Goal: Task Accomplishment & Management: Manage account settings

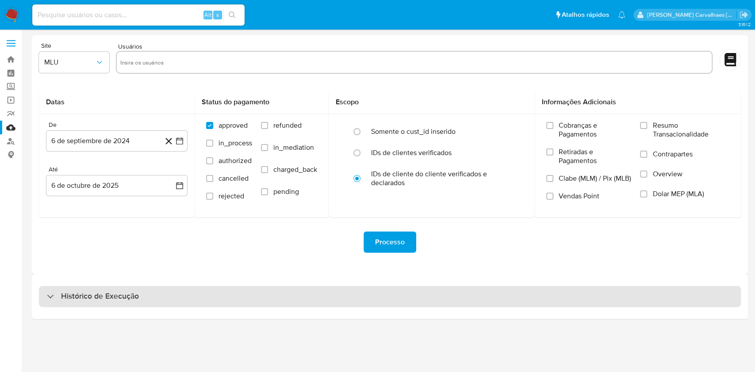
click at [81, 301] on h3 "Histórico de Execução" at bounding box center [100, 297] width 78 height 11
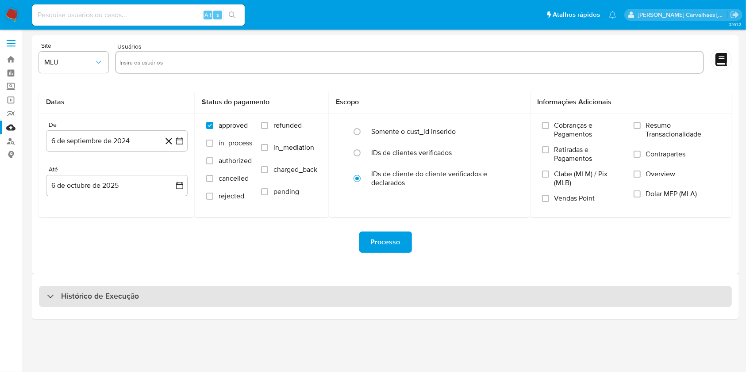
select select "10"
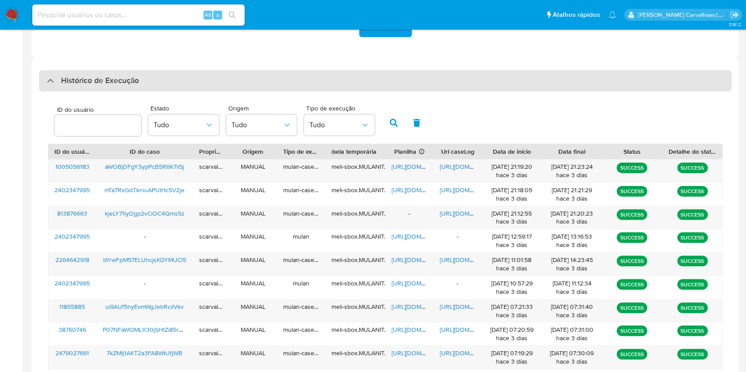
scroll to position [236, 0]
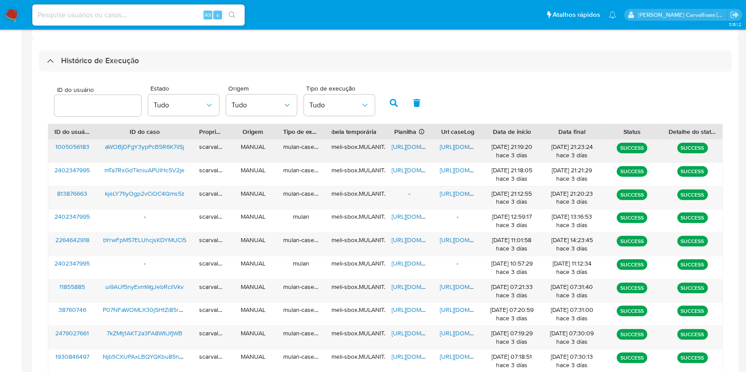
click at [449, 145] on span "https://docs.google.com/document/d/1z7ixTrxPs9MXYyYpkYpbndzvwyxls36CxtK59u0ZaN0…" at bounding box center [470, 146] width 61 height 9
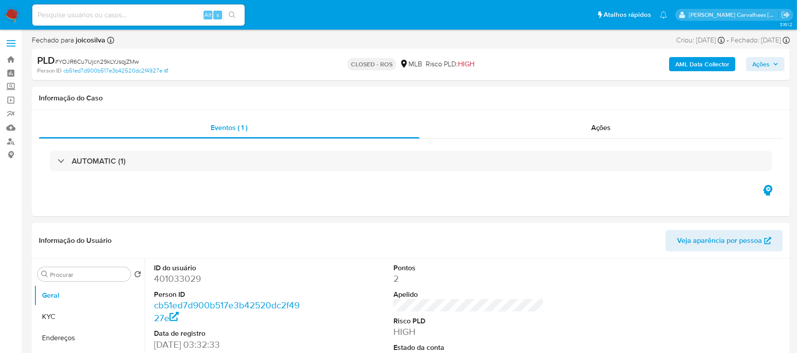
select select "10"
click at [96, 13] on input at bounding box center [138, 15] width 212 height 12
paste input "aWOBjDFgY3ypPcB5R6K7ilSj"
type input "aWOBjDFgY3ypPcB5R6K7ilSj"
click at [230, 15] on icon "search-icon" at bounding box center [232, 15] width 7 height 7
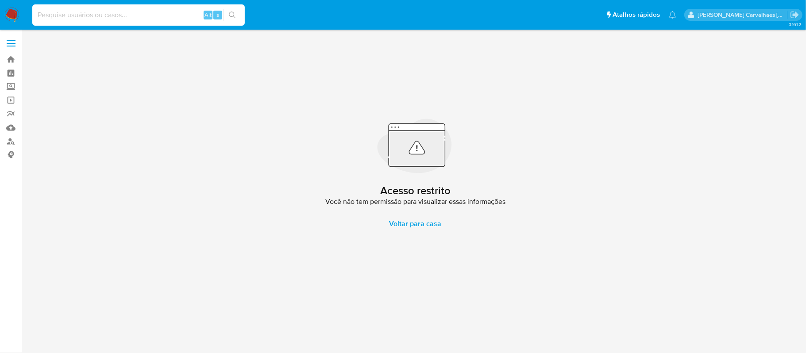
click at [64, 11] on input at bounding box center [138, 15] width 212 height 12
paste input "aWOBjDFgY3ypPcB5R6K7ilSj"
click at [36, 13] on input "aWOBjDFgY3ypPcB5R6K7ilSj" at bounding box center [138, 15] width 212 height 12
type input "aWOBjDFgY3ypPcB5R6K7ilSj"
click at [232, 19] on button "search-icon" at bounding box center [232, 15] width 18 height 12
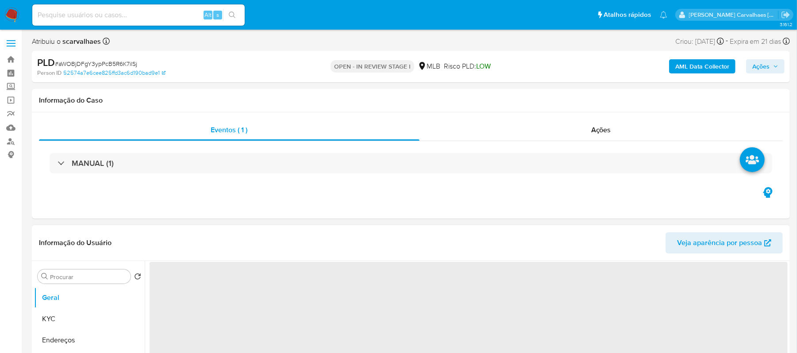
select select "10"
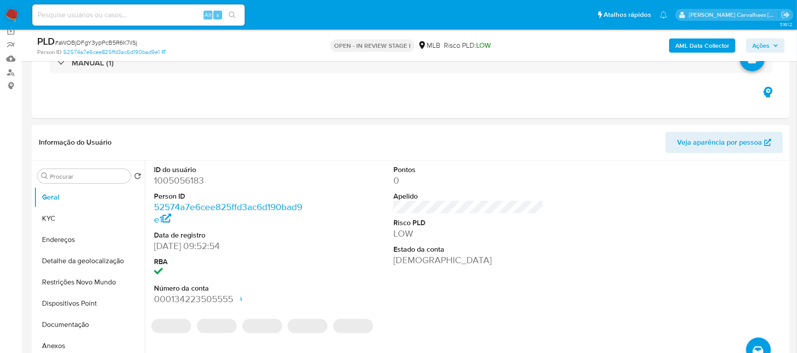
scroll to position [177, 0]
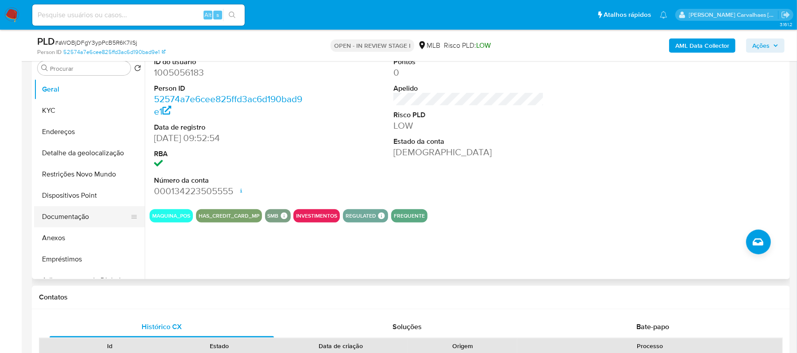
click at [77, 209] on button "Documentação" at bounding box center [86, 216] width 104 height 21
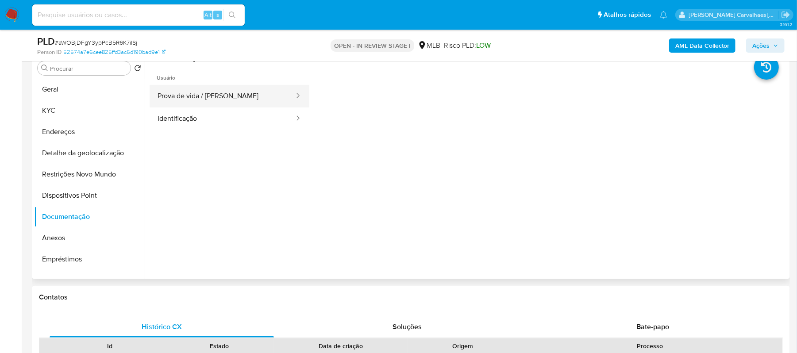
click at [225, 98] on button "Prova de vida / [PERSON_NAME]" at bounding box center [223, 96] width 146 height 23
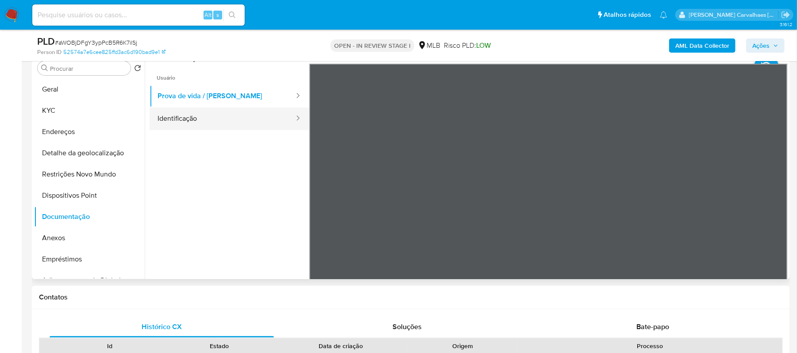
click at [211, 117] on button "Identificação" at bounding box center [223, 118] width 146 height 23
click at [218, 114] on button "Identificação" at bounding box center [223, 118] width 146 height 23
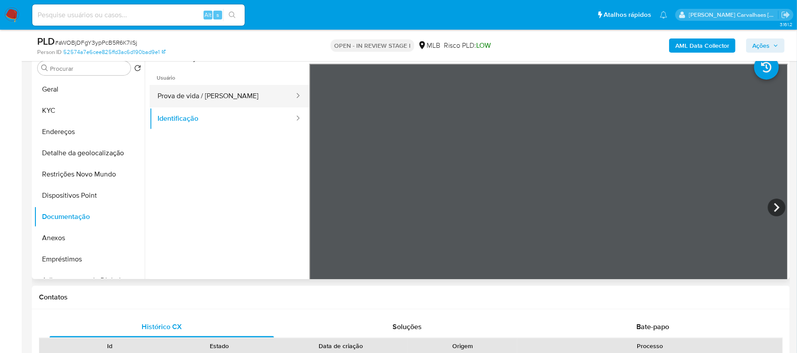
click at [218, 93] on button "Prova de vida / Selfie" at bounding box center [223, 96] width 146 height 23
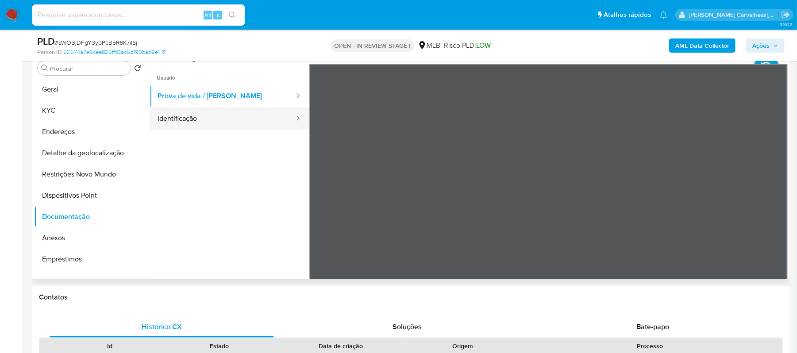
click at [167, 114] on button "Identificação" at bounding box center [223, 118] width 146 height 23
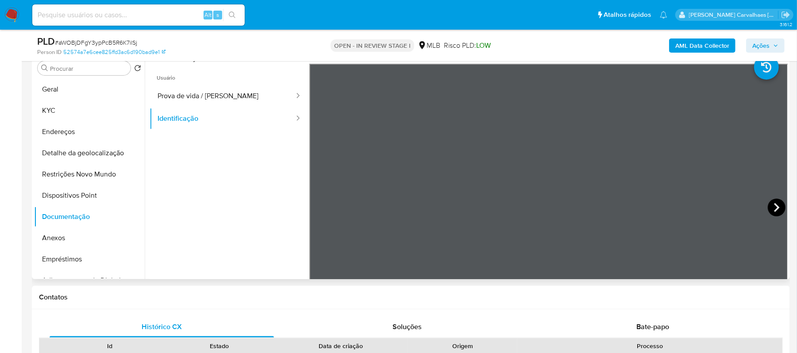
click at [779, 211] on icon at bounding box center [776, 208] width 18 height 18
click at [316, 207] on icon at bounding box center [320, 208] width 18 height 18
click at [180, 114] on button "Identificação" at bounding box center [223, 118] width 146 height 23
click at [181, 105] on button "Prova de vida / Selfie" at bounding box center [223, 96] width 146 height 23
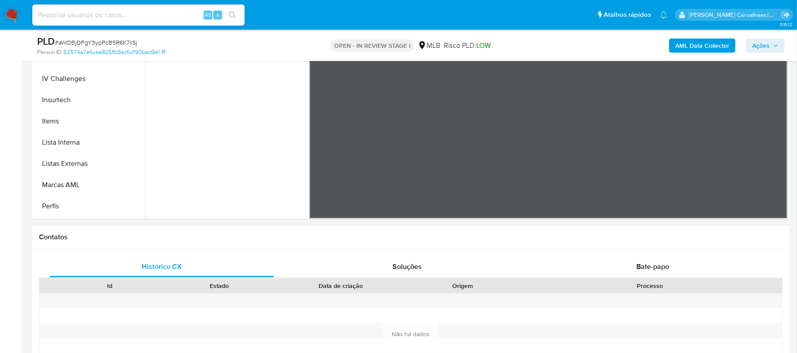
scroll to position [413, 0]
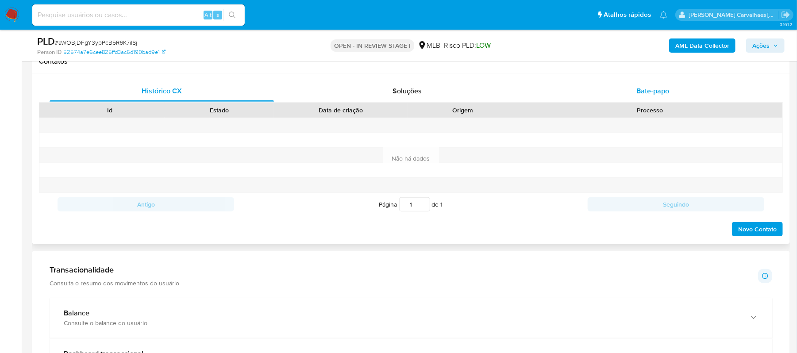
click at [634, 92] on div "Bate-papo" at bounding box center [652, 91] width 224 height 21
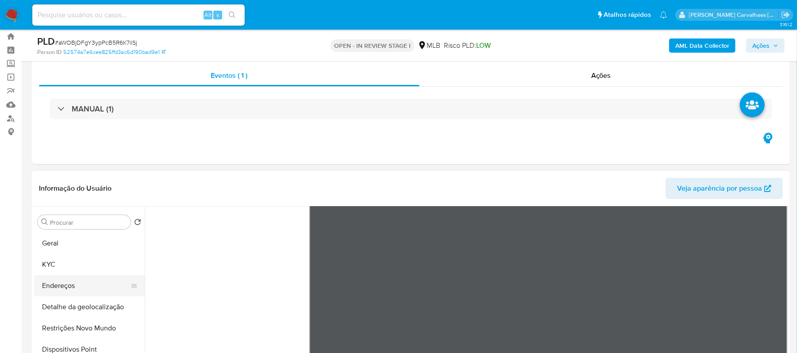
scroll to position [0, 0]
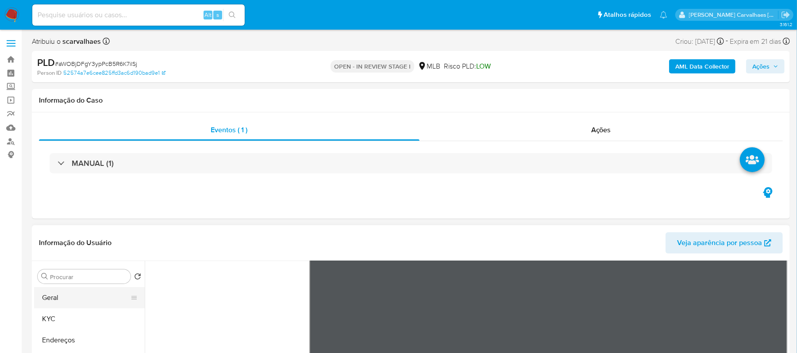
click at [64, 303] on button "Geral" at bounding box center [86, 297] width 104 height 21
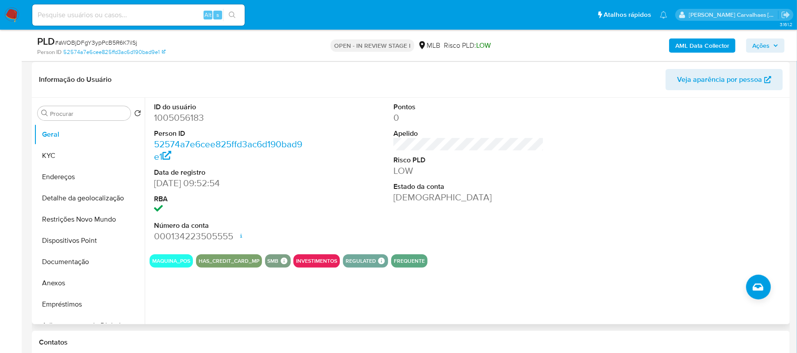
scroll to position [128, 0]
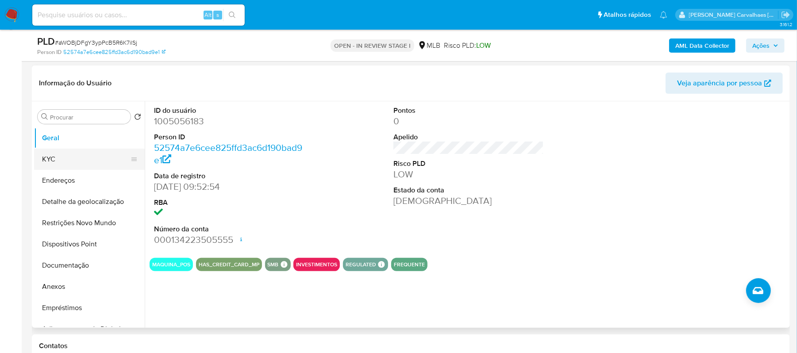
click at [77, 156] on button "KYC" at bounding box center [86, 159] width 104 height 21
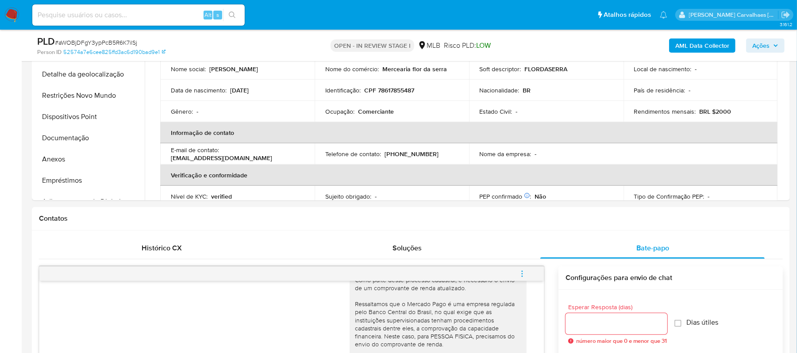
scroll to position [196, 0]
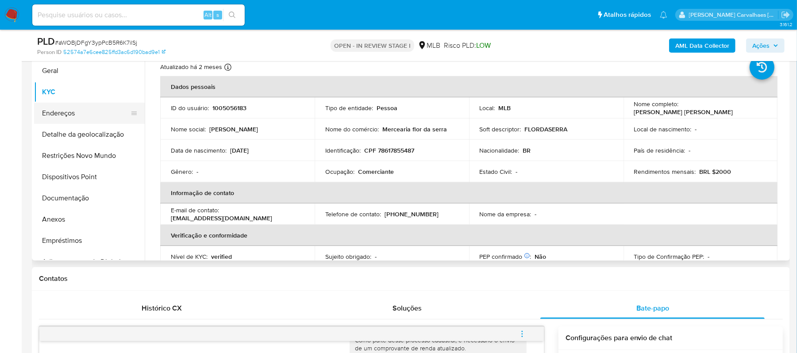
click at [73, 111] on button "Endereços" at bounding box center [86, 113] width 104 height 21
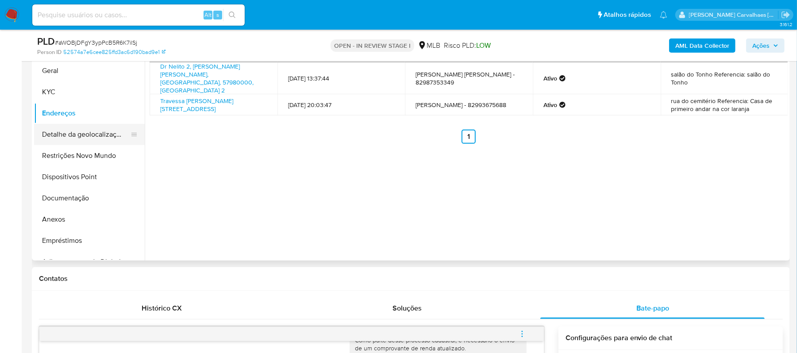
click at [94, 136] on button "Detalhe da geolocalização" at bounding box center [86, 134] width 104 height 21
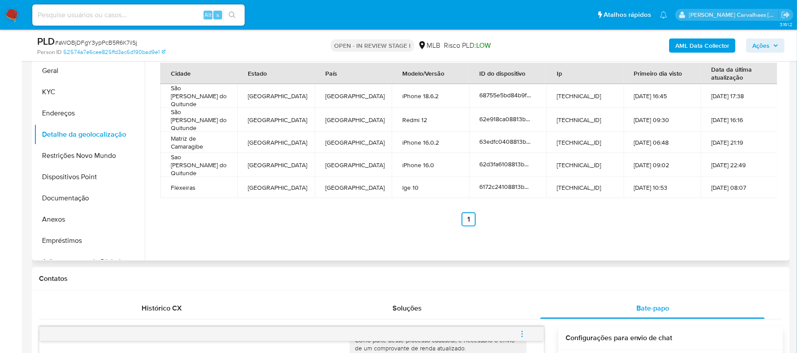
scroll to position [137, 0]
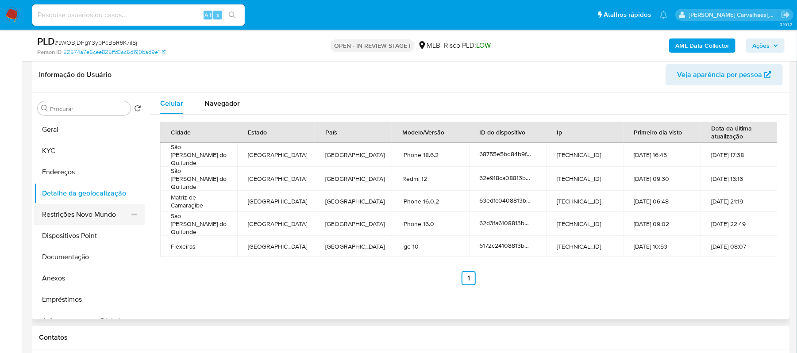
click at [87, 219] on button "Restrições Novo Mundo" at bounding box center [86, 214] width 104 height 21
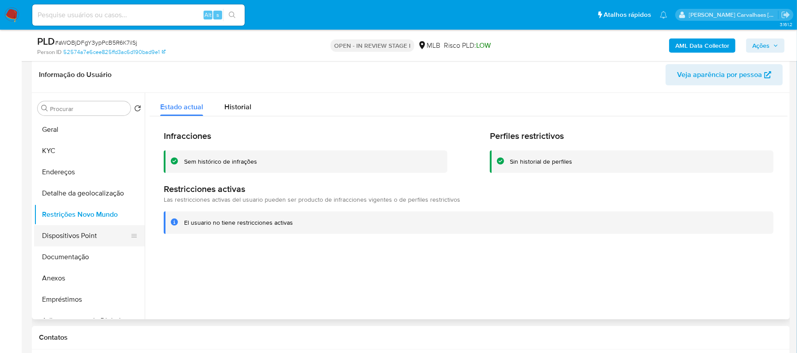
click at [86, 231] on button "Dispositivos Point" at bounding box center [86, 235] width 104 height 21
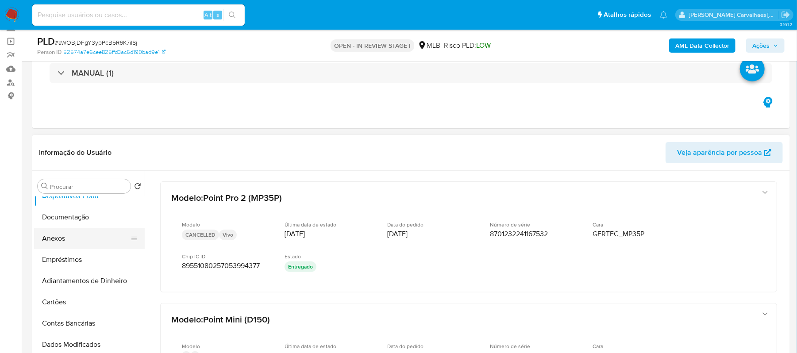
scroll to position [0, 0]
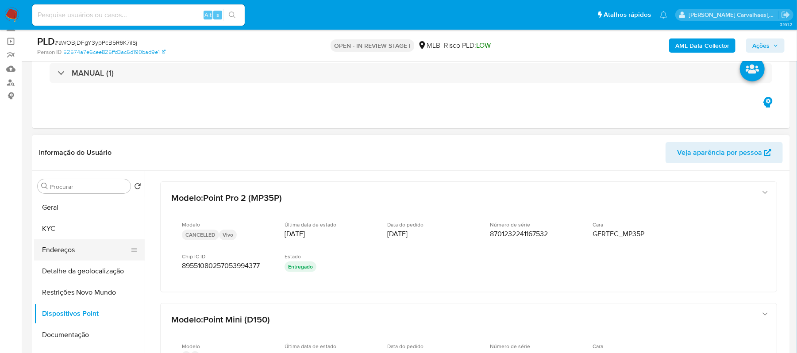
click at [78, 247] on button "Endereços" at bounding box center [86, 249] width 104 height 21
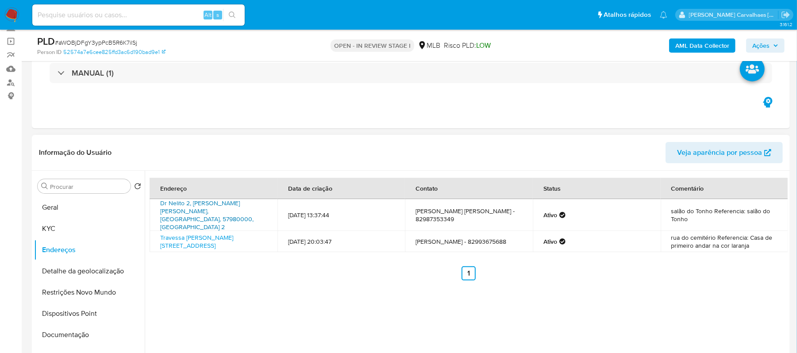
click at [196, 205] on link "Dr Nelito 2, Joaquim Gomes, Alagoas, 57980000, Brasil 2" at bounding box center [206, 215] width 93 height 33
click at [193, 233] on link "Travessa Osman Mascarenhas 35, Matriz De Camaragibe, Alagoas, 57910000, Brasil …" at bounding box center [196, 241] width 73 height 17
click at [84, 207] on button "Geral" at bounding box center [86, 207] width 104 height 21
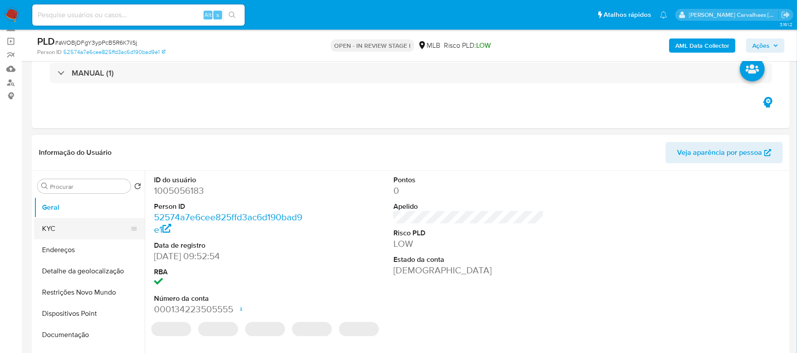
click at [79, 220] on button "KYC" at bounding box center [86, 228] width 104 height 21
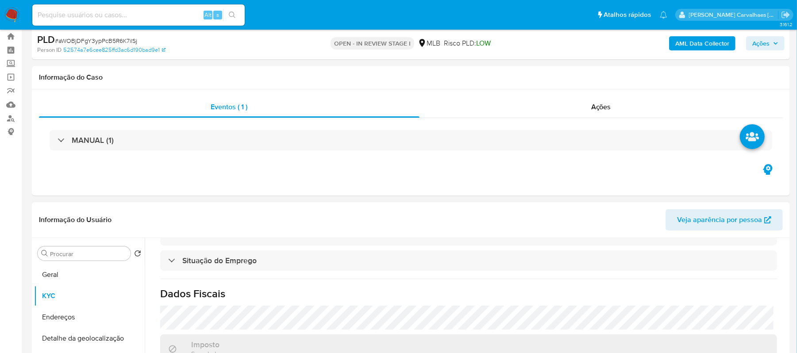
scroll to position [59, 0]
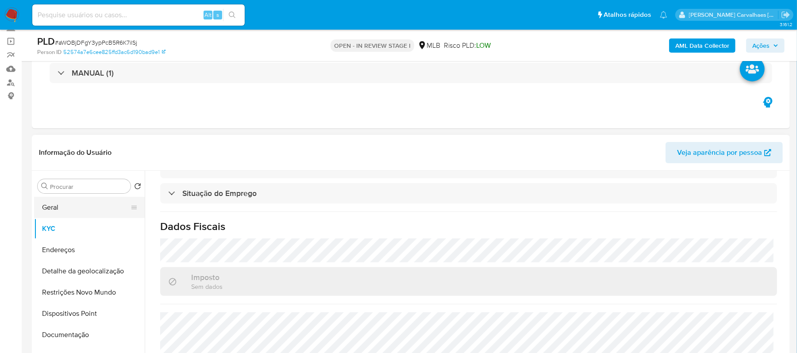
click at [83, 210] on button "Geral" at bounding box center [86, 207] width 104 height 21
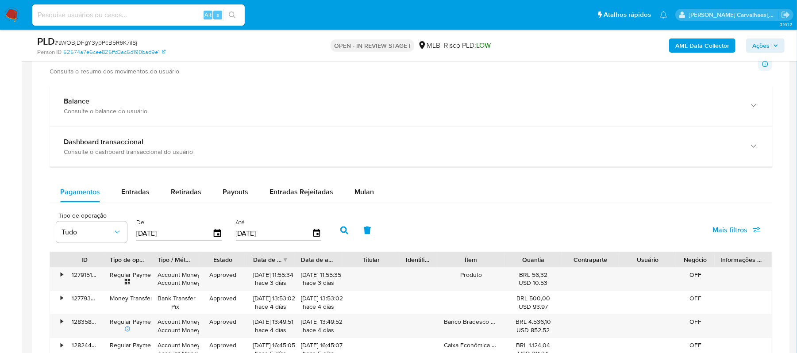
scroll to position [708, 0]
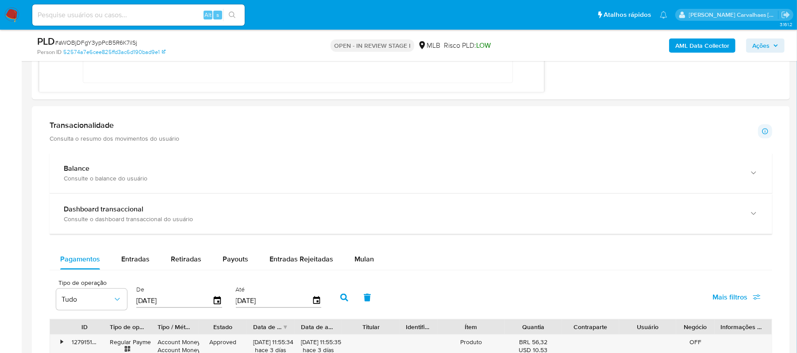
drag, startPoint x: 755, startPoint y: 173, endPoint x: 804, endPoint y: 190, distance: 52.2
click at [755, 173] on icon "button" at bounding box center [753, 173] width 9 height 9
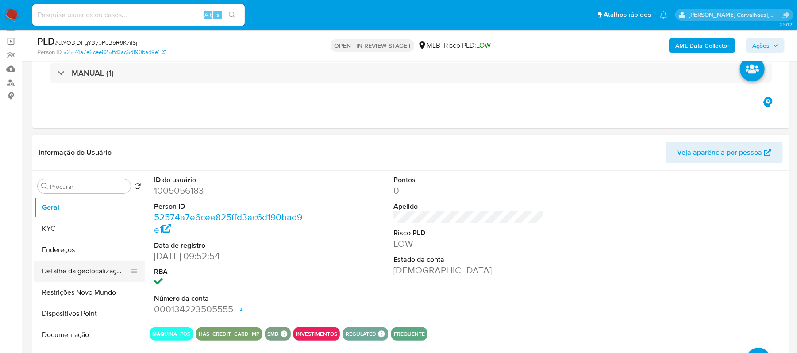
scroll to position [59, 0]
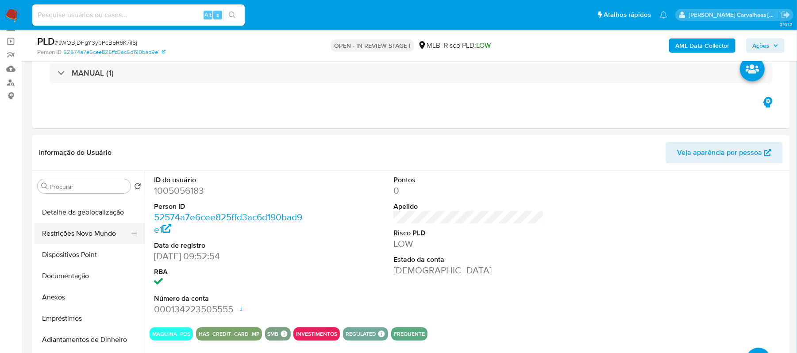
click at [103, 234] on button "Restrições Novo Mundo" at bounding box center [86, 233] width 104 height 21
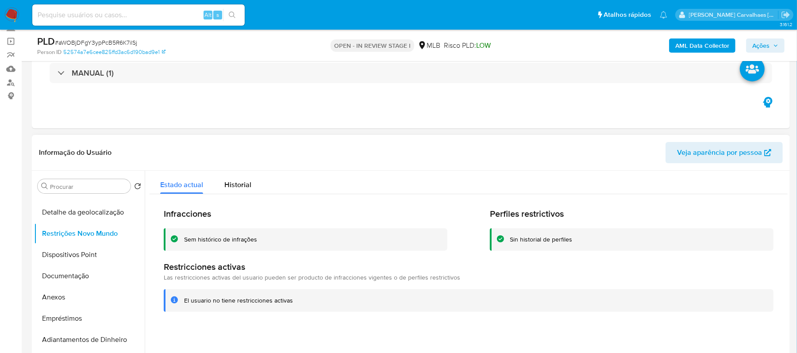
drag, startPoint x: 184, startPoint y: 298, endPoint x: 277, endPoint y: 299, distance: 92.5
click at [289, 300] on div "El usuario no tiene restricciones activas" at bounding box center [238, 300] width 109 height 8
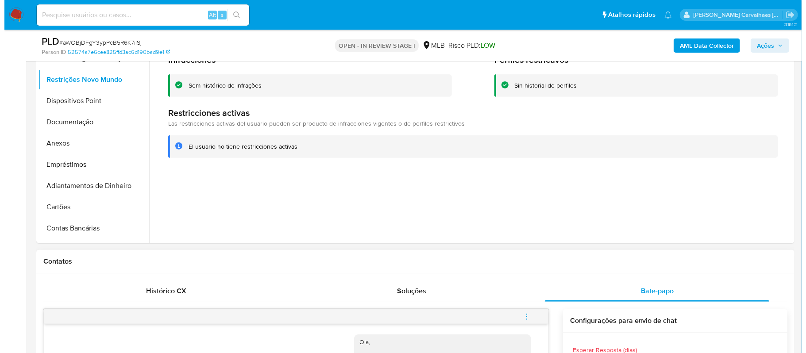
scroll to position [177, 0]
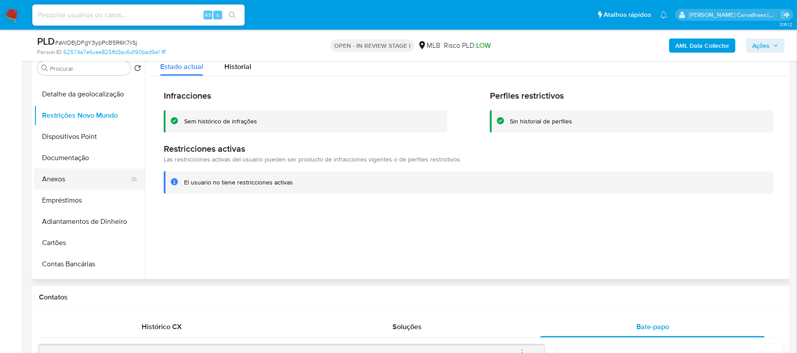
click at [62, 183] on button "Anexos" at bounding box center [86, 179] width 104 height 21
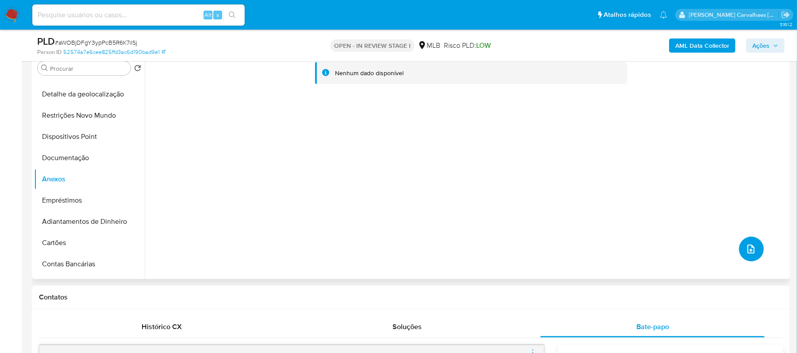
click at [748, 248] on icon "upload-file" at bounding box center [750, 249] width 11 height 11
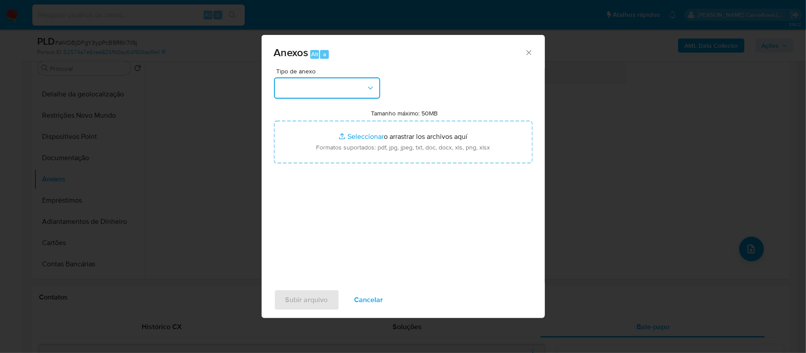
click at [337, 88] on button "button" at bounding box center [327, 87] width 106 height 21
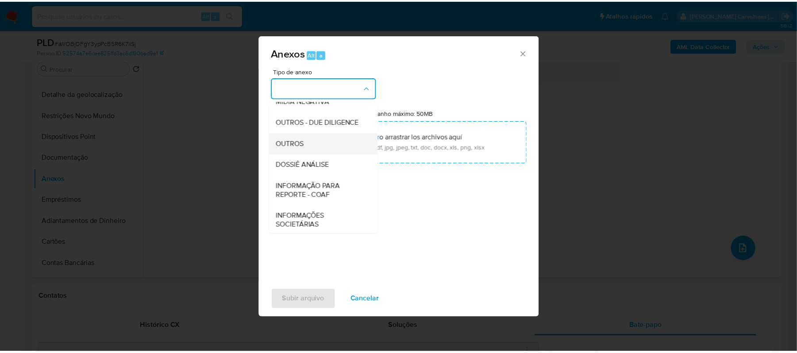
scroll to position [118, 0]
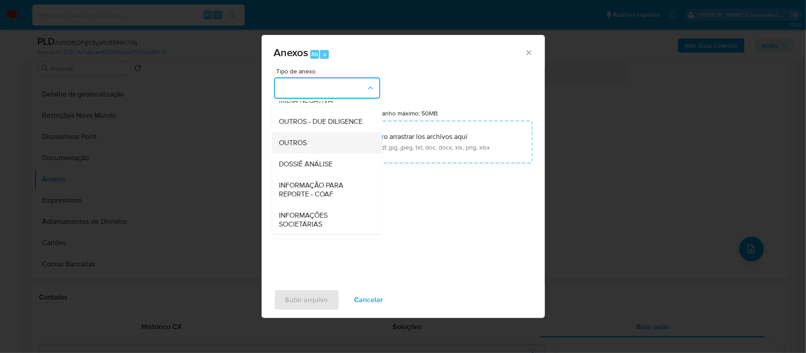
click at [311, 153] on div "OUTROS" at bounding box center [324, 142] width 90 height 21
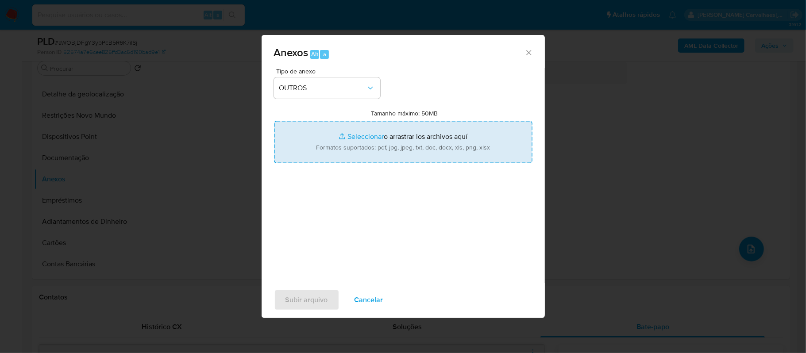
click at [367, 137] on input "Tamanho máximo: 50MB Seleccionar archivos" at bounding box center [403, 142] width 258 height 42
type input "C:\fakepath\SAR - xxxxx- CPF 78617855487 - [PERSON_NAME] [PERSON_NAME].pdf"
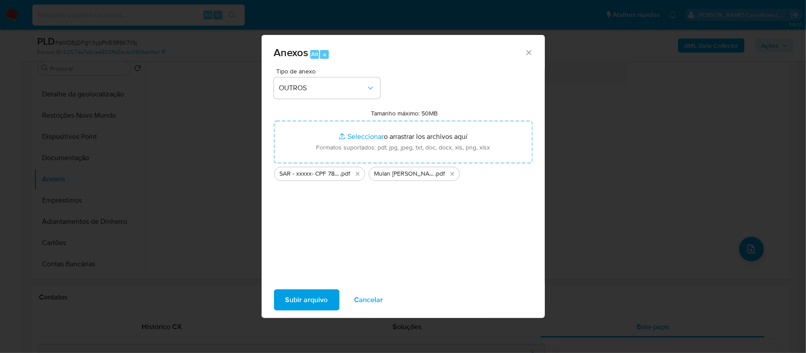
click at [326, 299] on span "Subir arquivo" at bounding box center [306, 299] width 42 height 19
click at [308, 288] on div "Subir arquivo Cancelar" at bounding box center [402, 300] width 283 height 34
click at [312, 300] on span "Subir arquivo" at bounding box center [306, 299] width 42 height 19
click at [310, 303] on span "Subir arquivo" at bounding box center [306, 299] width 42 height 19
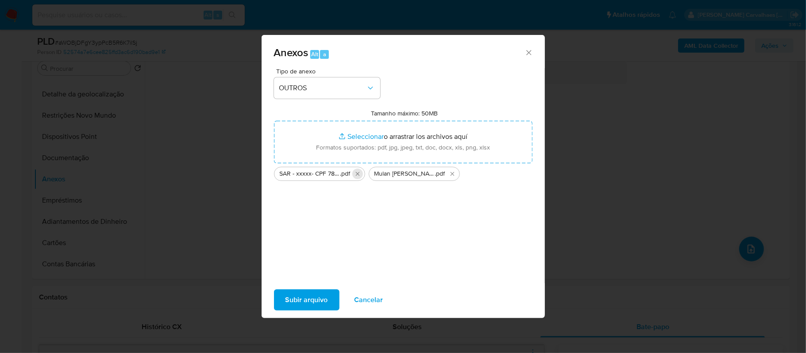
click at [357, 174] on icon "Eliminar SAR - xxxxx- CPF 78617855487 - MARIA JOSE MENDONCA DE MORAIS.pdf" at bounding box center [357, 173] width 7 height 7
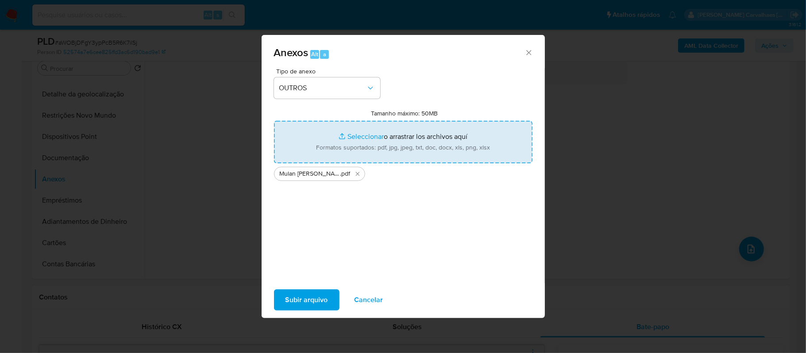
click at [351, 132] on input "Tamanho máximo: 50MB Seleccionar archivos" at bounding box center [403, 142] width 258 height 42
type input "C:\fakepath\SAR - xxxxx- CPF 78617855487 - MARIA JOSE MENDONCA DE MORAIS (1).pdf"
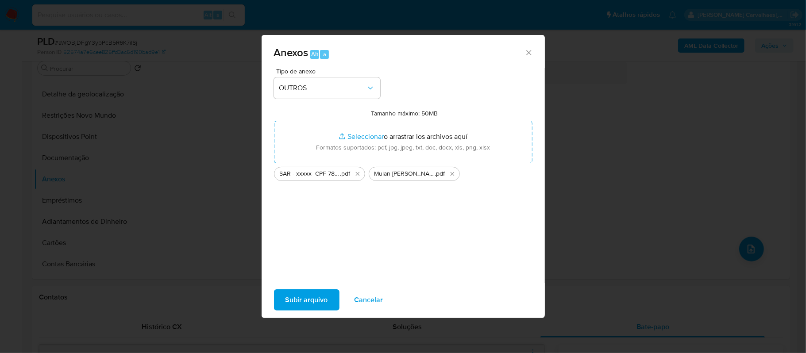
click at [308, 298] on span "Subir arquivo" at bounding box center [306, 299] width 42 height 19
click at [357, 173] on icon "Eliminar SAR - xxxxx- CPF 78617855487 - MARIA JOSE MENDONCA DE MORAIS (1).pdf" at bounding box center [357, 173] width 7 height 7
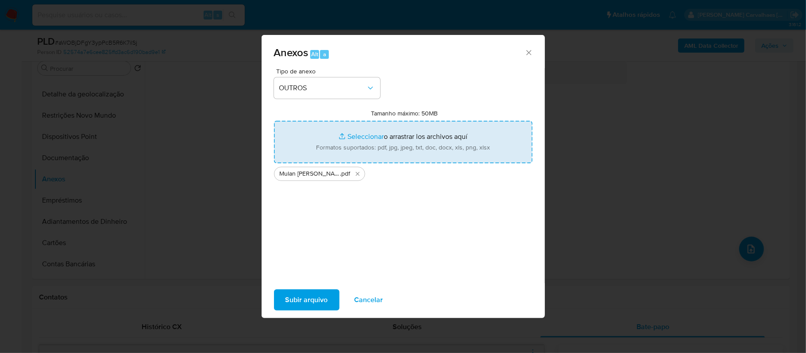
click at [365, 136] on input "Tamanho máximo: 50MB Seleccionar archivos" at bounding box center [403, 142] width 258 height 42
type input "C:\fakepath\SAR - xxxxx- CPF 78617855487 - MARIA JOSE MENDONCA DE MORAIS (1).pdf"
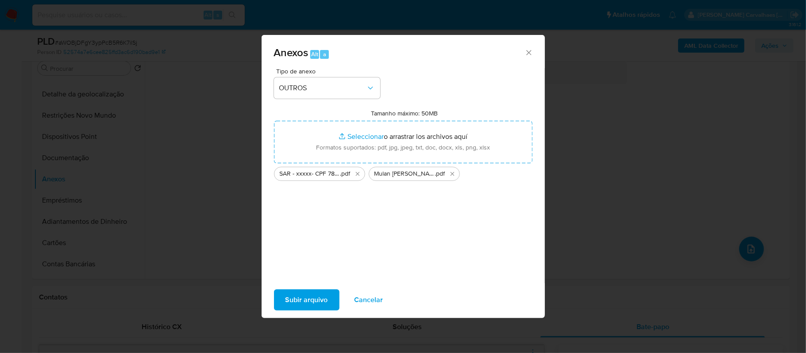
click at [308, 303] on span "Subir arquivo" at bounding box center [306, 299] width 42 height 19
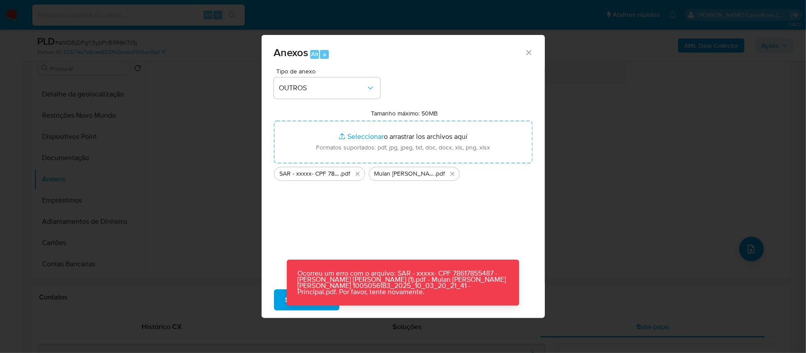
drag, startPoint x: 528, startPoint y: 53, endPoint x: 528, endPoint y: 46, distance: 6.7
click at [528, 53] on icon "Cerrar" at bounding box center [528, 52] width 9 height 9
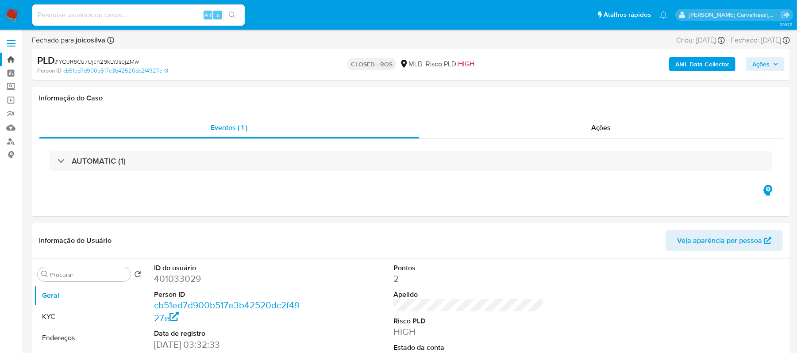
select select "10"
click at [11, 144] on link "Localizador de pessoas" at bounding box center [52, 141] width 105 height 14
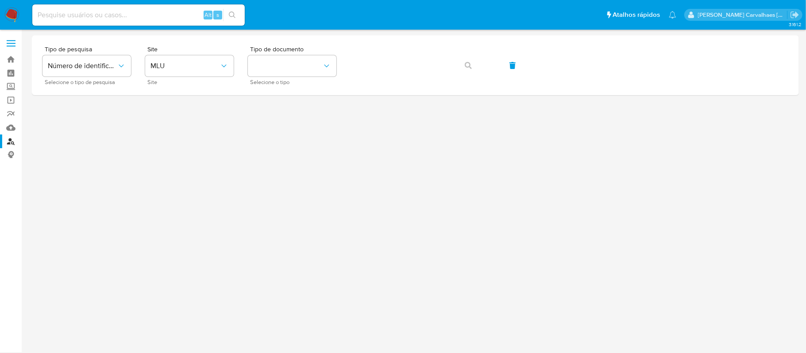
drag, startPoint x: 115, startPoint y: 14, endPoint x: 75, endPoint y: 16, distance: 40.8
click at [75, 16] on input at bounding box center [138, 15] width 212 height 12
drag, startPoint x: 73, startPoint y: 16, endPoint x: 303, endPoint y: 137, distance: 259.8
click at [312, 161] on div at bounding box center [415, 175] width 767 height 280
click at [218, 65] on span "MLU" at bounding box center [184, 65] width 69 height 9
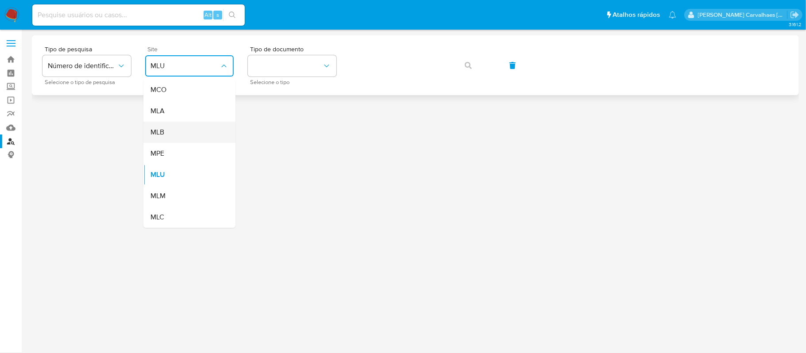
click at [188, 131] on div "MLB" at bounding box center [186, 132] width 73 height 21
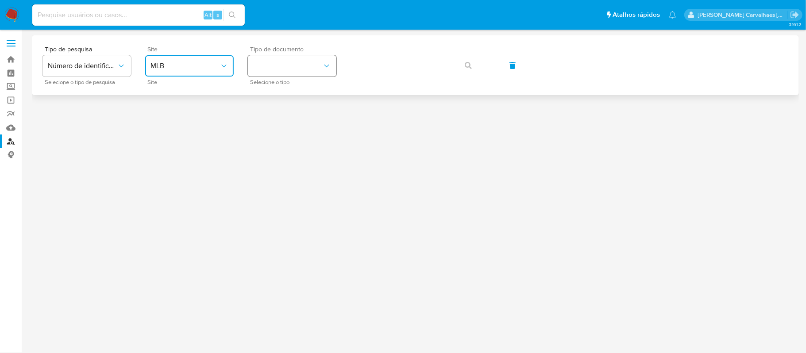
click at [269, 73] on button "identificationType" at bounding box center [292, 65] width 88 height 21
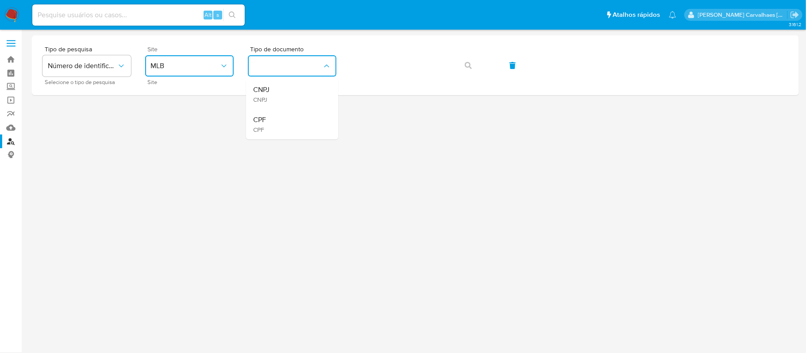
drag, startPoint x: 269, startPoint y: 124, endPoint x: 292, endPoint y: 110, distance: 27.6
click at [269, 124] on div "CPF CPF" at bounding box center [289, 124] width 73 height 30
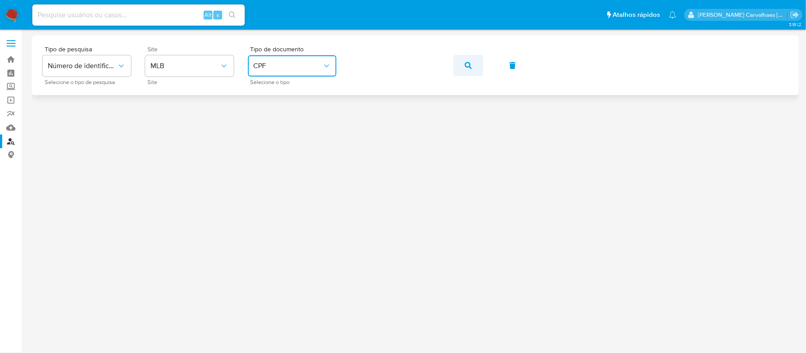
click at [468, 67] on icon "button" at bounding box center [467, 65] width 7 height 7
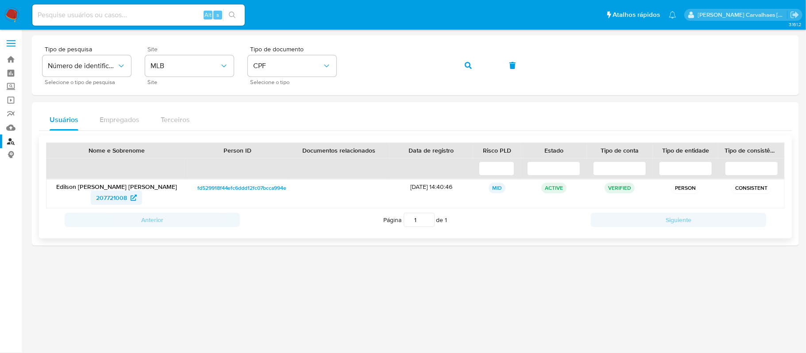
click at [125, 198] on span "207721008" at bounding box center [111, 198] width 31 height 14
click at [331, 77] on div "Tipo de pesquisa Número de identificação Selecione o tipo de pesquisa Site MLB …" at bounding box center [414, 65] width 745 height 38
click at [464, 68] on button "button" at bounding box center [468, 65] width 30 height 21
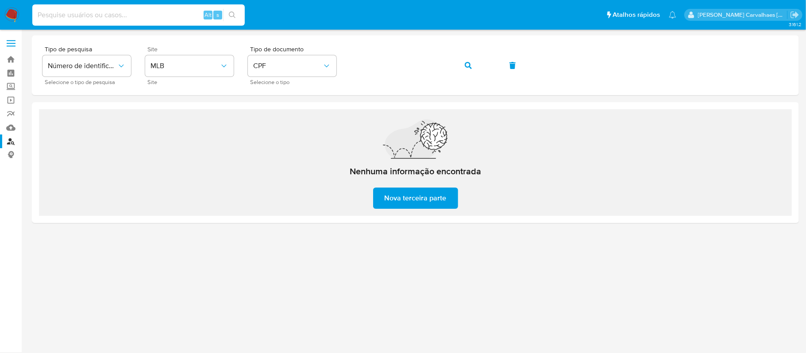
click at [147, 11] on input at bounding box center [138, 15] width 212 height 12
paste input "aWOBjDFgY3ypPcB5R6K7ilSj"
type input "aWOBjDFgY3ypPcB5R6K7ilSj"
click at [415, 204] on span "Nova terceira parte" at bounding box center [415, 197] width 62 height 19
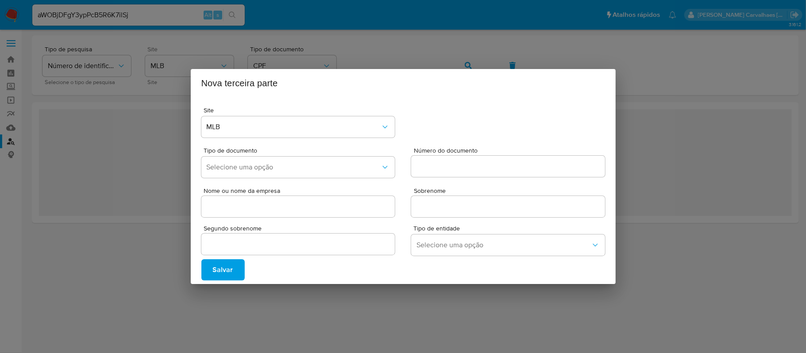
click at [226, 269] on span "Salvar" at bounding box center [223, 269] width 20 height 19
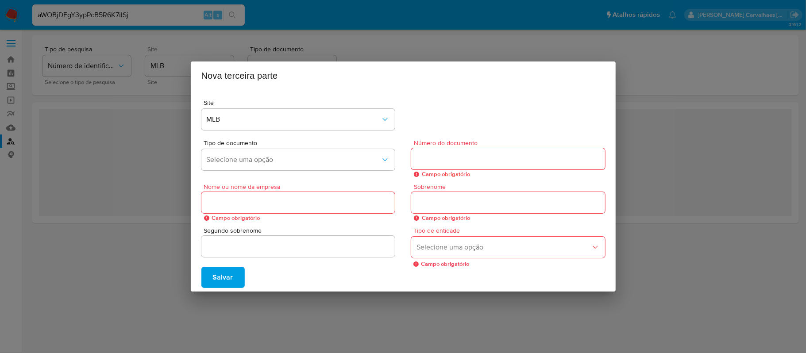
click at [433, 80] on h2 "Nova terceira parte" at bounding box center [402, 76] width 403 height 14
drag, startPoint x: 625, startPoint y: 305, endPoint x: 699, endPoint y: 147, distance: 174.3
click at [626, 305] on div "Nova terceira parte Site MLB Tipo de documento Selecione uma opção Número do do…" at bounding box center [403, 176] width 806 height 353
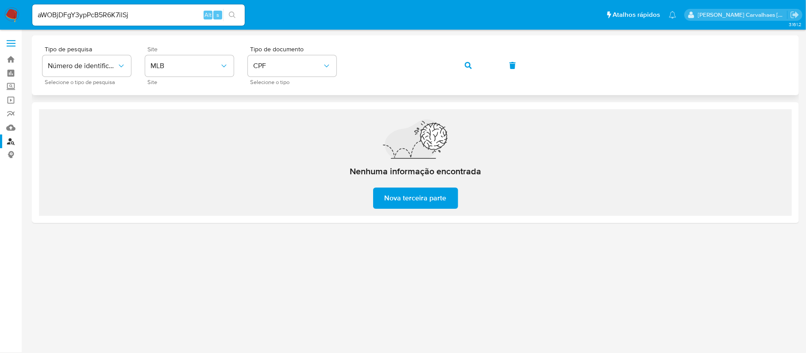
click at [710, 74] on div "Tipo de pesquisa Número de identificação Selecione o tipo de pesquisa Site MLB …" at bounding box center [414, 65] width 745 height 38
click at [465, 64] on icon "button" at bounding box center [467, 65] width 7 height 7
click at [232, 13] on icon "search-icon" at bounding box center [232, 15] width 7 height 7
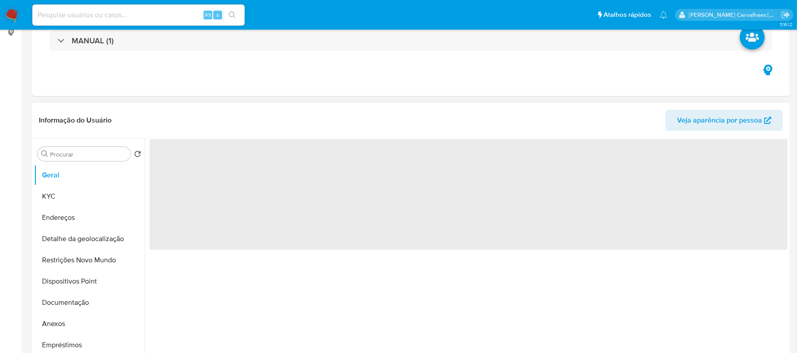
select select "10"
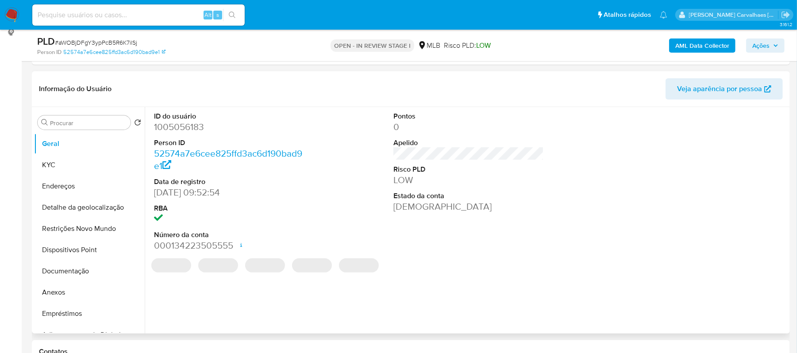
scroll to position [177, 0]
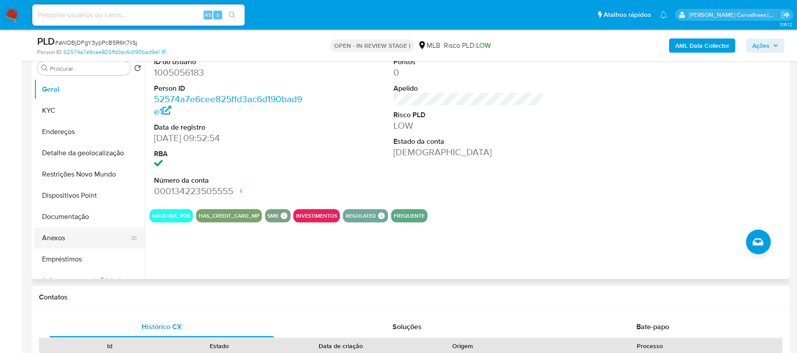
click at [76, 237] on button "Anexos" at bounding box center [86, 237] width 104 height 21
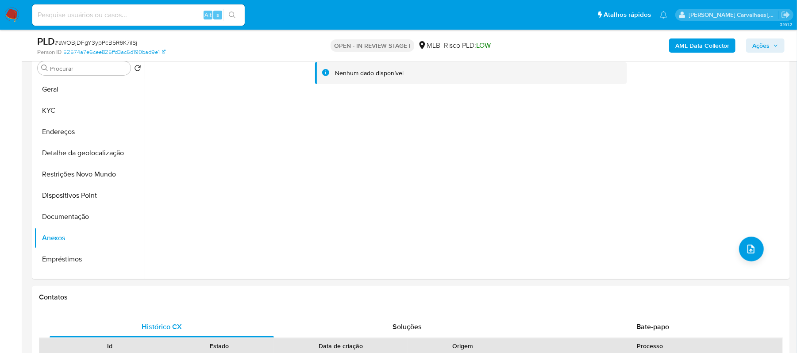
scroll to position [118, 0]
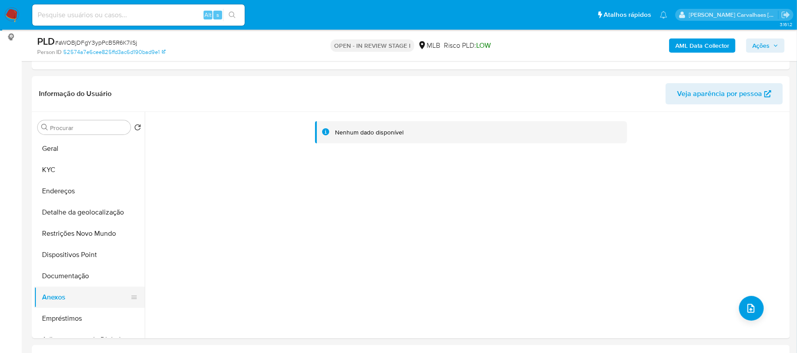
click at [73, 292] on button "Anexos" at bounding box center [86, 297] width 104 height 21
click at [94, 167] on button "KYC" at bounding box center [86, 169] width 104 height 21
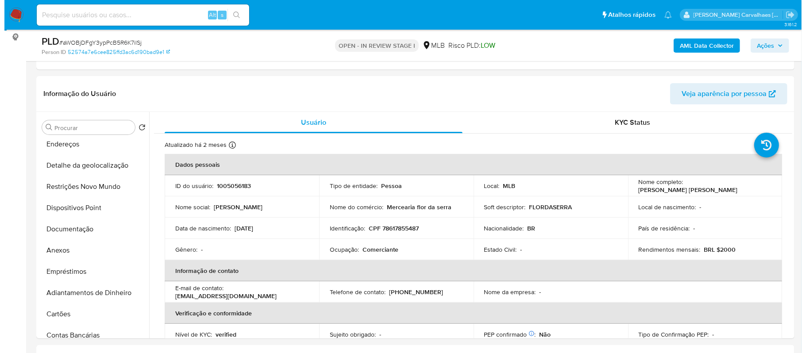
scroll to position [46, 0]
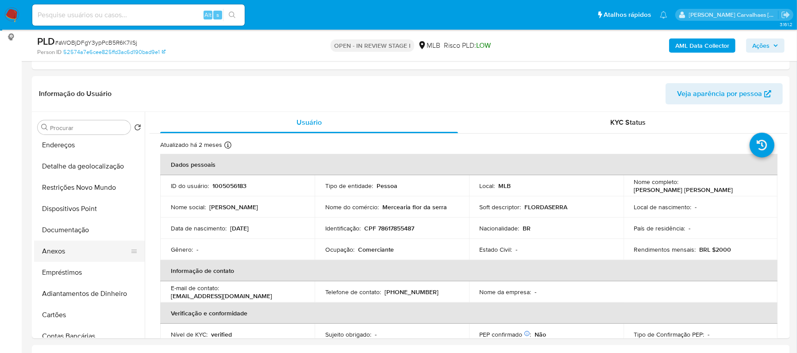
click at [72, 249] on button "Anexos" at bounding box center [86, 251] width 104 height 21
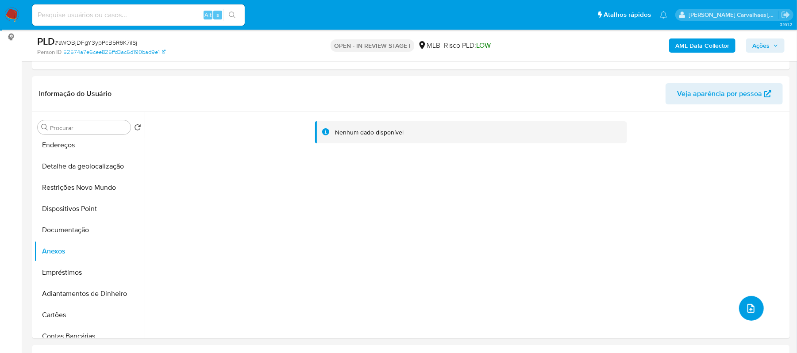
click at [747, 312] on icon "upload-file" at bounding box center [750, 308] width 7 height 9
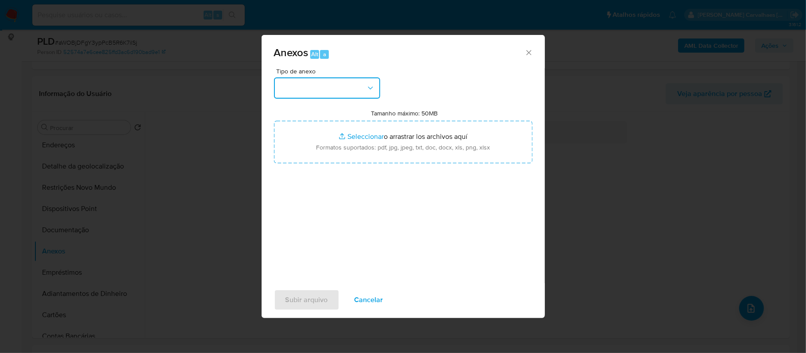
click at [365, 87] on button "button" at bounding box center [327, 87] width 106 height 21
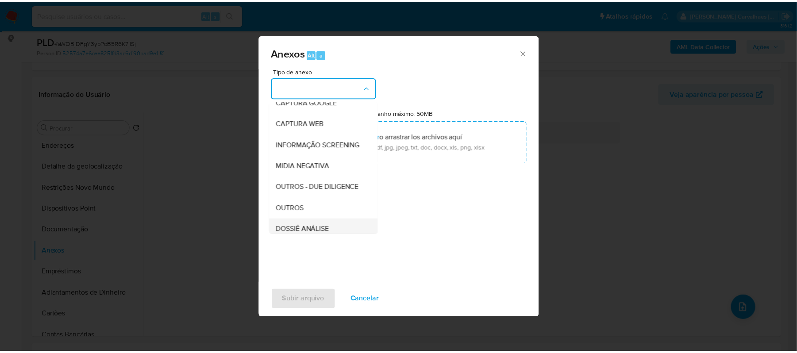
scroll to position [136, 0]
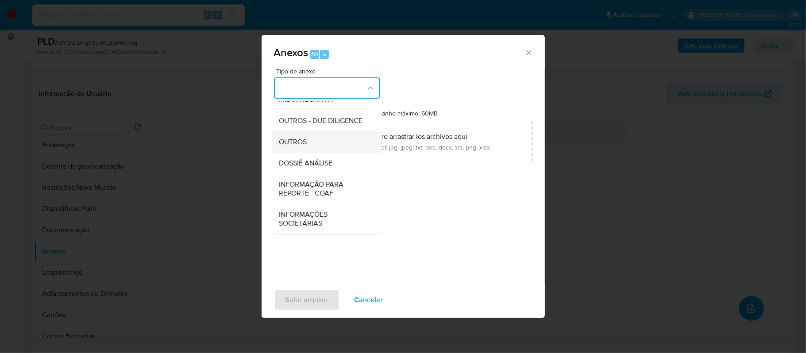
click at [307, 142] on span "OUTROS" at bounding box center [293, 142] width 28 height 9
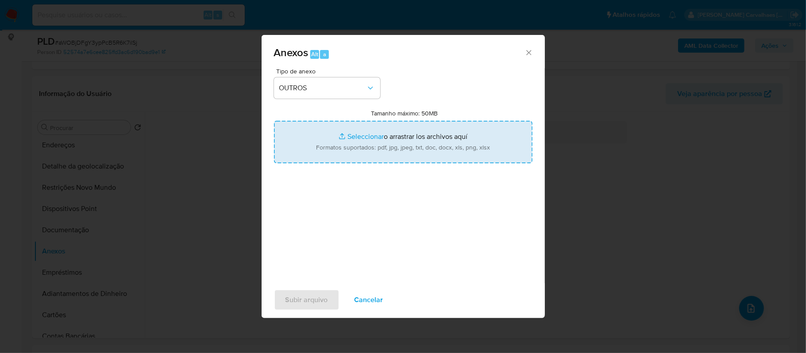
click at [351, 138] on input "Tamanho máximo: 50MB Seleccionar archivos" at bounding box center [403, 142] width 258 height 42
type input "C:\fakepath\SAR - xx- CPF 78617855487 - MARIA JOSE MENDONCA DE MORAIS.pdf"
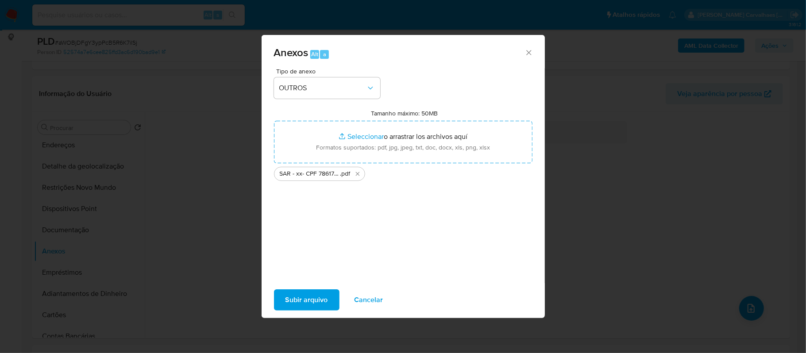
click at [308, 301] on span "Subir arquivo" at bounding box center [306, 299] width 42 height 19
click at [526, 48] on icon "Cerrar" at bounding box center [528, 52] width 9 height 9
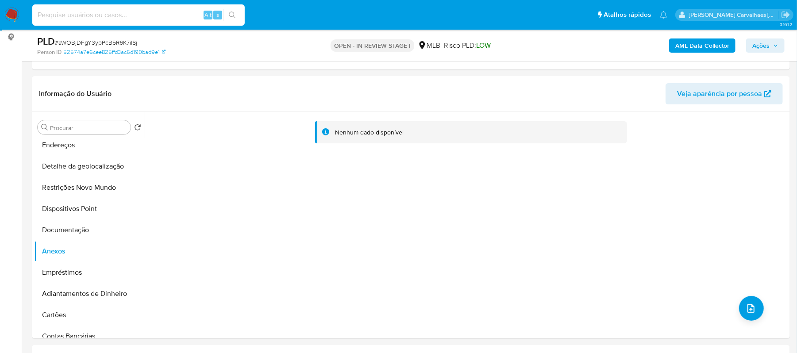
click at [130, 12] on input at bounding box center [138, 15] width 212 height 12
paste input "l0YvMQ4AzzloIAYD6z6PZDUA"
type input "l0YvMQ4AzzloIAYD6z6PZDUA"
click at [747, 303] on icon "upload-file" at bounding box center [750, 308] width 11 height 11
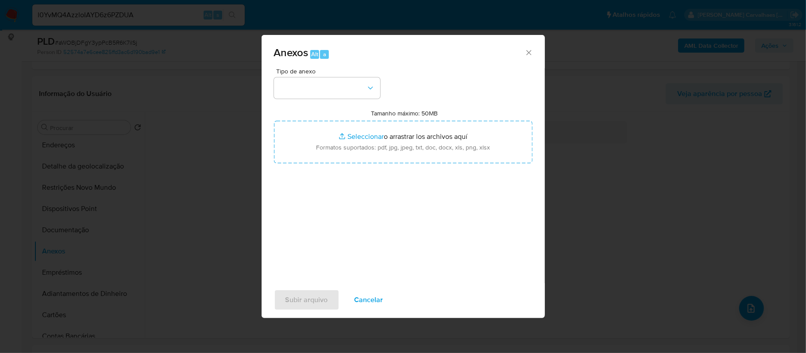
click at [527, 50] on icon "Cerrar" at bounding box center [528, 52] width 9 height 9
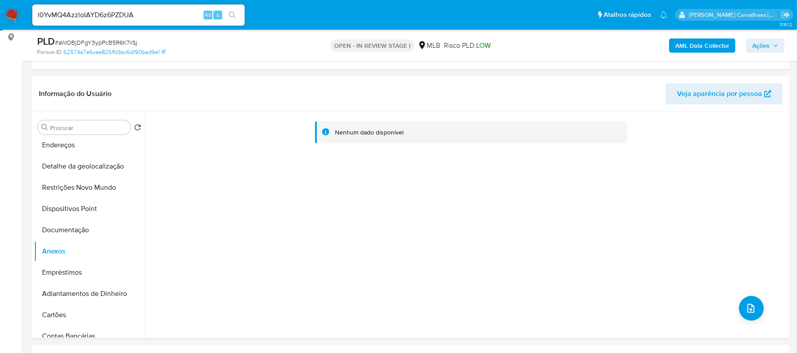
click at [232, 16] on icon "search-icon" at bounding box center [232, 15] width 7 height 7
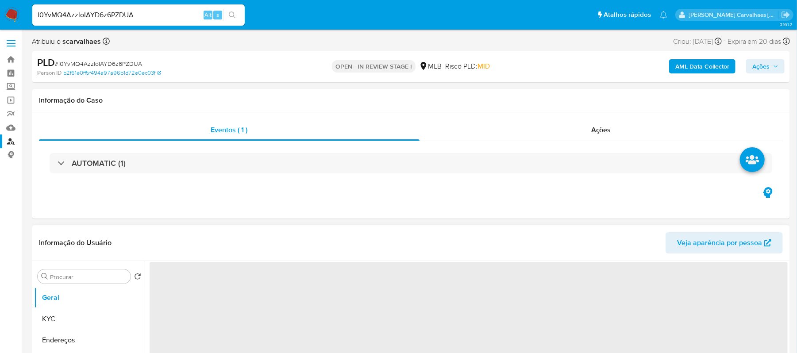
select select "10"
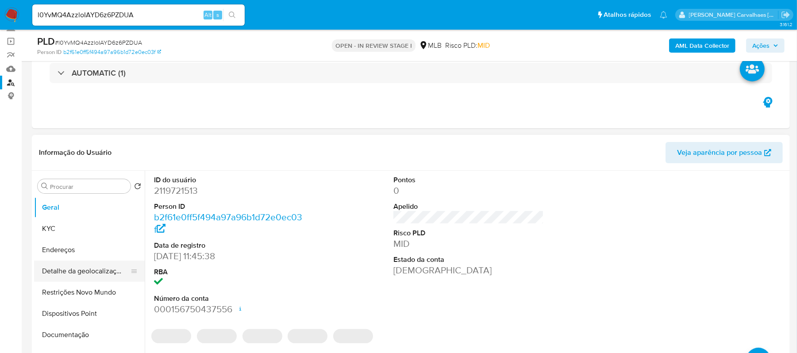
scroll to position [59, 0]
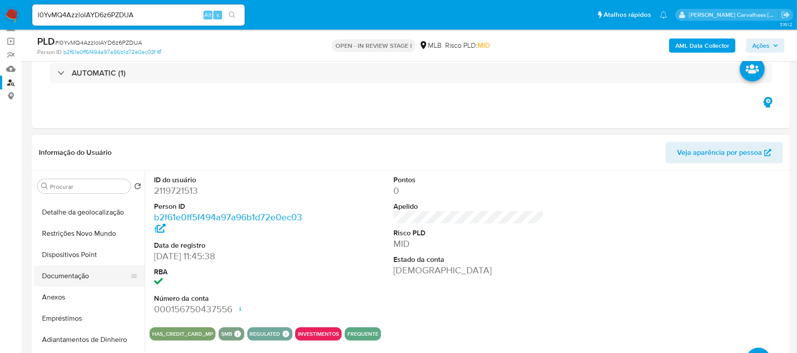
click at [87, 270] on button "Documentação" at bounding box center [86, 275] width 104 height 21
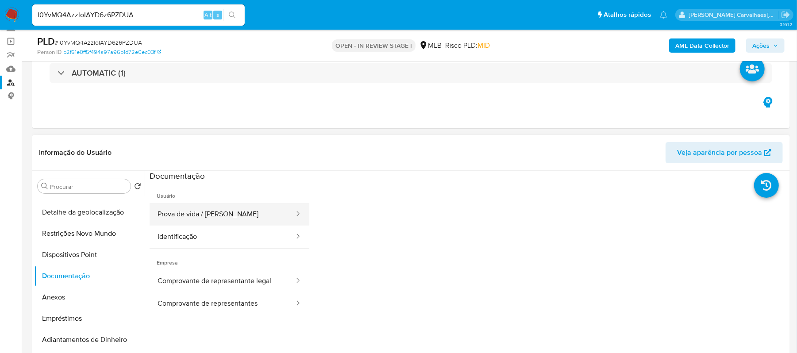
click at [239, 205] on button "Prova de vida / Selfie" at bounding box center [223, 214] width 146 height 23
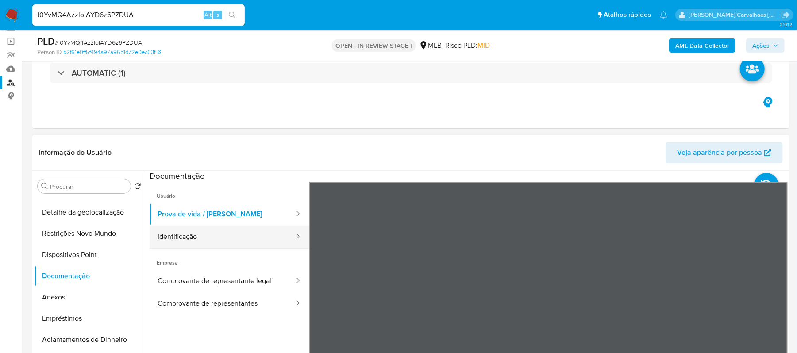
click at [186, 236] on button "Identificação" at bounding box center [223, 237] width 146 height 23
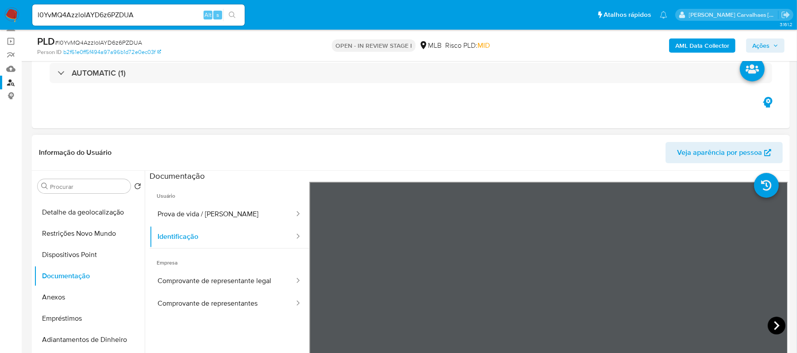
click at [767, 326] on icon at bounding box center [776, 326] width 18 height 18
click at [257, 278] on button "Comprovante de representante legal" at bounding box center [223, 281] width 146 height 23
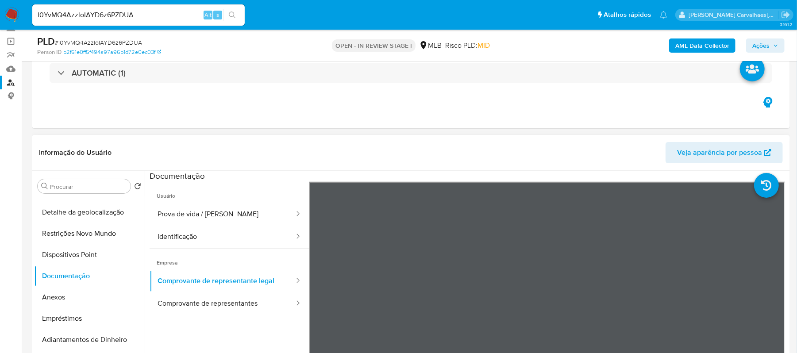
scroll to position [0, 0]
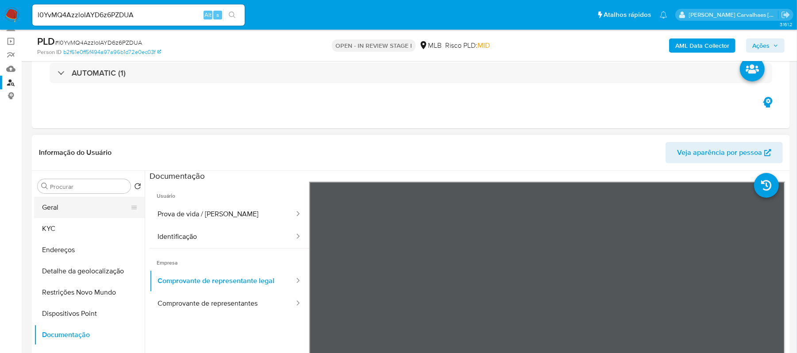
click at [108, 205] on button "Geral" at bounding box center [86, 207] width 104 height 21
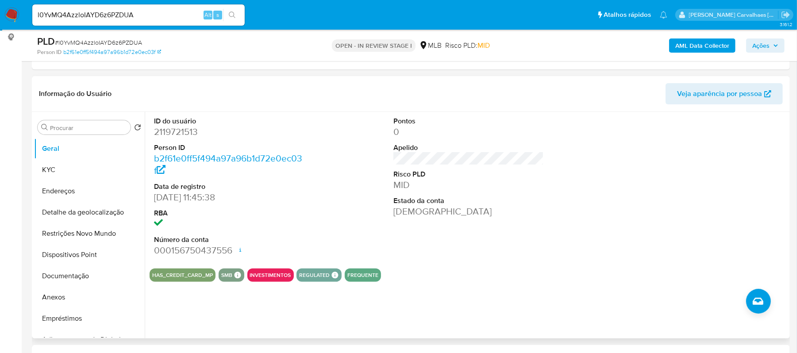
scroll to position [59, 0]
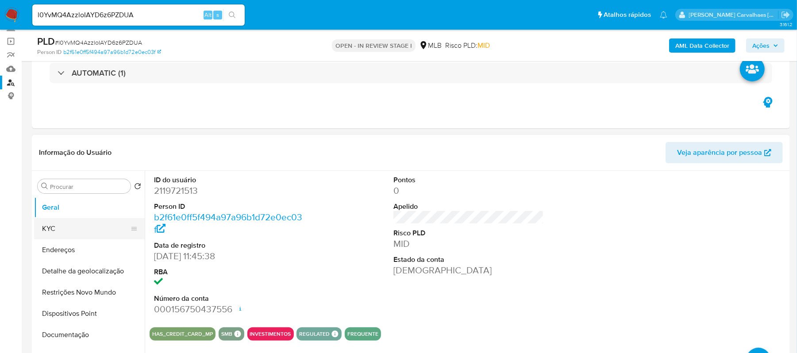
click at [62, 231] on button "KYC" at bounding box center [86, 228] width 104 height 21
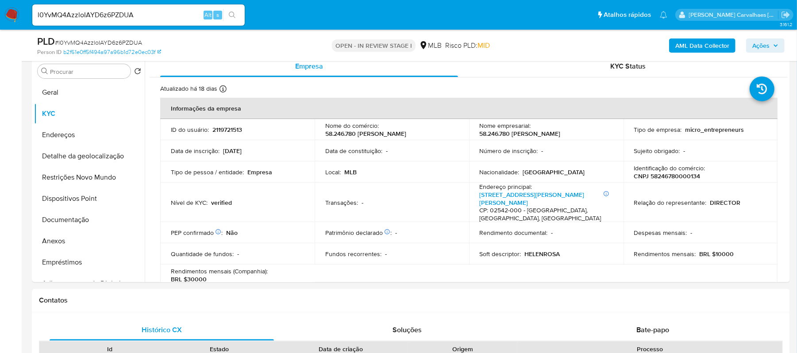
scroll to position [183, 0]
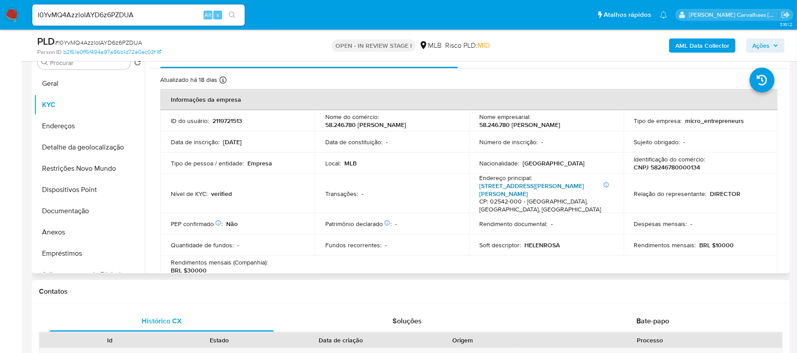
click at [510, 192] on link "Rua Epaminondas Melo Do Amaral 934, Sítio Do Mandaqui" at bounding box center [532, 189] width 105 height 17
click at [83, 125] on button "Endereços" at bounding box center [86, 125] width 104 height 21
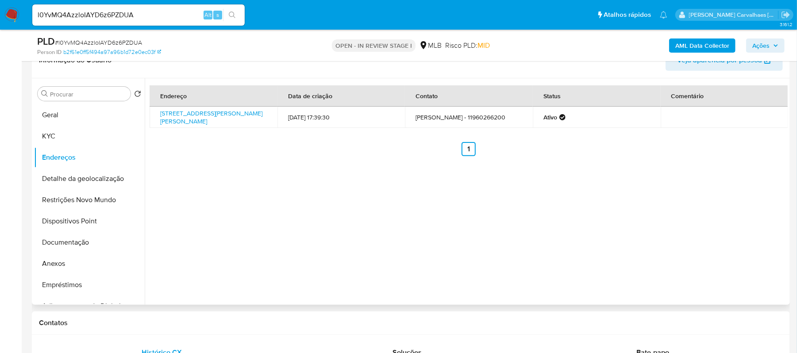
scroll to position [124, 0]
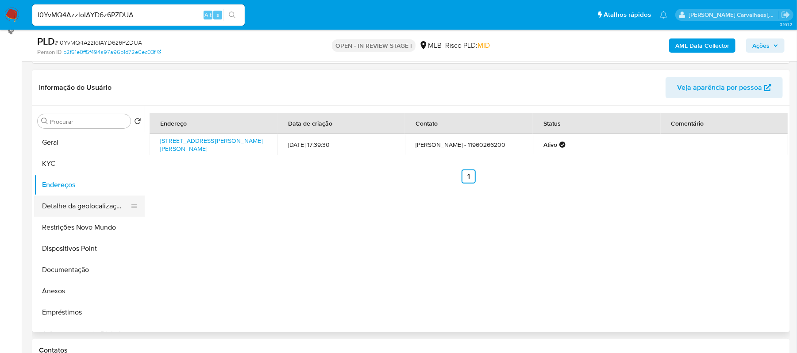
click at [130, 209] on icon at bounding box center [133, 206] width 7 height 7
click at [105, 204] on button "Detalhe da geolocalização" at bounding box center [86, 206] width 104 height 21
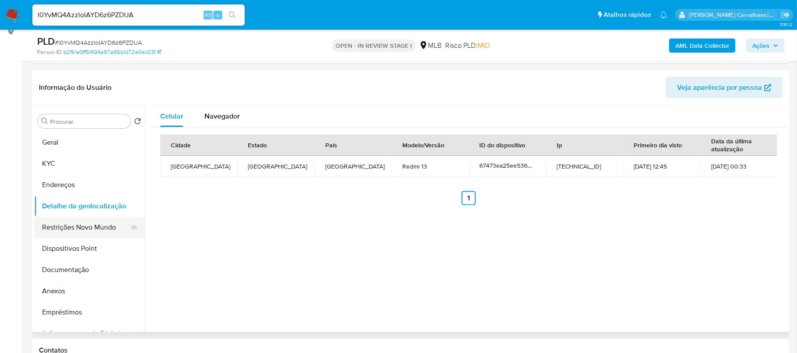
click at [87, 221] on button "Restrições Novo Mundo" at bounding box center [86, 227] width 104 height 21
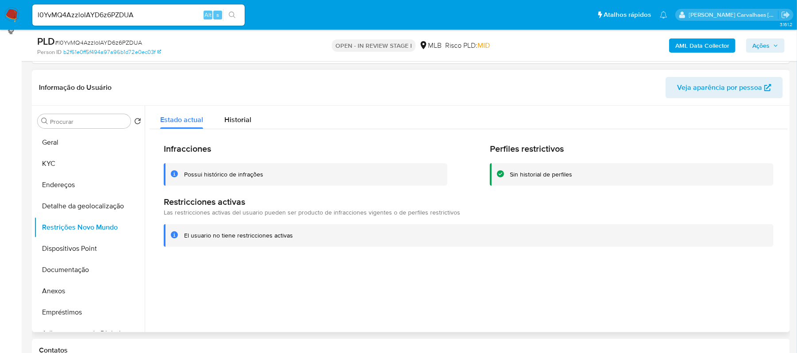
drag, startPoint x: 183, startPoint y: 237, endPoint x: 286, endPoint y: 240, distance: 103.1
click at [293, 242] on div "El usuario no tiene restricciones activas" at bounding box center [469, 235] width 610 height 23
click at [59, 246] on button "Dispositivos Point" at bounding box center [86, 248] width 104 height 21
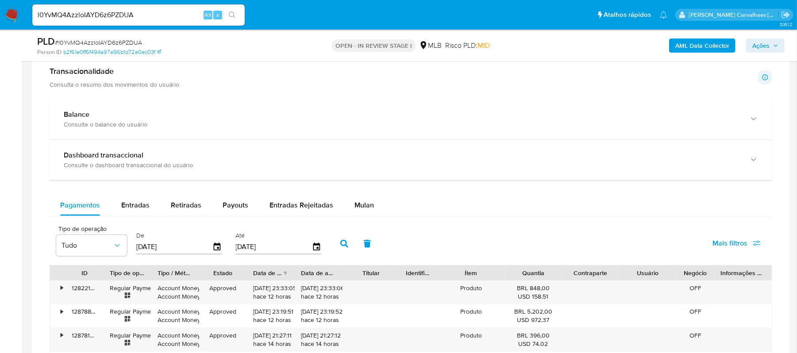
scroll to position [595, 0]
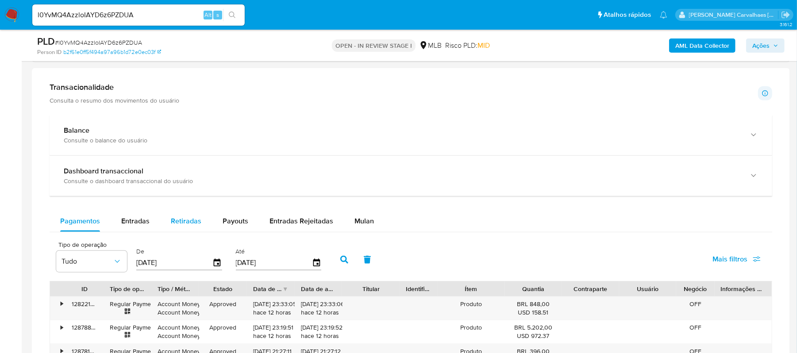
click at [190, 221] on span "Retiradas" at bounding box center [186, 221] width 31 height 10
select select "10"
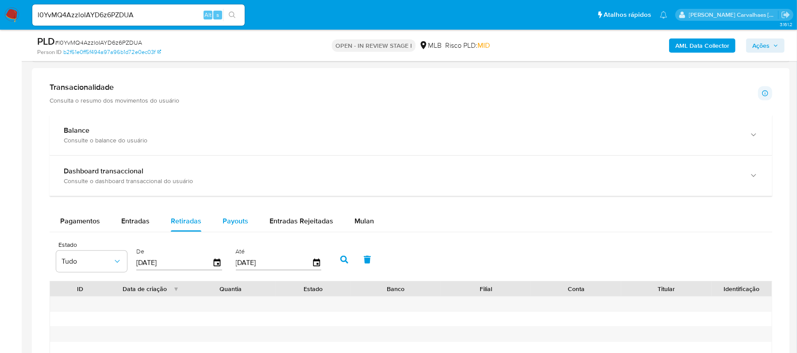
click at [236, 223] on span "Payouts" at bounding box center [236, 221] width 26 height 10
select select "10"
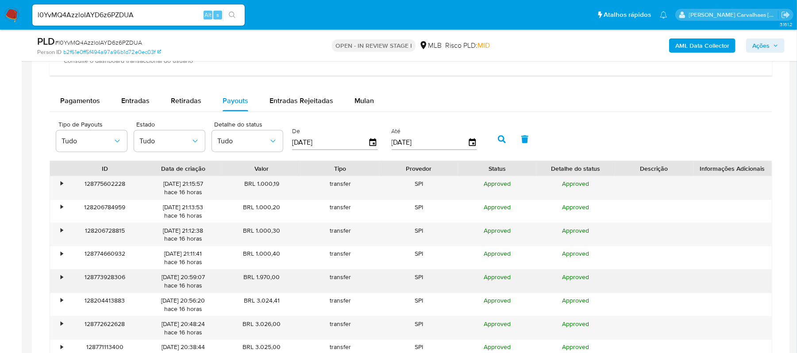
scroll to position [714, 0]
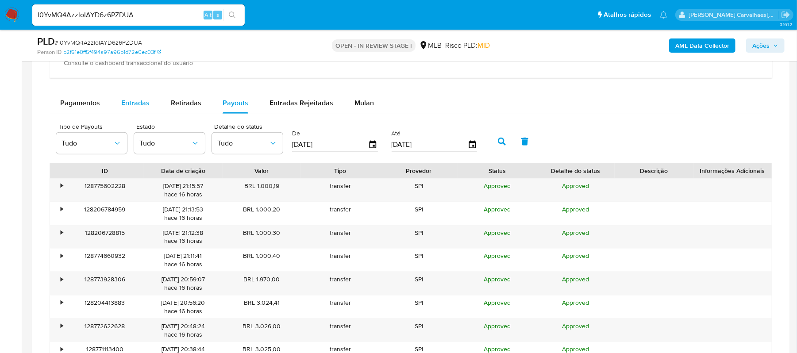
click at [129, 102] on span "Entradas" at bounding box center [135, 103] width 28 height 10
select select "10"
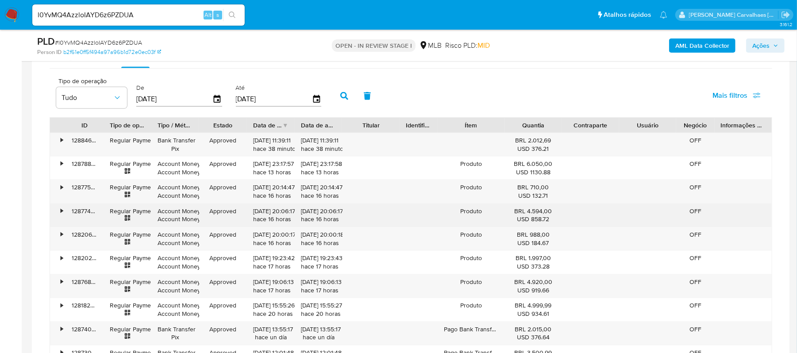
scroll to position [832, 0]
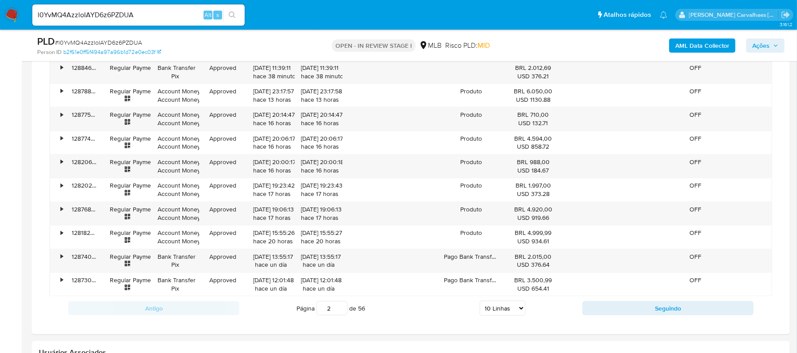
type input "2"
click at [342, 310] on input "2" at bounding box center [331, 308] width 31 height 14
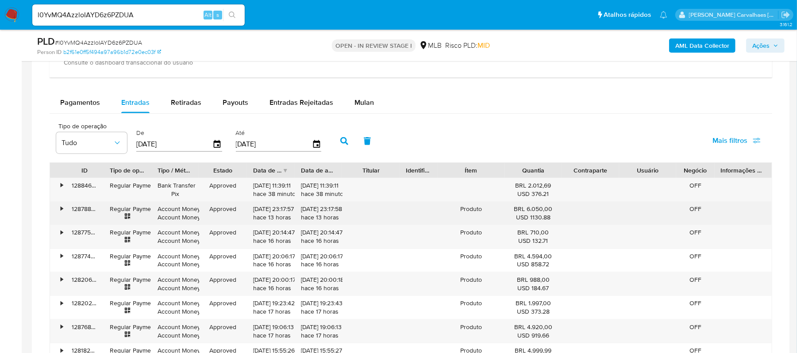
scroll to position [649, 0]
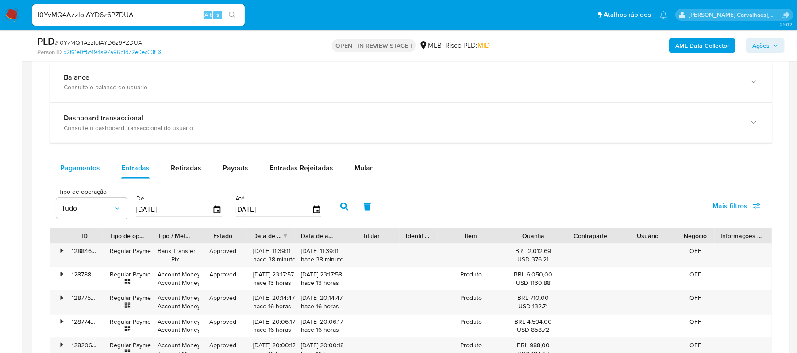
click at [80, 171] on span "Pagamentos" at bounding box center [80, 168] width 40 height 10
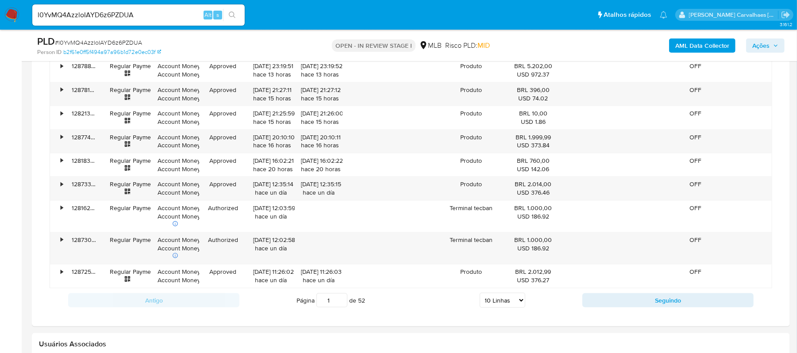
scroll to position [885, 0]
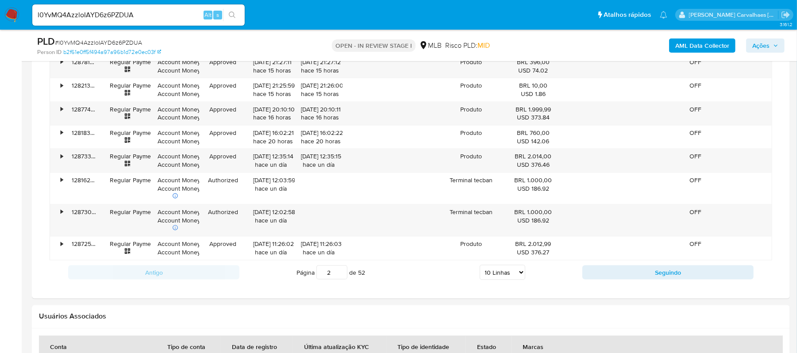
click at [340, 275] on input "2" at bounding box center [331, 272] width 31 height 14
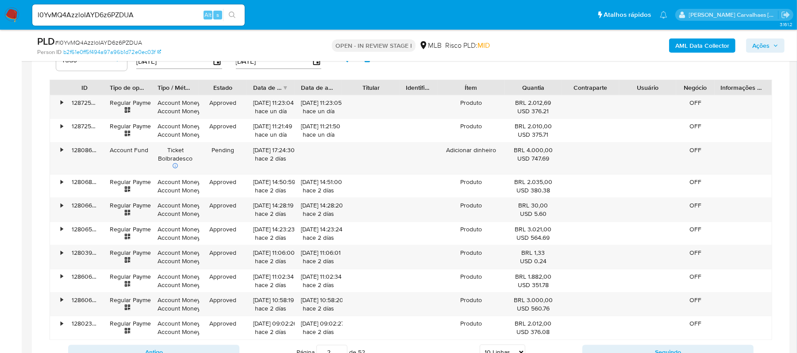
scroll to position [825, 0]
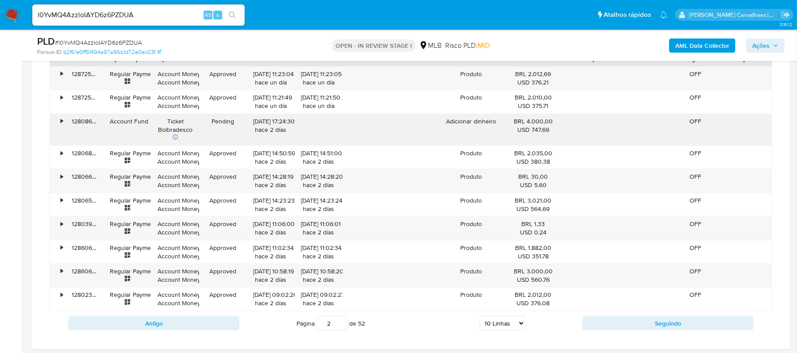
click at [279, 126] on div "04/10/2025 17:24:30 hace 2 días" at bounding box center [270, 125] width 35 height 17
click at [63, 124] on div "•" at bounding box center [62, 121] width 2 height 8
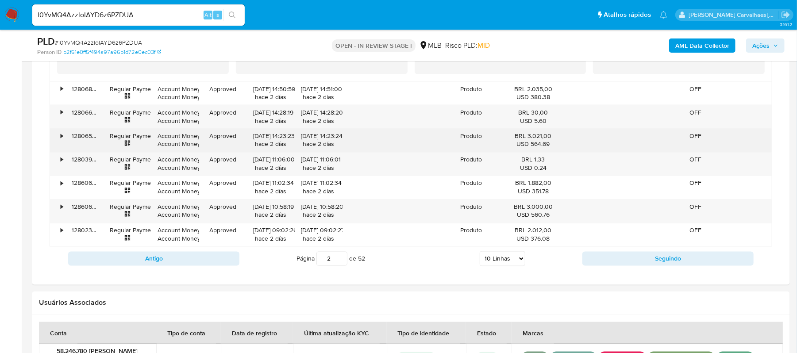
scroll to position [1062, 0]
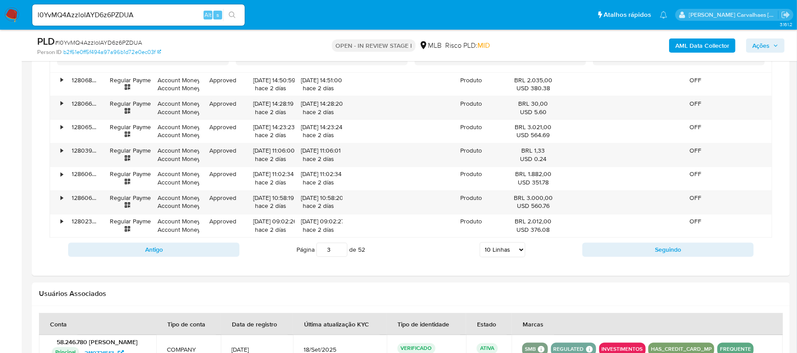
click at [341, 252] on input "3" at bounding box center [331, 250] width 31 height 14
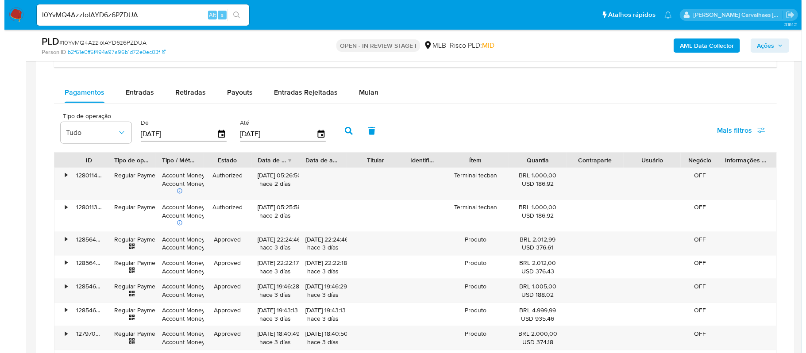
scroll to position [708, 0]
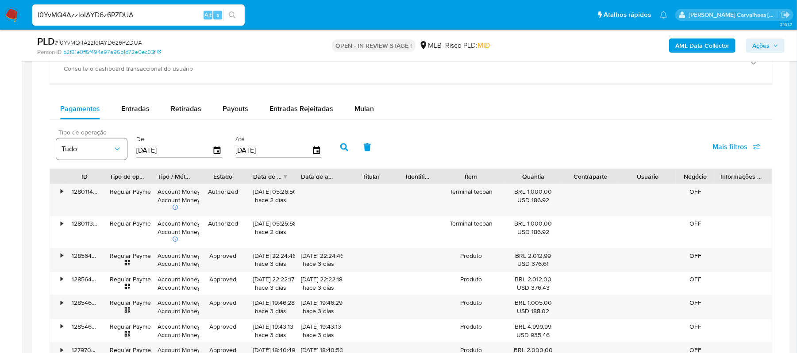
click at [104, 153] on span "Tudo" at bounding box center [86, 149] width 51 height 9
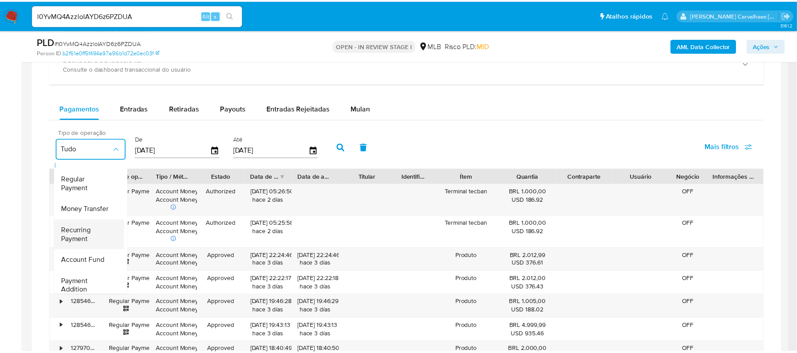
scroll to position [0, 0]
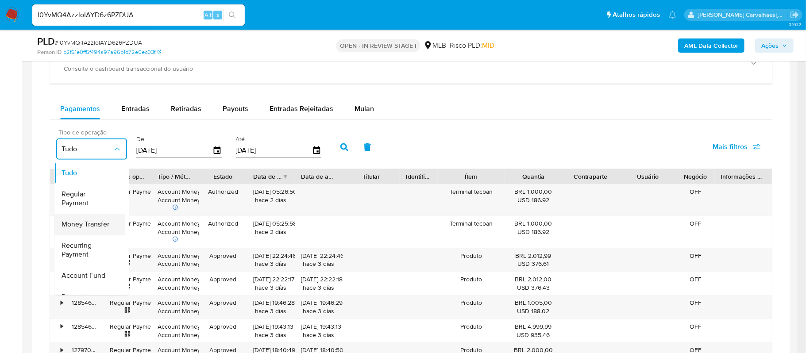
click at [89, 234] on div "Money Transfer" at bounding box center [86, 224] width 51 height 21
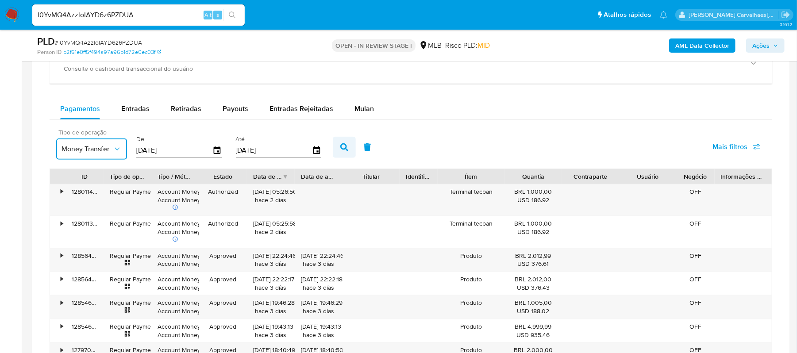
click at [340, 151] on icon "button" at bounding box center [344, 147] width 8 height 8
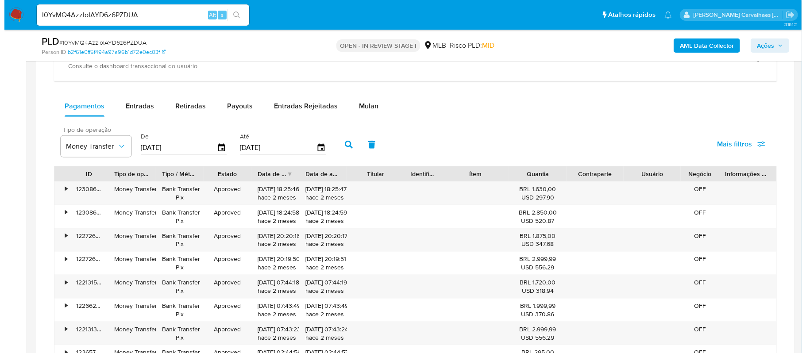
scroll to position [708, 0]
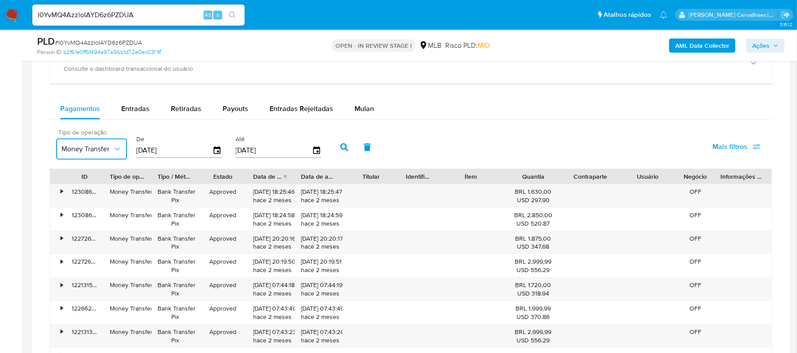
click at [111, 151] on span "Money Transfer" at bounding box center [86, 149] width 51 height 9
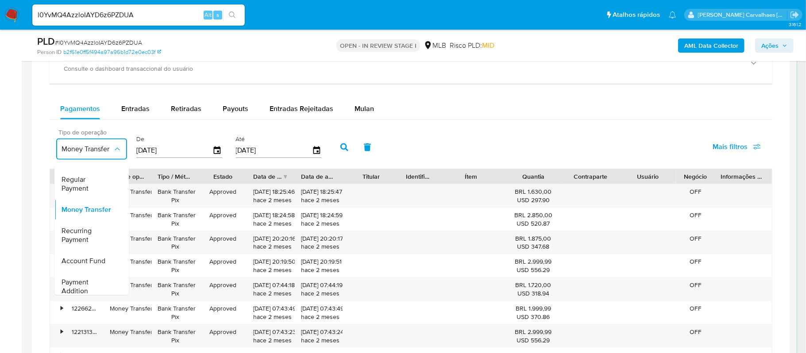
scroll to position [0, 0]
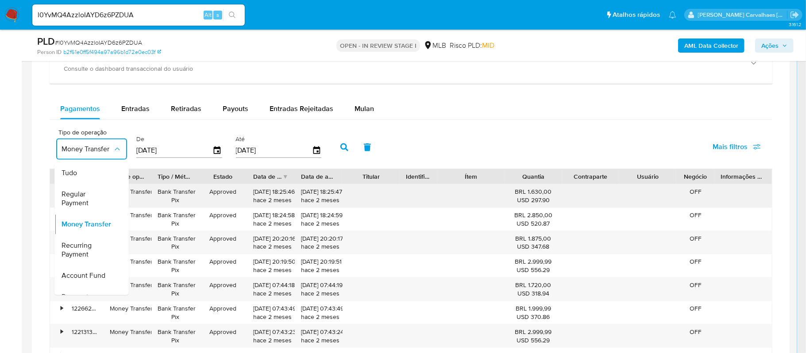
click at [91, 200] on span "Regular Payment" at bounding box center [86, 199] width 51 height 18
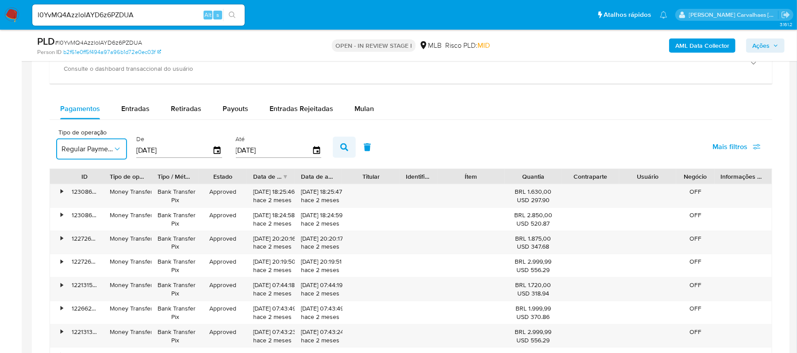
click at [345, 151] on icon "button" at bounding box center [344, 147] width 8 height 8
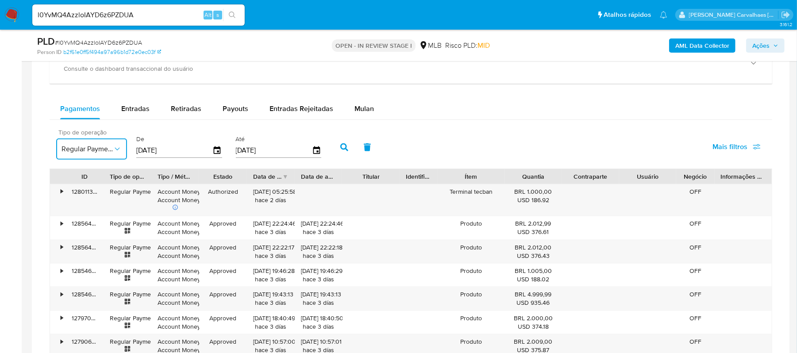
click at [112, 151] on span "Regular Payment" at bounding box center [86, 149] width 51 height 9
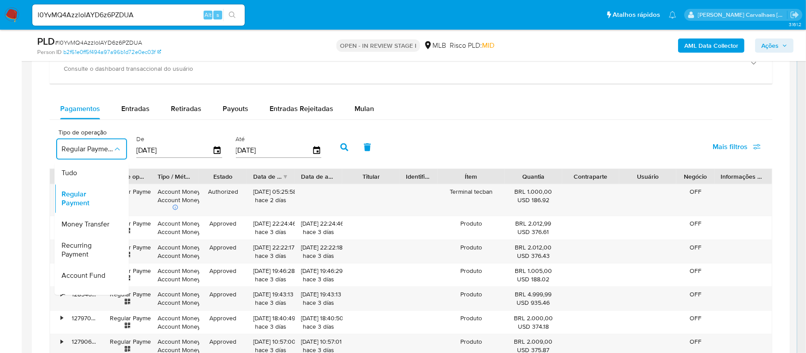
click at [101, 173] on div "Tudo" at bounding box center [86, 172] width 51 height 21
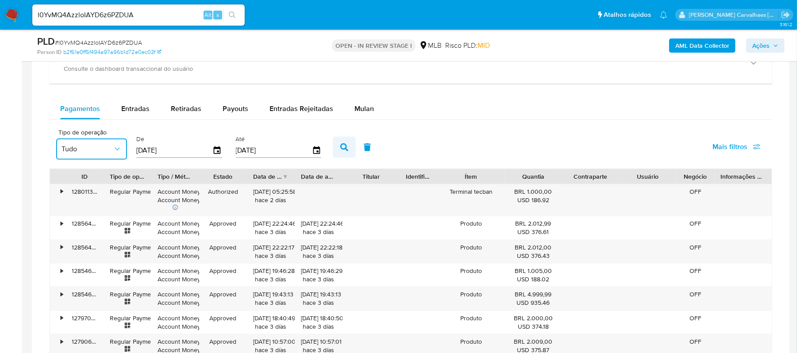
click at [345, 151] on icon "button" at bounding box center [344, 147] width 8 height 8
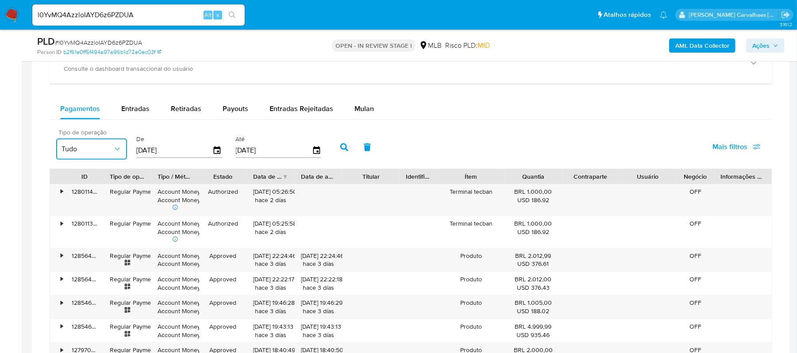
click at [115, 153] on icon "button" at bounding box center [117, 149] width 9 height 9
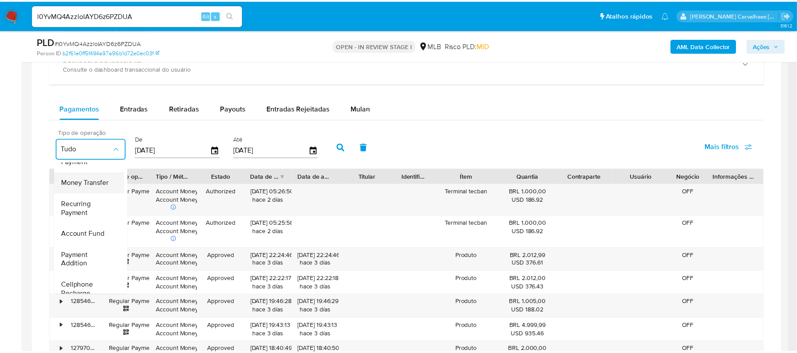
scroll to position [59, 0]
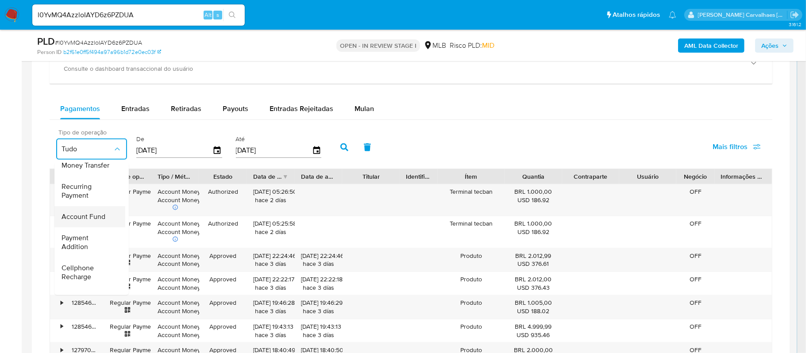
click at [94, 221] on span "Account Fund" at bounding box center [83, 216] width 44 height 9
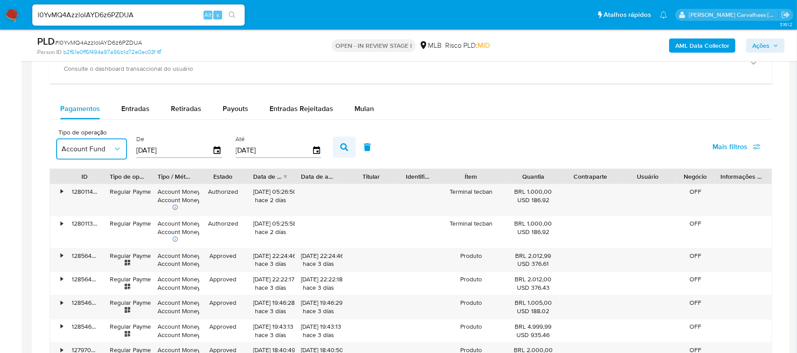
click at [345, 150] on icon "button" at bounding box center [344, 147] width 8 height 8
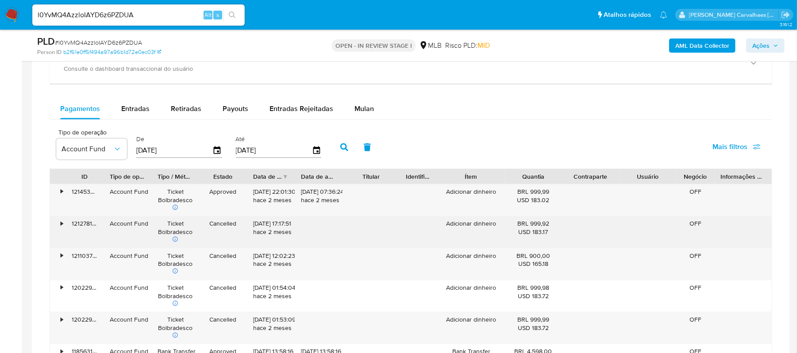
click at [62, 228] on div "•" at bounding box center [62, 223] width 2 height 8
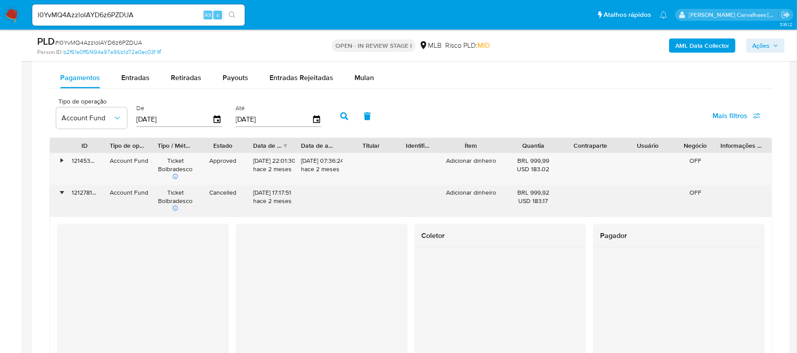
scroll to position [767, 0]
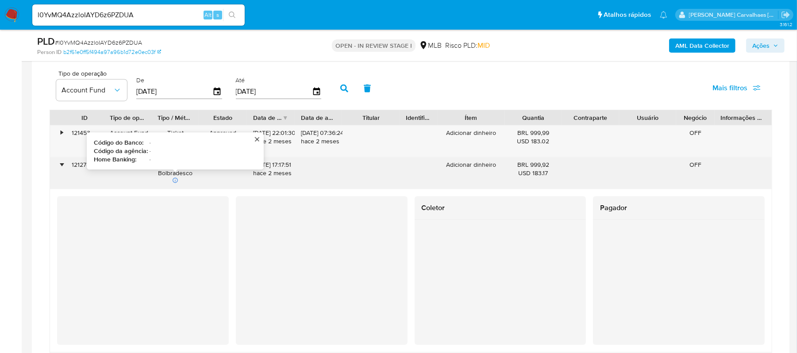
click at [61, 169] on div "•" at bounding box center [62, 165] width 2 height 8
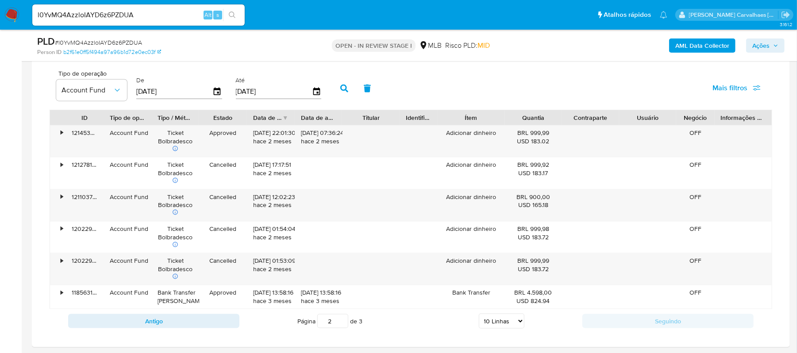
click at [342, 326] on input "2" at bounding box center [332, 321] width 31 height 14
type input "2"
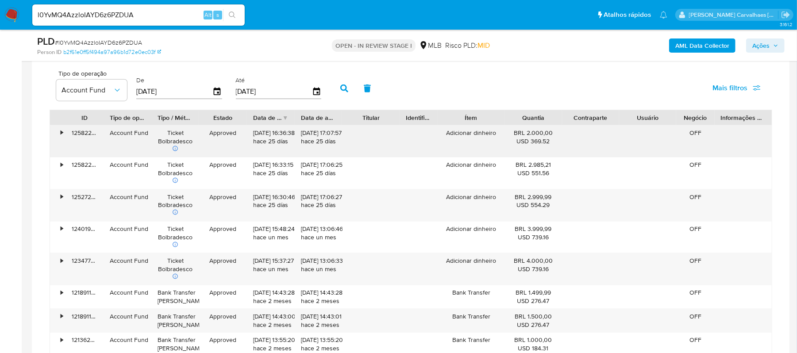
click at [58, 136] on div "•" at bounding box center [57, 141] width 15 height 31
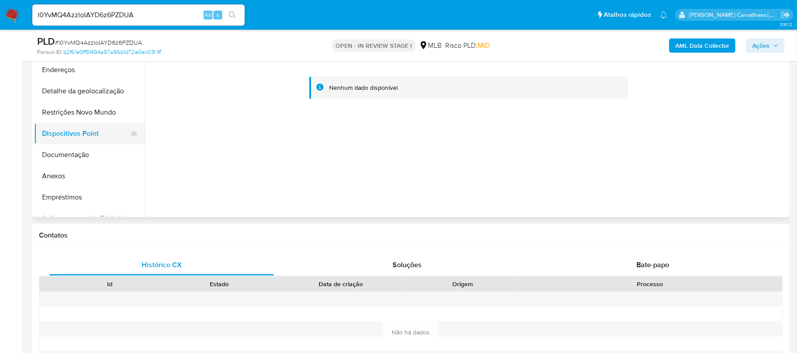
scroll to position [177, 0]
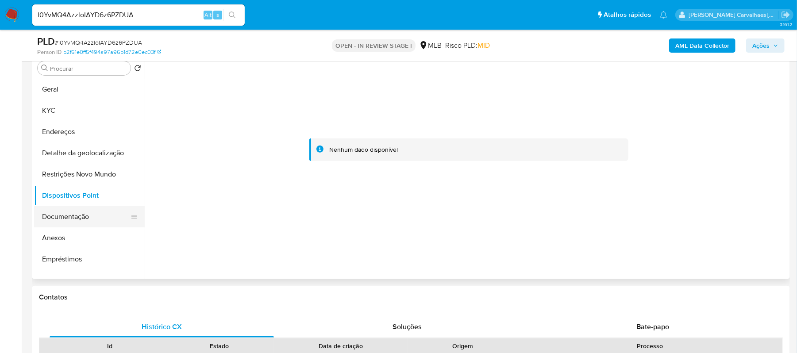
click at [95, 216] on button "Documentação" at bounding box center [86, 216] width 104 height 21
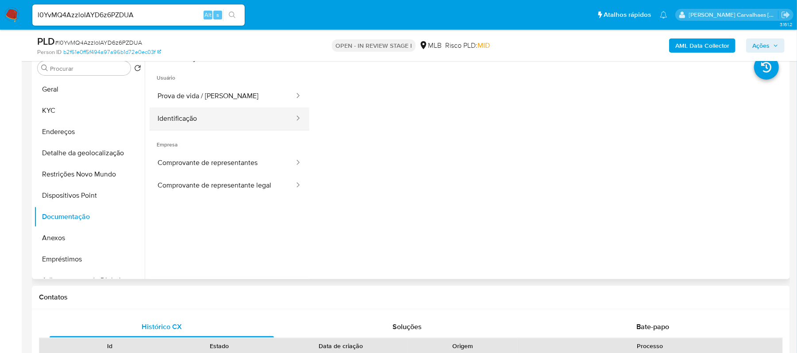
click at [211, 117] on button "Identificação" at bounding box center [223, 118] width 146 height 23
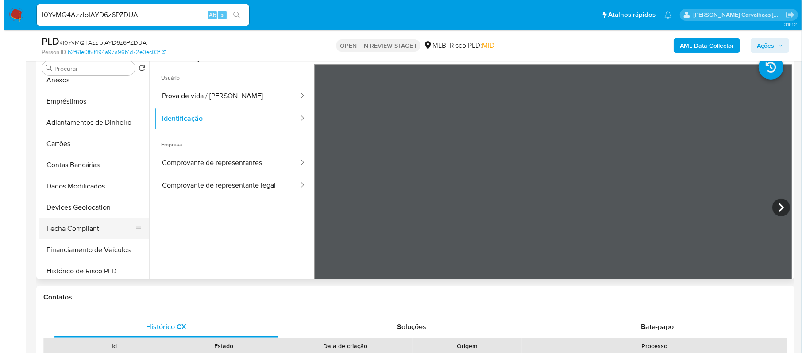
scroll to position [59, 0]
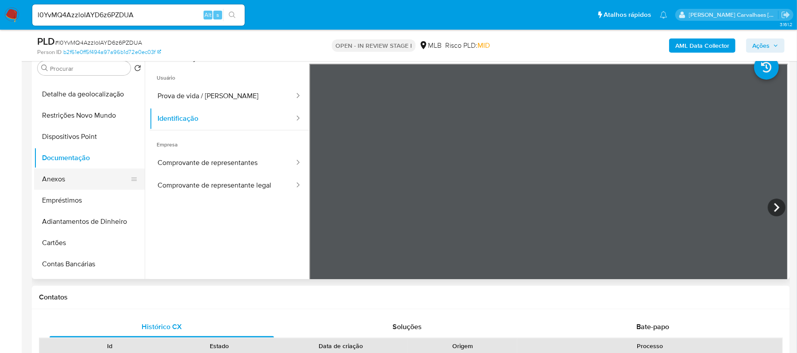
click at [78, 173] on button "Anexos" at bounding box center [86, 179] width 104 height 21
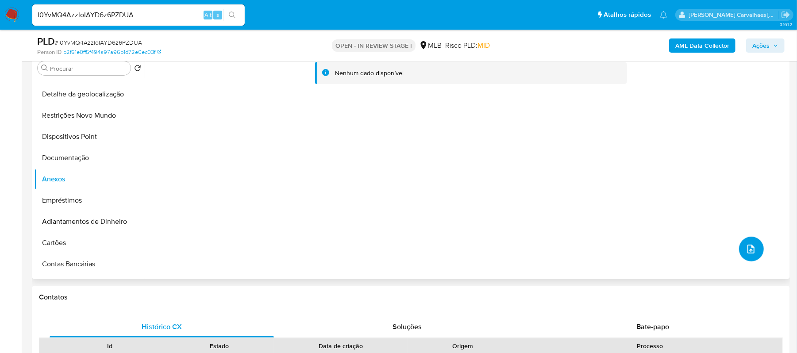
click at [748, 248] on icon "upload-file" at bounding box center [750, 249] width 11 height 11
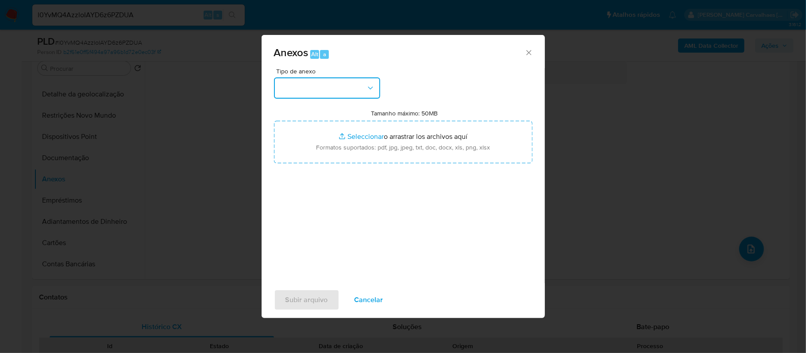
click at [374, 93] on button "button" at bounding box center [327, 87] width 106 height 21
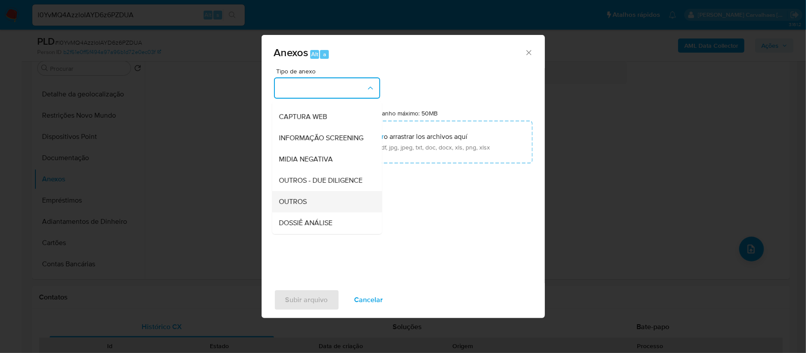
click at [300, 206] on span "OUTROS" at bounding box center [293, 201] width 28 height 9
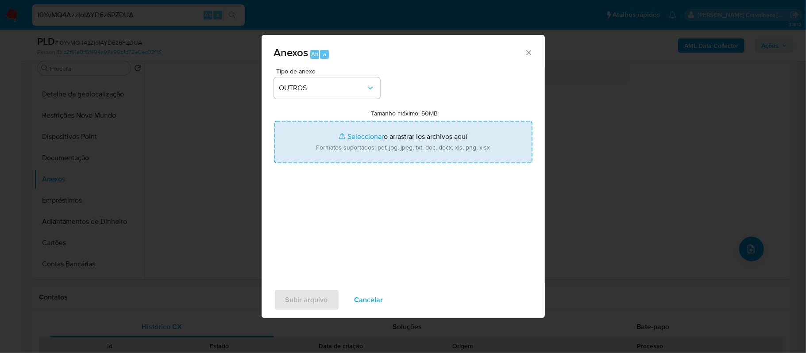
click at [351, 133] on input "Tamanho máximo: 50MB Seleccionar archivos" at bounding box center [403, 142] width 258 height 42
type input "C:\fakepath\SAR - XXXX- CNPJ 58246780000134 - 58.246.780 HELEN SANTOS MIRANDA.p…"
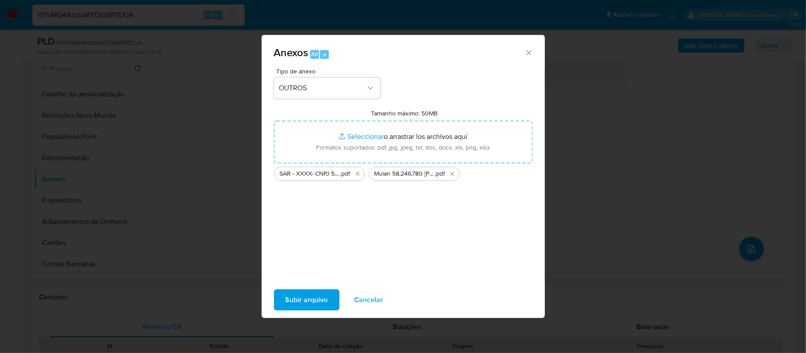
click at [303, 299] on span "Subir arquivo" at bounding box center [306, 299] width 42 height 19
click at [364, 299] on span "Cancelar" at bounding box center [368, 299] width 29 height 19
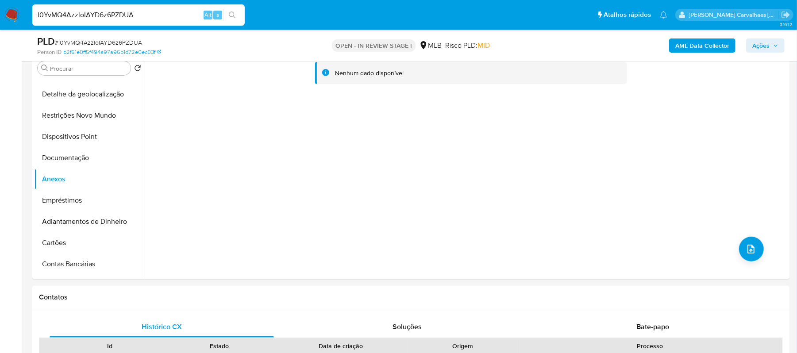
drag, startPoint x: 147, startPoint y: 13, endPoint x: 32, endPoint y: 15, distance: 115.5
click at [32, 15] on input "l0YvMQ4AzzloIAYD6z6PZDUA" at bounding box center [138, 15] width 212 height 12
paste input "LKtOdj88TD5ArCmK54RNI1zY"
type input "LKtOdj88TD5ArCmK54RNI1zY"
click at [230, 13] on icon "search-icon" at bounding box center [232, 15] width 7 height 7
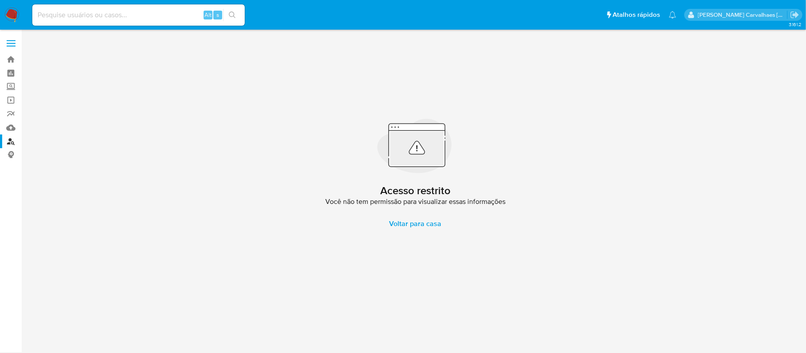
click at [96, 12] on input at bounding box center [138, 15] width 212 height 12
paste input "LKtOdj88TD5ArCmK54RNI1zY"
click at [36, 14] on input "LKtOdj88TD5ArCmK54RNI1zY" at bounding box center [138, 15] width 212 height 12
type input "LKtOdj88TD5ArCmK54RNI1zY"
click at [236, 9] on button "search-icon" at bounding box center [232, 15] width 18 height 12
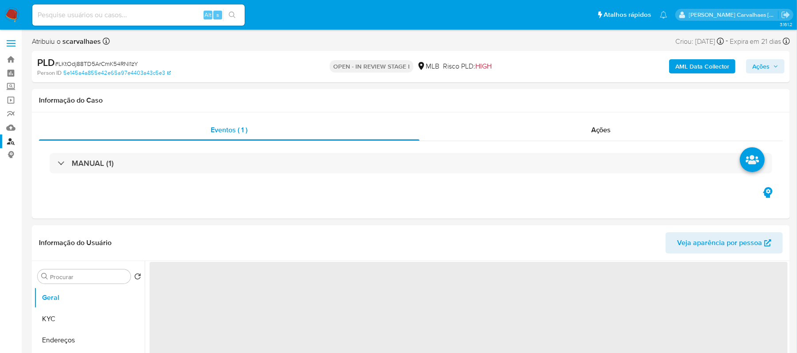
select select "10"
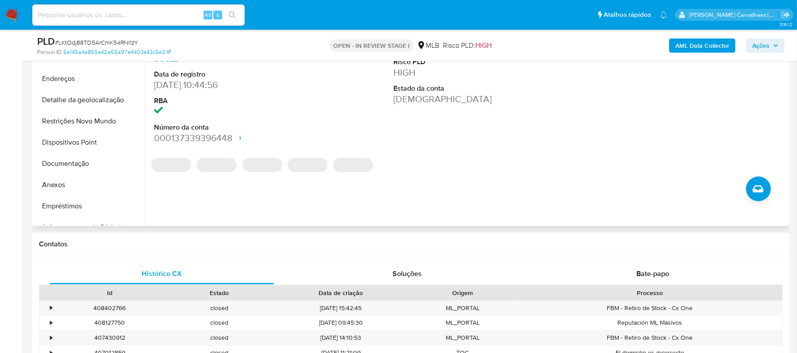
scroll to position [295, 0]
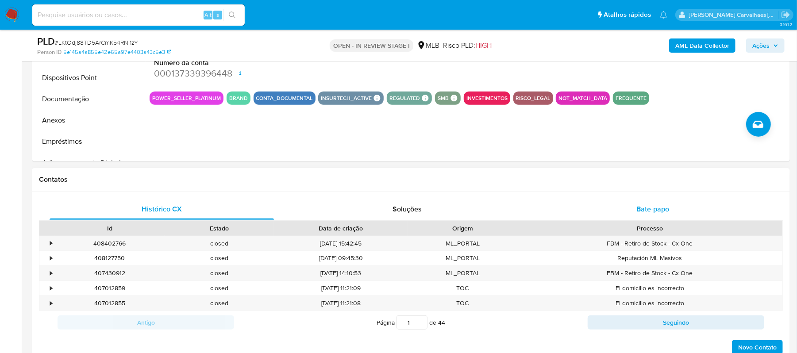
click at [646, 204] on span "Bate-papo" at bounding box center [652, 209] width 33 height 10
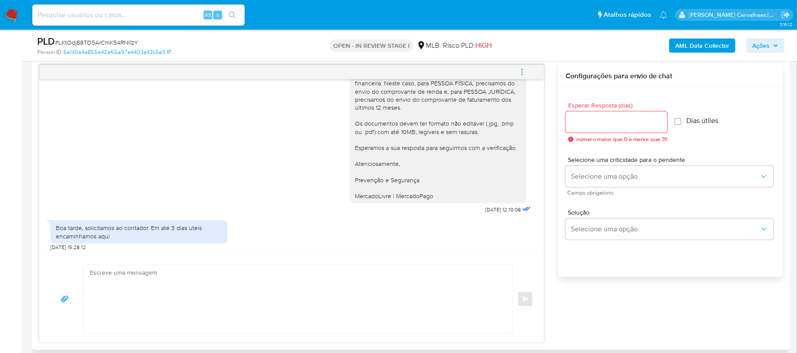
scroll to position [472, 0]
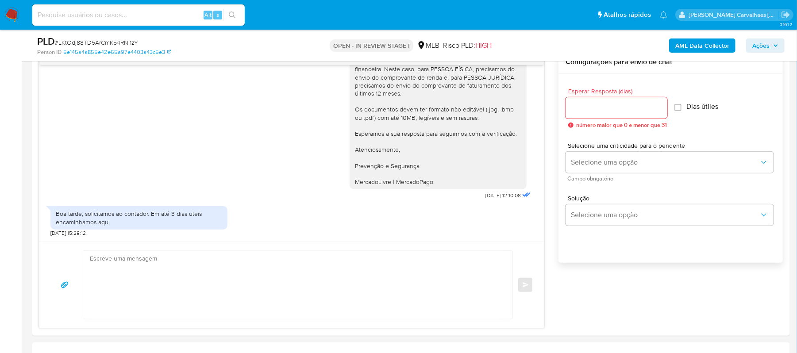
click at [97, 12] on input at bounding box center [138, 15] width 212 height 12
paste input "2F8COr0UAseKodDPL0KWkIEq"
type input "2F8COr0UAseKodDPL0KWkIEq"
click at [227, 19] on button "search-icon" at bounding box center [232, 15] width 18 height 12
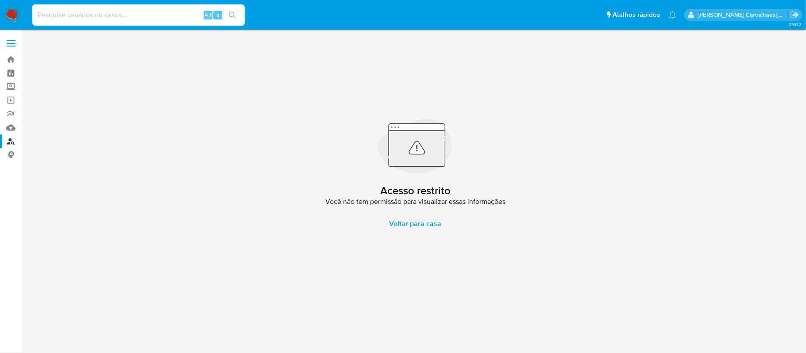
paste input "2F8COr0UAseKodDPL0KWkIEq"
click at [35, 13] on input "2F8COr0UAseKodDPL0KWkIEq" at bounding box center [138, 15] width 212 height 12
type input "2F8COr0UAseKodDPL0KWkIEq"
click at [236, 18] on button "search-icon" at bounding box center [232, 15] width 18 height 12
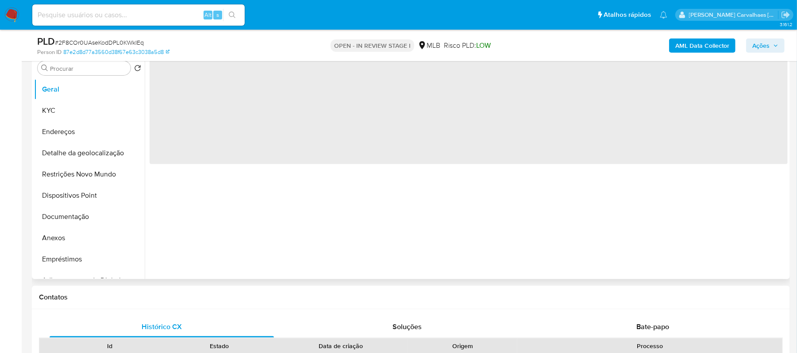
select select "10"
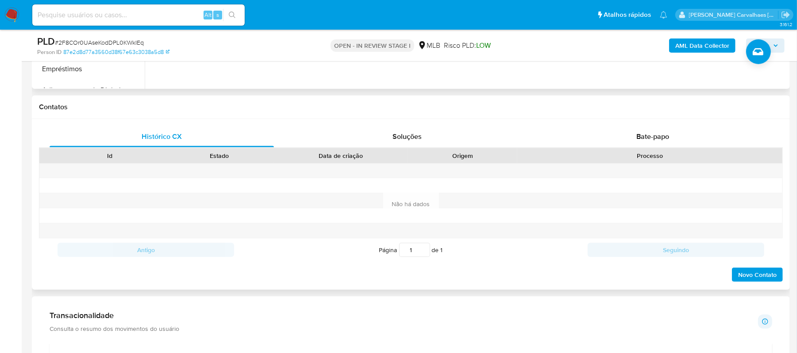
scroll to position [354, 0]
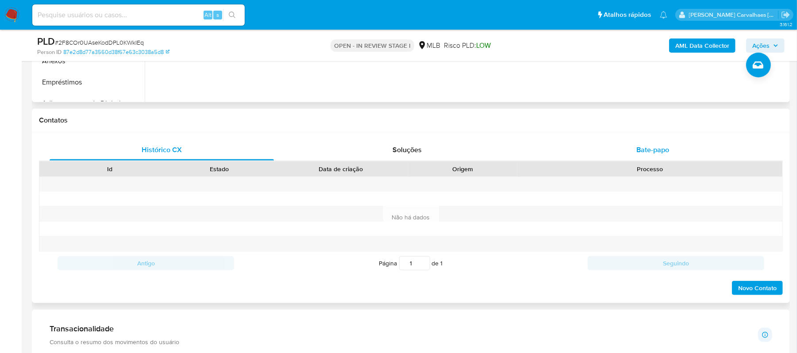
click at [641, 150] on span "Bate-papo" at bounding box center [652, 150] width 33 height 10
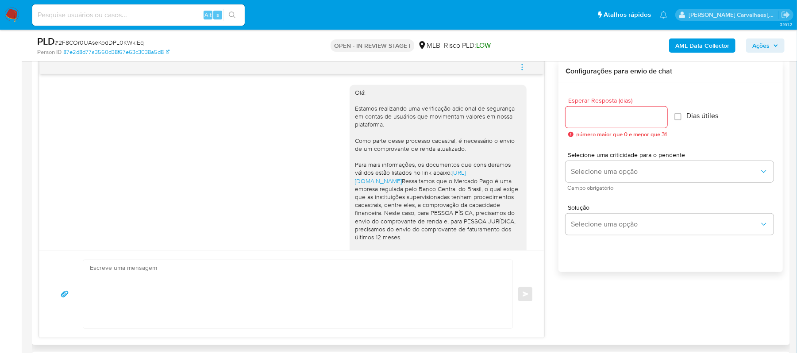
scroll to position [177, 0]
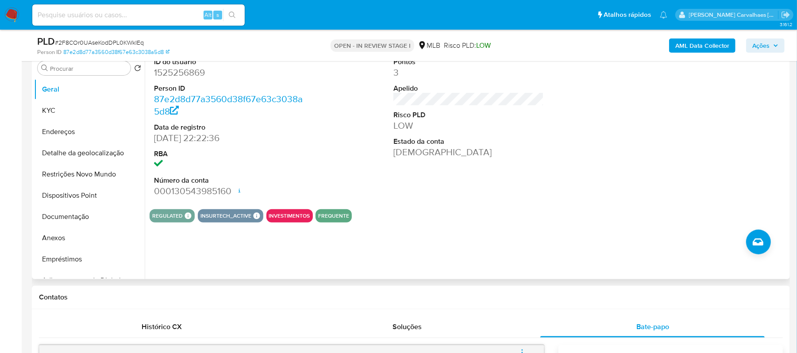
click at [105, 17] on input at bounding box center [138, 15] width 212 height 12
paste input "2F8COr0UAseKodDPL0KWkIEq"
type input "2F8COr0UAseKodDPL0KWkIEq"
click at [227, 16] on button "search-icon" at bounding box center [232, 15] width 18 height 12
click at [87, 116] on button "KYC" at bounding box center [86, 110] width 104 height 21
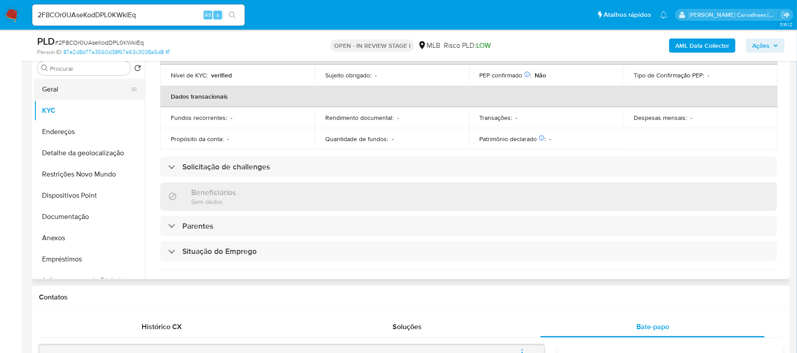
click at [69, 87] on button "Geral" at bounding box center [86, 89] width 104 height 21
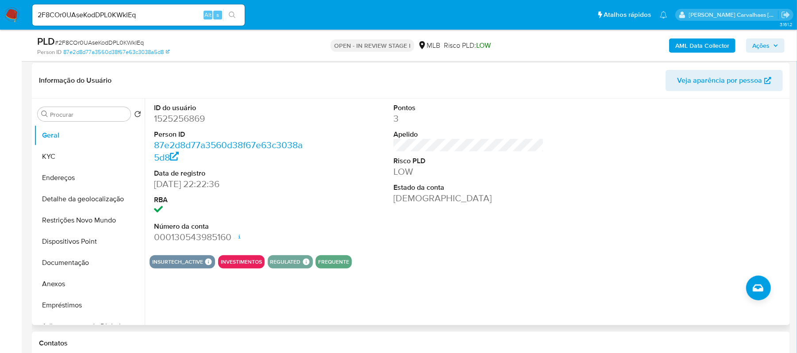
scroll to position [118, 0]
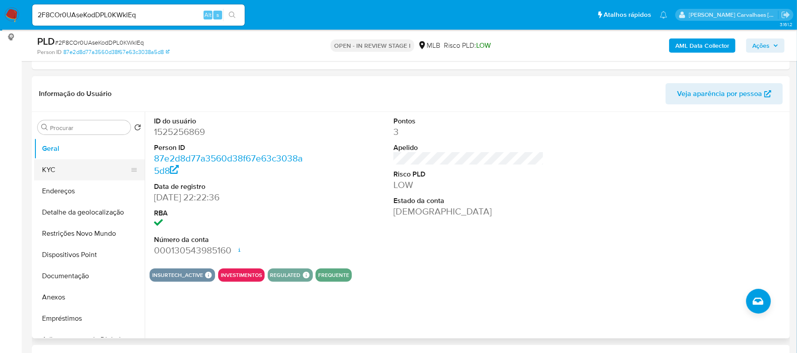
click at [59, 171] on button "KYC" at bounding box center [86, 169] width 104 height 21
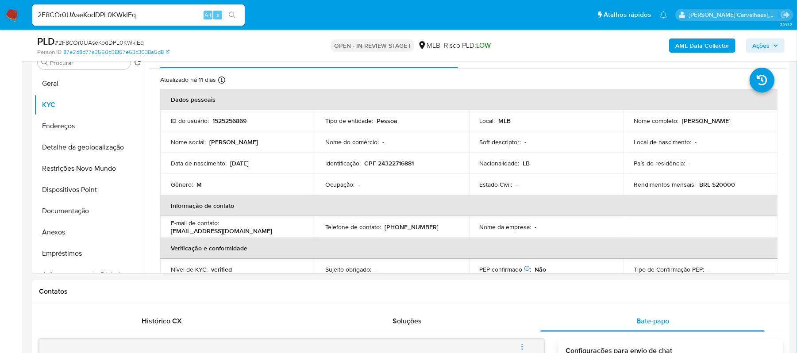
scroll to position [186, 0]
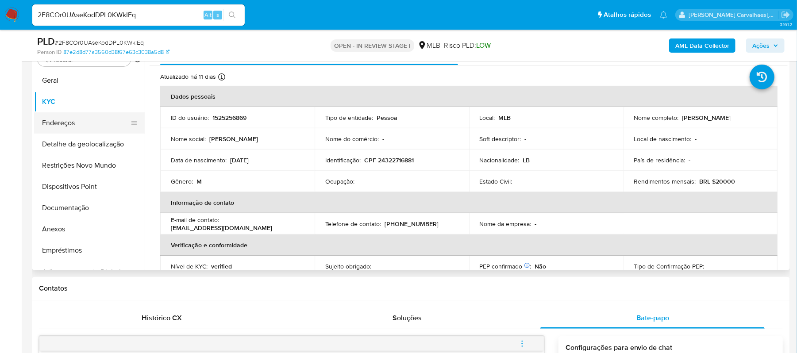
click at [80, 128] on button "Endereços" at bounding box center [86, 122] width 104 height 21
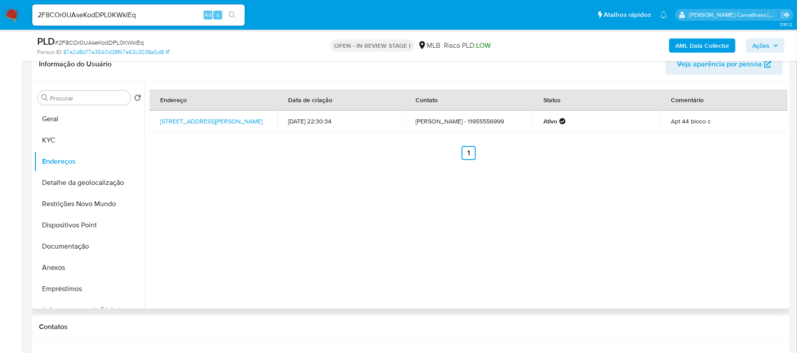
scroll to position [127, 0]
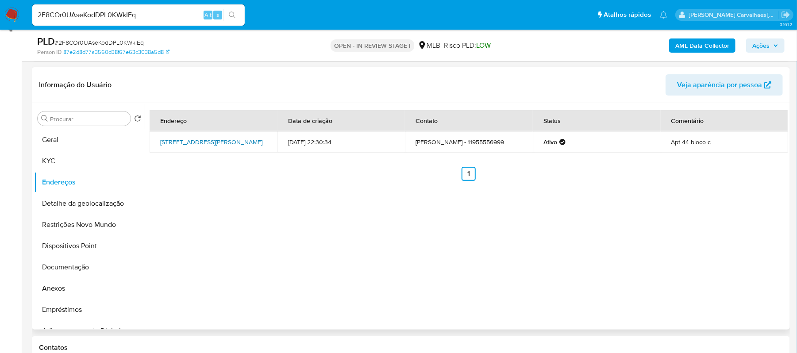
click at [218, 138] on link "Rua Justo Azambuja 79, São Paulo, São Paulo, 01518000, Brasil 79" at bounding box center [211, 142] width 102 height 9
click at [88, 206] on button "Detalhe da geolocalização" at bounding box center [86, 203] width 104 height 21
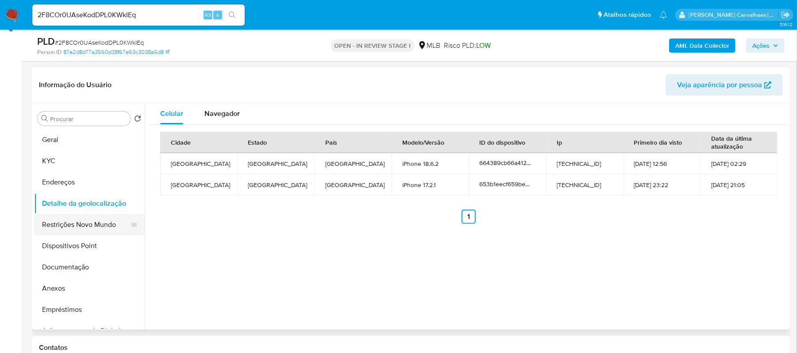
click at [87, 223] on button "Restrições Novo Mundo" at bounding box center [86, 224] width 104 height 21
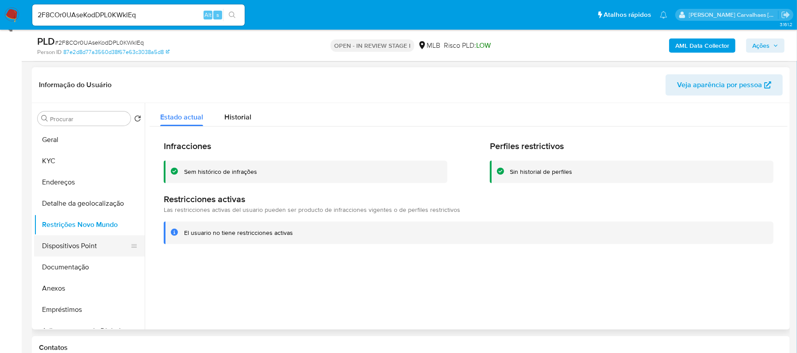
click at [65, 250] on button "Dispositivos Point" at bounding box center [86, 245] width 104 height 21
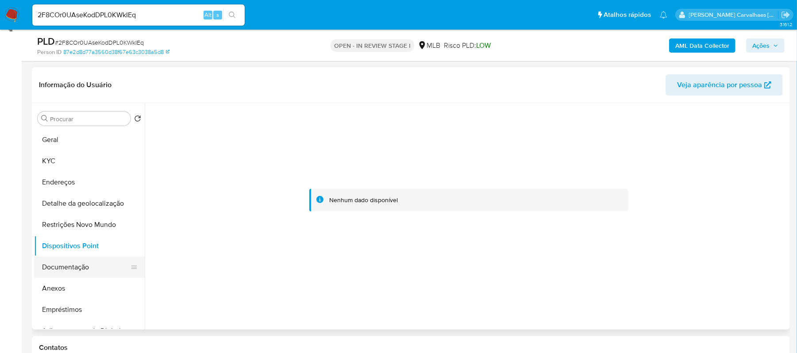
click at [48, 257] on button "Documentação" at bounding box center [86, 267] width 104 height 21
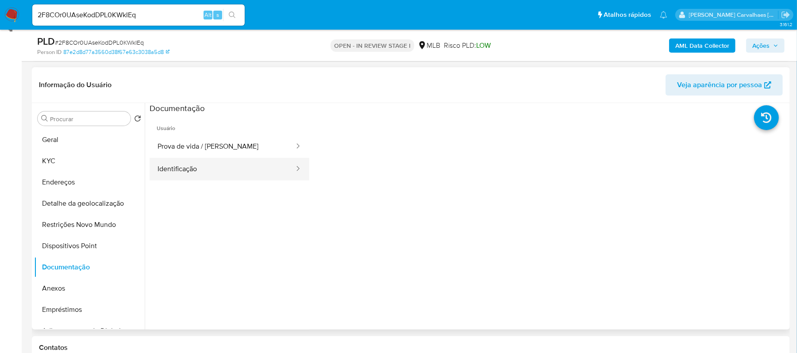
click at [223, 165] on button "Identificação" at bounding box center [223, 169] width 146 height 23
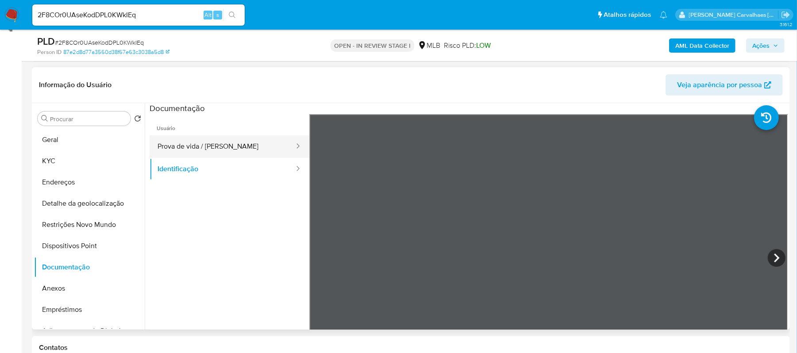
click at [220, 146] on button "Prova de vida / Selfie" at bounding box center [223, 146] width 146 height 23
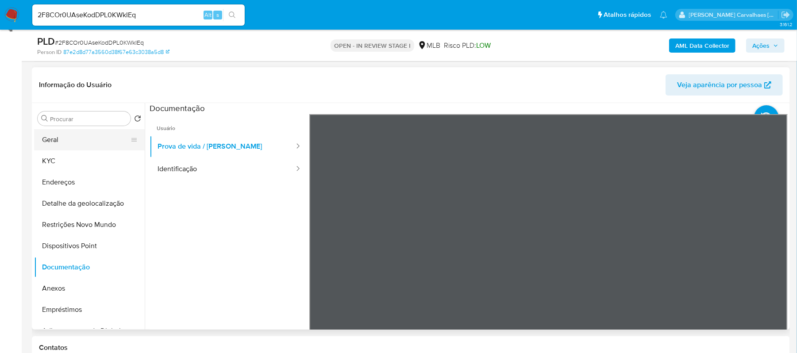
click at [78, 144] on button "Geral" at bounding box center [86, 139] width 104 height 21
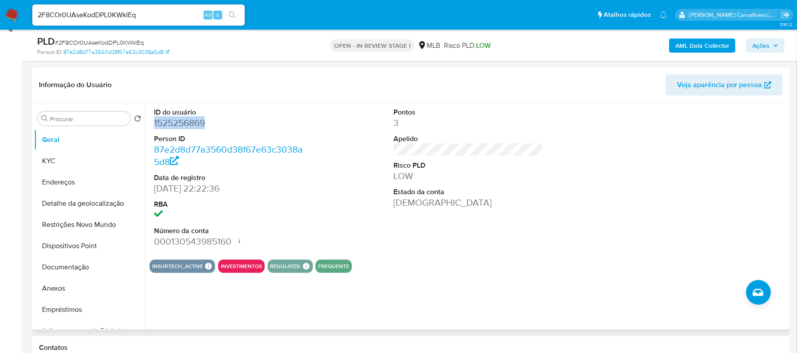
drag, startPoint x: 149, startPoint y: 123, endPoint x: 213, endPoint y: 120, distance: 64.2
click at [213, 120] on div "ID do usuário 1525256869 Person ID 87e2d8d77a3560d38f67e63c3038a5d8 Data de reg…" at bounding box center [466, 216] width 643 height 226
copy dd "1525256869"
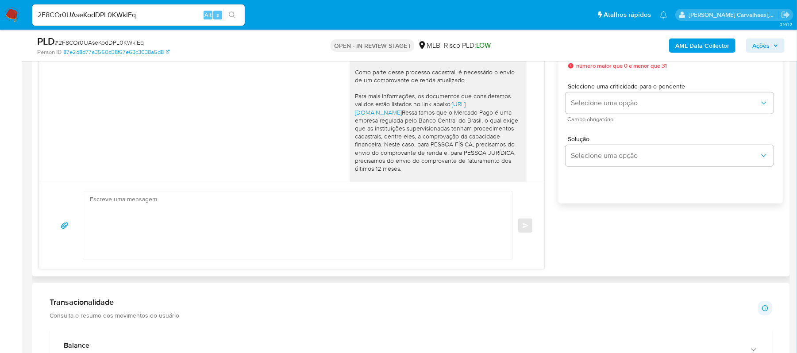
scroll to position [708, 0]
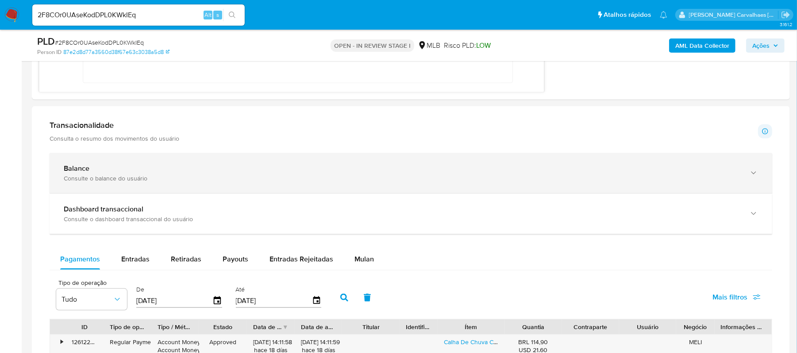
click at [749, 176] on icon "button" at bounding box center [753, 173] width 9 height 9
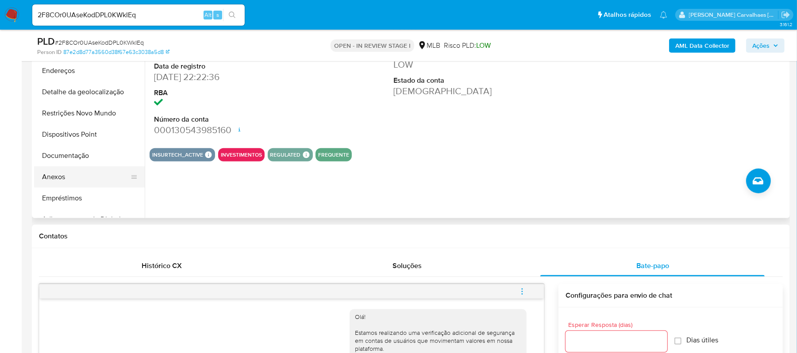
scroll to position [236, 0]
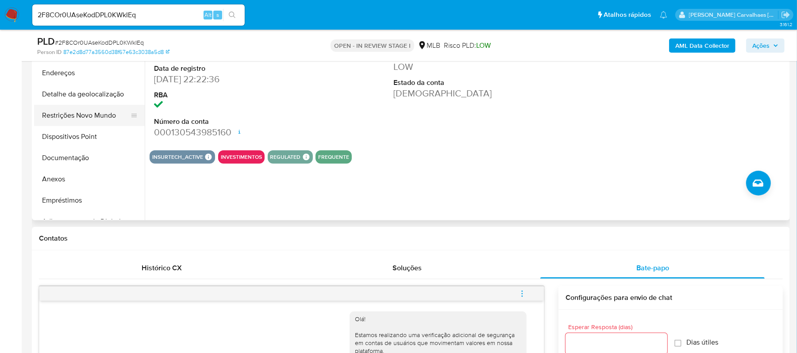
click at [94, 111] on button "Restrições Novo Mundo" at bounding box center [86, 115] width 104 height 21
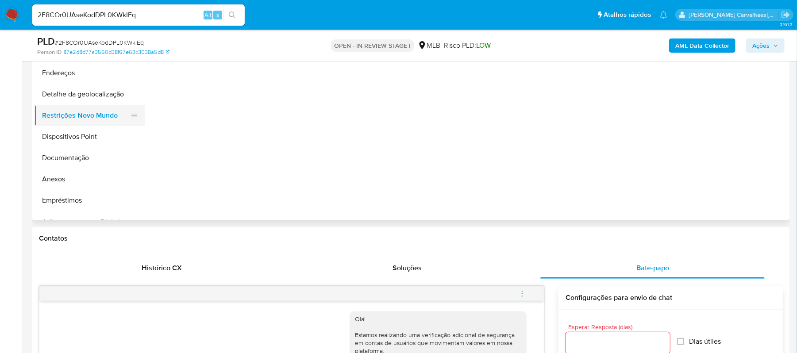
click at [94, 111] on button "Restrições Novo Mundo" at bounding box center [86, 115] width 104 height 21
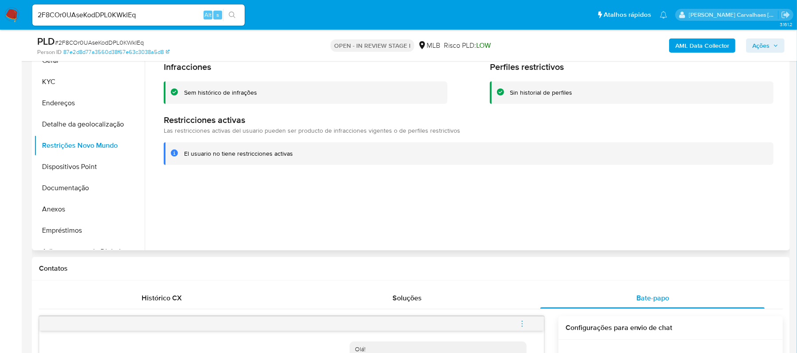
scroll to position [177, 0]
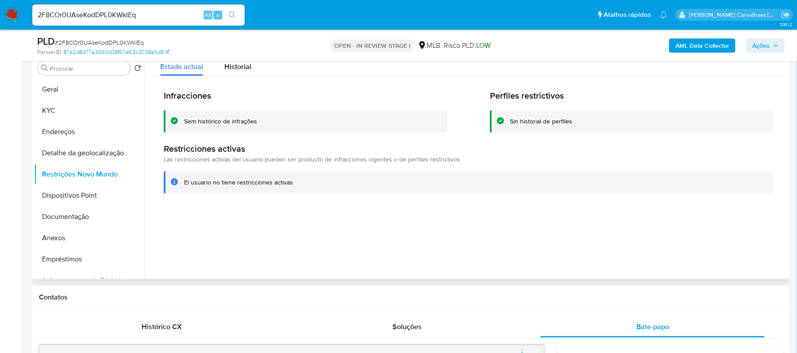
drag, startPoint x: 184, startPoint y: 181, endPoint x: 293, endPoint y: 185, distance: 108.9
click at [293, 185] on div "El usuario no tiene restricciones activas" at bounding box center [475, 182] width 582 height 8
click at [80, 110] on button "KYC" at bounding box center [86, 110] width 104 height 21
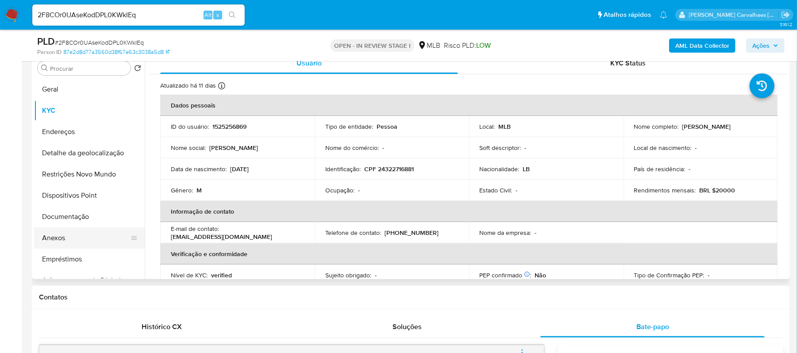
click at [70, 241] on button "Anexos" at bounding box center [86, 237] width 104 height 21
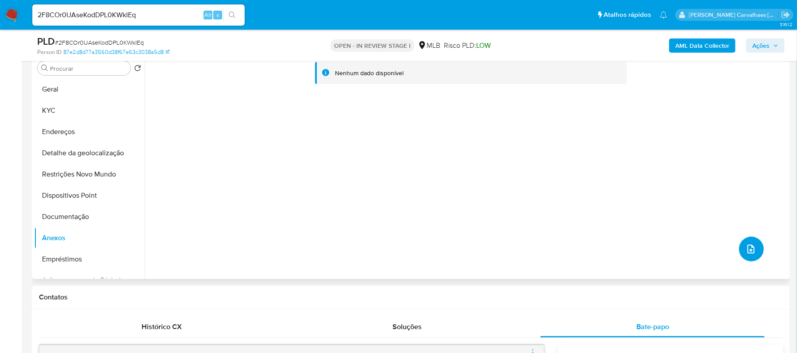
click at [740, 249] on button "upload-file" at bounding box center [751, 249] width 25 height 25
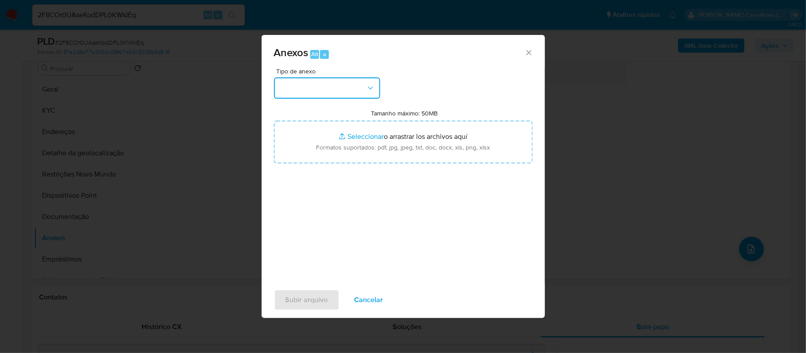
click at [366, 84] on icon "button" at bounding box center [370, 88] width 9 height 9
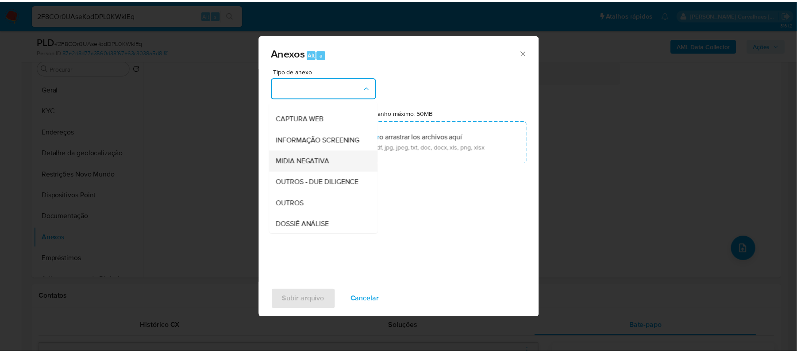
scroll to position [59, 0]
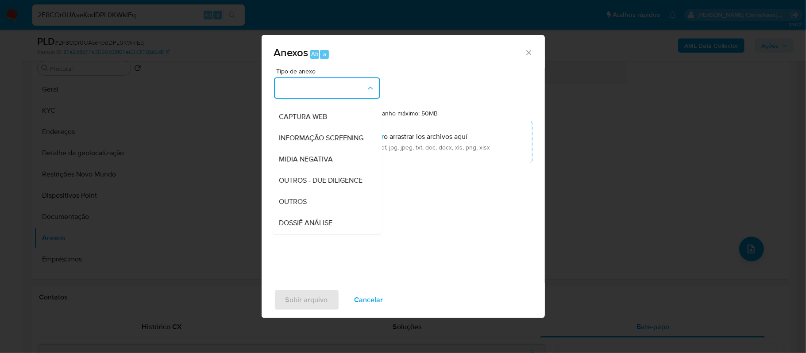
click at [309, 211] on div "OUTROS" at bounding box center [324, 201] width 90 height 21
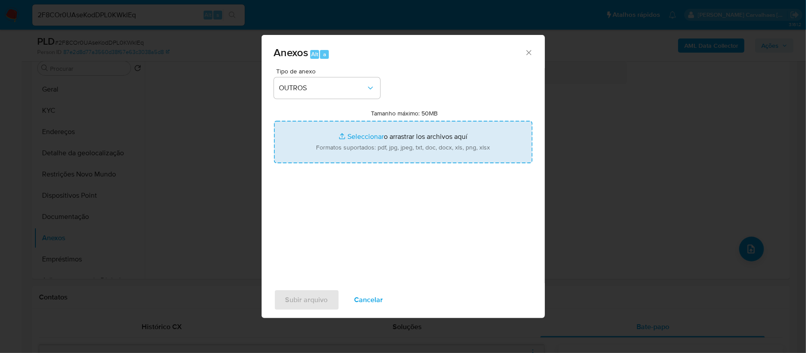
click at [359, 138] on input "Tamanho máximo: 50MB Seleccionar archivos" at bounding box center [403, 142] width 258 height 42
click at [351, 137] on input "Tamanho máximo: 50MB Seleccionar archivos" at bounding box center [403, 142] width 258 height 42
type input "C:\fakepath\SAR - XXX - CPF 24322716881 - ALI MAZLOUM.pdf"
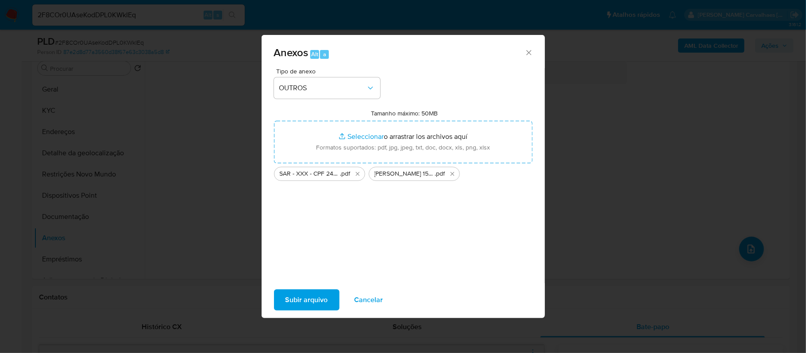
click at [288, 296] on span "Subir arquivo" at bounding box center [306, 299] width 42 height 19
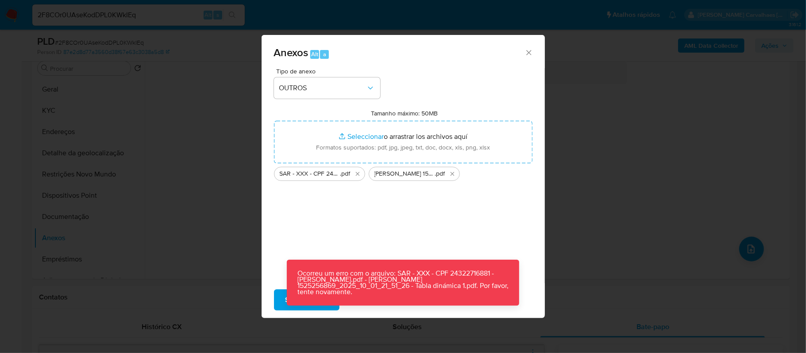
click at [304, 219] on div "Tipo de anexo OUTROS Tamanho máximo: 50MB Seleccionar archivos Seleccionar o ar…" at bounding box center [403, 172] width 258 height 209
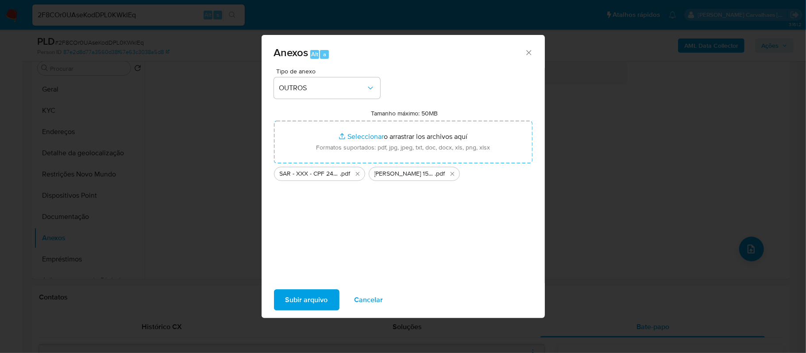
click at [281, 298] on button "Subir arquivo" at bounding box center [306, 299] width 65 height 21
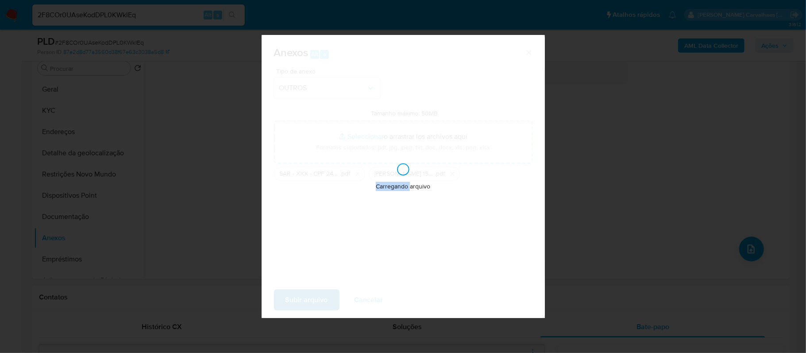
click at [281, 298] on div "Carregando arquivo" at bounding box center [402, 176] width 283 height 283
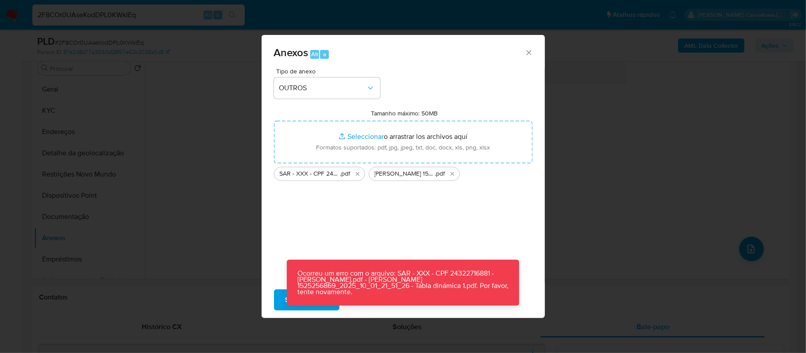
click at [526, 59] on div "Anexos Alt a" at bounding box center [402, 51] width 283 height 33
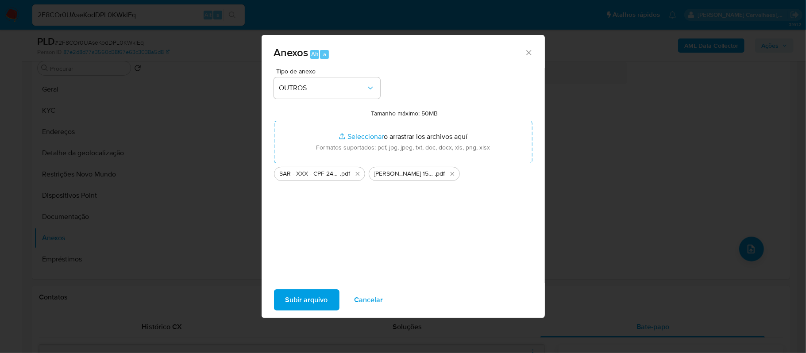
click at [283, 296] on button "Subir arquivo" at bounding box center [306, 299] width 65 height 21
click at [526, 50] on icon "Cerrar" at bounding box center [528, 52] width 9 height 9
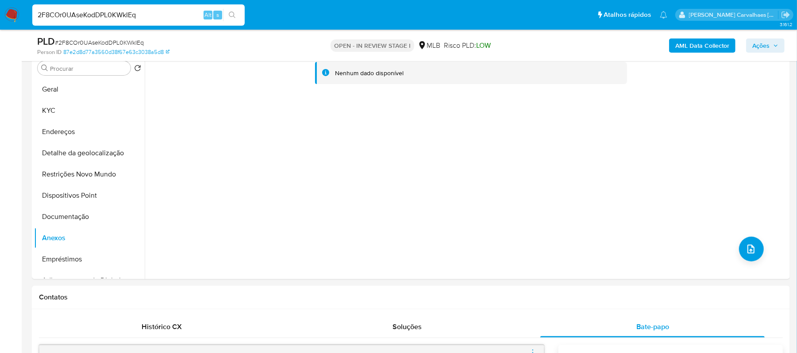
drag, startPoint x: 161, startPoint y: 16, endPoint x: -34, endPoint y: 15, distance: 194.6
paste input "1QOzdQmOtXQNOKxXbUh1AXga"
type input "1QOzdQmOtXQNOKxXbUh1AXga"
click at [234, 15] on icon "search-icon" at bounding box center [232, 15] width 7 height 7
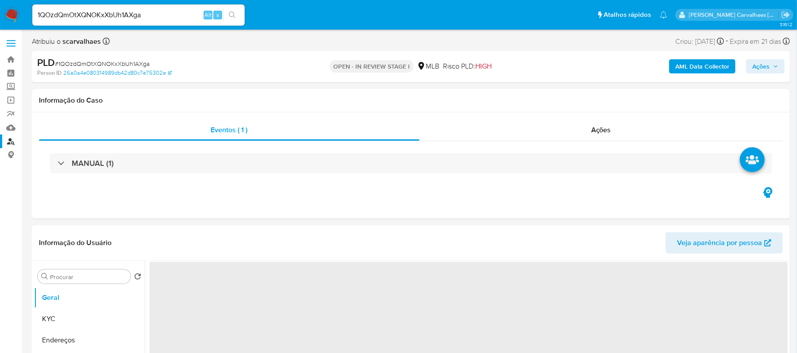
select select "10"
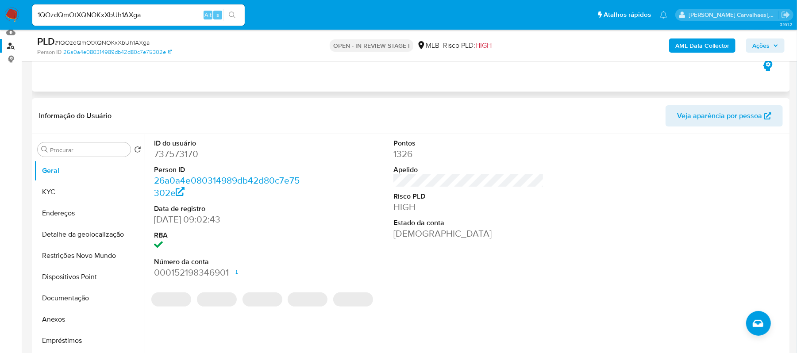
scroll to position [118, 0]
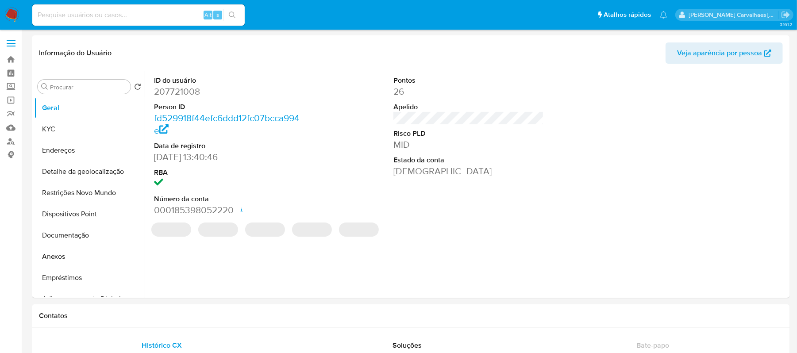
select select "10"
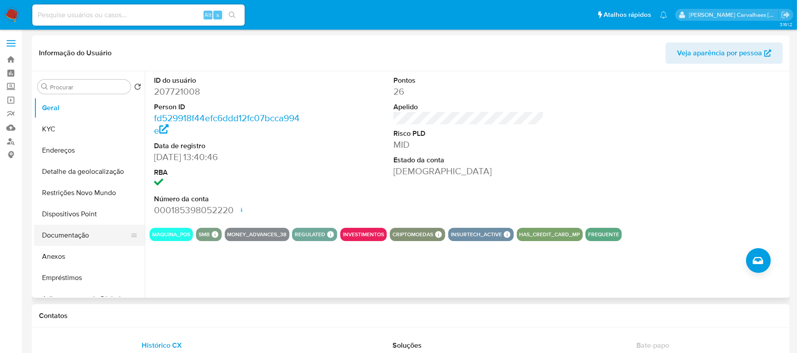
click at [64, 244] on button "Documentação" at bounding box center [86, 235] width 104 height 21
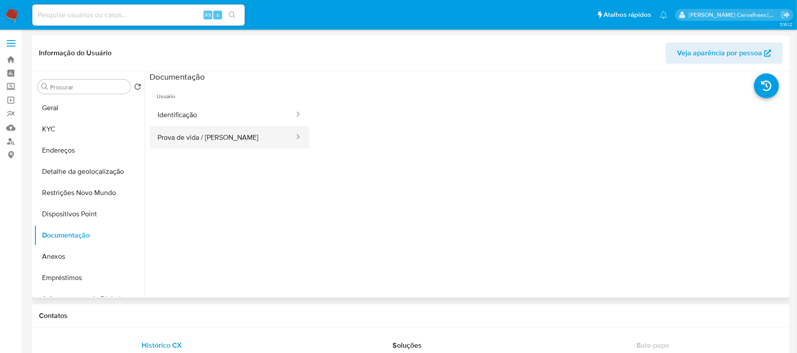
click at [207, 138] on button "Prova de vida / [PERSON_NAME]" at bounding box center [223, 137] width 146 height 23
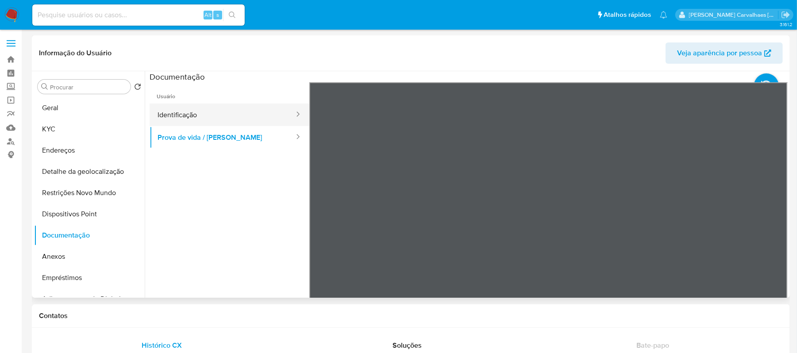
click at [215, 109] on button "Identificação" at bounding box center [223, 115] width 146 height 23
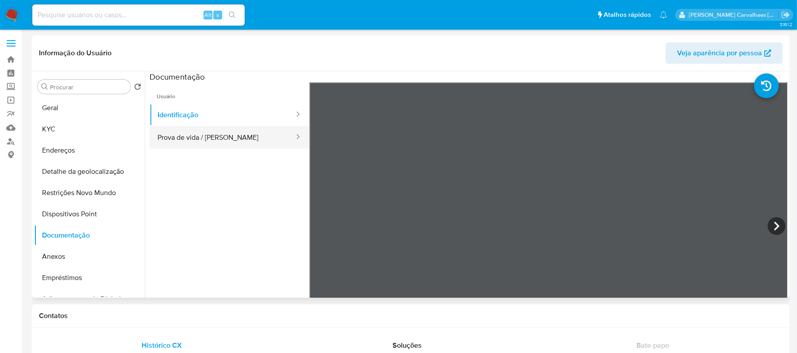
click at [206, 135] on button "Prova de vida / [PERSON_NAME]" at bounding box center [223, 137] width 146 height 23
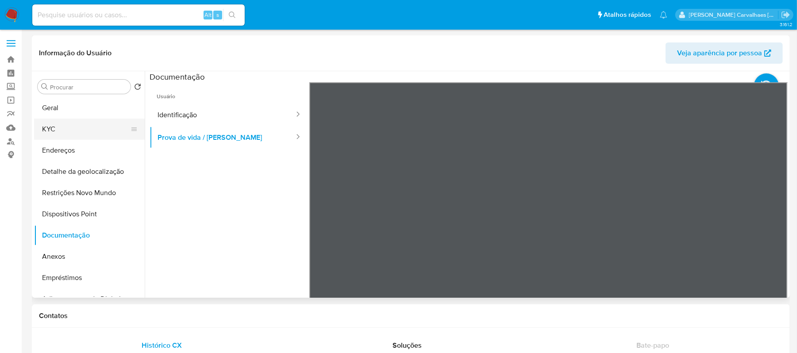
click at [73, 119] on button "KYC" at bounding box center [86, 129] width 104 height 21
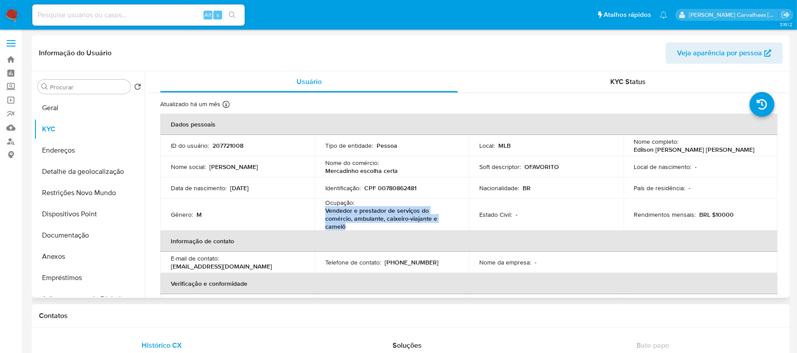
drag, startPoint x: 326, startPoint y: 208, endPoint x: 346, endPoint y: 224, distance: 25.5
click at [346, 224] on p "Vendedor e prestador de serviços do comércio, ambulante, caixeiro-viajante e ca…" at bounding box center [390, 219] width 130 height 24
copy p "Vendedor e prestador de serviços do comércio, ambulante, caixeiro-viajante e ca…"
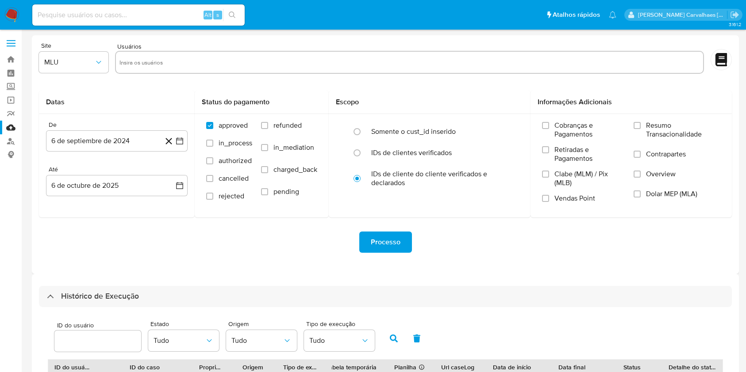
select select "10"
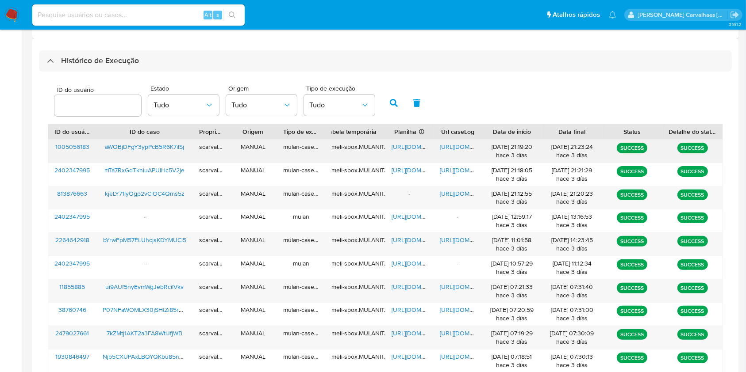
click at [400, 146] on span "https://docs.google.com/spreadsheets/d/1Cg4Z4xmewZ_fadr4U3wxWfm6apb6E3v_a53QNV7…" at bounding box center [421, 146] width 61 height 9
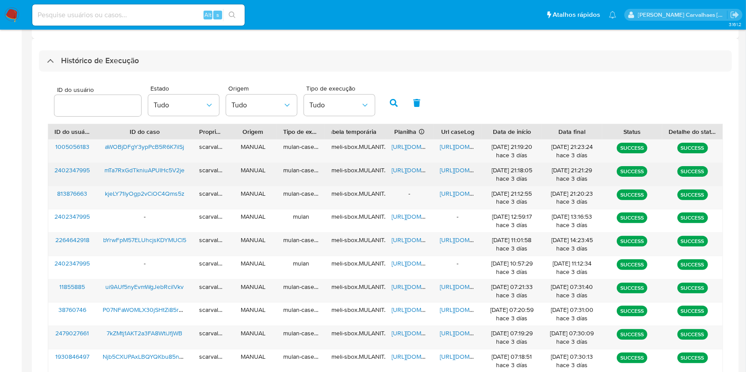
click at [456, 171] on span "https://docs.google.com/document/d/13m7k-QAhOUV9cIAGYO-PfT0SjKGRrwWijfWP-UOPDfg…" at bounding box center [470, 170] width 61 height 9
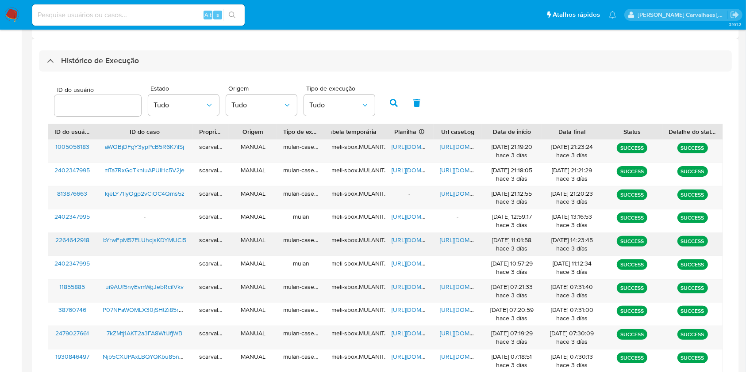
click at [456, 240] on span "https://docs.google.com/document/d/1sl5ueNZYc7PZwke2ORhD7UyXXWMMxpr4ZL5YBcDZl00…" at bounding box center [470, 240] width 61 height 9
click at [455, 284] on span "https://docs.google.com/document/d/1SX0tTf5_10n3HwuuJ7dCsLr-hzZvvp2nRDAa09iYpsQ…" at bounding box center [470, 287] width 61 height 9
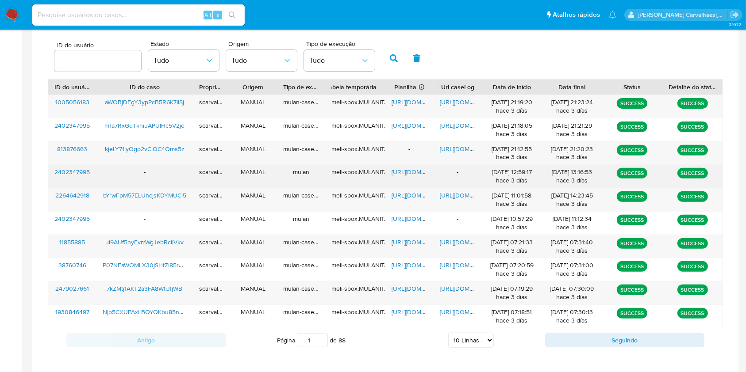
scroll to position [295, 0]
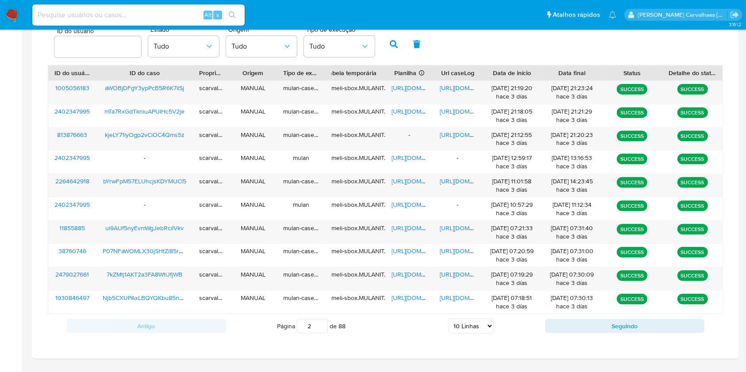
click at [322, 324] on input "2" at bounding box center [312, 326] width 31 height 14
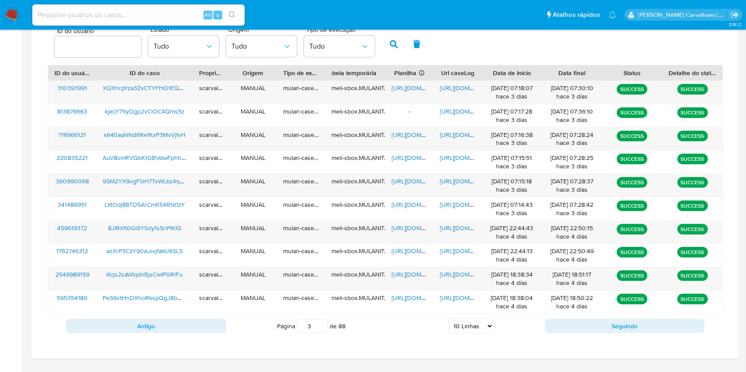
click at [320, 324] on input "3" at bounding box center [312, 326] width 31 height 14
type input "4"
click at [321, 323] on input "4" at bounding box center [312, 326] width 31 height 14
click at [408, 135] on span "https://docs.google.com/spreadsheets/d/1pCliAXLasoqVOC75tF4iNZCgcZqWKobmz-aC5Je…" at bounding box center [421, 134] width 61 height 9
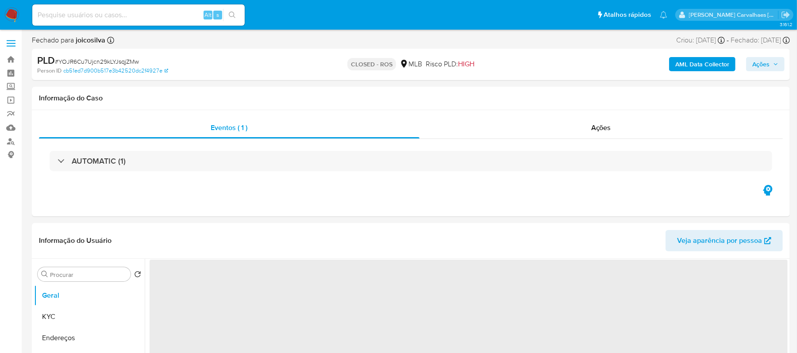
select select "10"
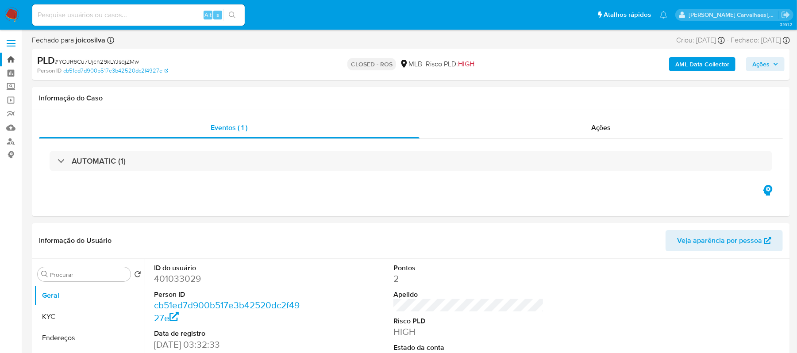
click at [9, 60] on link "Bandeja" at bounding box center [52, 60] width 105 height 14
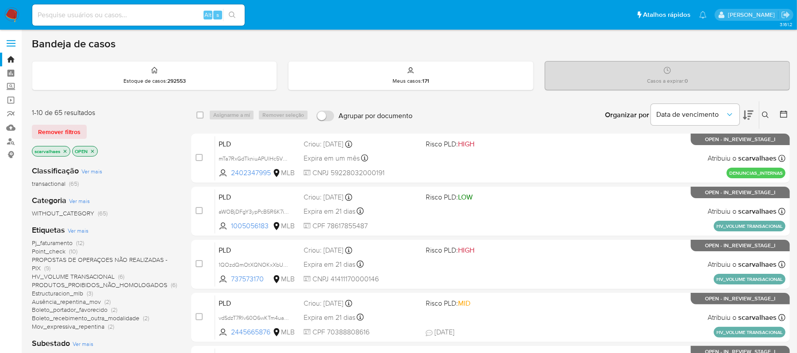
click at [105, 275] on span "HV_VOLUME TRANSACIONAL" at bounding box center [73, 276] width 83 height 9
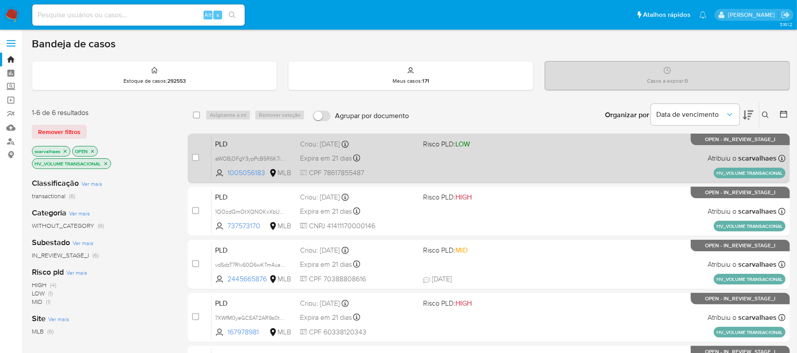
click at [445, 164] on div "PLD aWOBjDFgY3ypPcB5R6K7ilSj 1005056183 MLB Risco PLD: LOW Criou: [DATE] Criou:…" at bounding box center [498, 158] width 574 height 45
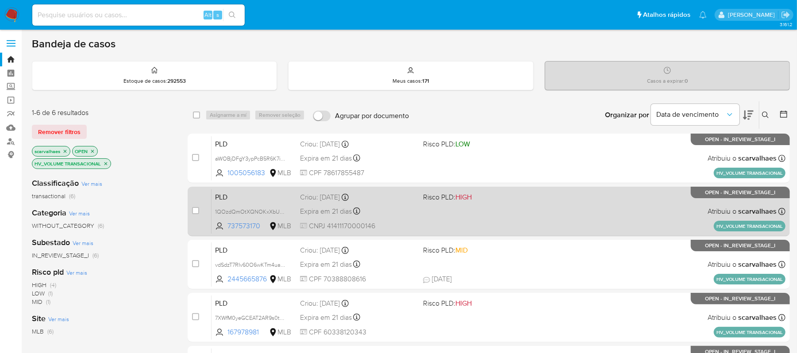
click at [508, 205] on div "PLD 1QOzdQmOtXQNOKxXbUh1AXga 737573170 MLB Risco PLD: HIGH Criou: [DATE] Criou:…" at bounding box center [498, 211] width 574 height 45
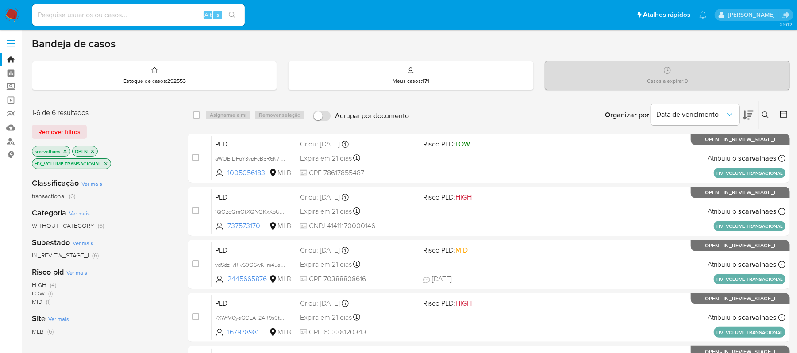
click at [107, 162] on icon "close-filter" at bounding box center [105, 163] width 5 height 5
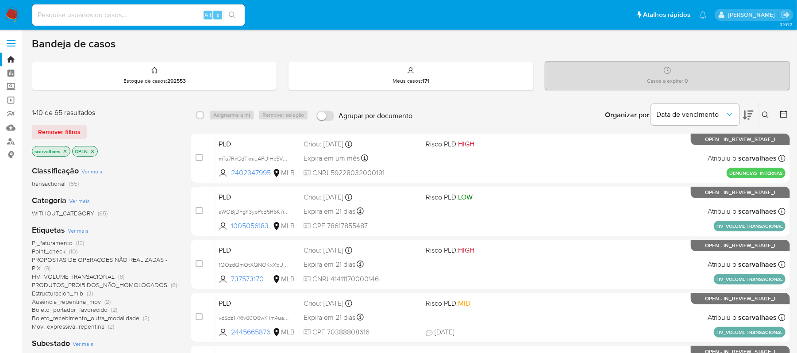
click at [107, 257] on span "PROPOSTAS DE OPERAÇOES NÃO REALIZADAS - PIX" at bounding box center [99, 263] width 135 height 17
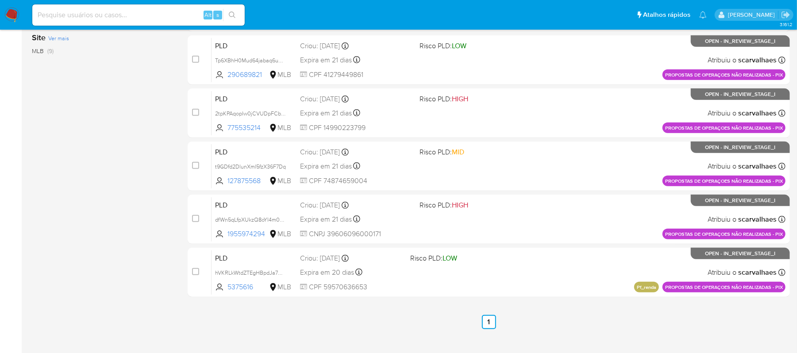
scroll to position [324, 0]
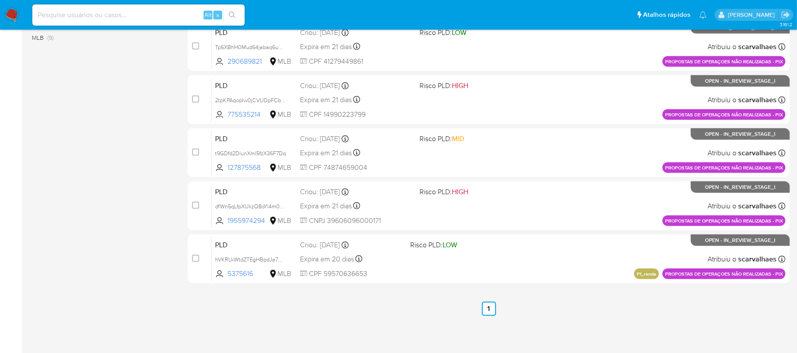
click at [442, 274] on div "PLD hVKRLkWtdZTEgHBpdJa7Wk7X 5375616 MLB Risco PLD: LOW Criou: [DATE] Criou: [D…" at bounding box center [498, 259] width 574 height 45
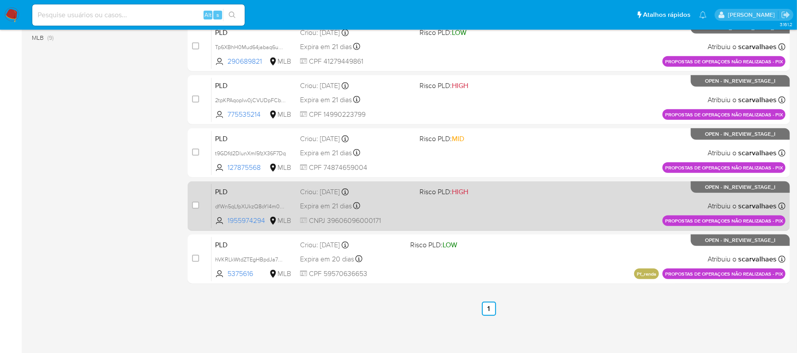
click at [486, 196] on span "Risco PLD: HIGH" at bounding box center [475, 191] width 112 height 12
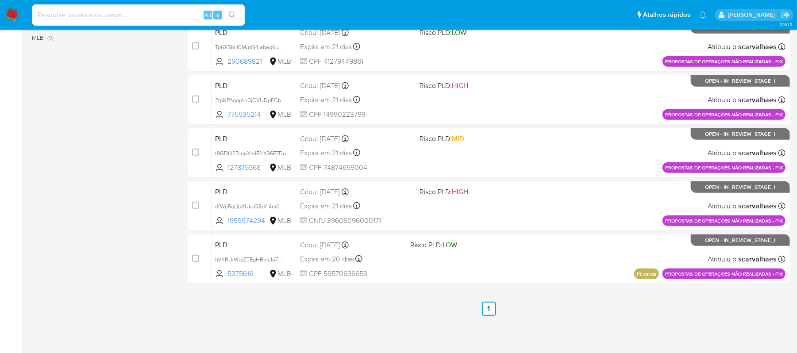
click at [9, 16] on img at bounding box center [11, 15] width 15 height 15
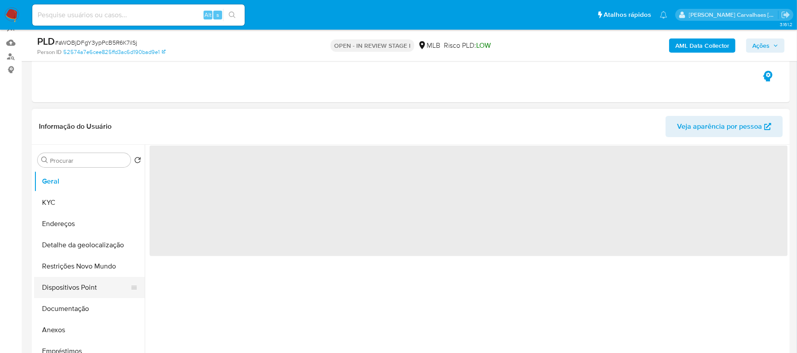
scroll to position [118, 0]
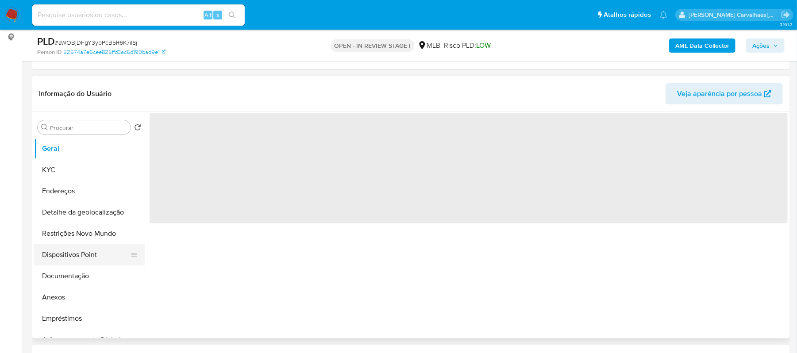
select select "10"
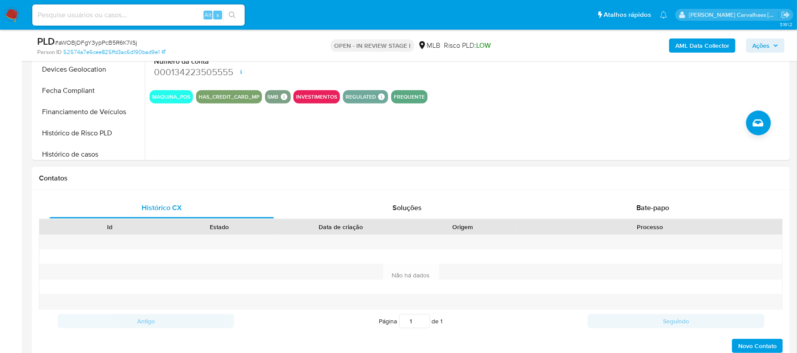
scroll to position [295, 0]
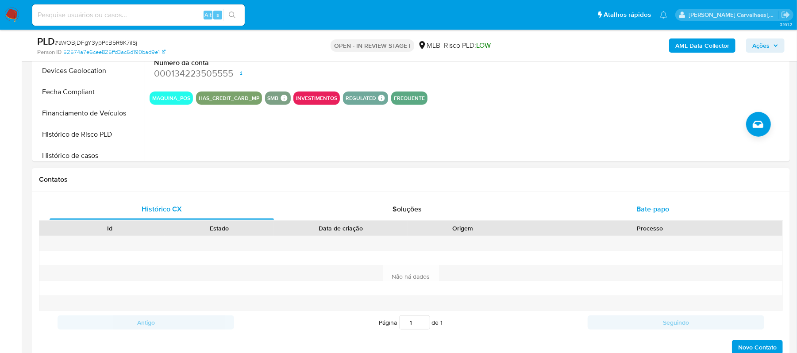
click at [653, 209] on span "Bate-papo" at bounding box center [652, 209] width 33 height 10
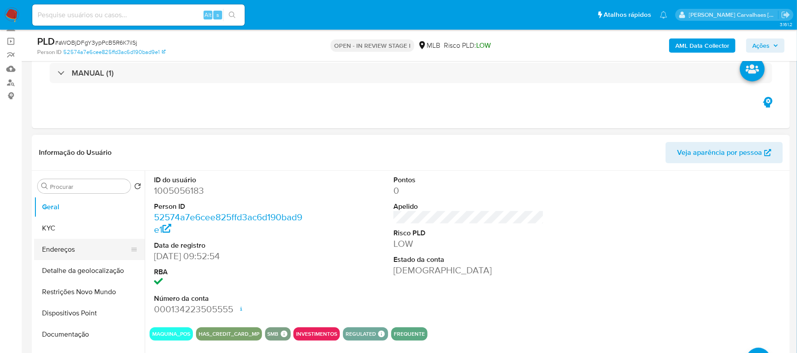
scroll to position [0, 0]
click at [69, 207] on button "Geral" at bounding box center [86, 207] width 104 height 21
click at [63, 211] on button "Geral" at bounding box center [86, 207] width 104 height 21
click at [66, 238] on button "KYC" at bounding box center [86, 228] width 104 height 21
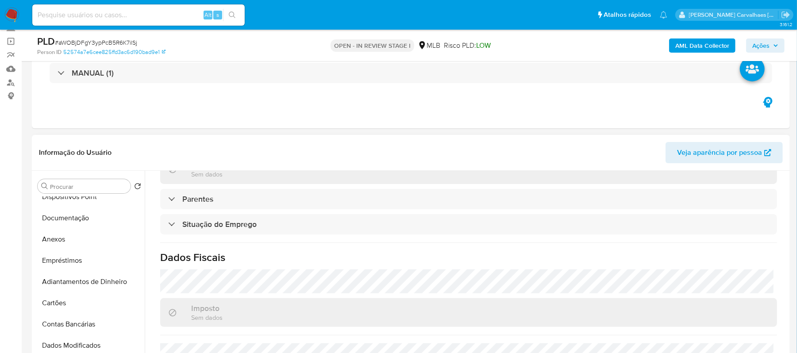
scroll to position [118, 0]
click at [70, 241] on button "Anexos" at bounding box center [86, 238] width 104 height 21
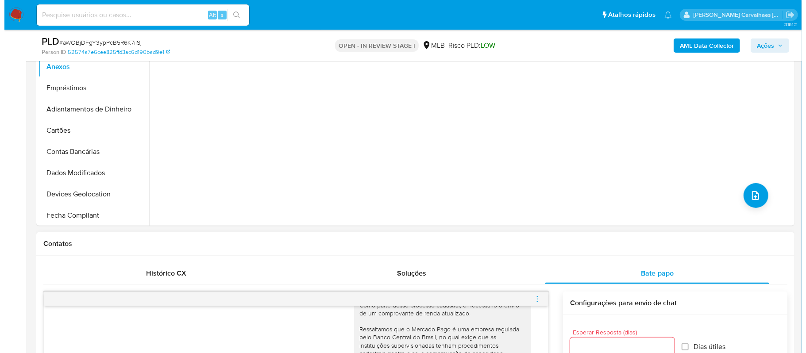
scroll to position [236, 0]
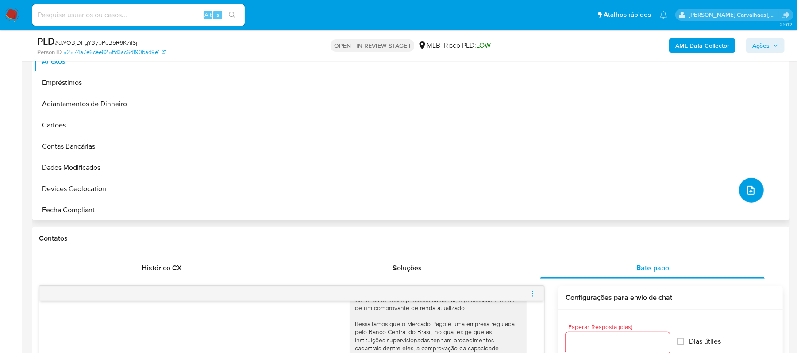
click at [747, 193] on icon "upload-file" at bounding box center [750, 190] width 7 height 9
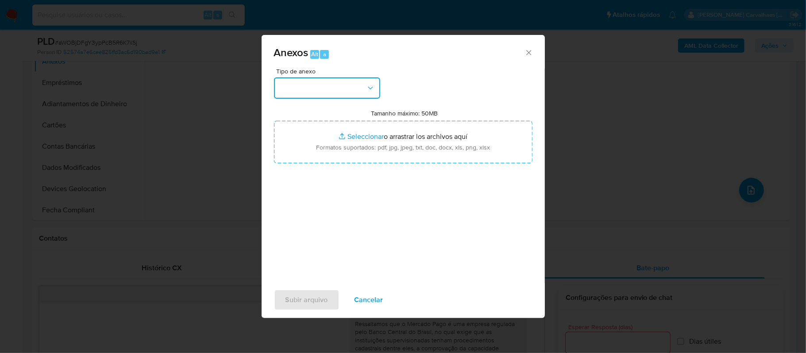
click at [372, 84] on icon "button" at bounding box center [370, 88] width 9 height 9
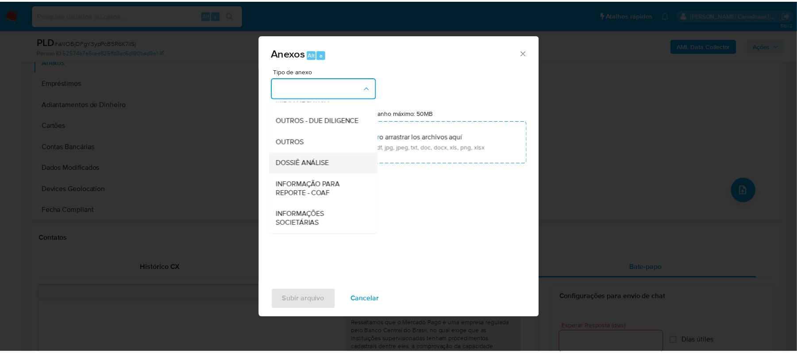
scroll to position [136, 0]
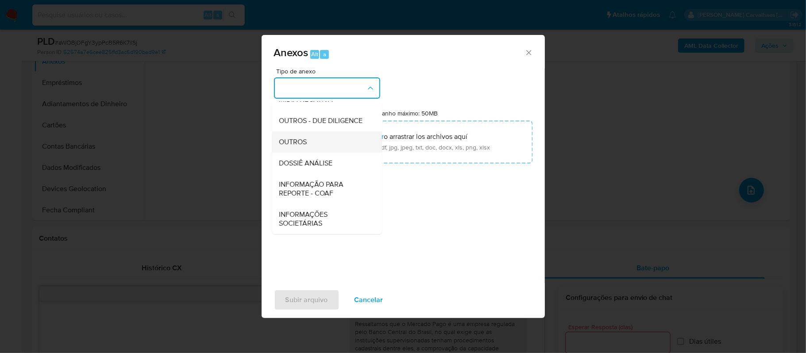
click at [306, 142] on span "OUTROS" at bounding box center [293, 142] width 28 height 9
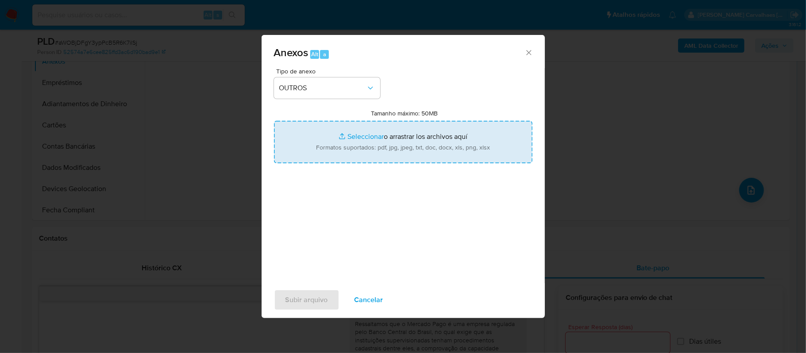
click at [365, 137] on input "Tamanho máximo: 50MB Seleccionar archivos" at bounding box center [403, 142] width 258 height 42
type input "C:\fakepath\SAR - xxxxx- CPF 78617855487 - MARIA JOSE MENDONCA DE MORAIS.pdf"
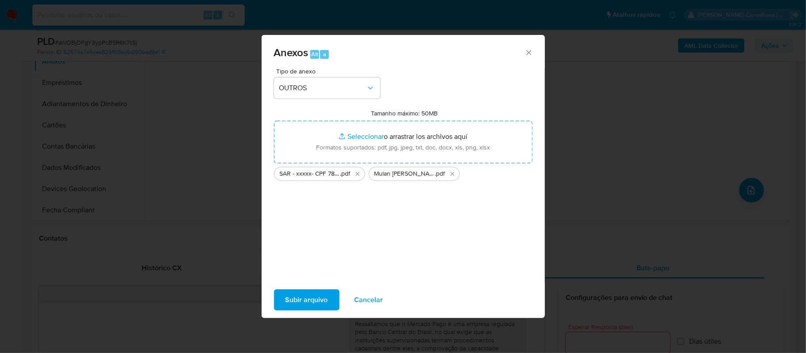
click at [291, 299] on span "Subir arquivo" at bounding box center [306, 299] width 42 height 19
click at [354, 172] on icon "Eliminar SAR - xxxxx- CPF 78617855487 - MARIA JOSE MENDONCA DE MORAIS.pdf" at bounding box center [357, 173] width 7 height 7
click at [312, 299] on span "Subir arquivo" at bounding box center [306, 299] width 42 height 19
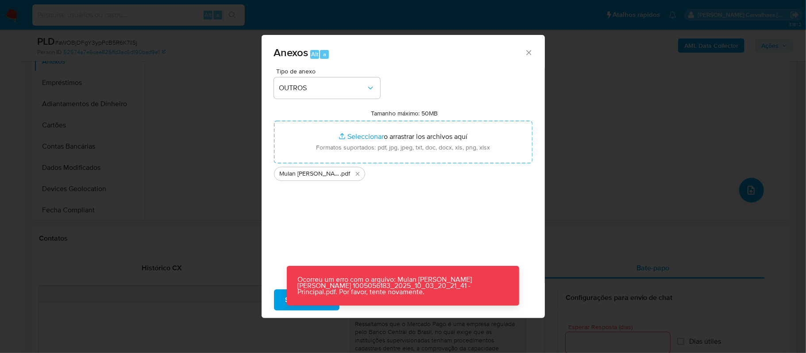
click at [528, 55] on icon "Cerrar" at bounding box center [528, 52] width 9 height 9
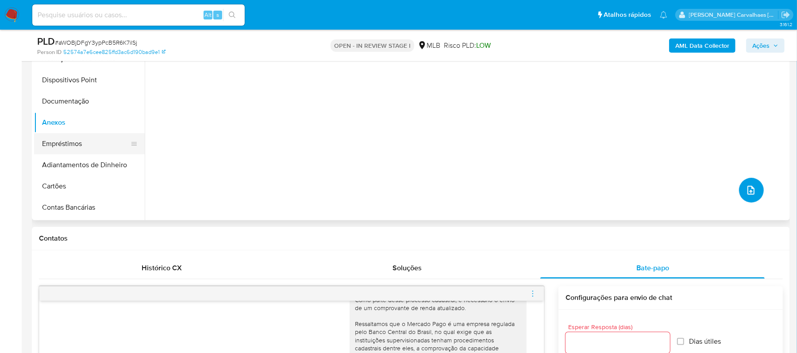
scroll to position [0, 0]
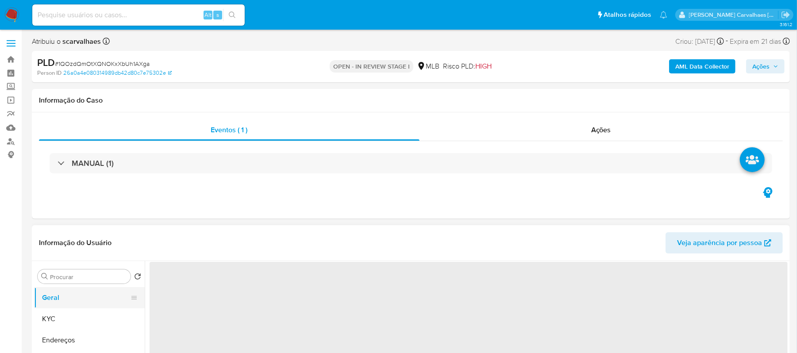
select select "10"
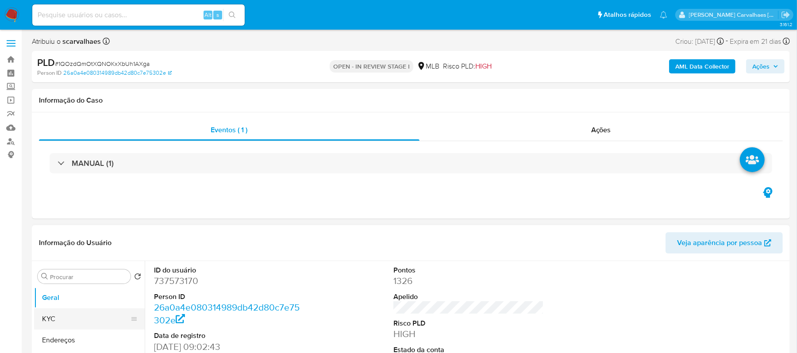
click at [70, 315] on button "KYC" at bounding box center [86, 318] width 104 height 21
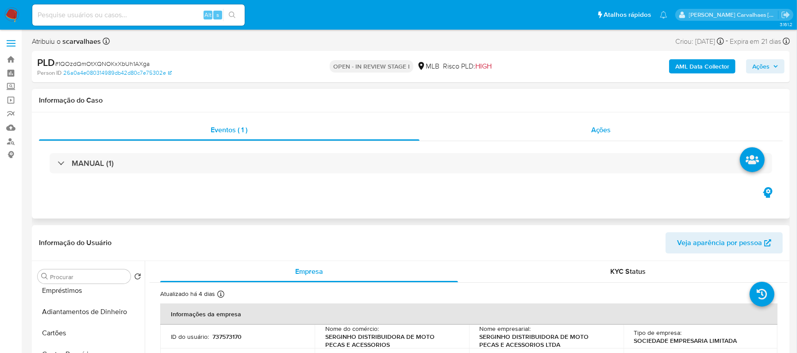
click at [603, 128] on span "Ações" at bounding box center [601, 130] width 20 height 10
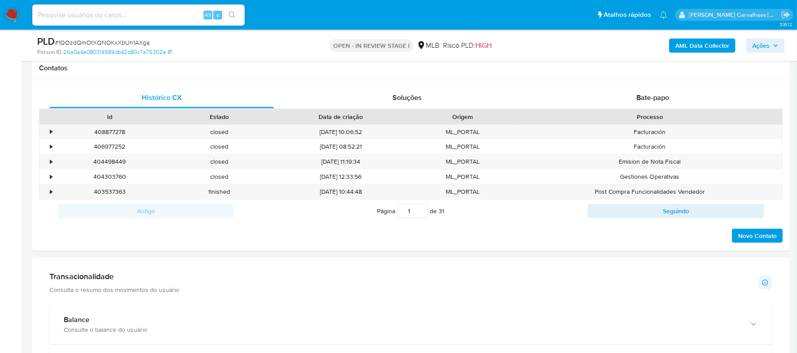
scroll to position [472, 0]
click at [649, 100] on span "Bate-papo" at bounding box center [652, 97] width 33 height 10
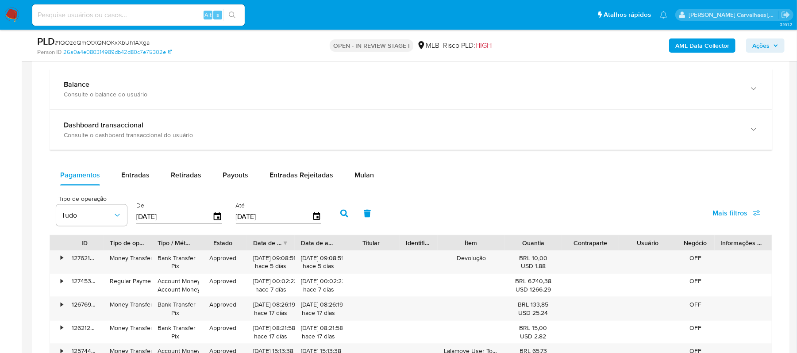
scroll to position [885, 0]
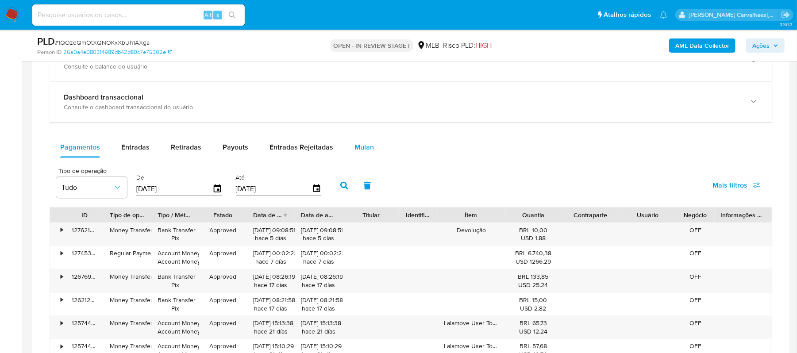
click at [364, 148] on span "Mulan" at bounding box center [363, 147] width 19 height 10
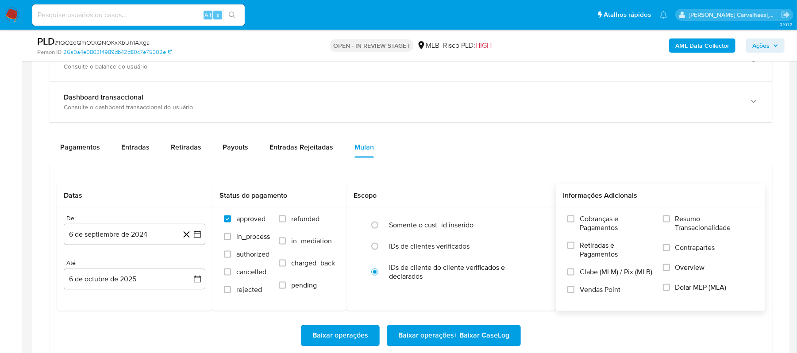
click at [672, 222] on label "Resumo Transacionalidade" at bounding box center [708, 229] width 91 height 29
click at [670, 222] on input "Resumo Transacionalidade" at bounding box center [666, 218] width 7 height 7
click at [200, 234] on icon "button" at bounding box center [197, 234] width 7 height 7
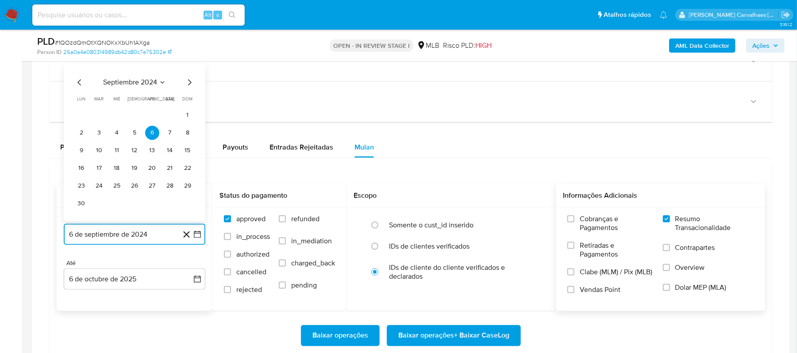
click at [188, 84] on icon "Mes siguiente" at bounding box center [189, 82] width 11 height 11
click at [187, 104] on icon "Mes siguiente" at bounding box center [189, 100] width 11 height 11
click at [185, 87] on icon "Mes siguiente" at bounding box center [189, 82] width 11 height 11
click at [188, 105] on icon "Mes siguiente" at bounding box center [189, 100] width 11 height 11
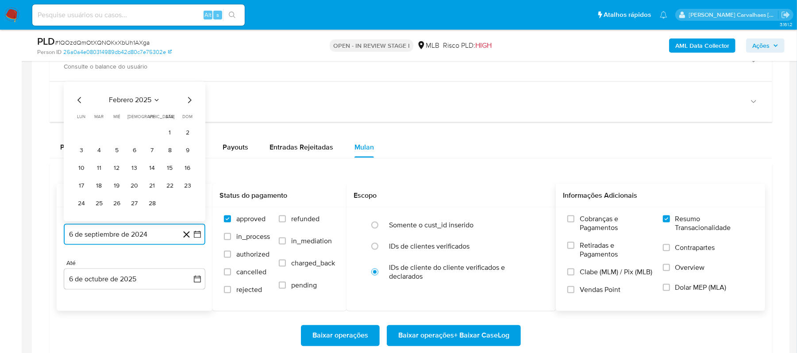
click at [188, 105] on icon "Mes siguiente" at bounding box center [189, 100] width 11 height 11
click at [188, 85] on icon "Mes siguiente" at bounding box center [189, 82] width 11 height 11
click at [186, 101] on icon "Mes siguiente" at bounding box center [189, 100] width 11 height 11
click at [186, 85] on icon "Mes siguiente" at bounding box center [189, 82] width 11 height 11
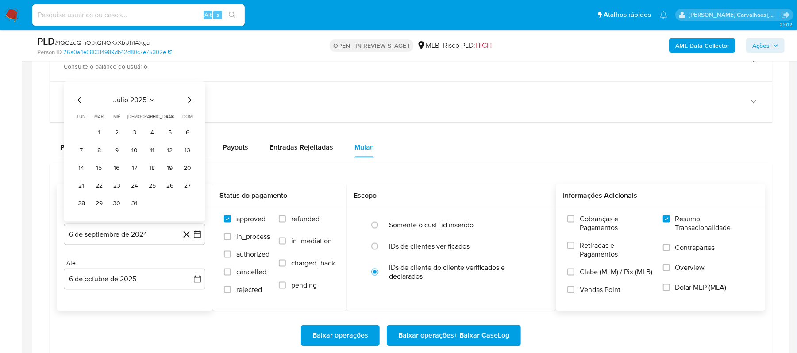
click at [183, 103] on div "julio 2025" at bounding box center [134, 100] width 120 height 11
click at [192, 102] on icon "Mes siguiente" at bounding box center [189, 100] width 11 height 11
click at [187, 102] on icon "Mes siguiente" at bounding box center [189, 100] width 11 height 11
click at [153, 135] on button "5" at bounding box center [152, 133] width 14 height 14
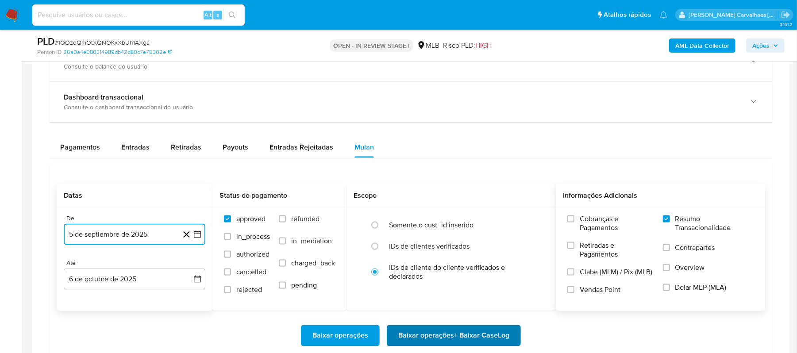
click at [439, 339] on span "Baixar operações + Baixar CaseLog" at bounding box center [453, 335] width 111 height 19
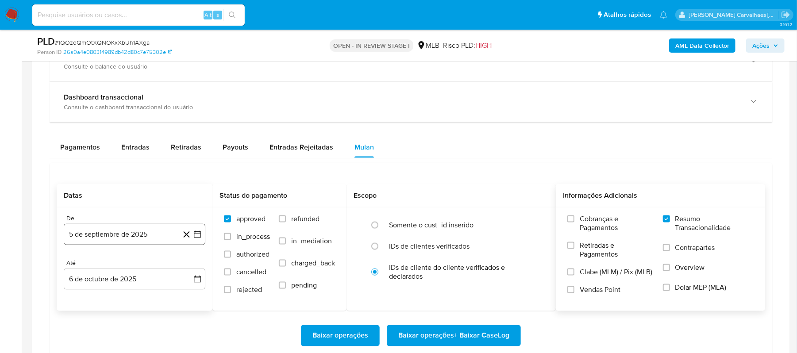
click at [196, 239] on icon "button" at bounding box center [197, 234] width 9 height 9
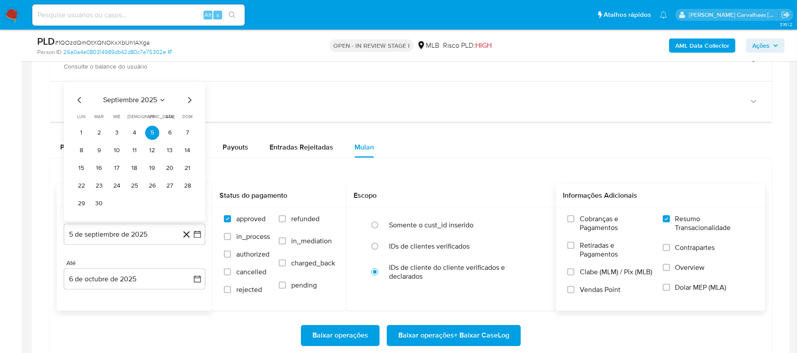
click at [78, 105] on icon "Mes anterior" at bounding box center [79, 100] width 11 height 11
click at [98, 148] on button "5" at bounding box center [99, 150] width 14 height 14
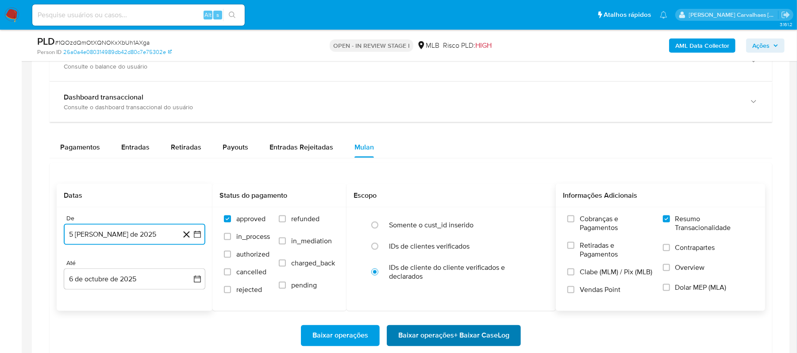
click at [423, 342] on span "Baixar operações + Baixar CaseLog" at bounding box center [453, 335] width 111 height 19
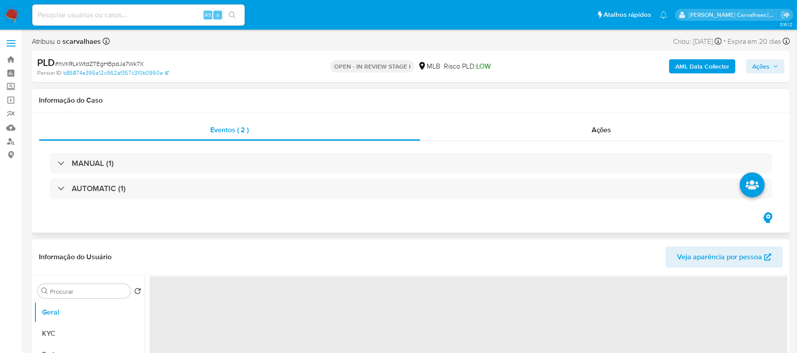
select select "10"
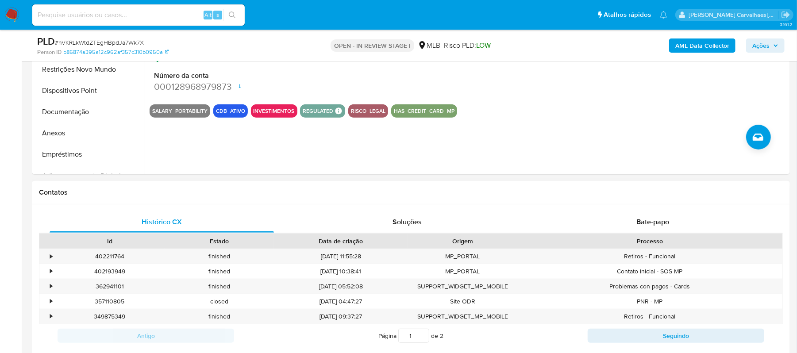
scroll to position [295, 0]
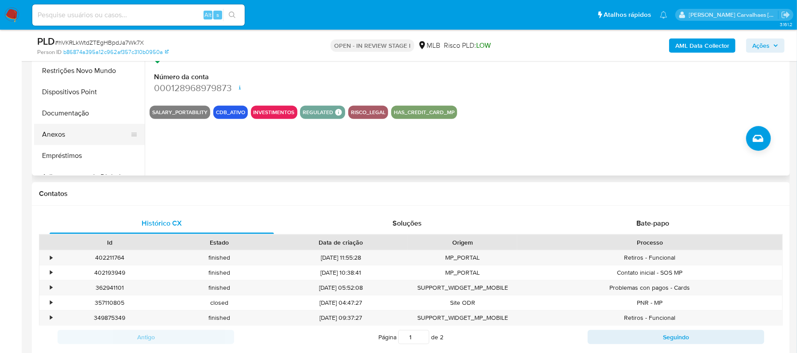
click at [64, 134] on button "Anexos" at bounding box center [86, 134] width 104 height 21
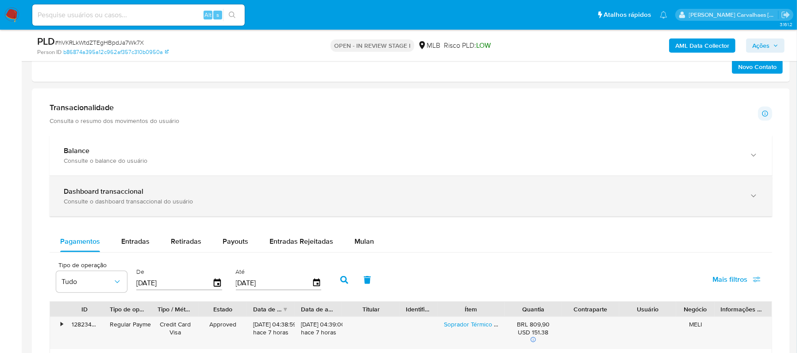
scroll to position [649, 0]
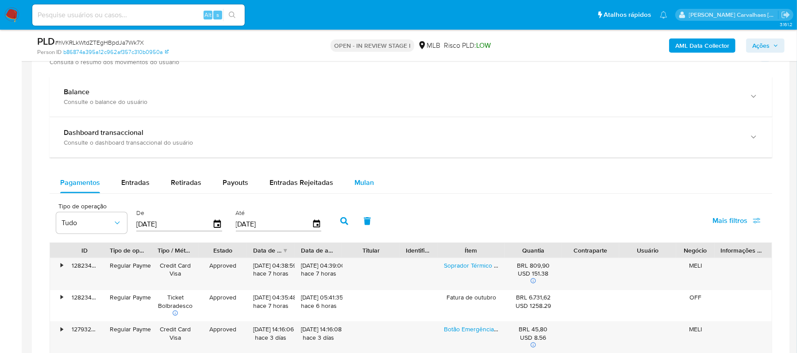
click at [363, 187] on span "Mulan" at bounding box center [363, 182] width 19 height 10
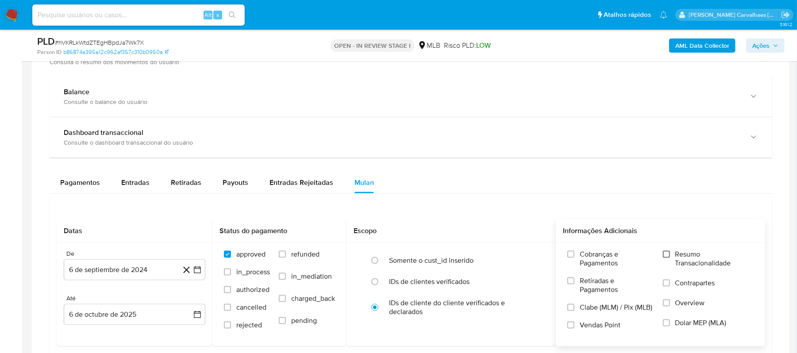
click at [664, 258] on input "Resumo Transacionalidade" at bounding box center [666, 254] width 7 height 7
click at [196, 272] on icon "button" at bounding box center [197, 269] width 7 height 7
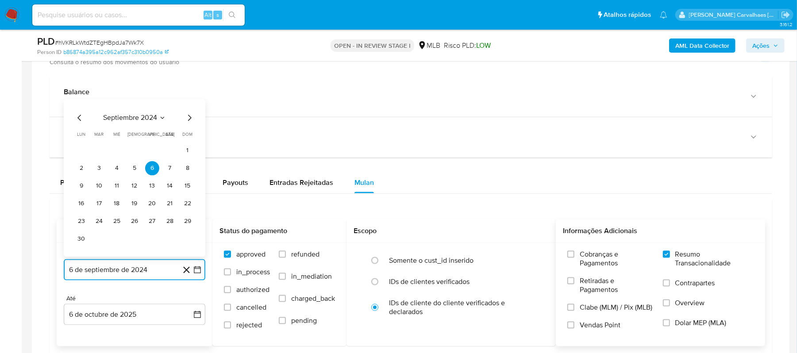
click at [187, 119] on icon "Mes siguiente" at bounding box center [189, 117] width 11 height 11
click at [189, 141] on icon "Mes siguiente" at bounding box center [189, 135] width 11 height 11
click at [188, 140] on icon "Mes siguiente" at bounding box center [189, 135] width 11 height 11
click at [187, 123] on icon "Mes siguiente" at bounding box center [189, 117] width 11 height 11
click at [187, 141] on icon "Mes siguiente" at bounding box center [189, 135] width 11 height 11
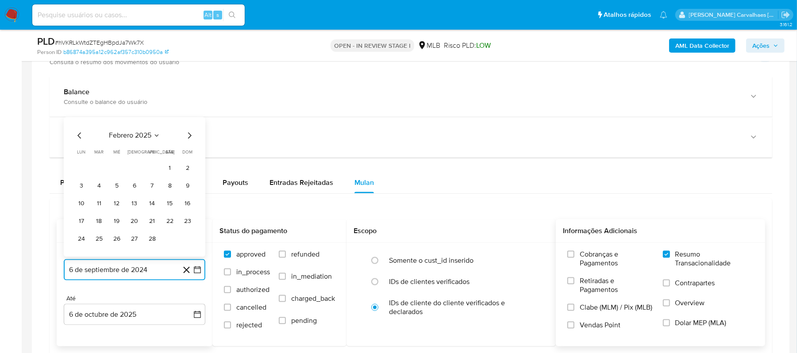
click at [187, 136] on icon "Mes siguiente" at bounding box center [189, 135] width 11 height 11
click at [188, 121] on icon "Mes siguiente" at bounding box center [189, 117] width 11 height 11
click at [190, 138] on icon "Mes siguiente" at bounding box center [189, 135] width 11 height 11
click at [190, 119] on icon "Mes siguiente" at bounding box center [189, 117] width 11 height 11
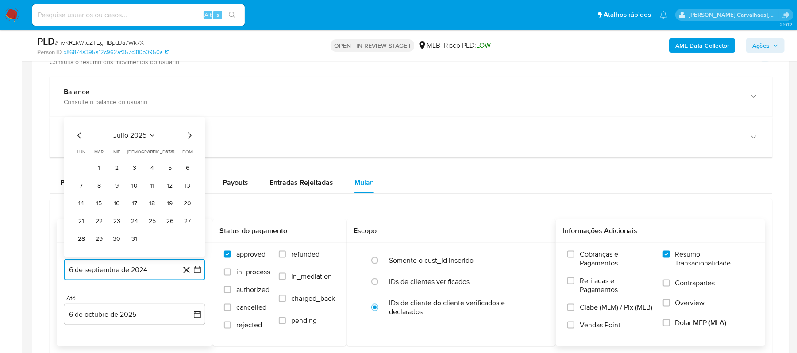
click at [189, 137] on icon "Mes siguiente" at bounding box center [189, 135] width 11 height 11
click at [154, 172] on button "5" at bounding box center [152, 168] width 14 height 14
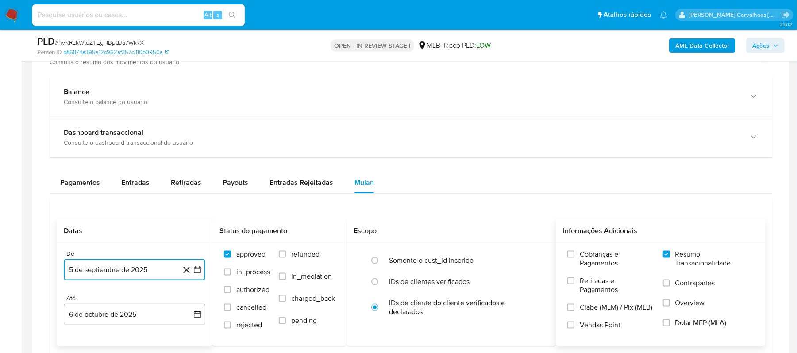
click at [197, 268] on icon "button" at bounding box center [197, 269] width 9 height 9
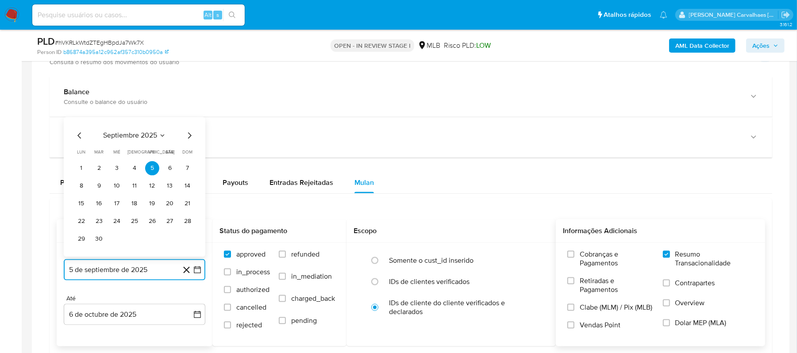
click at [77, 138] on icon "Mes anterior" at bounding box center [79, 135] width 11 height 11
click at [98, 189] on button "5" at bounding box center [99, 186] width 14 height 14
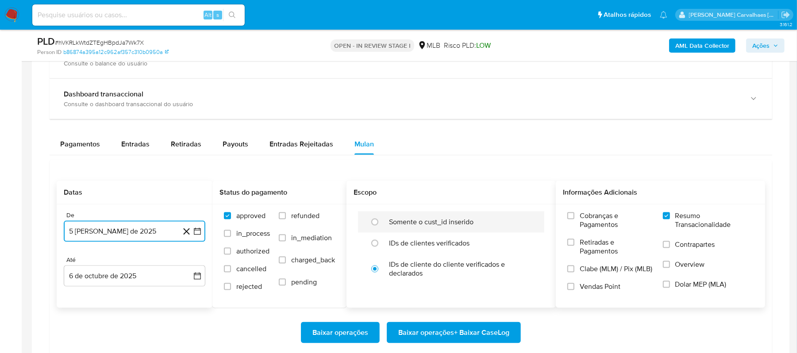
scroll to position [708, 0]
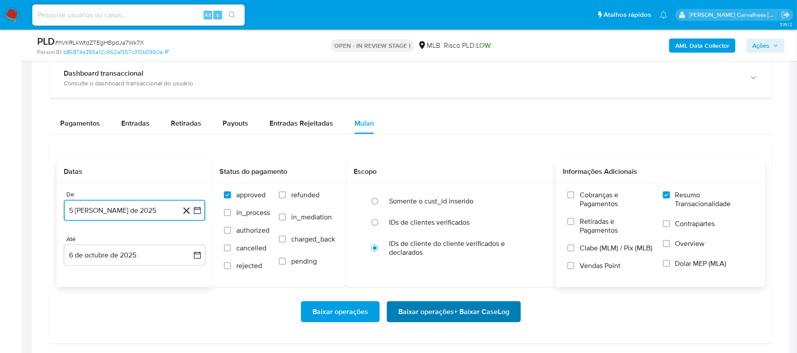
click at [464, 317] on span "Baixar operações + Baixar CaseLog" at bounding box center [453, 311] width 111 height 19
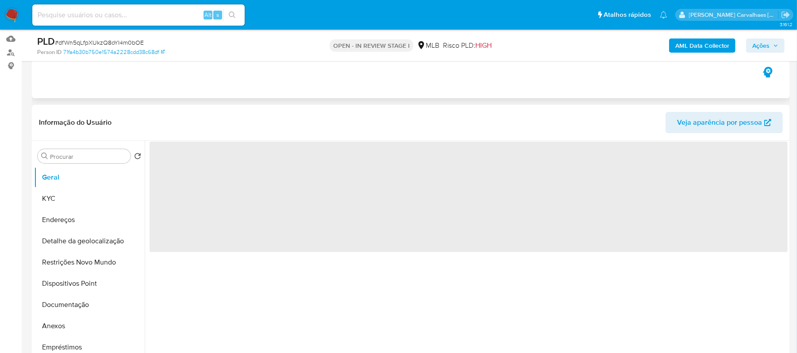
scroll to position [118, 0]
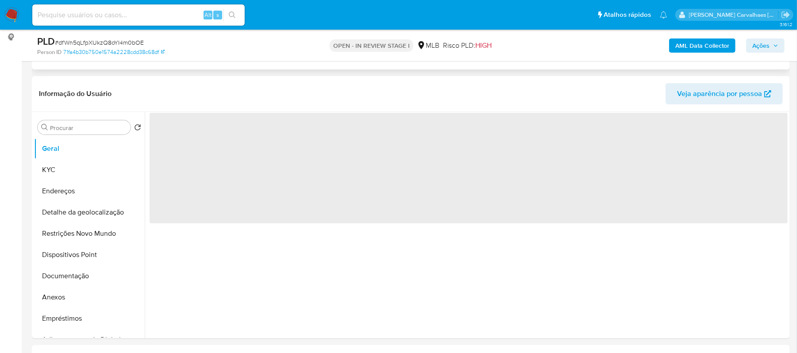
select select "10"
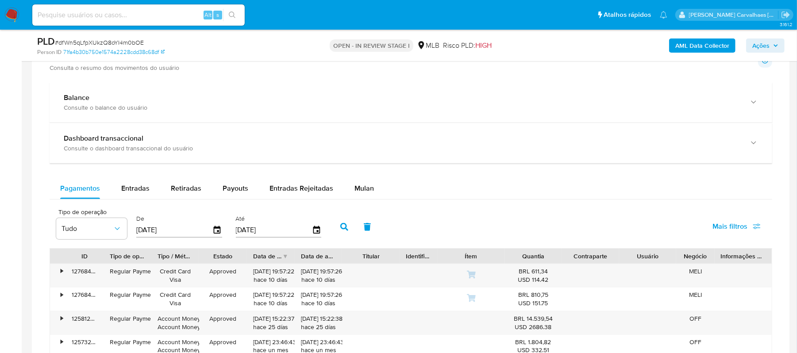
scroll to position [649, 0]
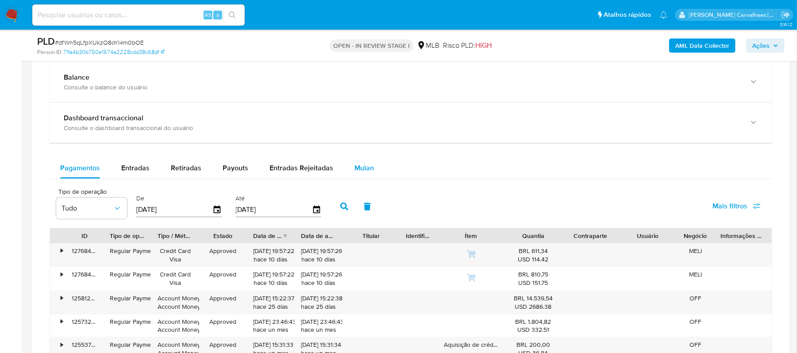
click at [357, 167] on span "Mulan" at bounding box center [363, 168] width 19 height 10
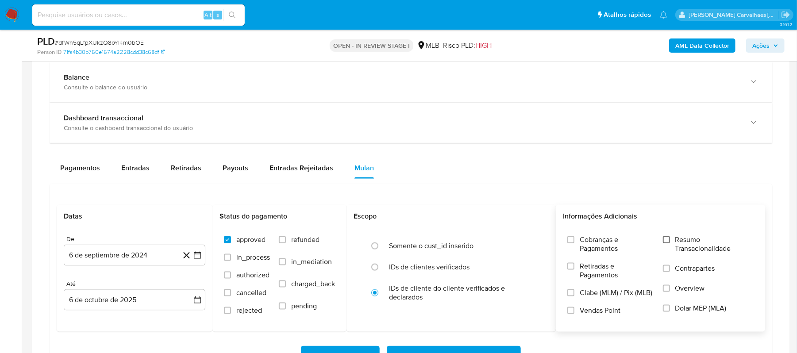
click at [666, 243] on input "Resumo Transacionalidade" at bounding box center [666, 239] width 7 height 7
click at [199, 257] on icon "button" at bounding box center [197, 255] width 9 height 9
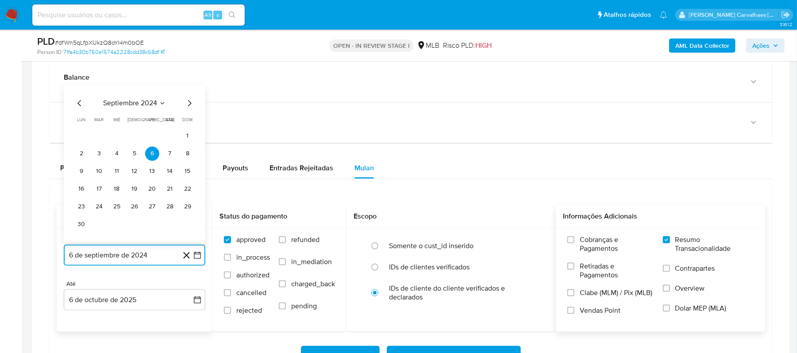
click at [188, 104] on icon "Mes siguiente" at bounding box center [189, 103] width 11 height 11
click at [188, 126] on icon "Mes siguiente" at bounding box center [189, 121] width 11 height 11
click at [188, 108] on icon "Mes siguiente" at bounding box center [189, 103] width 11 height 11
click at [190, 126] on icon "Mes siguiente" at bounding box center [189, 121] width 11 height 11
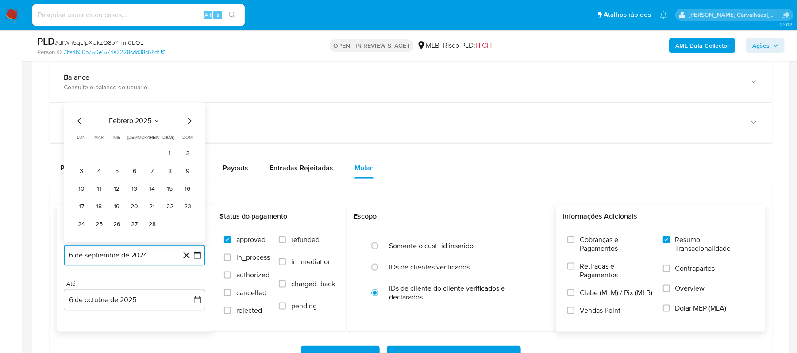
click at [188, 123] on icon "Mes siguiente" at bounding box center [189, 121] width 11 height 11
click at [188, 109] on icon "Mes siguiente" at bounding box center [189, 103] width 11 height 11
click at [187, 125] on icon "Mes siguiente" at bounding box center [189, 121] width 11 height 11
click at [187, 108] on icon "Mes siguiente" at bounding box center [189, 103] width 11 height 11
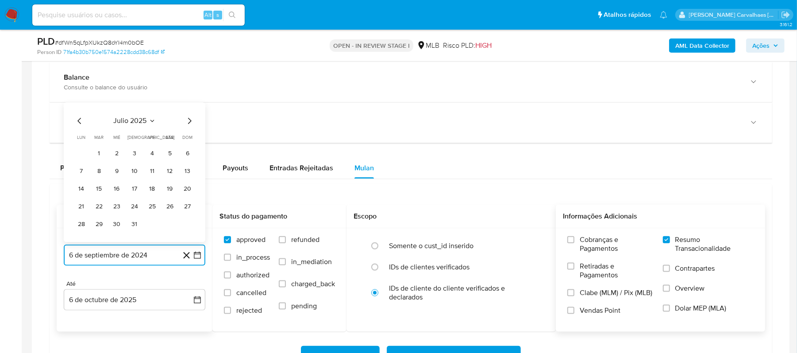
click at [190, 121] on icon "Mes siguiente" at bounding box center [189, 121] width 11 height 11
click at [98, 176] on button "5" at bounding box center [99, 172] width 14 height 14
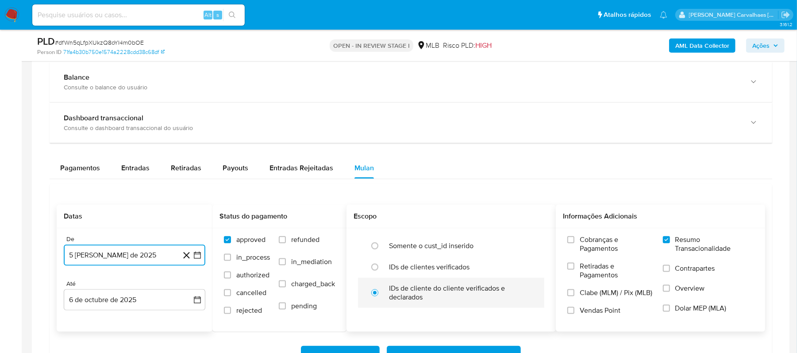
scroll to position [708, 0]
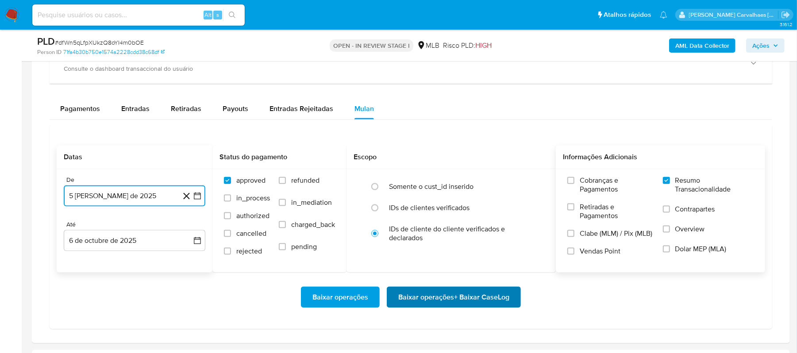
click at [406, 303] on span "Baixar operações + Baixar CaseLog" at bounding box center [453, 297] width 111 height 19
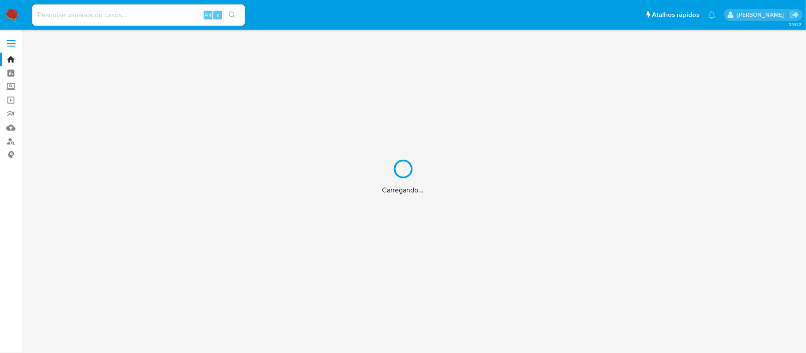
click at [11, 142] on div "Carregando..." at bounding box center [403, 176] width 806 height 353
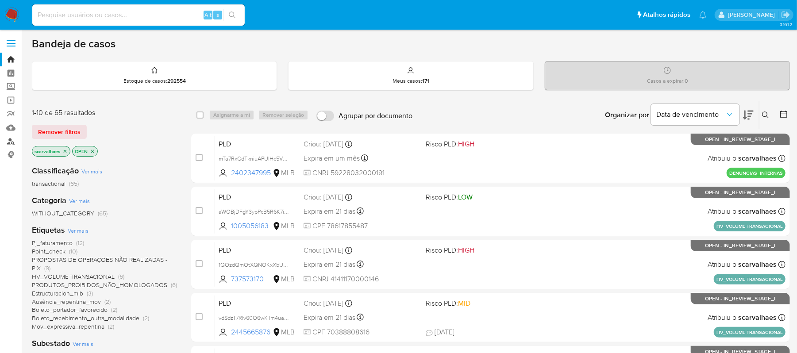
click at [11, 140] on link "Localizador de pessoas" at bounding box center [52, 141] width 105 height 14
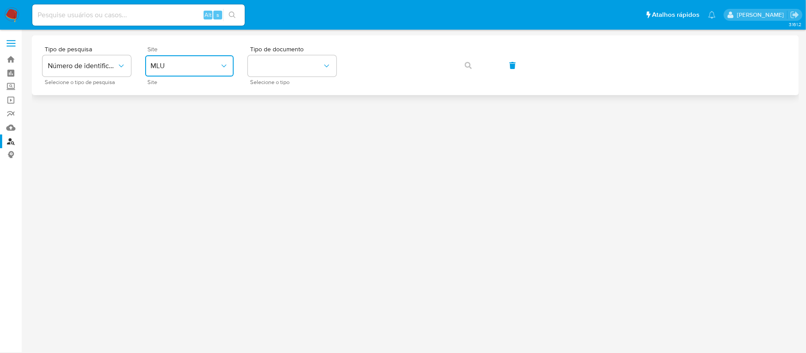
click at [181, 73] on button "MLU" at bounding box center [189, 65] width 88 height 21
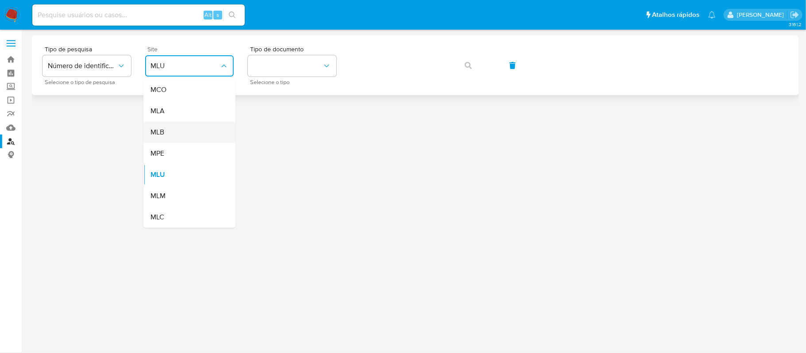
click at [188, 133] on div "MLB" at bounding box center [186, 132] width 73 height 21
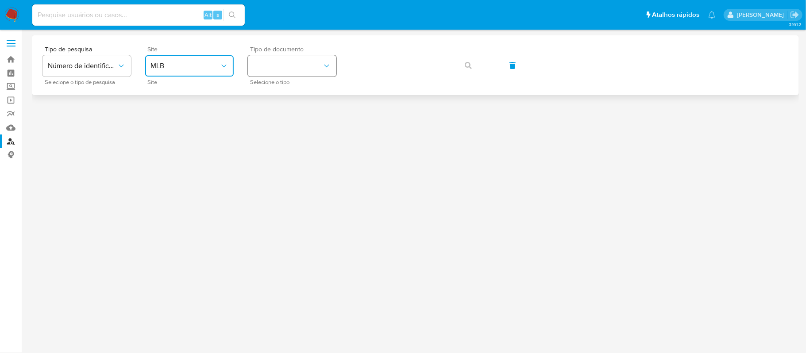
click at [298, 69] on button "identificationType" at bounding box center [292, 65] width 88 height 21
click at [285, 123] on div "CPF CPF" at bounding box center [289, 124] width 73 height 30
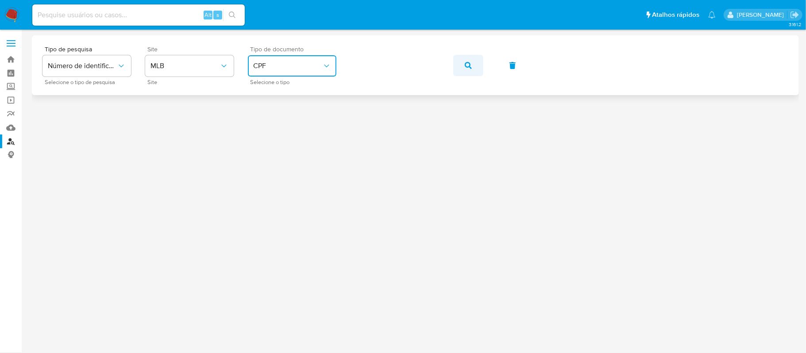
click at [461, 65] on button "button" at bounding box center [468, 65] width 30 height 21
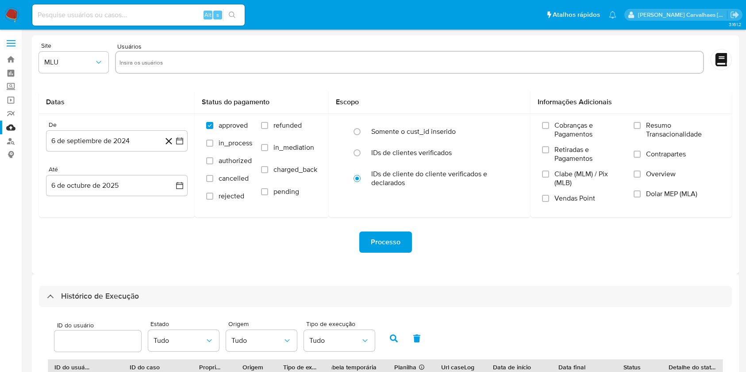
select select "10"
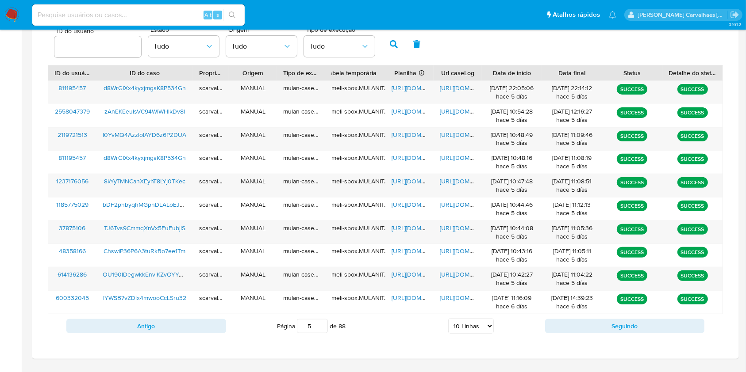
click at [322, 324] on input "5" at bounding box center [312, 326] width 31 height 14
click at [324, 326] on input "4" at bounding box center [312, 326] width 31 height 14
click at [322, 326] on input "3" at bounding box center [312, 326] width 31 height 14
click at [322, 326] on input "2" at bounding box center [312, 326] width 31 height 14
click at [322, 326] on input "1" at bounding box center [312, 326] width 31 height 14
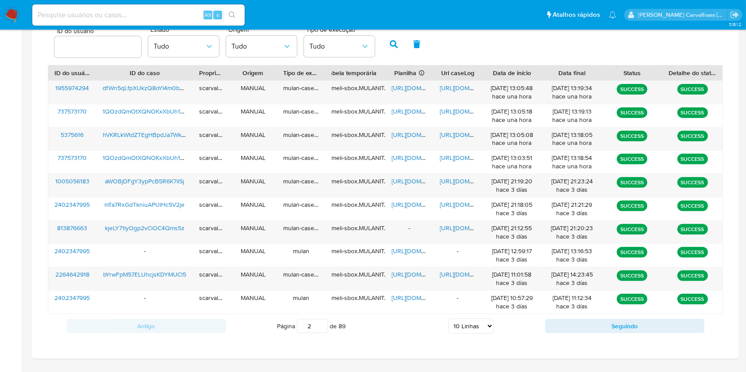
click at [321, 321] on input "2" at bounding box center [312, 326] width 31 height 14
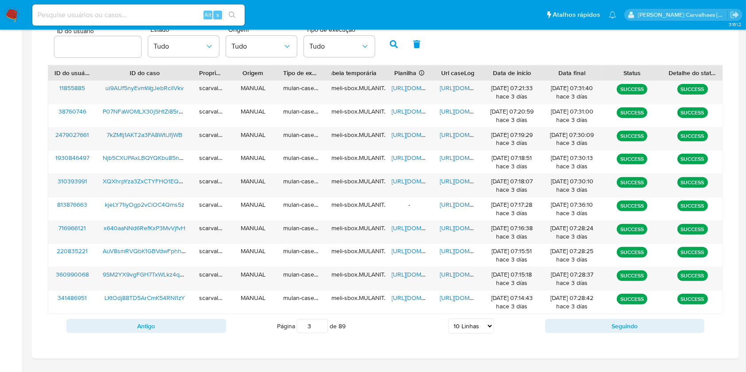
click at [322, 324] on input "3" at bounding box center [312, 326] width 31 height 14
click at [321, 322] on input "4" at bounding box center [312, 326] width 31 height 14
type input "5"
click at [319, 323] on input "5" at bounding box center [312, 326] width 31 height 14
paste input "2F8COr0UAseKodDPL0KWkIEq"
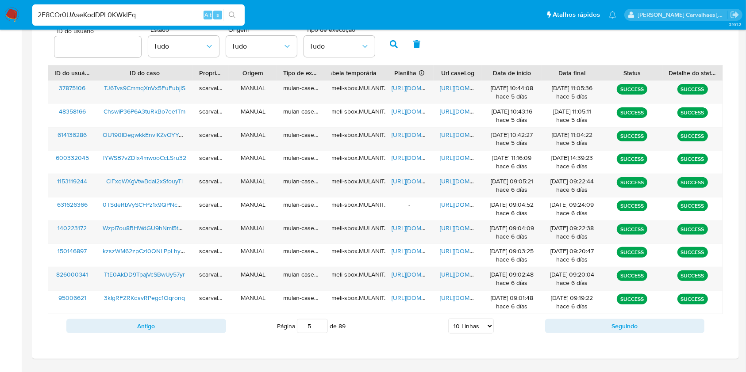
type input "2F8COr0UAseKodDPL0KWkIEq"
click at [235, 16] on icon "search-icon" at bounding box center [232, 15] width 7 height 7
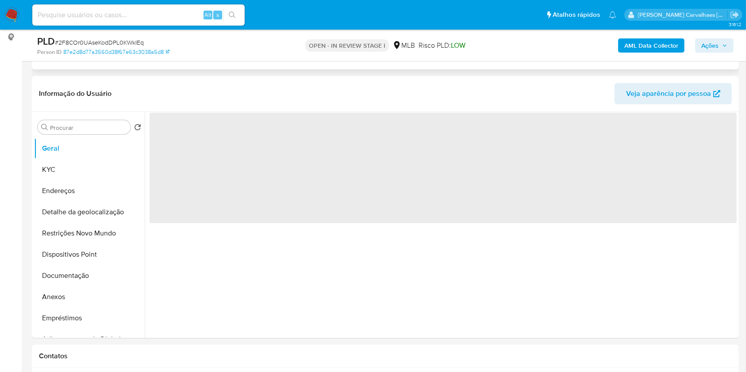
select select "10"
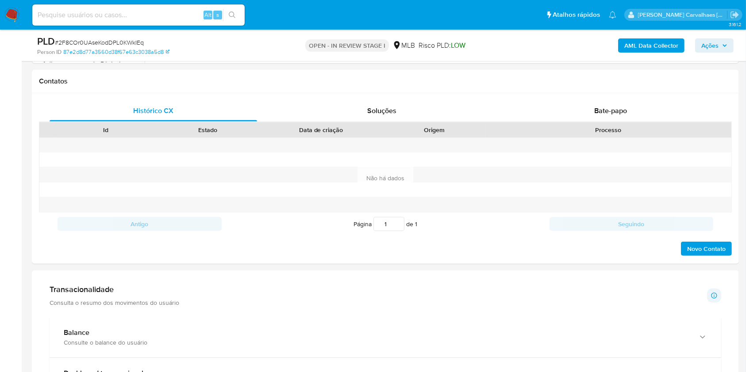
scroll to position [413, 0]
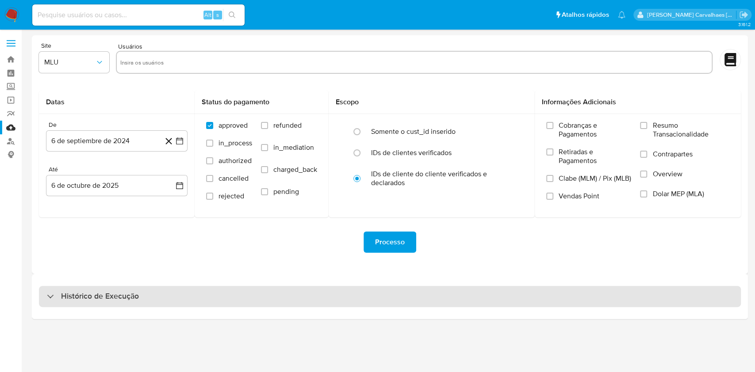
click at [93, 295] on h3 "Histórico de Execução" at bounding box center [100, 297] width 78 height 11
select select "10"
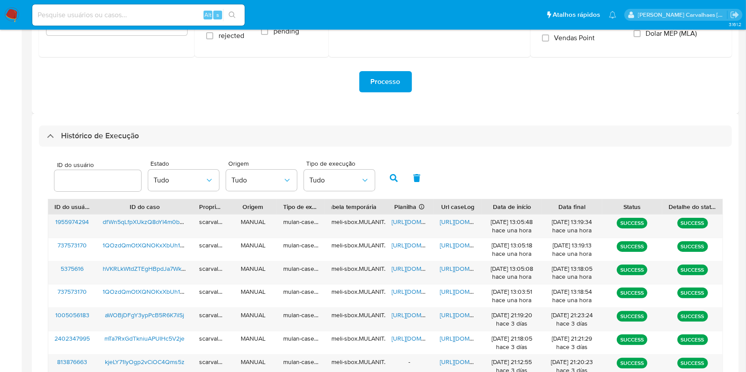
scroll to position [177, 0]
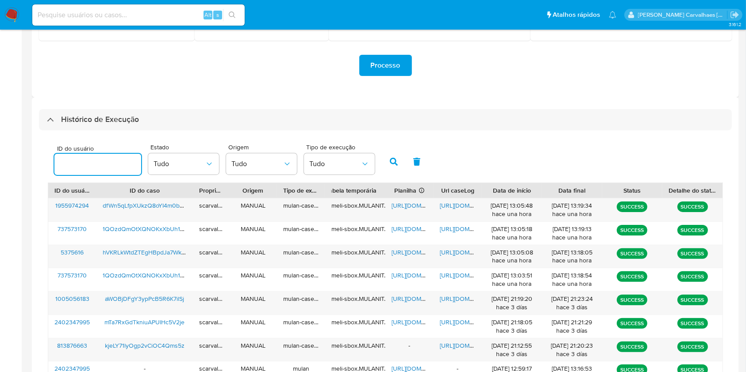
click at [97, 166] on input "number" at bounding box center [97, 165] width 87 height 12
type input "1525256869"
click at [391, 165] on icon "button" at bounding box center [394, 162] width 8 height 8
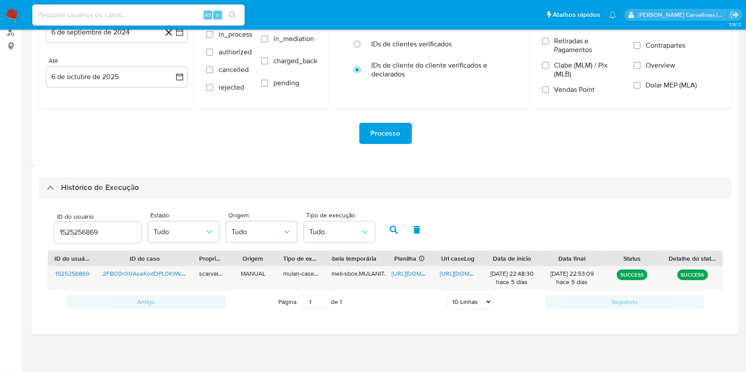
scroll to position [109, 0]
click at [403, 271] on span "[URL][DOMAIN_NAME]" at bounding box center [421, 273] width 61 height 9
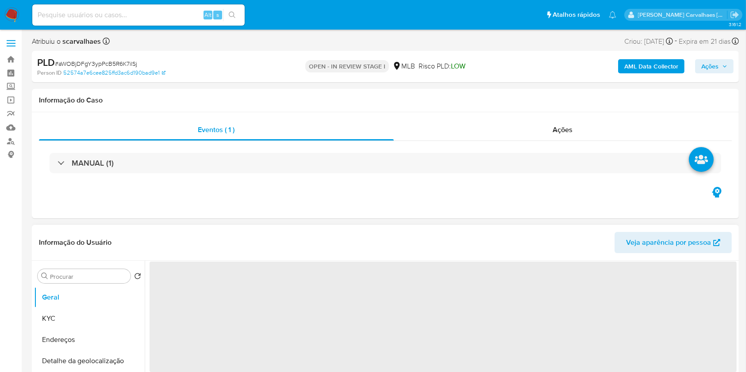
select select "10"
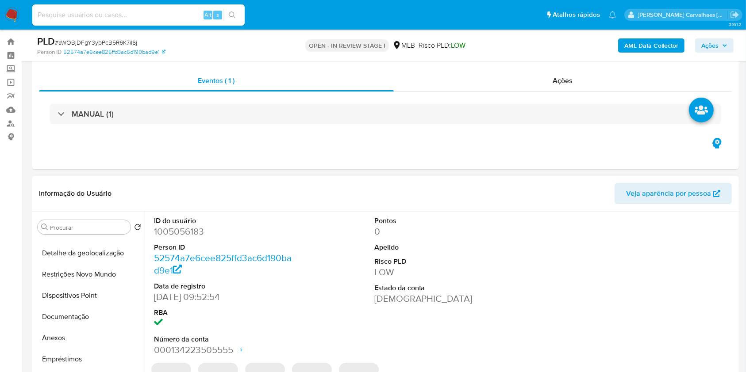
scroll to position [118, 0]
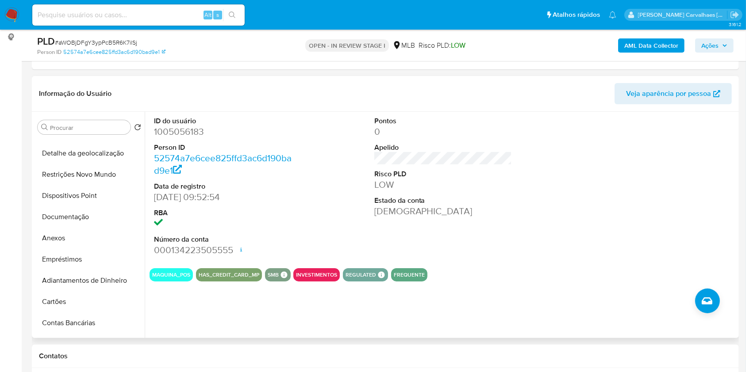
drag, startPoint x: 60, startPoint y: 234, endPoint x: 152, endPoint y: 226, distance: 92.8
click at [60, 234] on button "Anexos" at bounding box center [89, 238] width 111 height 21
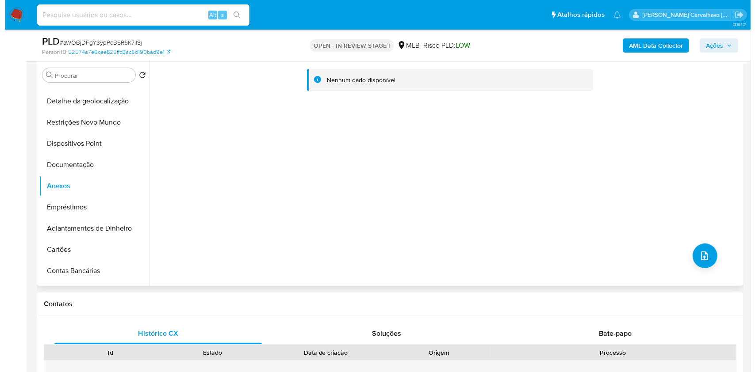
scroll to position [177, 0]
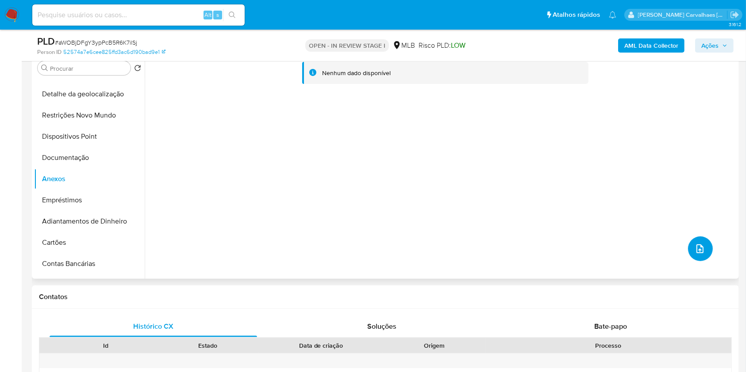
click at [695, 248] on icon "upload-file" at bounding box center [700, 249] width 11 height 11
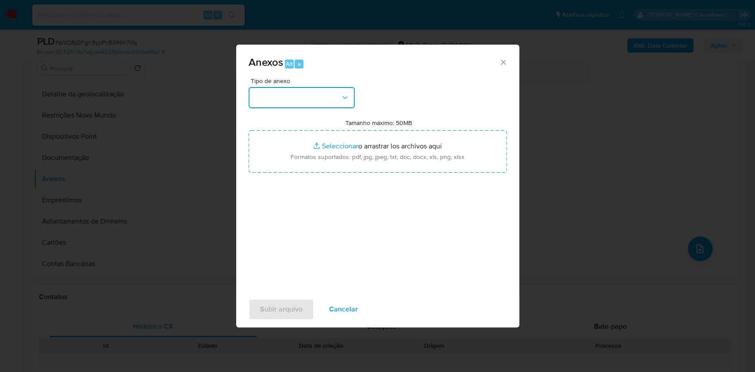
click at [316, 100] on button "button" at bounding box center [302, 97] width 106 height 21
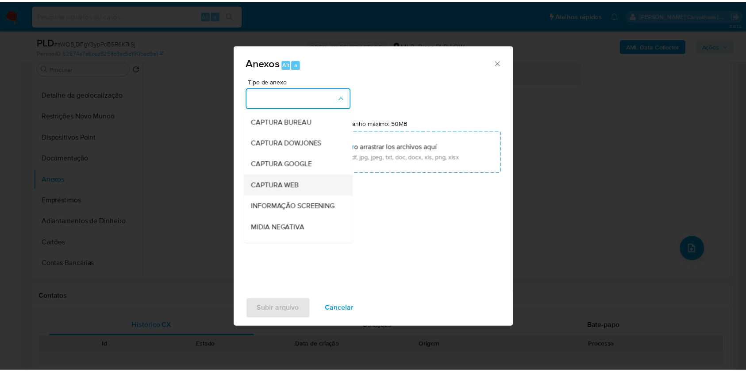
scroll to position [118, 0]
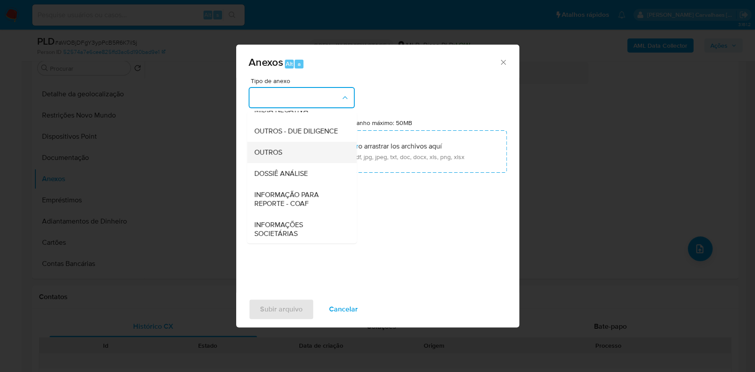
click at [281, 157] on span "OUTROS" at bounding box center [268, 152] width 28 height 9
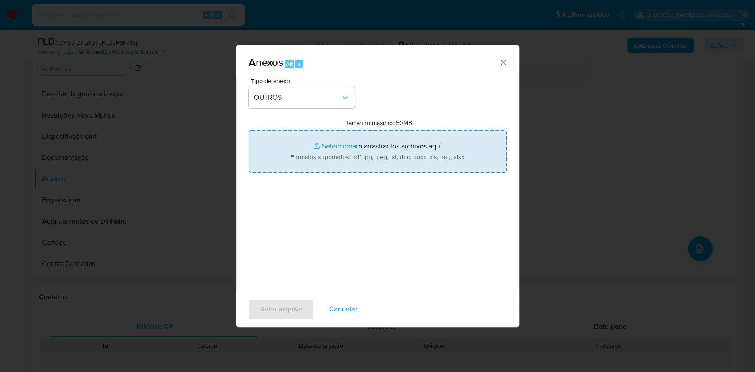
click at [336, 143] on input "Tamanho máximo: 50MB Seleccionar archivos" at bounding box center [378, 151] width 258 height 42
type input "C:\fakepath\SAR - xxxxx- CPF 78617855487 - MARIA JOSE MENDONCA DE MORAIS.pdf"
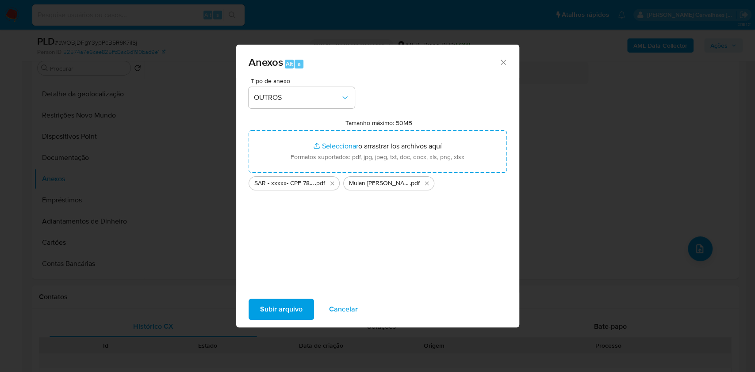
click at [276, 311] on span "Subir arquivo" at bounding box center [281, 309] width 42 height 19
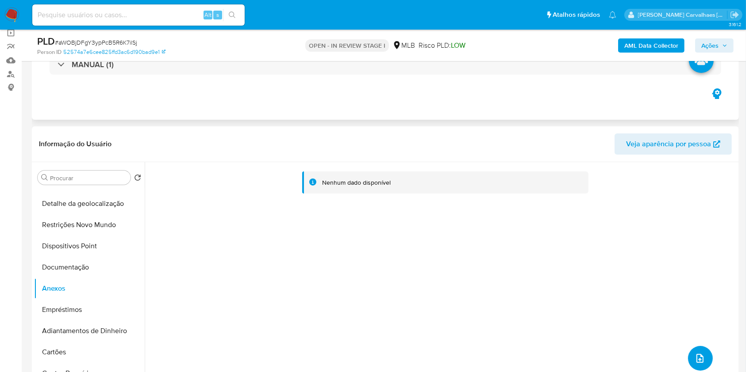
scroll to position [59, 0]
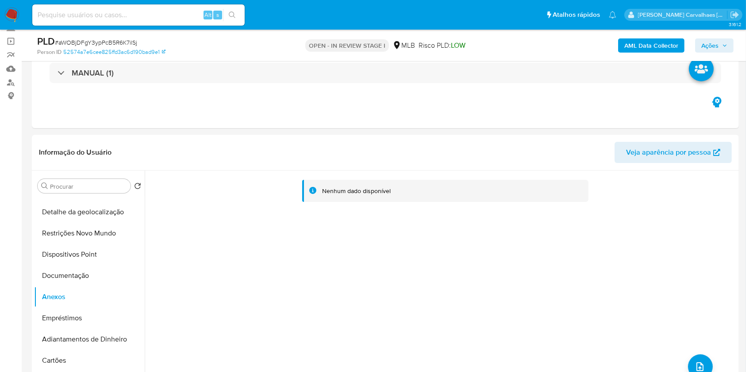
click at [702, 43] on span "Ações" at bounding box center [709, 45] width 17 height 14
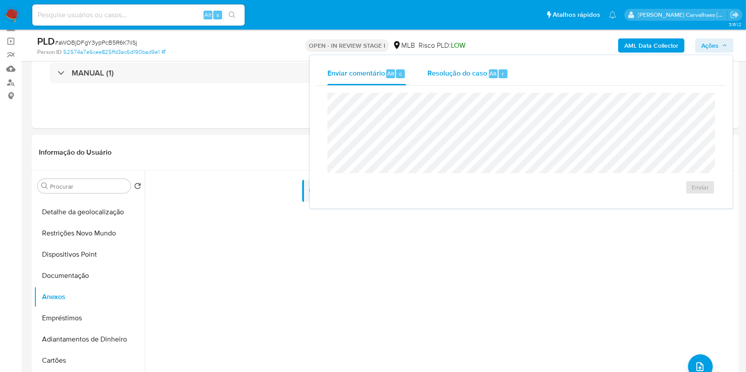
click at [447, 73] on span "Resolução do caso" at bounding box center [457, 73] width 60 height 10
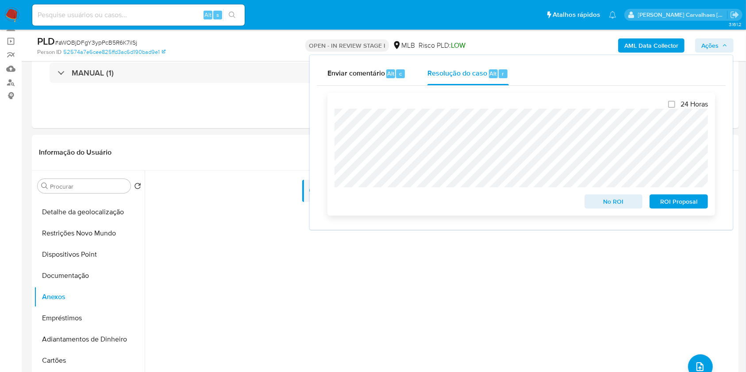
click at [682, 202] on span "ROI Proposal" at bounding box center [679, 202] width 46 height 12
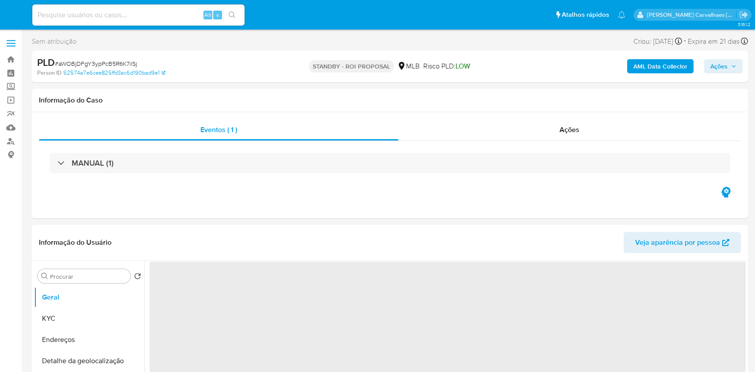
select select "10"
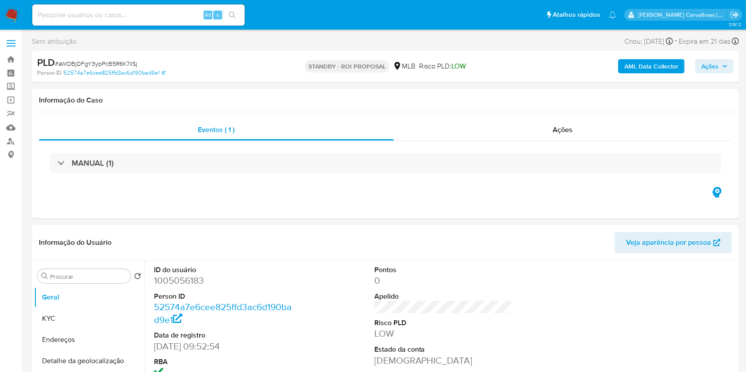
drag, startPoint x: 153, startPoint y: 12, endPoint x: 142, endPoint y: 18, distance: 13.1
click at [142, 18] on input at bounding box center [138, 15] width 212 height 12
paste input "l0YvMQ4AzzloIAYD6z6PZDUA"
type input "l0YvMQ4AzzloIAYD6z6PZDUA"
click at [231, 19] on button "search-icon" at bounding box center [232, 15] width 18 height 12
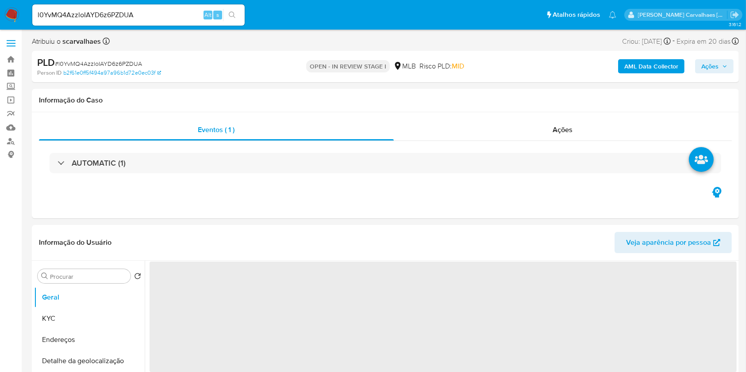
select select "10"
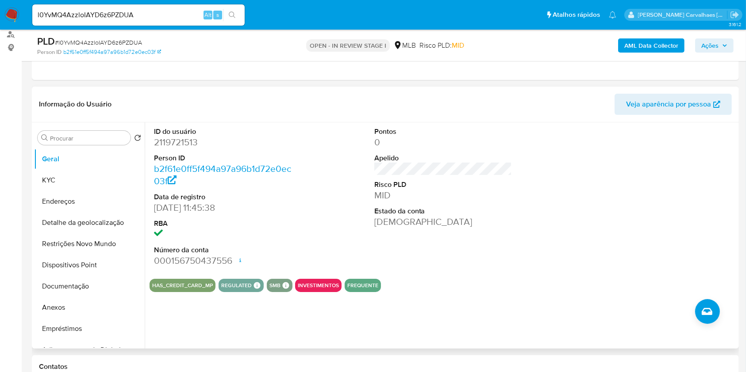
scroll to position [118, 0]
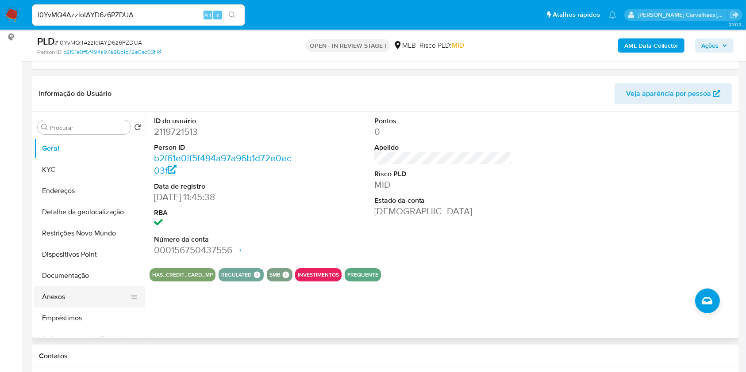
drag, startPoint x: 64, startPoint y: 301, endPoint x: 77, endPoint y: 298, distance: 13.6
click at [64, 301] on button "Anexos" at bounding box center [86, 297] width 104 height 21
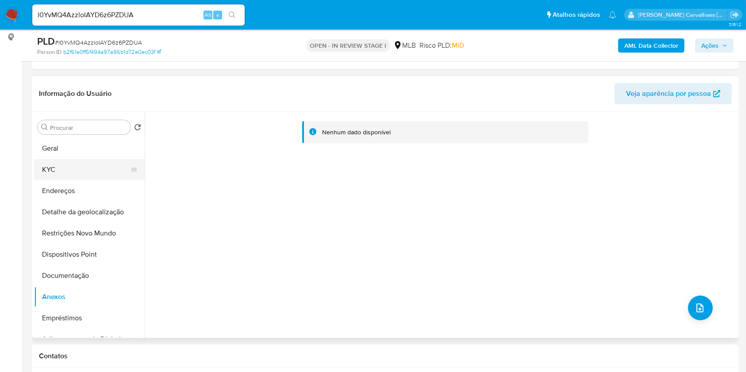
click at [84, 169] on button "KYC" at bounding box center [86, 169] width 104 height 21
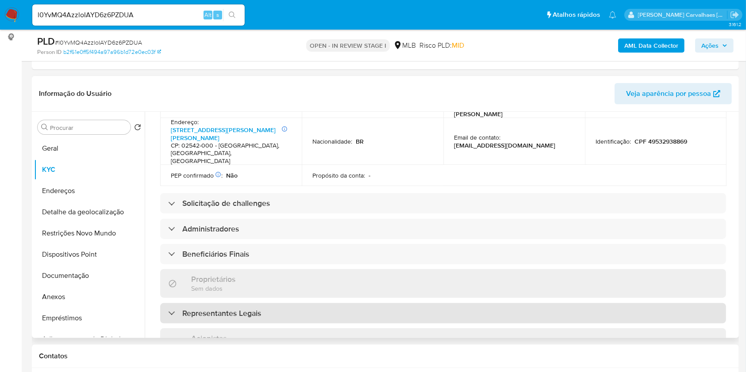
scroll to position [354, 0]
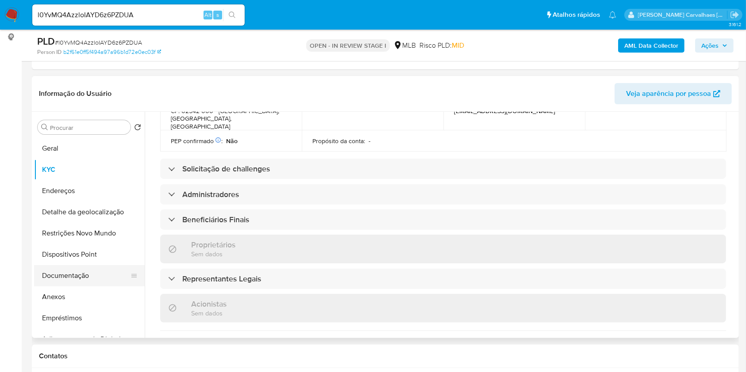
click at [52, 293] on button "Anexos" at bounding box center [89, 297] width 111 height 21
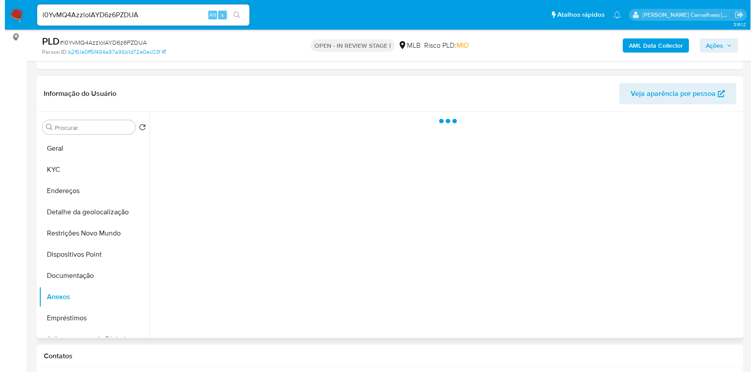
scroll to position [0, 0]
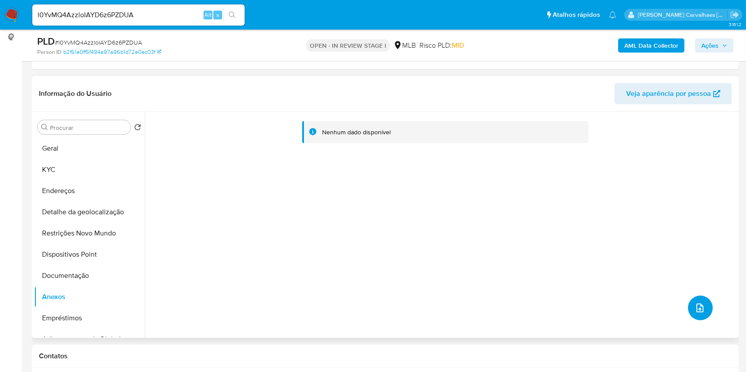
click at [696, 303] on icon "upload-file" at bounding box center [700, 308] width 11 height 11
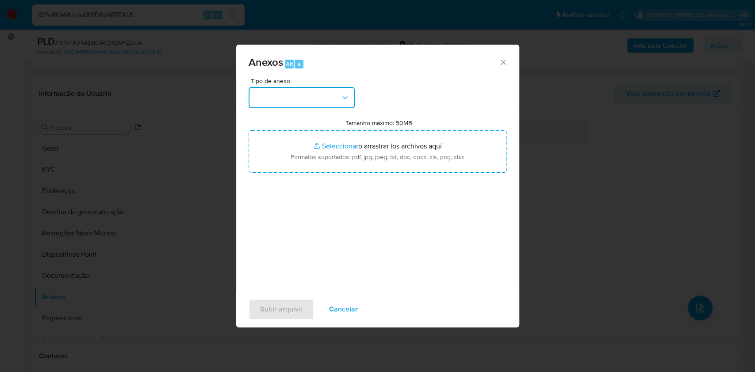
click at [339, 92] on button "button" at bounding box center [302, 97] width 106 height 21
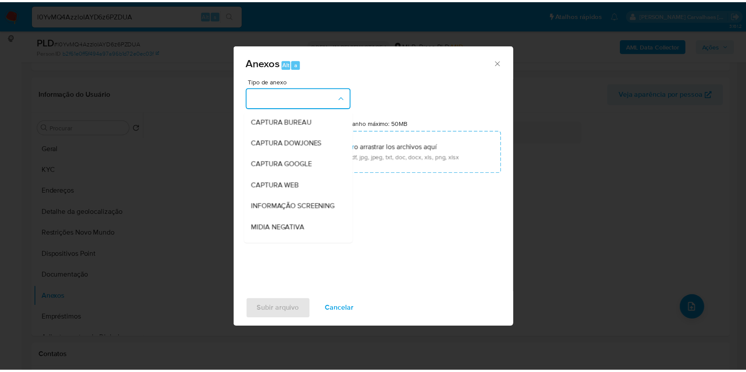
scroll to position [118, 0]
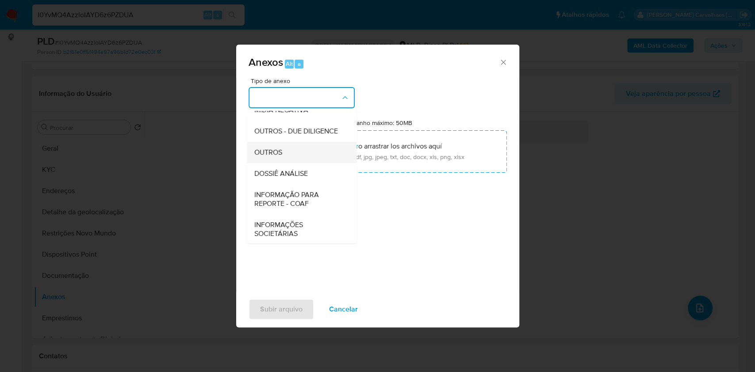
click at [287, 163] on div "OUTROS" at bounding box center [299, 152] width 90 height 21
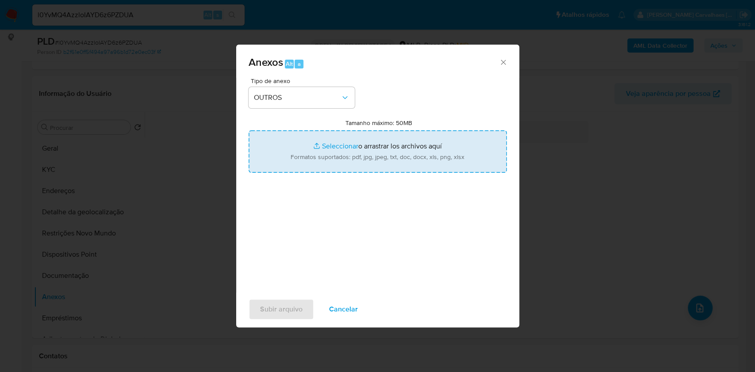
click at [329, 147] on input "Tamanho máximo: 50MB Seleccionar archivos" at bounding box center [378, 151] width 258 height 42
type input "C:\fakepath\SAR - XXXX- CNPJ 58246780000134 - 58.246.780 HELEN SANTOS MIRANDA.p…"
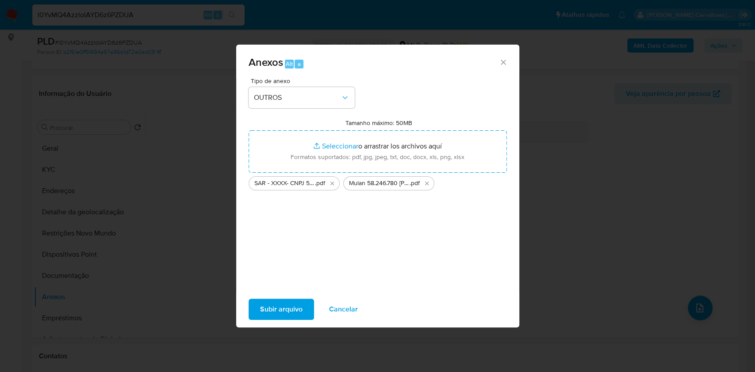
click at [272, 308] on span "Subir arquivo" at bounding box center [281, 309] width 42 height 19
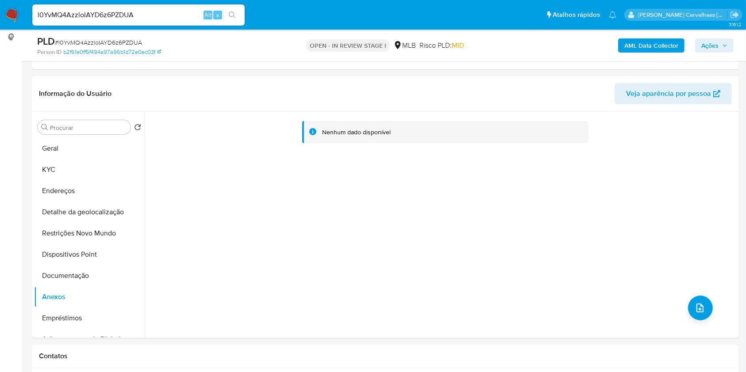
click at [708, 46] on span "Ações" at bounding box center [709, 45] width 17 height 14
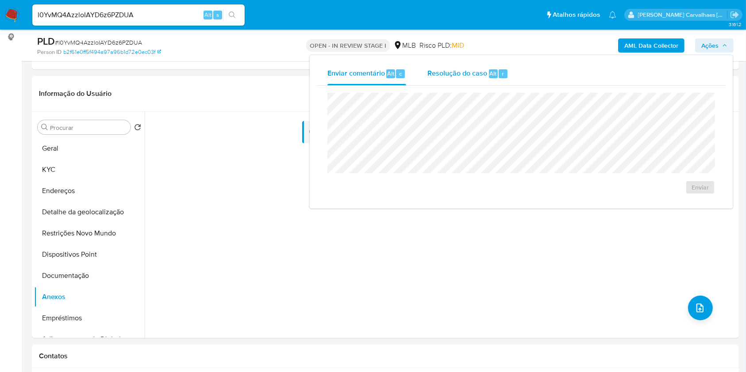
click at [451, 73] on span "Resolução do caso" at bounding box center [457, 73] width 60 height 10
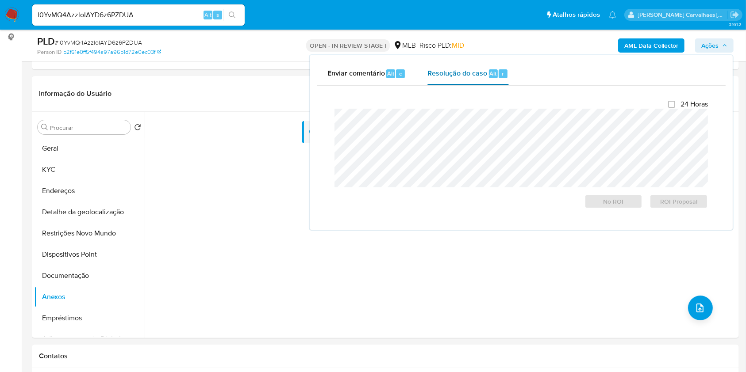
click at [439, 72] on span "Resolução do caso" at bounding box center [457, 73] width 60 height 10
click at [672, 207] on span "ROI Proposal" at bounding box center [679, 202] width 46 height 12
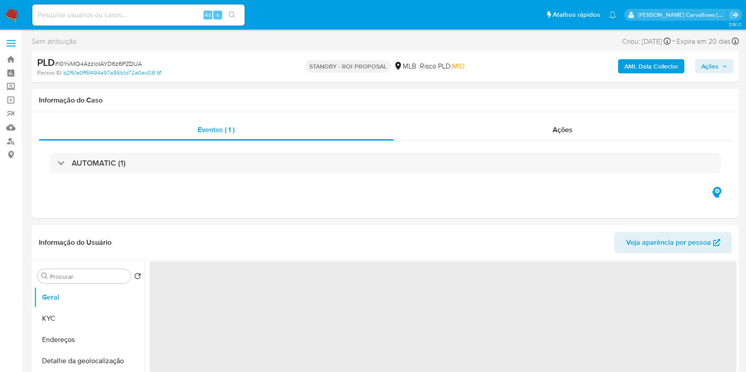
select select "10"
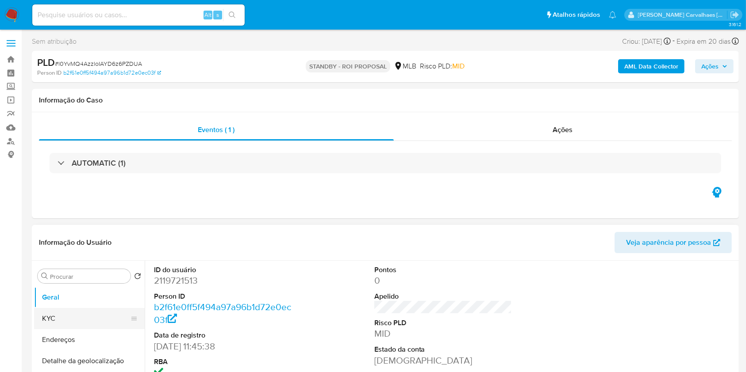
click at [63, 312] on button "KYC" at bounding box center [86, 318] width 104 height 21
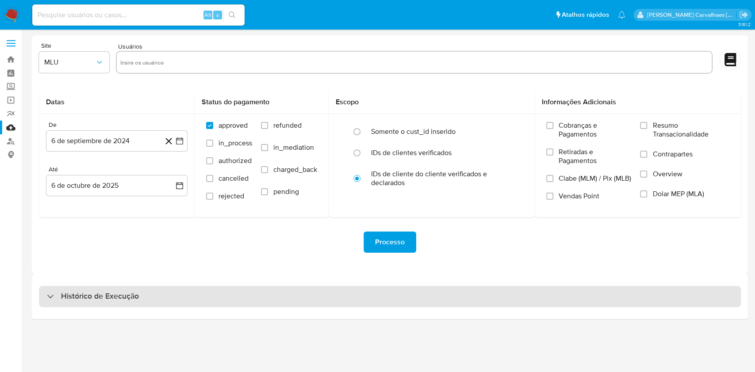
click at [133, 295] on h3 "Histórico de Execução" at bounding box center [100, 297] width 78 height 11
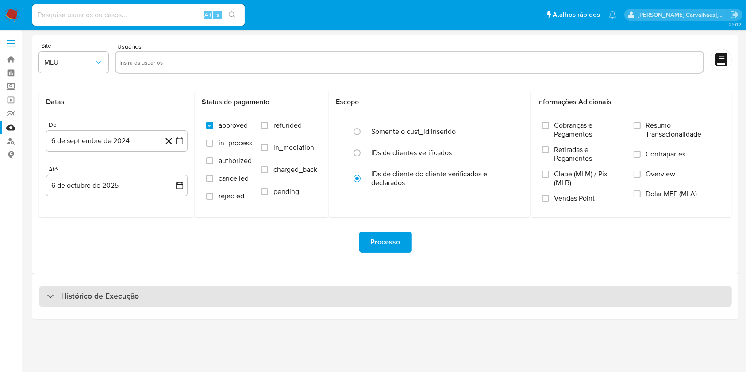
select select "10"
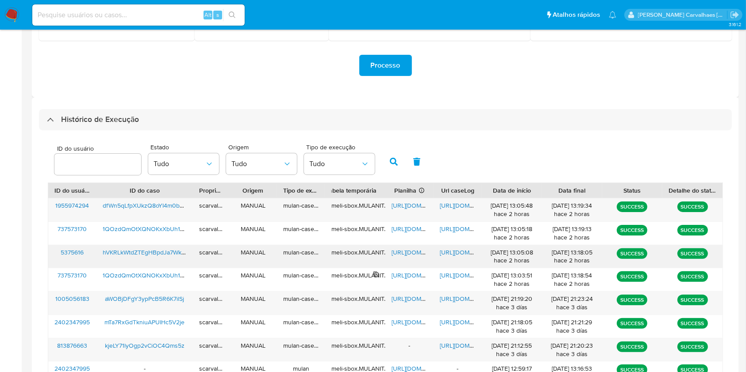
scroll to position [236, 0]
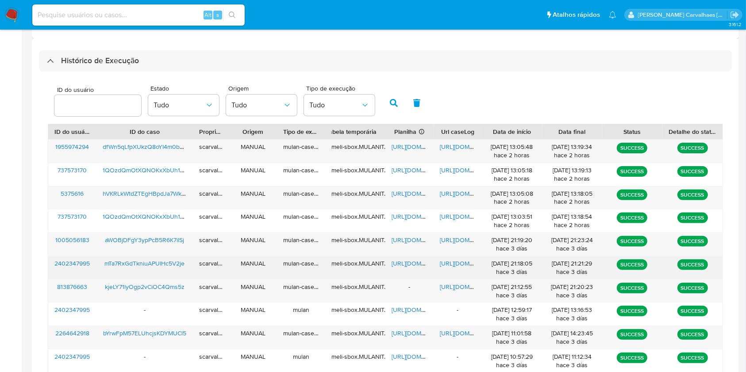
click at [456, 260] on span "https://docs.google.com/document/d/13m7k-QAhOUV9cIAGYO-PfT0SjKGRrwWijfWP-UOPDfg…" at bounding box center [470, 263] width 61 height 9
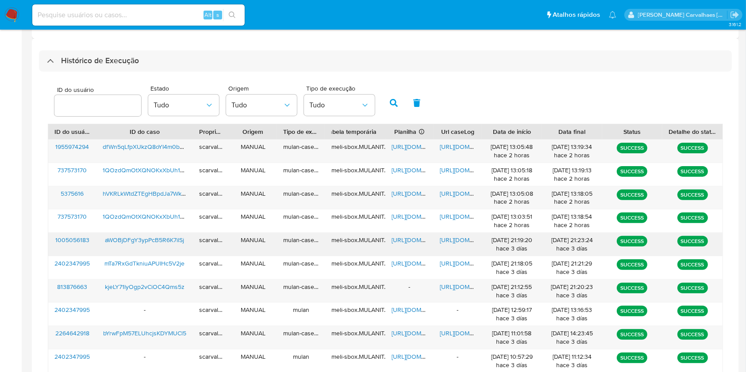
click at [455, 239] on span "[URL][DOMAIN_NAME]" at bounding box center [470, 240] width 61 height 9
click at [453, 240] on span "[URL][DOMAIN_NAME]" at bounding box center [470, 240] width 61 height 9
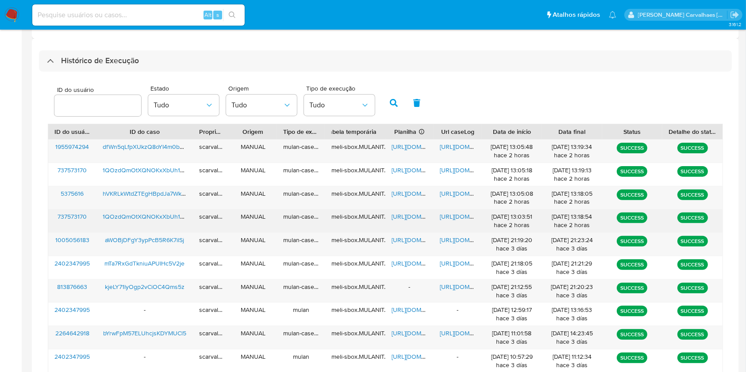
click at [457, 214] on span "https://docs.google.com/document/d/1xs3Gr75rSA31KPWNKKuphDJS4anUcGv5d2X6-oMz2nM…" at bounding box center [470, 216] width 61 height 9
click at [400, 216] on span "https://docs.google.com/spreadsheets/d/1SU1m9zBPE0Iy5GtNQgyB3tzl7PPDS57Efu9q7TQ…" at bounding box center [421, 216] width 61 height 9
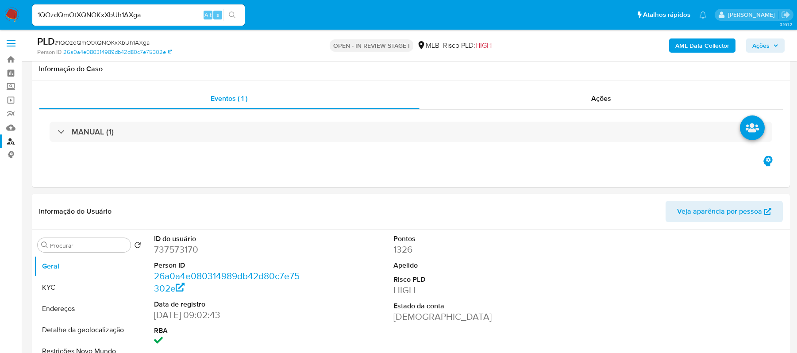
select select "10"
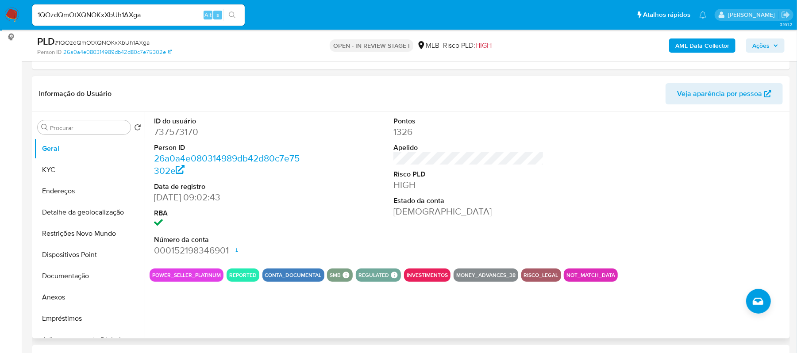
click at [245, 275] on button "REPORTED" at bounding box center [242, 275] width 27 height 4
click at [43, 295] on button "Anexos" at bounding box center [86, 297] width 104 height 21
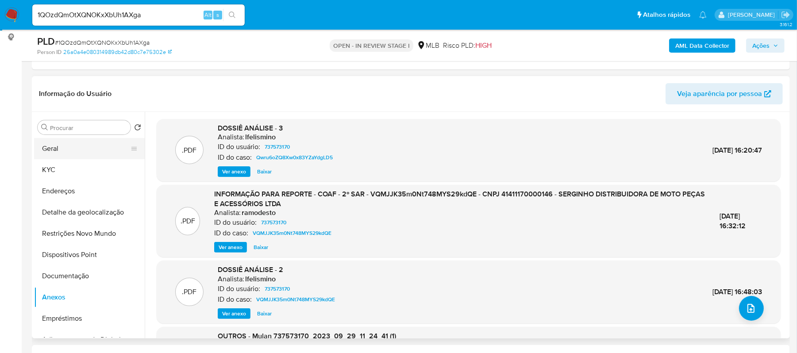
click at [81, 150] on button "Geral" at bounding box center [86, 148] width 104 height 21
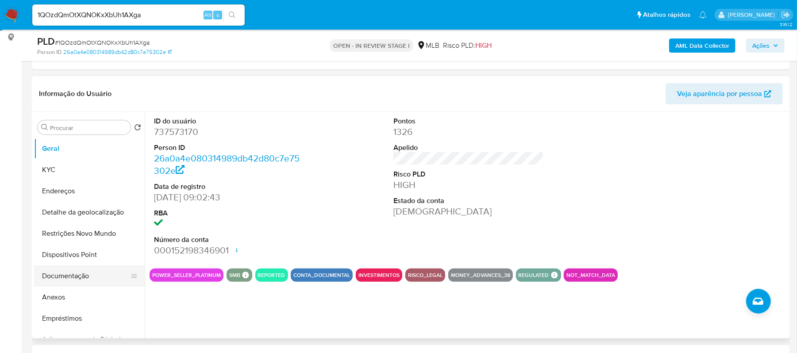
click at [85, 273] on button "Documentação" at bounding box center [86, 275] width 104 height 21
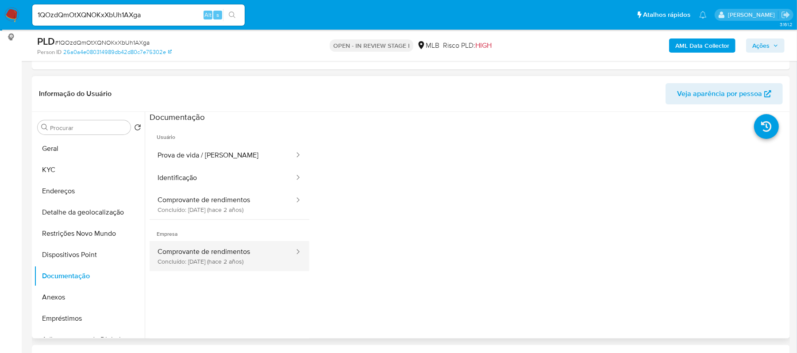
click at [212, 253] on button "Comprovante de rendimentos Concluído: 12/06/2023 (hace 2 años)" at bounding box center [223, 256] width 146 height 30
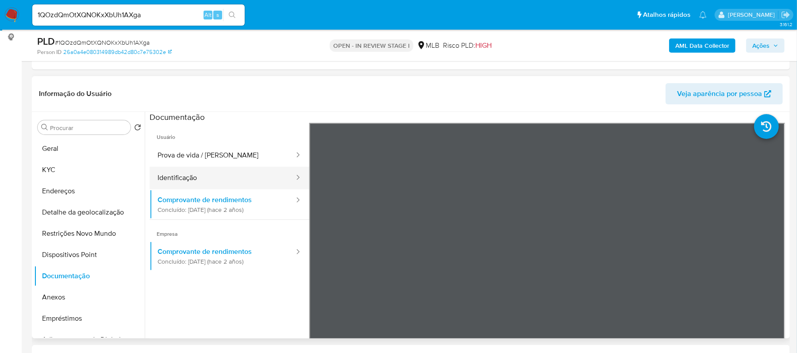
click at [205, 174] on button "Identificação" at bounding box center [223, 178] width 146 height 23
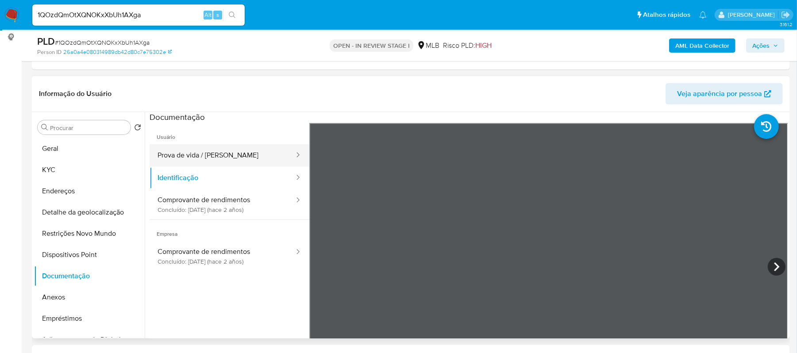
click at [221, 155] on button "Prova de vida / Selfie" at bounding box center [223, 155] width 146 height 23
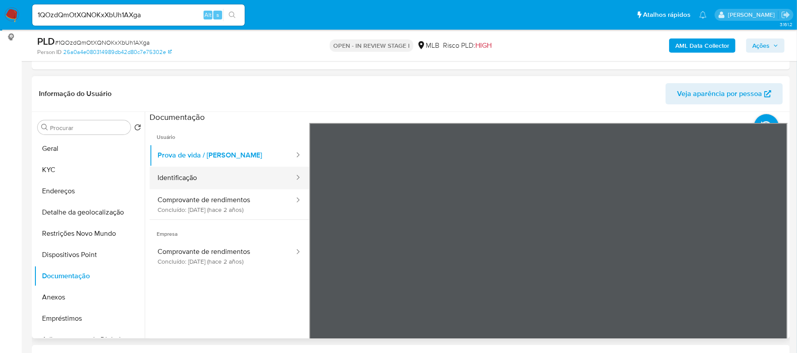
click at [234, 176] on button "Identificação" at bounding box center [223, 178] width 146 height 23
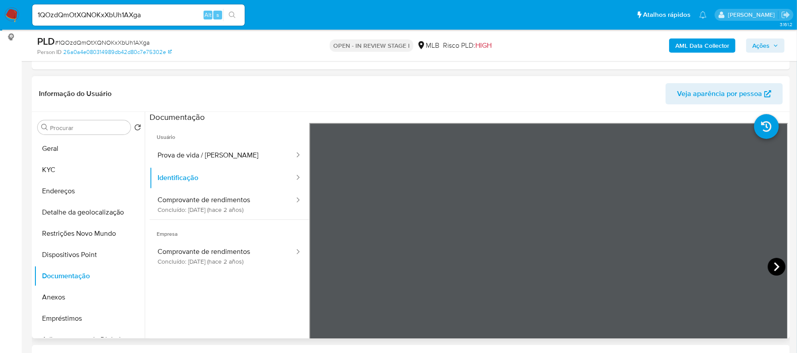
click at [774, 261] on icon at bounding box center [776, 267] width 18 height 18
click at [77, 142] on button "Geral" at bounding box center [86, 148] width 104 height 21
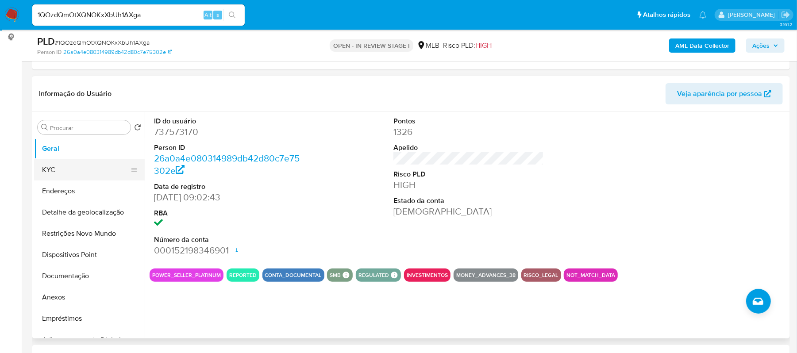
click at [79, 174] on button "KYC" at bounding box center [86, 169] width 104 height 21
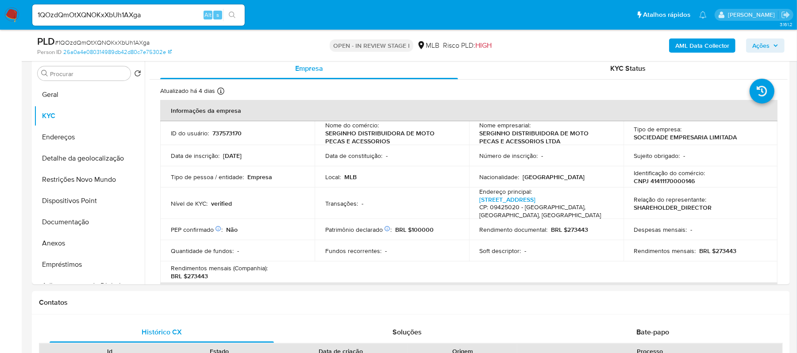
scroll to position [174, 0]
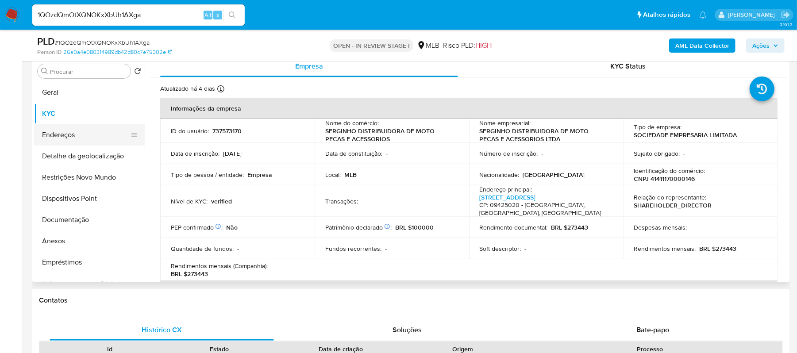
click at [91, 136] on button "Endereços" at bounding box center [86, 134] width 104 height 21
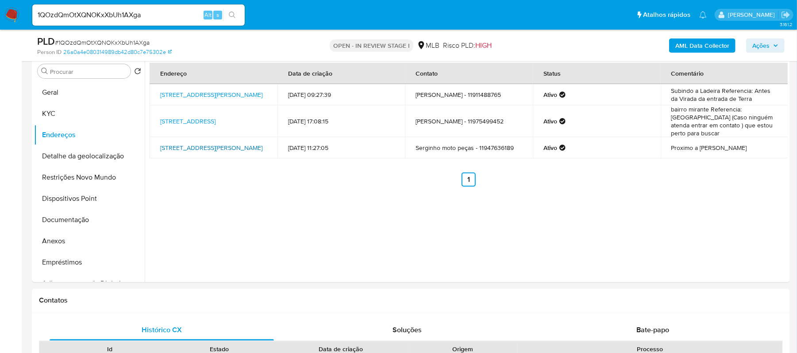
click at [200, 143] on link "Rua Pedro Advincula Lopes 773, Rio Grande Da Serra, São Paulo, 09450000, Brasil…" at bounding box center [211, 147] width 102 height 9
click at [214, 270] on div "Endereço Data de criação Contato Status Comentário Rua Pedro Rípoli 475, Ribeir…" at bounding box center [466, 169] width 643 height 226
click at [209, 117] on link "Rua Lions 125, Ribeirão Pires, São Paulo, 09425020, Brasil 125" at bounding box center [187, 121] width 55 height 9
click at [183, 94] on link "Rua Pedro Rípoli 475, Ribeirão Pires, São Paulo, 09407100, Brasil 475" at bounding box center [211, 94] width 102 height 9
click at [73, 158] on button "Detalhe da geolocalização" at bounding box center [86, 156] width 104 height 21
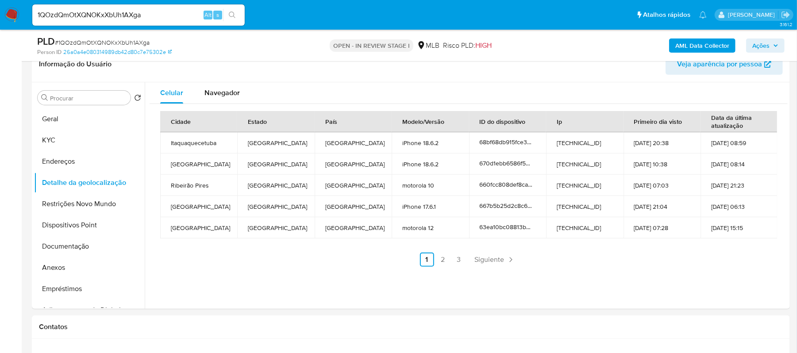
scroll to position [115, 0]
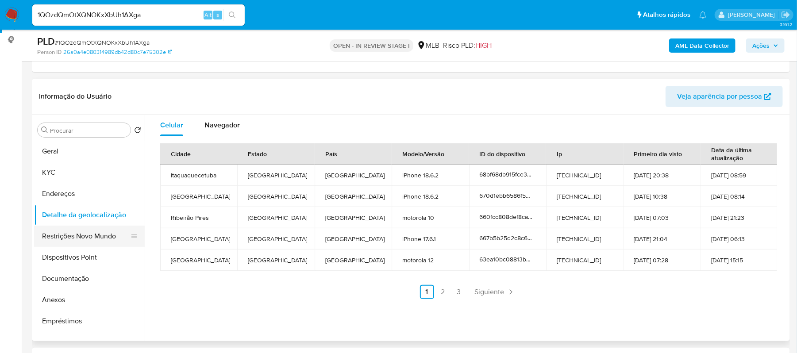
click at [75, 234] on button "Restrições Novo Mundo" at bounding box center [86, 236] width 104 height 21
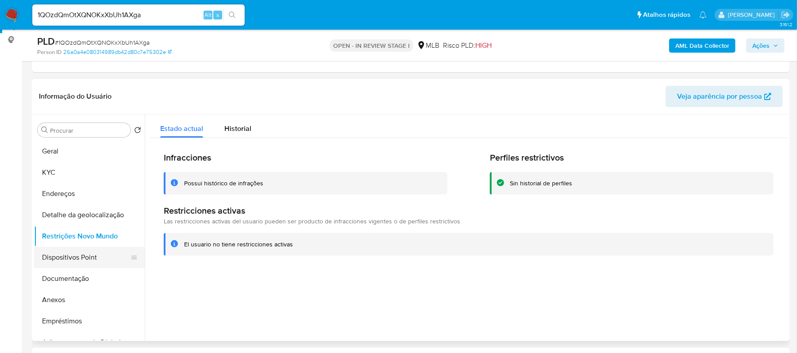
click at [64, 255] on button "Dispositivos Point" at bounding box center [86, 257] width 104 height 21
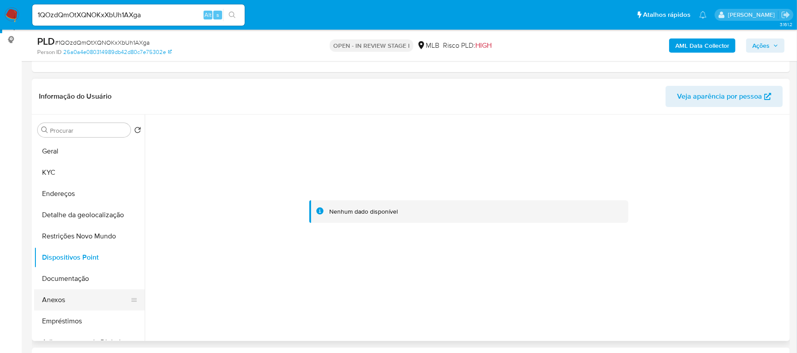
click at [63, 299] on button "Anexos" at bounding box center [86, 299] width 104 height 21
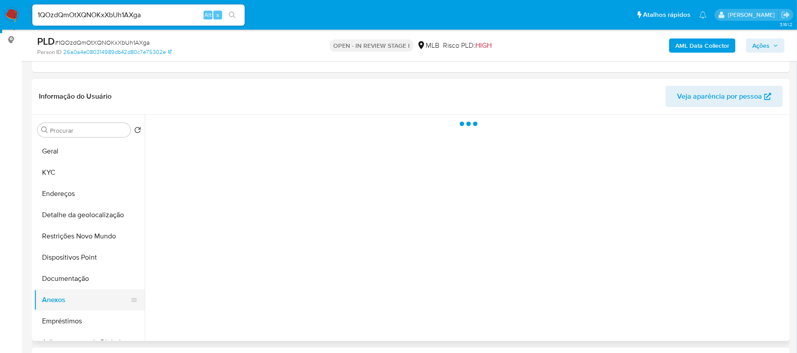
click at [63, 299] on button "Anexos" at bounding box center [86, 299] width 104 height 21
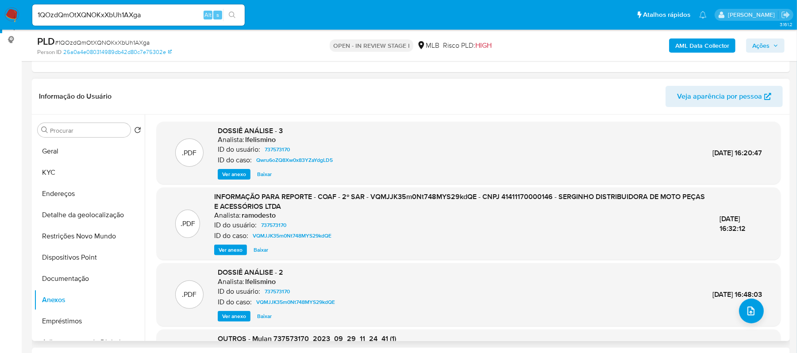
click at [232, 252] on span "Ver anexo" at bounding box center [231, 250] width 24 height 9
click at [222, 246] on span "Ver anexo" at bounding box center [231, 250] width 24 height 9
click at [222, 246] on div "Ver anexo Baixar" at bounding box center [459, 250] width 491 height 11
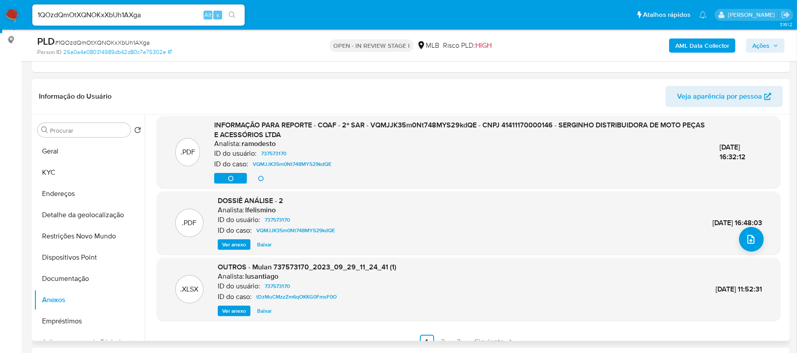
scroll to position [84, 0]
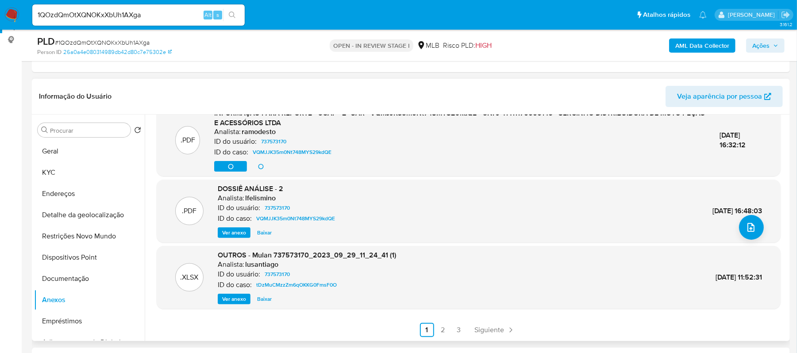
click at [439, 331] on link "2" at bounding box center [443, 330] width 14 height 14
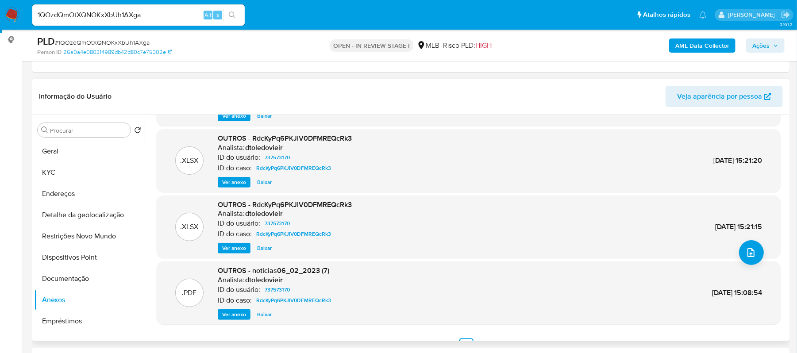
scroll to position [74, 0]
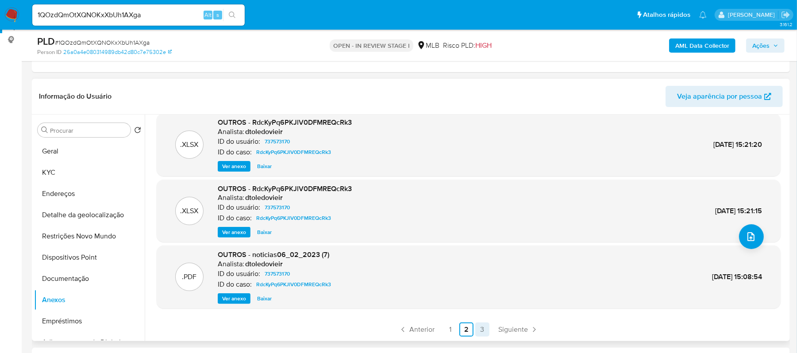
click at [480, 329] on link "3" at bounding box center [482, 329] width 14 height 14
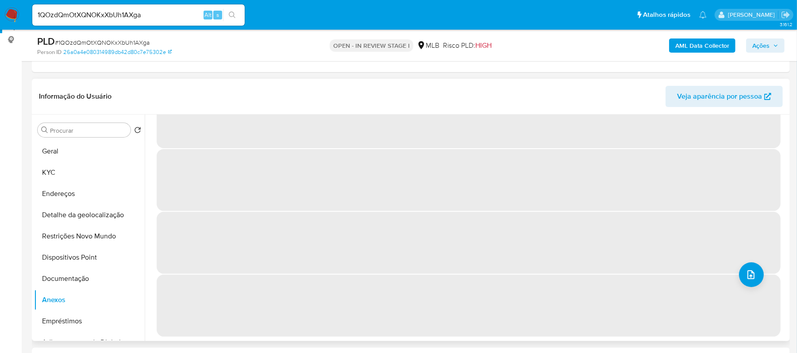
scroll to position [0, 0]
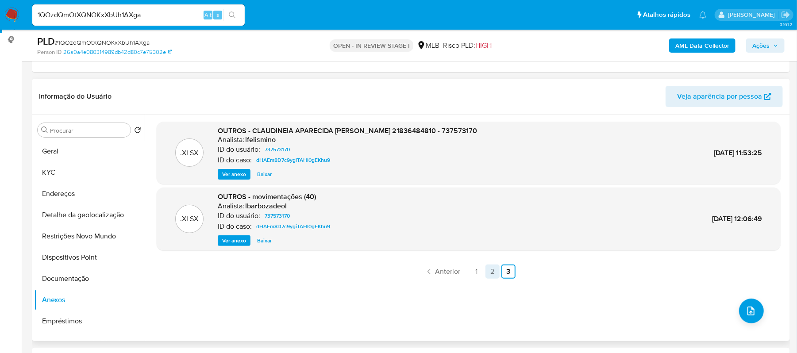
click at [489, 270] on link "2" at bounding box center [492, 272] width 14 height 14
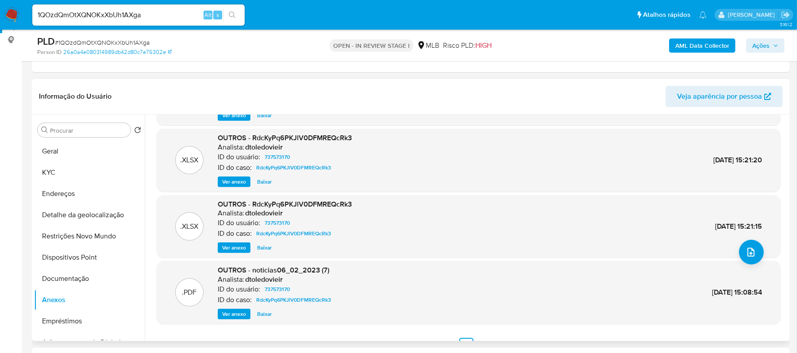
scroll to position [74, 0]
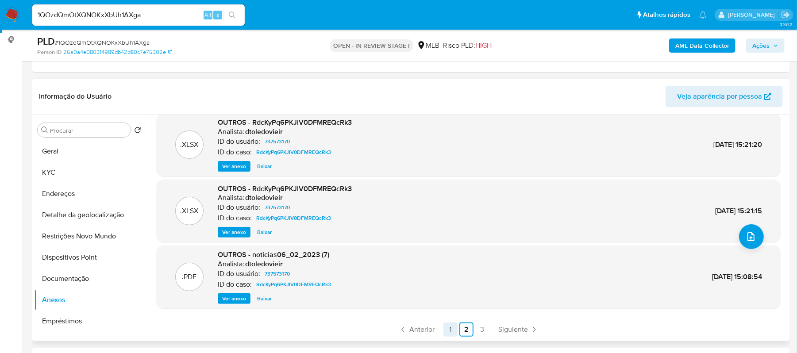
click at [449, 330] on link "1" at bounding box center [450, 329] width 14 height 14
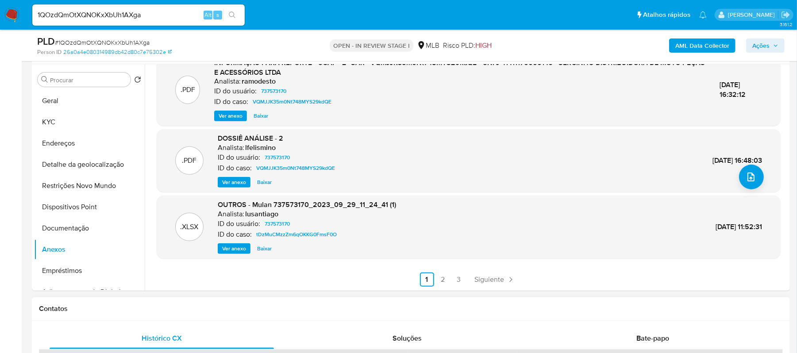
scroll to position [174, 0]
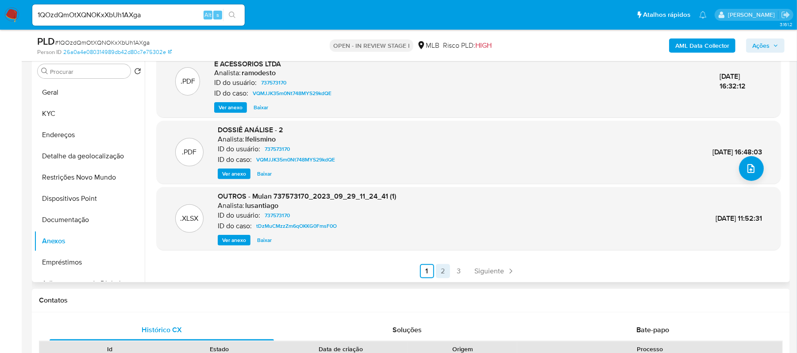
click at [439, 269] on link "2" at bounding box center [443, 271] width 14 height 14
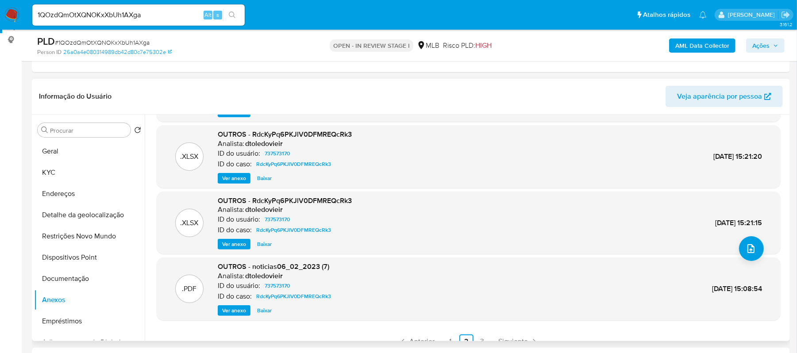
scroll to position [74, 0]
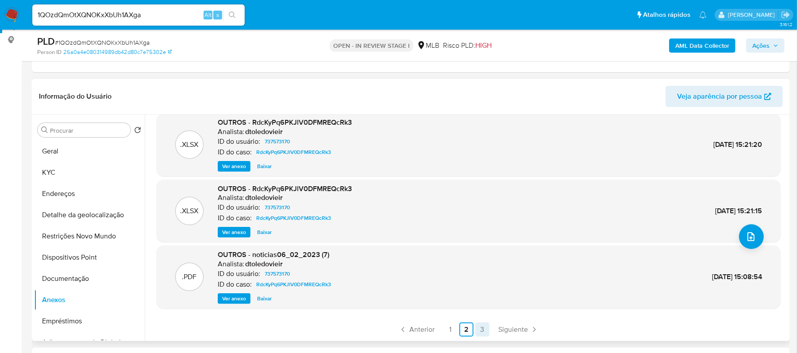
click at [483, 327] on link "3" at bounding box center [482, 329] width 14 height 14
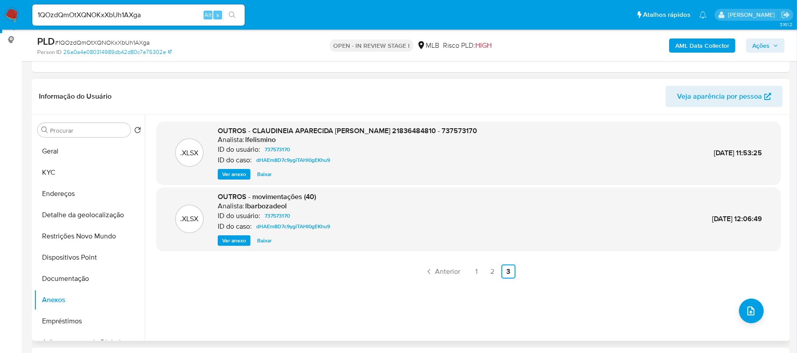
click at [230, 172] on span "Ver anexo" at bounding box center [234, 174] width 24 height 9
click at [230, 172] on div "Ver anexo Baixar" at bounding box center [347, 174] width 259 height 11
click at [477, 269] on link "1" at bounding box center [476, 272] width 14 height 14
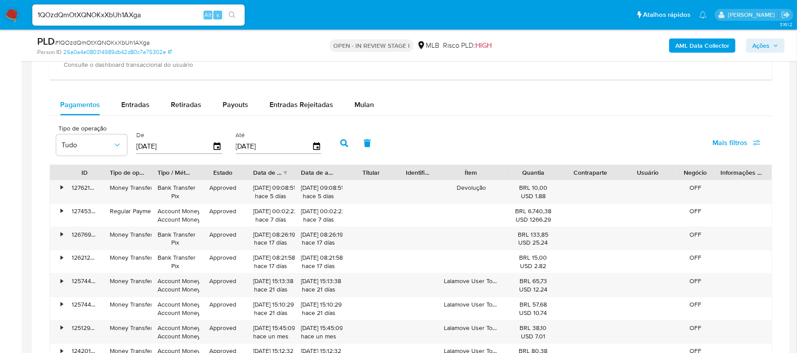
scroll to position [705, 0]
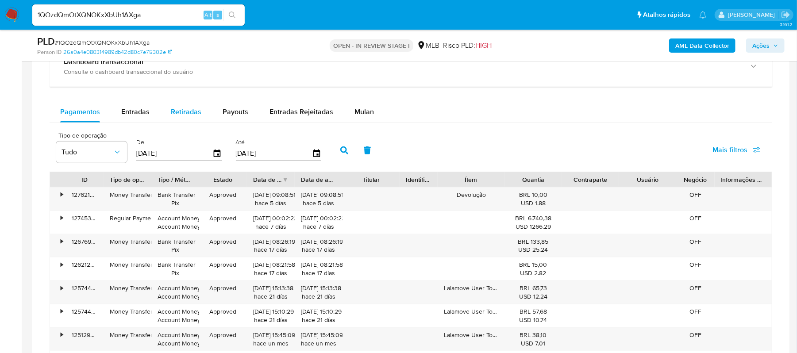
click at [183, 115] on span "Retiradas" at bounding box center [186, 112] width 31 height 10
select select "10"
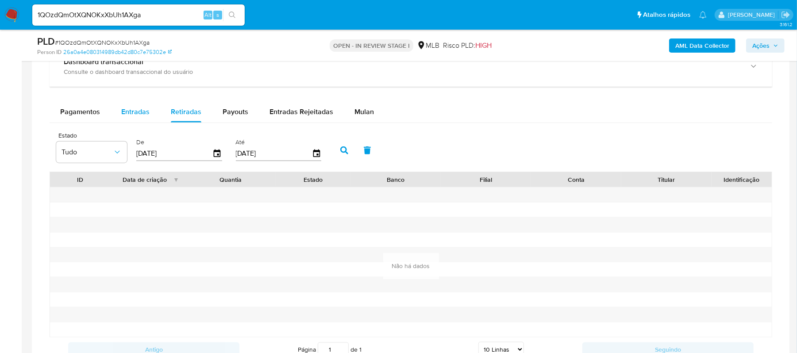
click at [134, 112] on span "Entradas" at bounding box center [135, 112] width 28 height 10
select select "10"
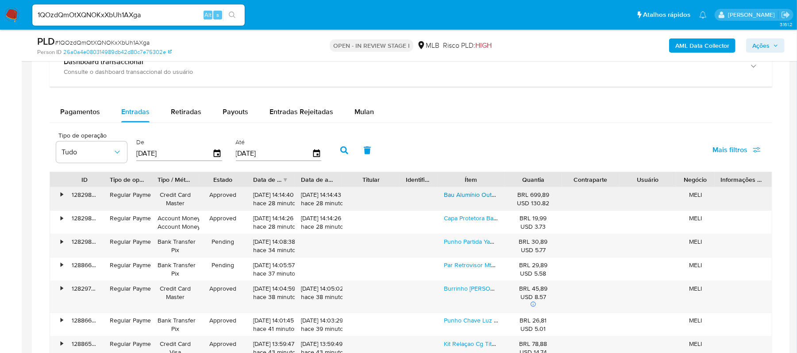
click at [456, 199] on link "Bau Alumínio Outback Traseiro 45 Litros Top Case C/forro" at bounding box center [523, 194] width 158 height 9
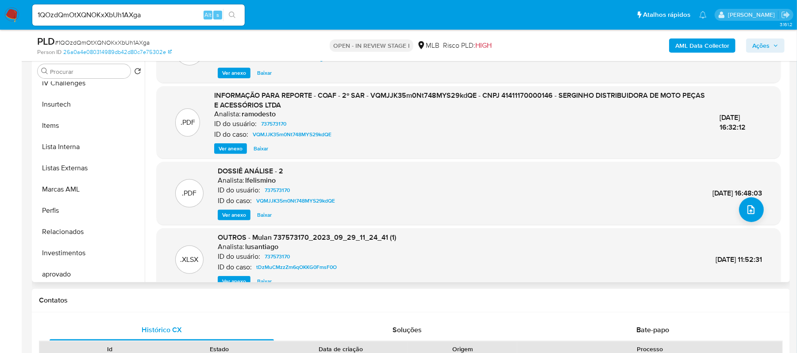
scroll to position [25, 0]
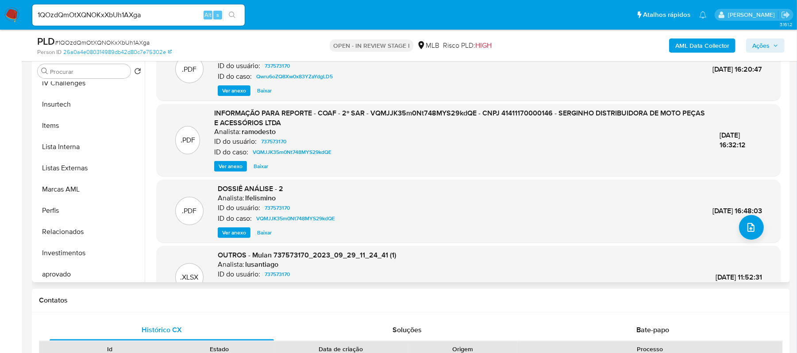
click at [229, 165] on span "Ver anexo" at bounding box center [231, 166] width 24 height 9
click at [229, 165] on div "Ver anexo Baixar" at bounding box center [459, 166] width 491 height 11
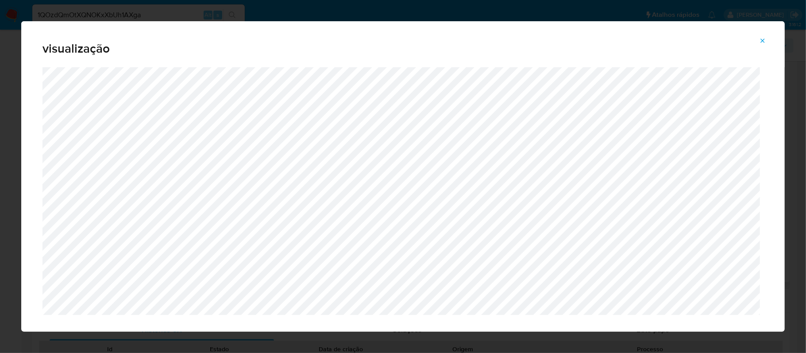
click at [763, 42] on icon "Attachment preview" at bounding box center [762, 40] width 7 height 7
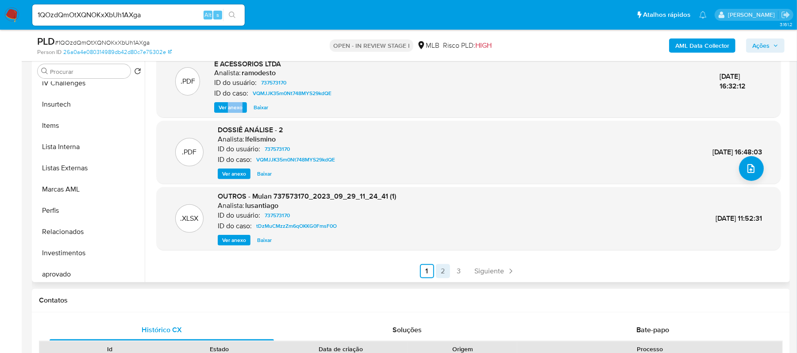
click at [439, 271] on link "2" at bounding box center [443, 271] width 14 height 14
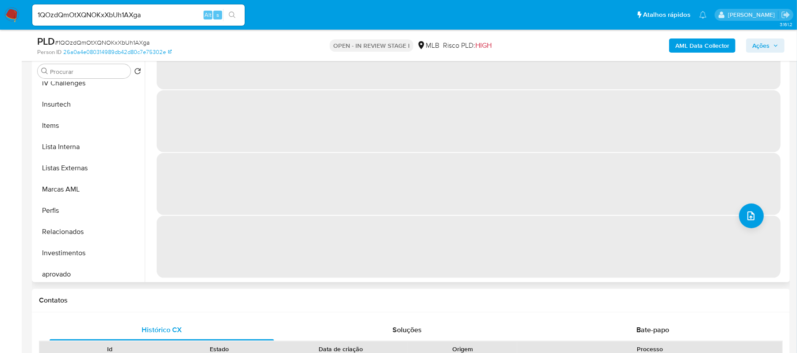
scroll to position [0, 0]
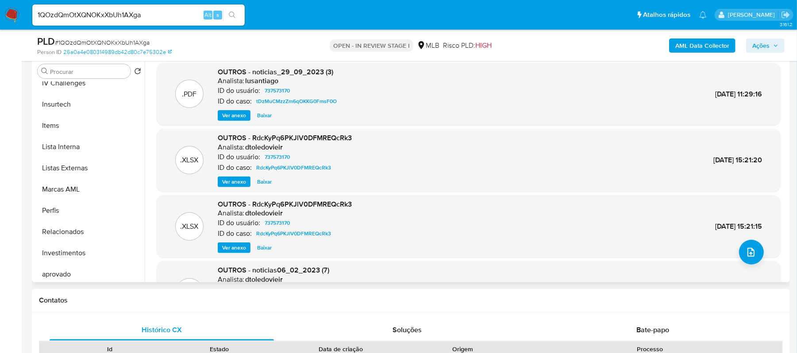
click at [236, 177] on span "Ver anexo" at bounding box center [234, 181] width 24 height 9
click at [236, 177] on div "Ver anexo Ver anexo Baixar" at bounding box center [285, 182] width 134 height 11
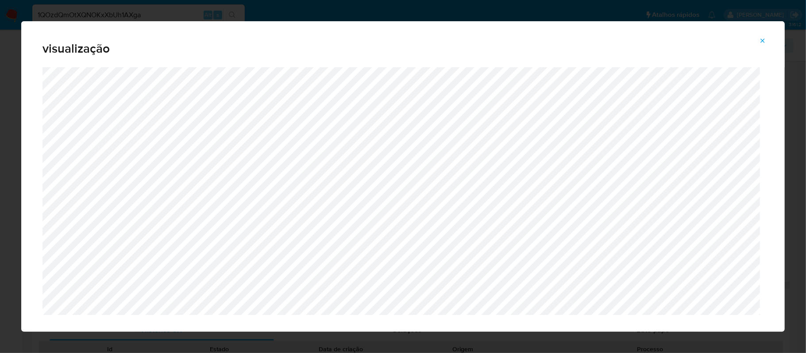
click at [760, 38] on icon "Attachment preview" at bounding box center [762, 40] width 7 height 7
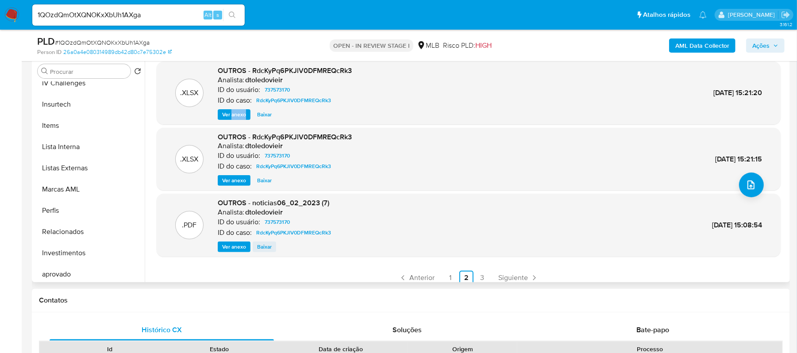
scroll to position [74, 0]
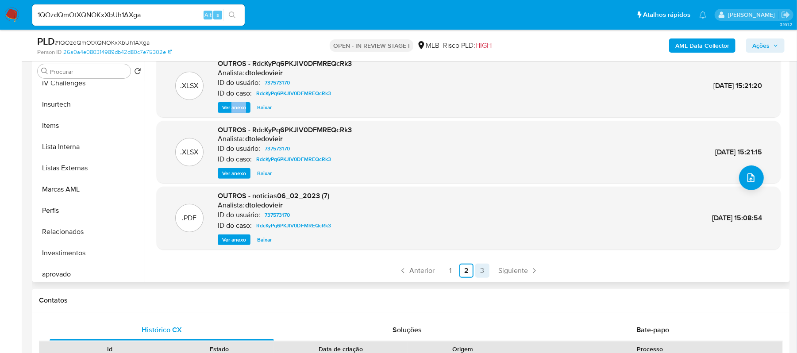
click at [479, 272] on link "3" at bounding box center [482, 271] width 14 height 14
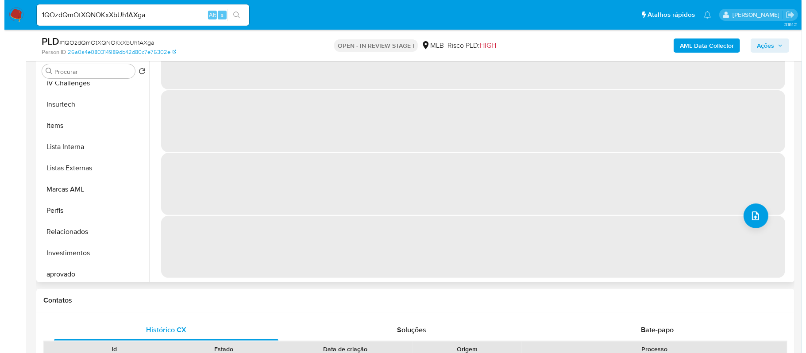
scroll to position [0, 0]
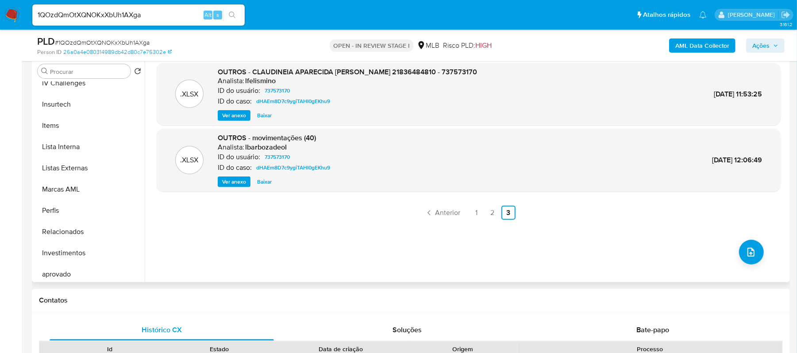
click at [239, 181] on span "Ver anexo" at bounding box center [234, 181] width 24 height 9
click at [239, 181] on div "Ver anexo Ver anexo Baixar" at bounding box center [276, 182] width 116 height 11
click at [238, 116] on span "Ver anexo" at bounding box center [234, 115] width 24 height 9
click at [238, 116] on div "Ver anexo Baixar" at bounding box center [347, 115] width 259 height 11
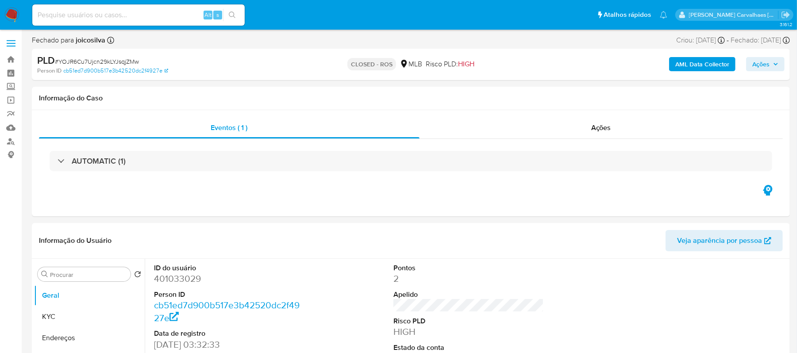
select select "10"
click at [75, 14] on input at bounding box center [138, 15] width 212 height 12
paste input "1QOzdQmOtXQNOKxXbUh1AXga"
type input "1QOzdQmOtXQNOKxXbUh1AXga"
click at [233, 15] on icon "search-icon" at bounding box center [232, 15] width 7 height 7
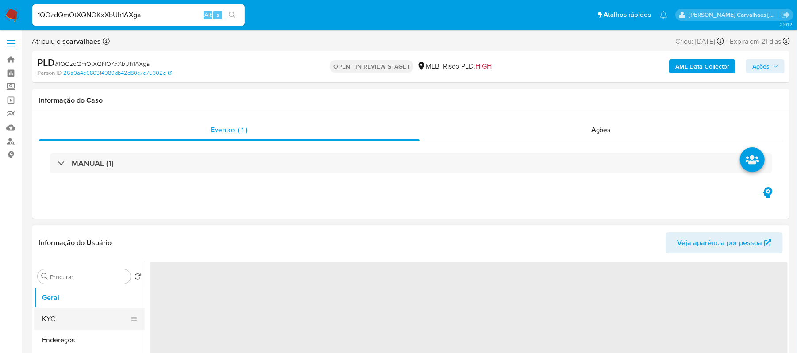
select select "10"
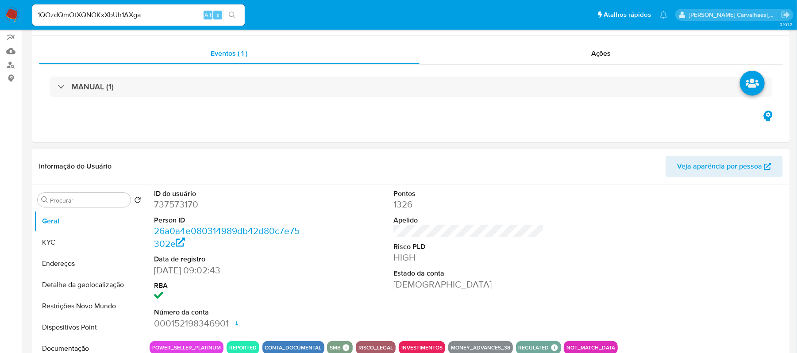
scroll to position [177, 0]
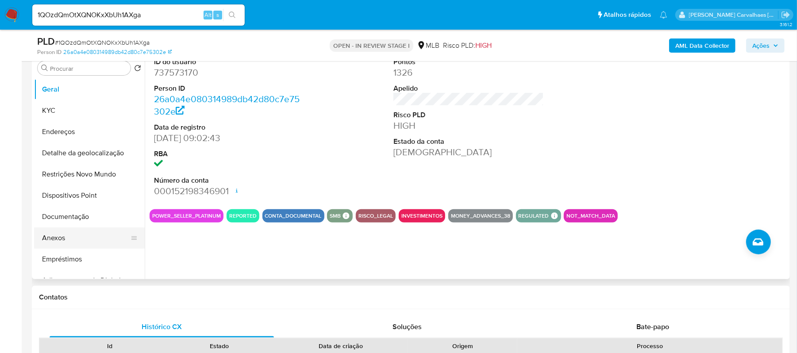
click at [66, 238] on button "Anexos" at bounding box center [86, 237] width 104 height 21
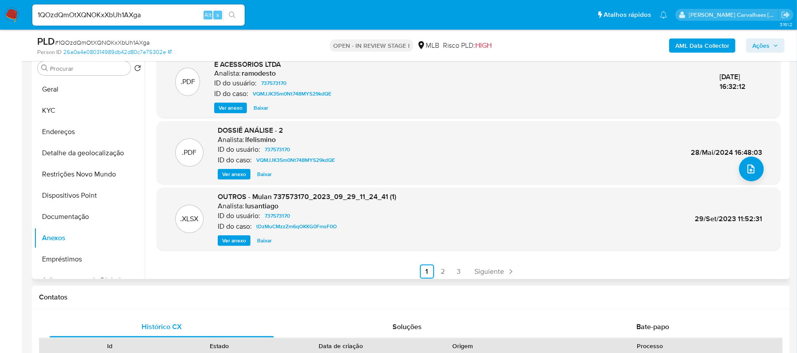
scroll to position [84, 0]
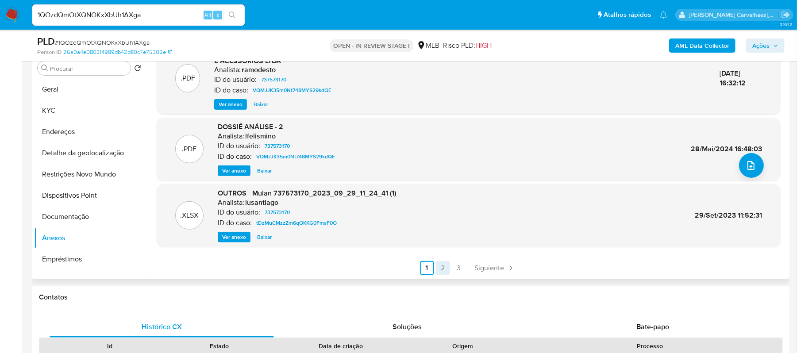
click at [443, 269] on link "2" at bounding box center [443, 268] width 14 height 14
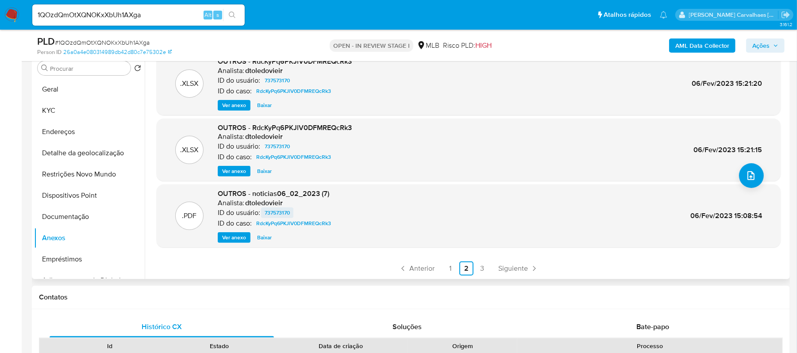
scroll to position [74, 0]
click at [236, 234] on span "Ver anexo" at bounding box center [234, 236] width 24 height 9
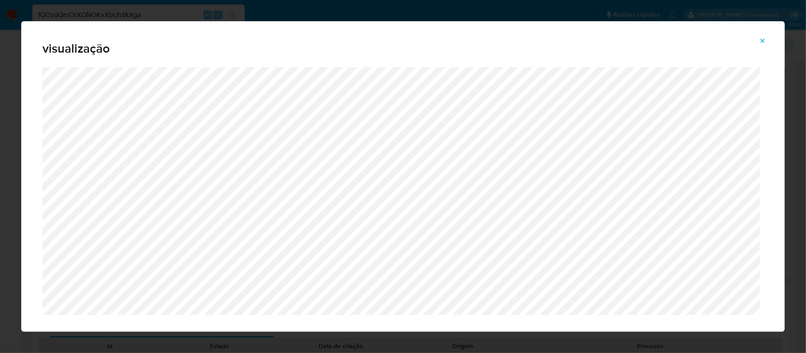
click at [763, 40] on icon "Attachment preview" at bounding box center [762, 40] width 7 height 7
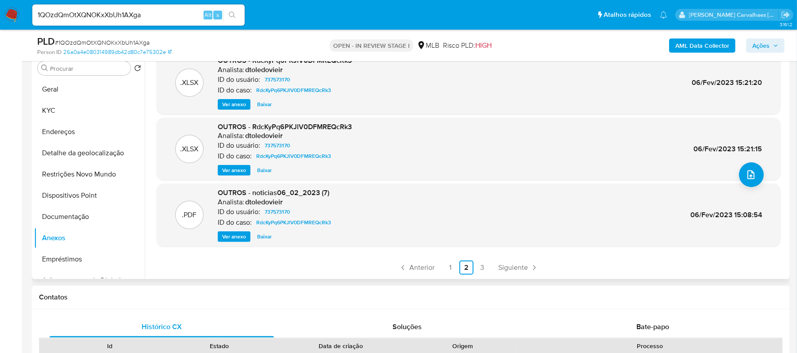
click at [223, 169] on span "Ver anexo" at bounding box center [234, 170] width 24 height 9
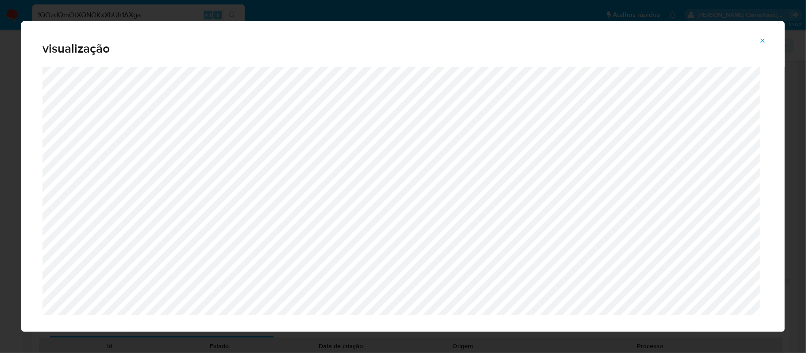
click at [760, 38] on icon "Attachment preview" at bounding box center [762, 40] width 7 height 7
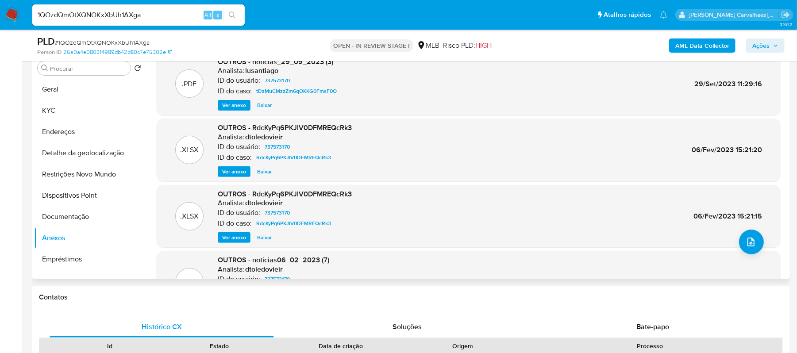
scroll to position [0, 0]
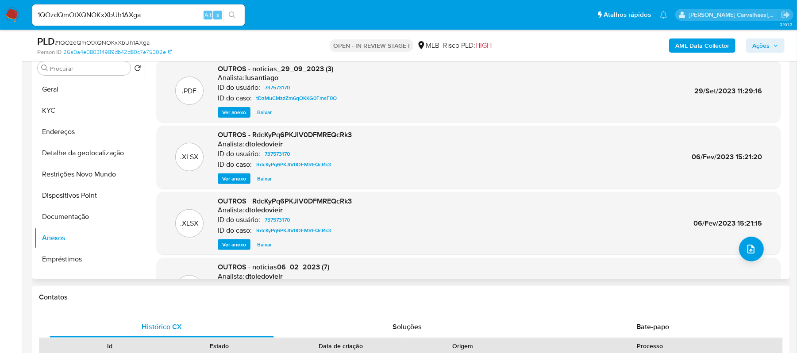
click at [232, 179] on span "Ver anexo" at bounding box center [234, 178] width 24 height 9
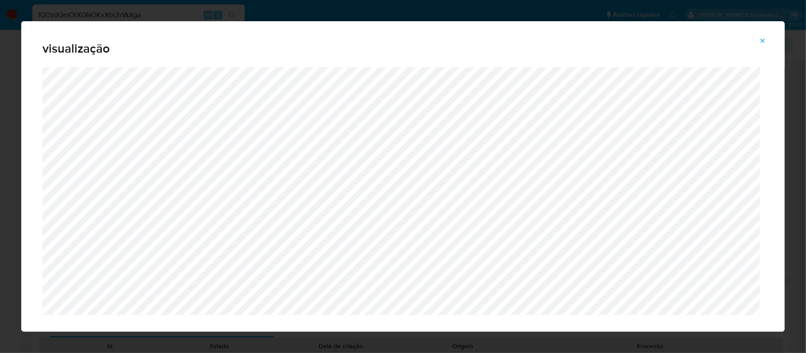
click at [765, 39] on icon "Attachment preview" at bounding box center [762, 40] width 7 height 7
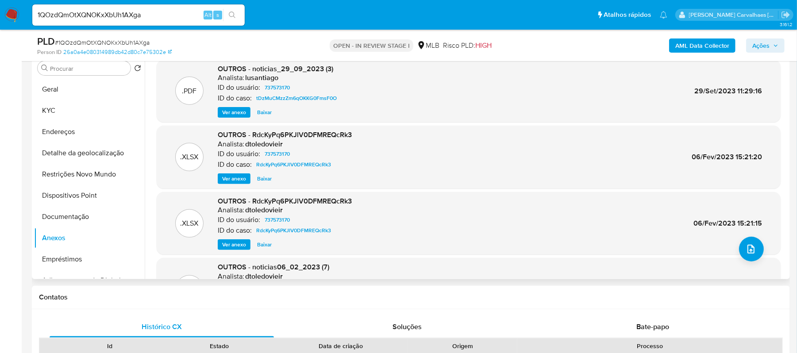
click at [234, 112] on span "Ver anexo" at bounding box center [234, 112] width 24 height 9
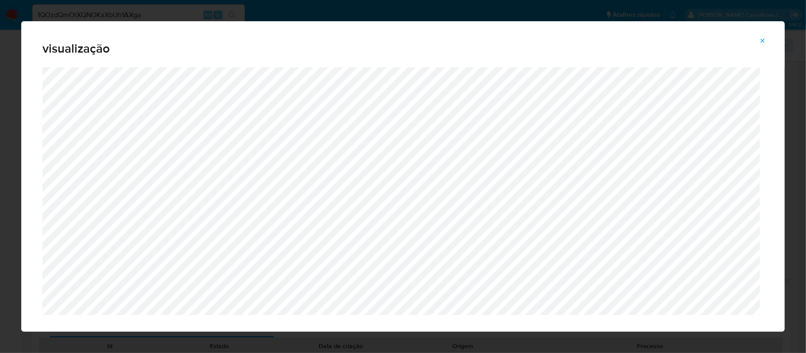
click at [760, 42] on icon "Attachment preview" at bounding box center [762, 40] width 7 height 7
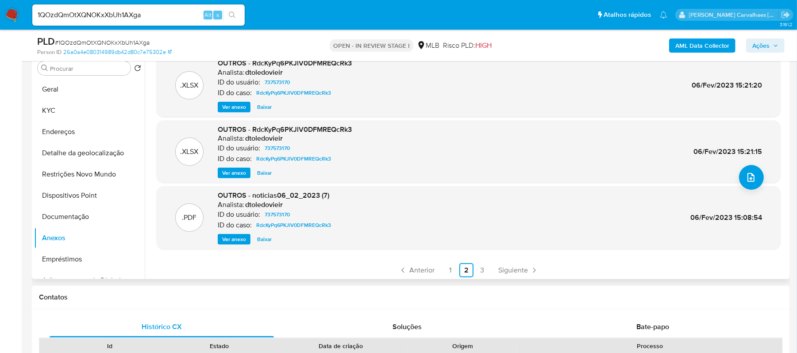
scroll to position [74, 0]
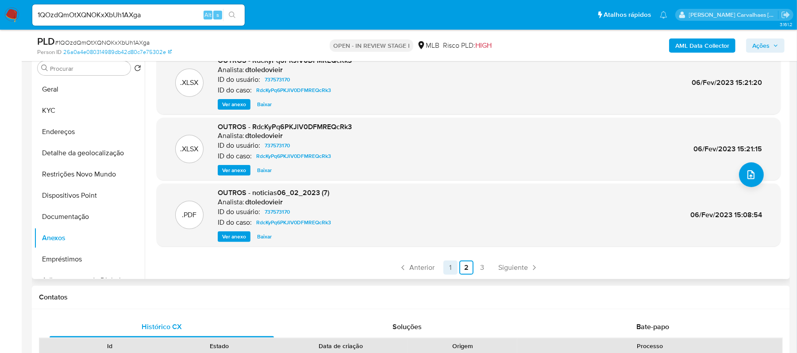
click at [448, 264] on link "1" at bounding box center [450, 268] width 14 height 14
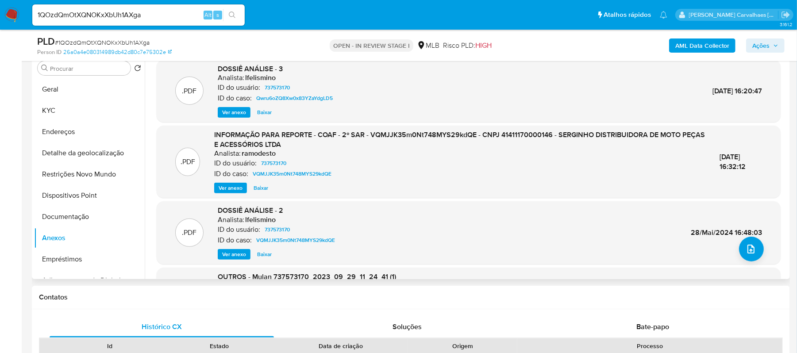
scroll to position [59, 0]
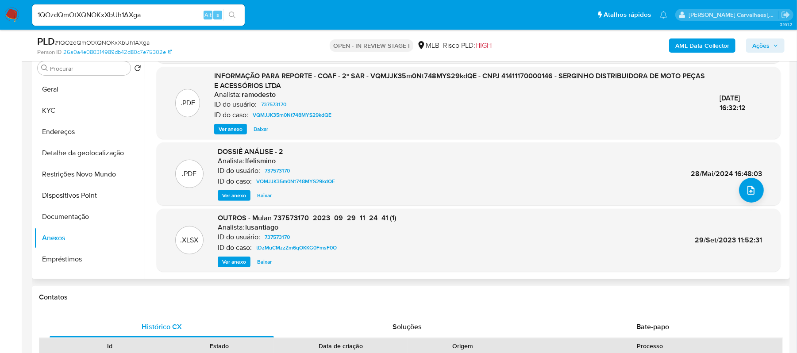
click at [239, 262] on span "Ver anexo" at bounding box center [234, 261] width 24 height 9
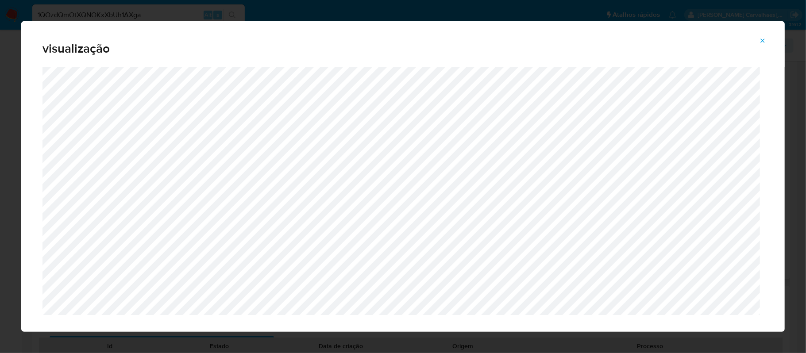
drag, startPoint x: 761, startPoint y: 39, endPoint x: 711, endPoint y: 59, distance: 53.4
click at [761, 39] on icon "Attachment preview" at bounding box center [762, 40] width 7 height 7
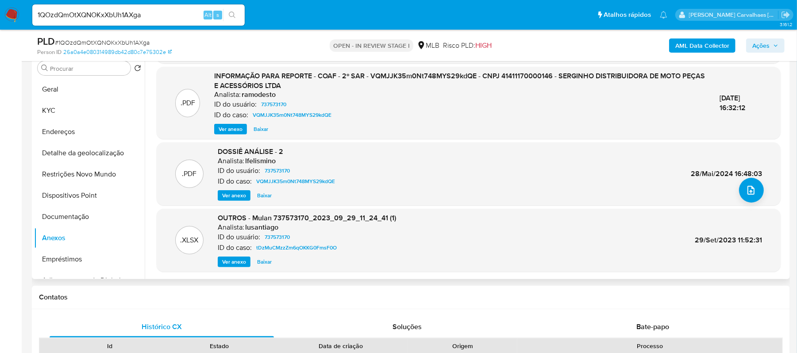
click at [236, 192] on span "Ver anexo" at bounding box center [234, 195] width 24 height 9
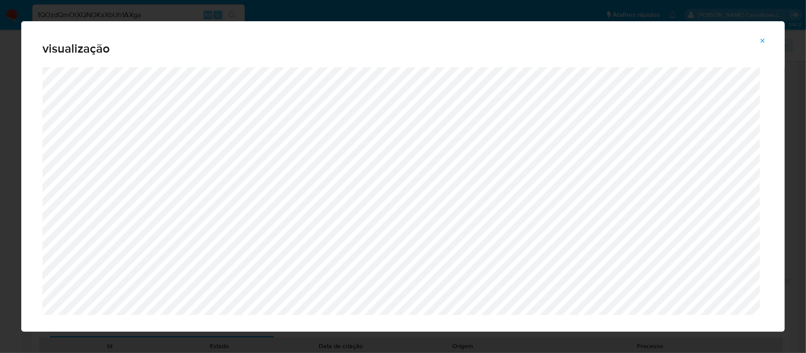
click at [763, 39] on icon "Attachment preview" at bounding box center [762, 40] width 7 height 7
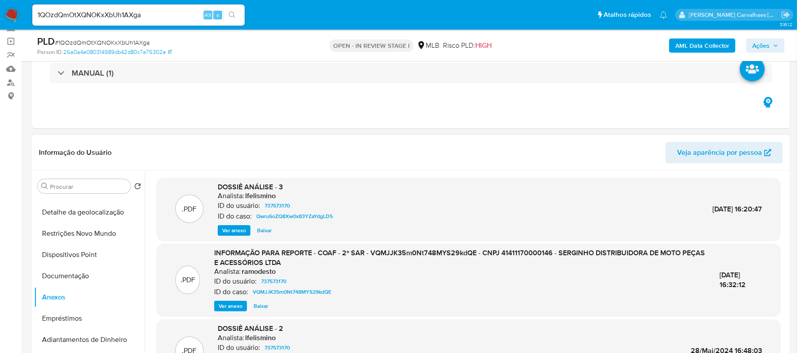
drag, startPoint x: 71, startPoint y: 275, endPoint x: 232, endPoint y: 271, distance: 161.1
click at [71, 275] on button "Documentação" at bounding box center [89, 275] width 111 height 21
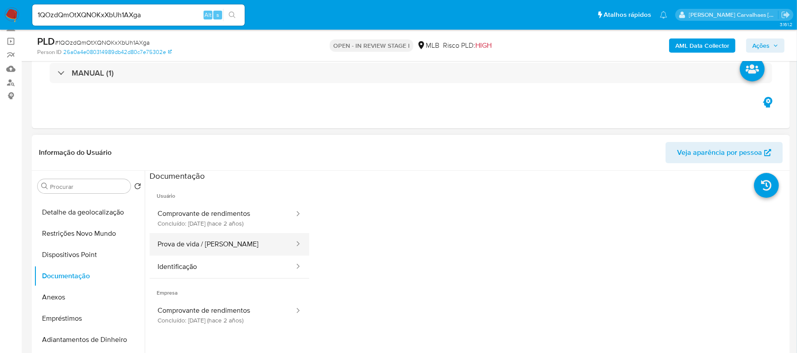
click at [229, 238] on button "Prova de vida / Selfie" at bounding box center [223, 244] width 146 height 23
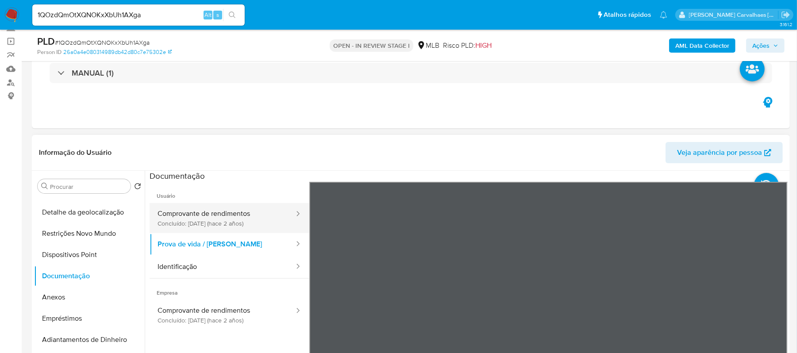
click at [239, 220] on button "Comprovante de rendimentos Concluído: 12/06/2023 (hace 2 años)" at bounding box center [223, 218] width 146 height 30
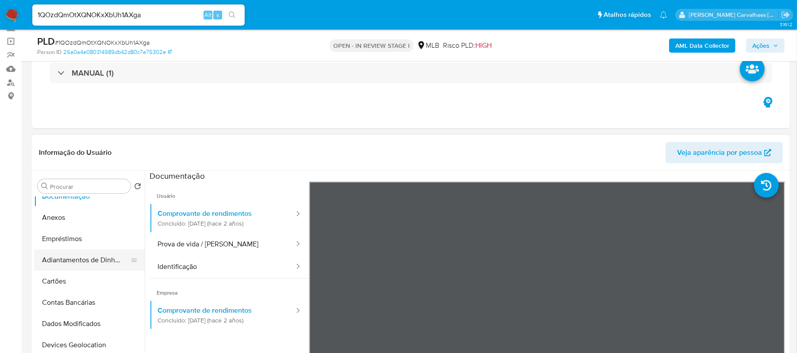
scroll to position [118, 0]
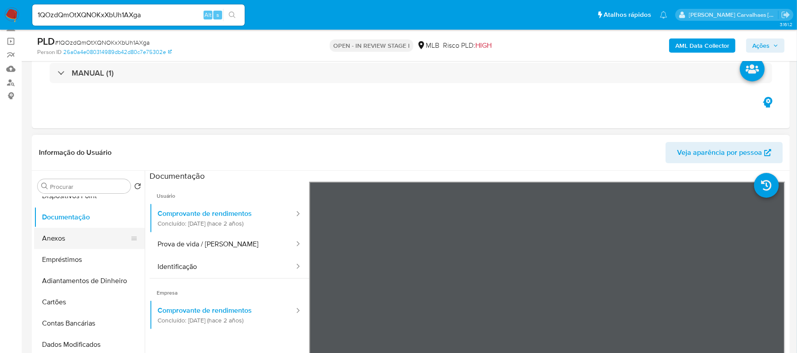
click at [61, 236] on button "Anexos" at bounding box center [86, 238] width 104 height 21
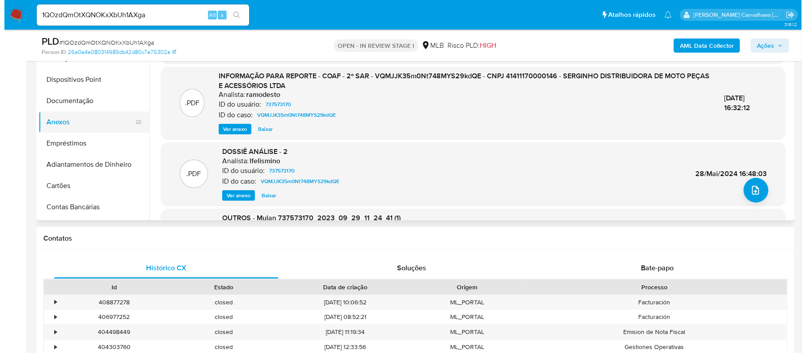
scroll to position [0, 0]
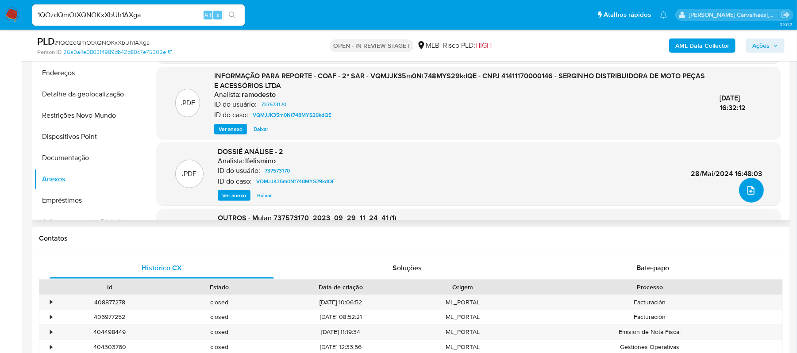
click at [751, 185] on span "upload-file" at bounding box center [750, 190] width 11 height 11
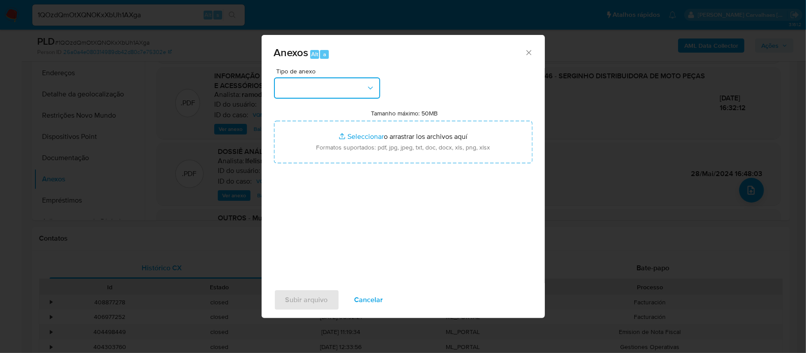
click at [370, 90] on icon "button" at bounding box center [370, 88] width 9 height 9
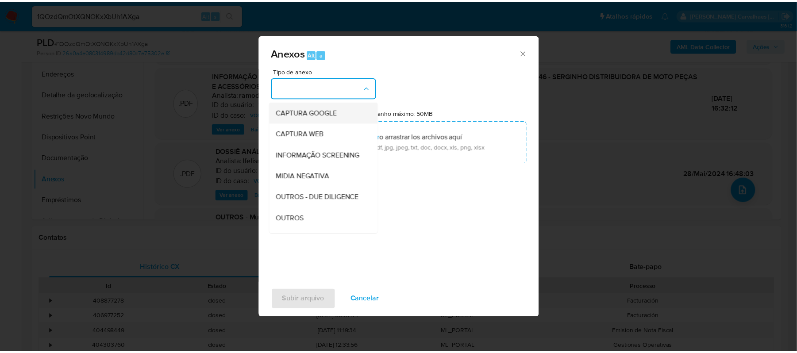
scroll to position [118, 0]
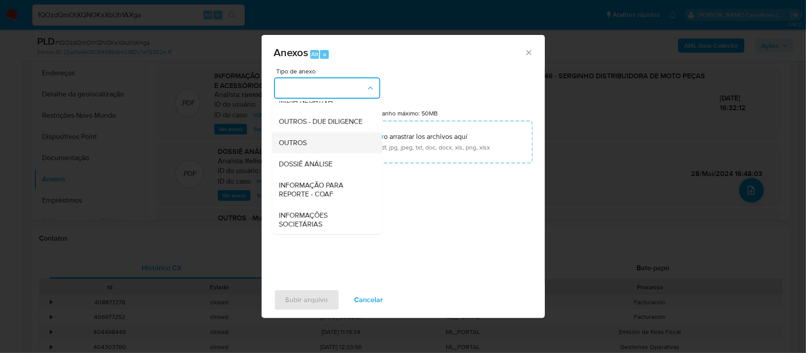
click at [303, 147] on span "OUTROS" at bounding box center [293, 142] width 28 height 9
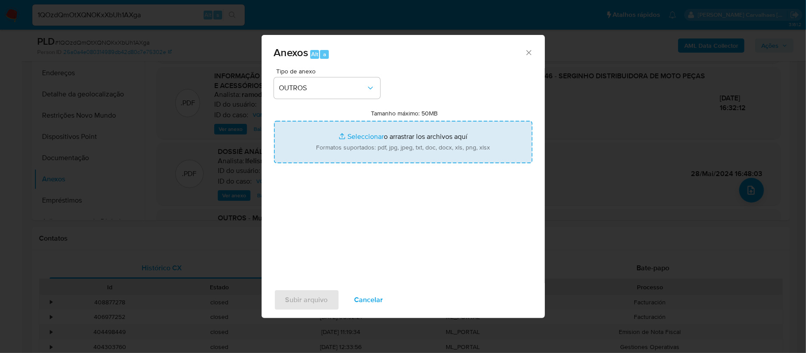
click at [365, 139] on input "Tamanho máximo: 50MB Seleccionar archivos" at bounding box center [403, 142] width 258 height 42
type input "C:\fakepath\2oSAR - XXXX - SERGINHO DISTRIBUIDORA DE MOTO PECAS E ACESSORIOS LT…"
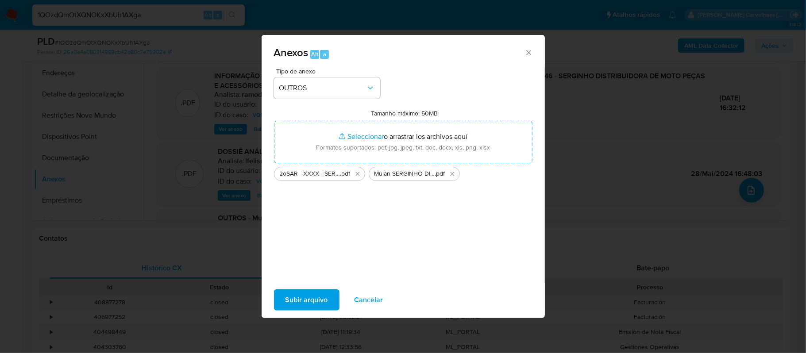
click at [298, 304] on span "Subir arquivo" at bounding box center [306, 299] width 42 height 19
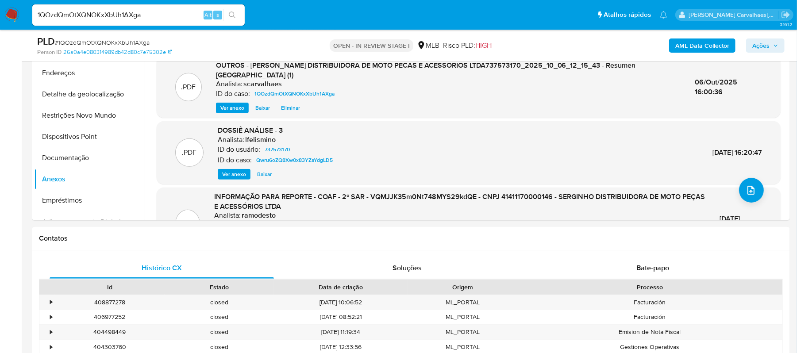
click at [760, 40] on span "Ações" at bounding box center [760, 45] width 17 height 14
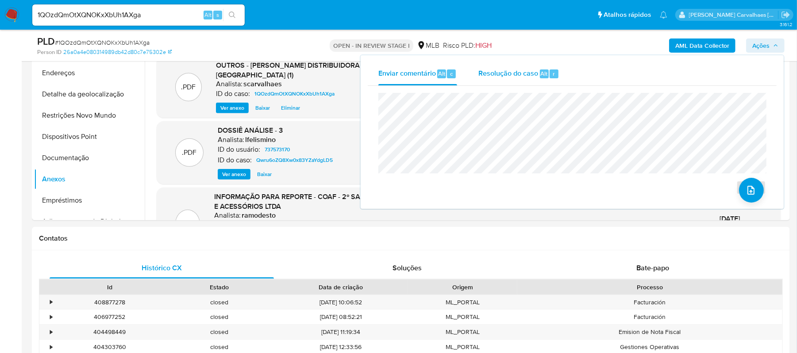
click at [508, 68] on span "Resolução do caso" at bounding box center [508, 73] width 60 height 10
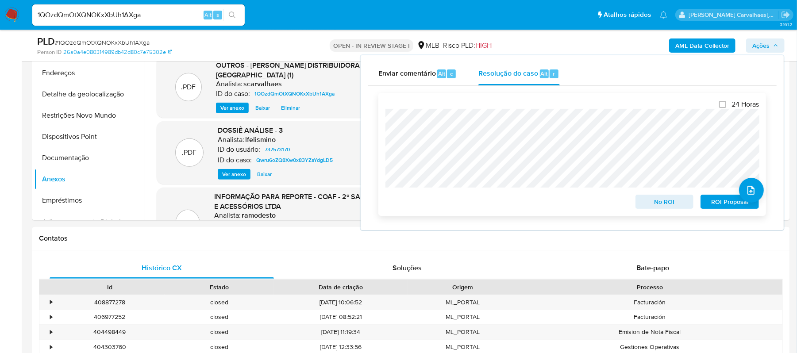
click at [724, 204] on span "ROI Proposal" at bounding box center [729, 202] width 46 height 12
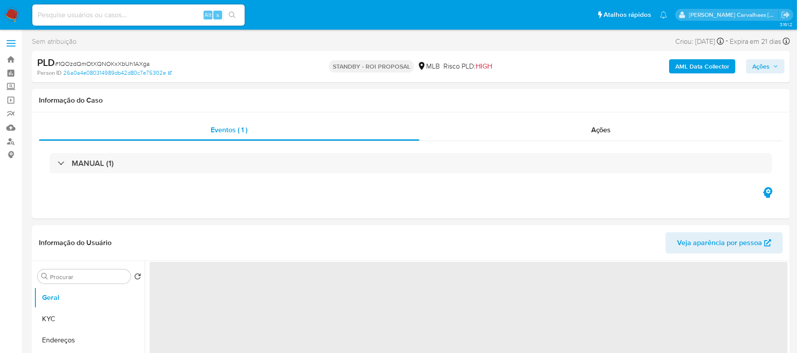
select select "10"
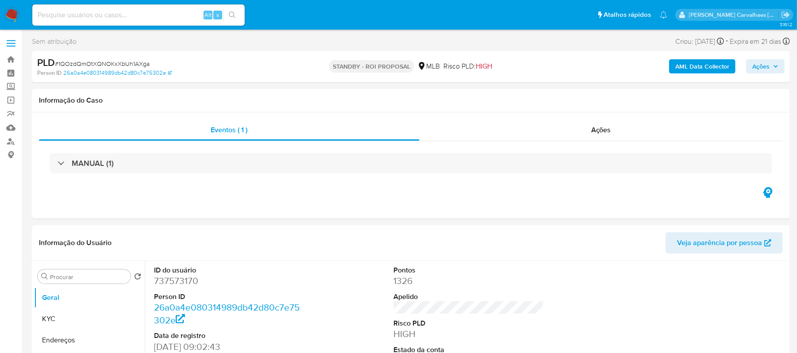
click at [102, 18] on input at bounding box center [138, 15] width 212 height 12
paste input "2F8COr0UAseKodDPL0KWkIEq"
type input "2F8COr0UAseKodDPL0KWkIEq"
click at [235, 9] on button "search-icon" at bounding box center [232, 15] width 18 height 12
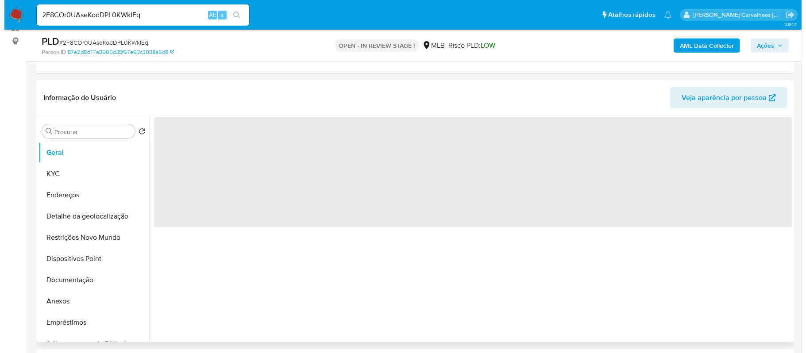
scroll to position [118, 0]
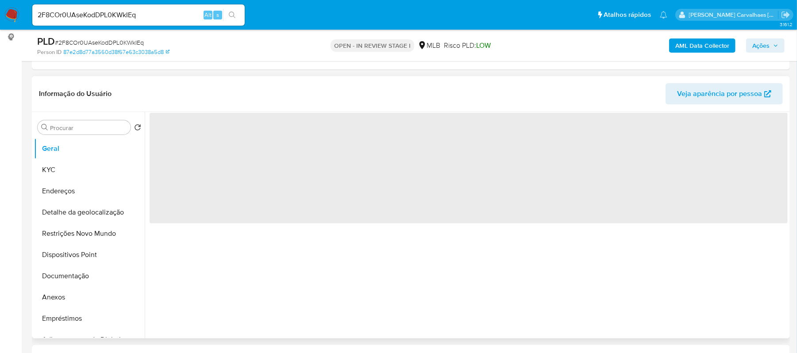
select select "10"
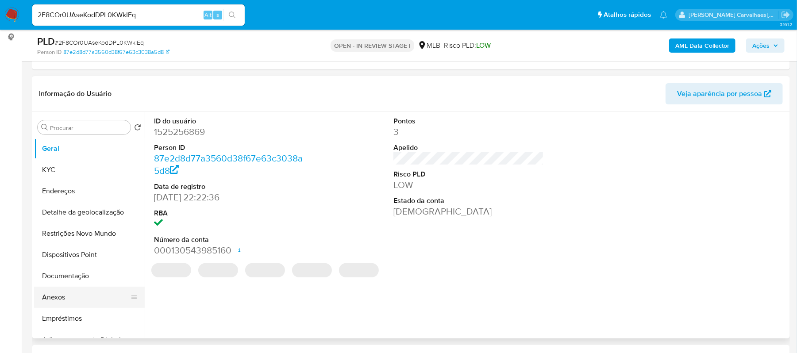
click at [69, 297] on button "Anexos" at bounding box center [86, 297] width 104 height 21
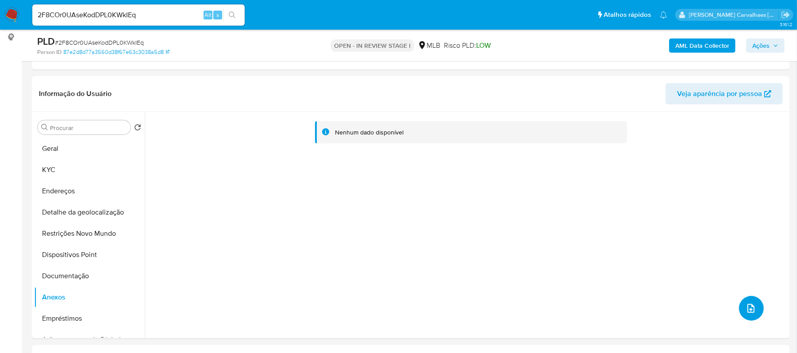
click at [755, 313] on button "upload-file" at bounding box center [751, 308] width 25 height 25
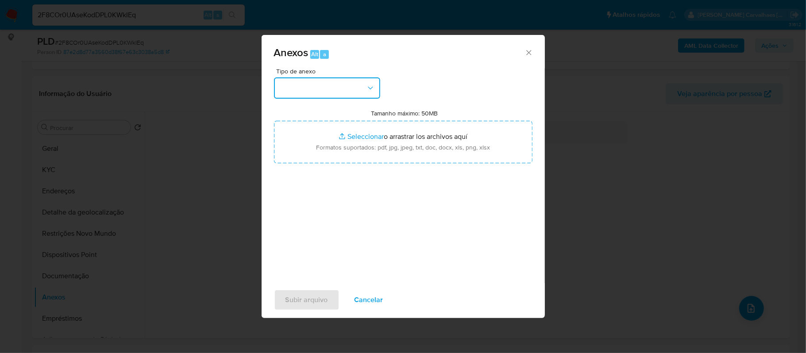
click at [325, 84] on button "button" at bounding box center [327, 87] width 106 height 21
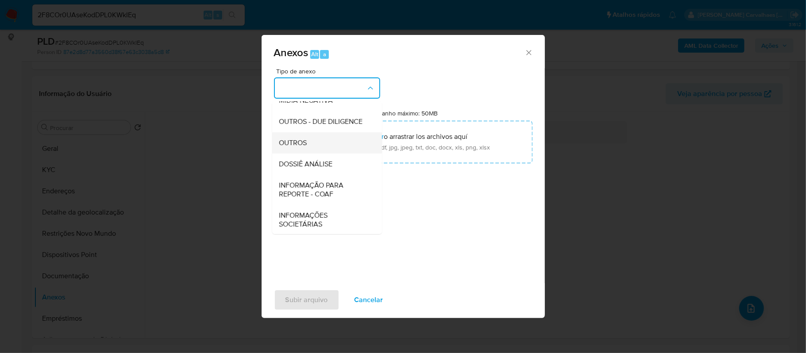
click at [294, 147] on span "OUTROS" at bounding box center [293, 142] width 28 height 9
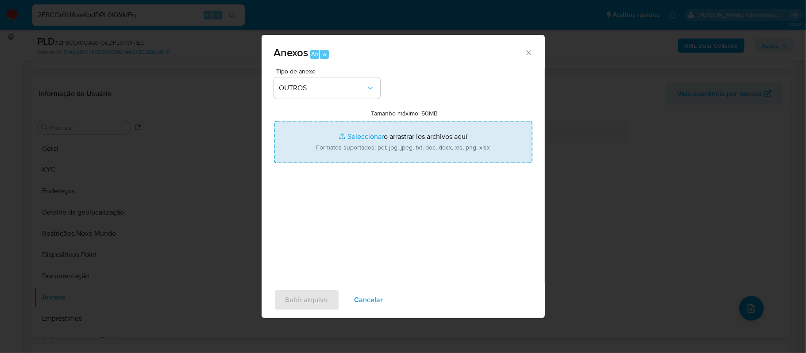
click at [358, 137] on input "Tamanho máximo: 50MB Seleccionar archivos" at bounding box center [403, 142] width 258 height 42
type input "C:\fakepath\SAR - XXX - CPF 24322716881 - [PERSON_NAME].pdf"
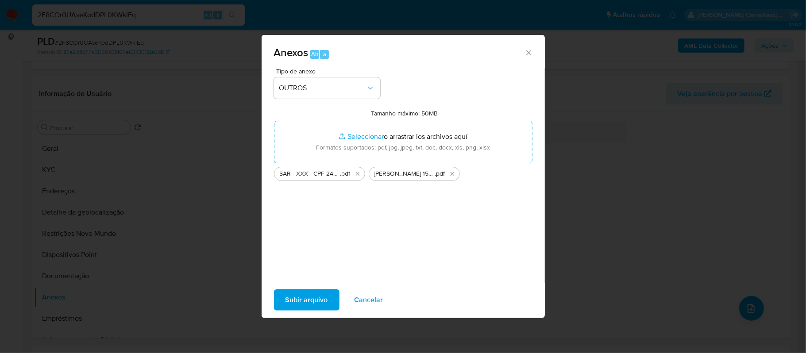
click at [297, 294] on span "Subir arquivo" at bounding box center [306, 299] width 42 height 19
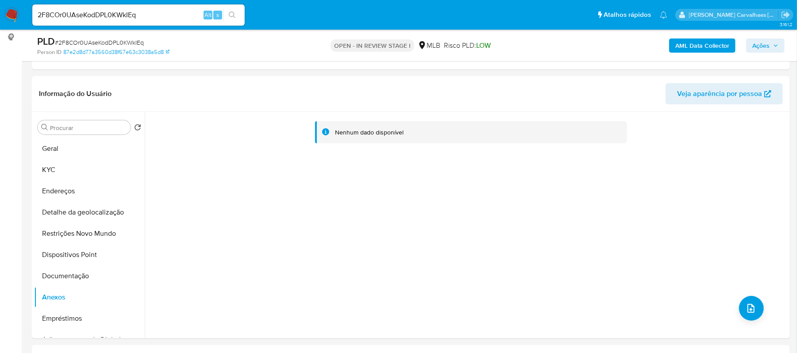
click at [765, 46] on span "Ações" at bounding box center [760, 45] width 17 height 14
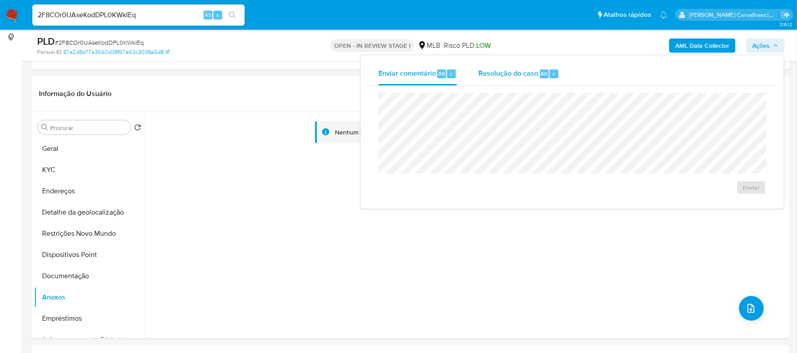
click at [507, 74] on span "Resolução do caso" at bounding box center [508, 73] width 60 height 10
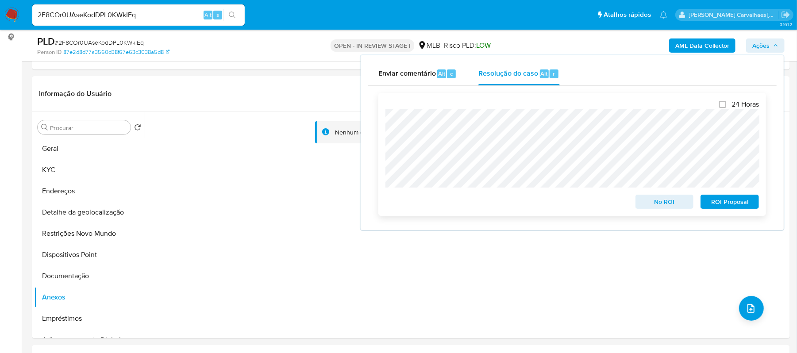
click at [722, 203] on span "ROI Proposal" at bounding box center [729, 202] width 46 height 12
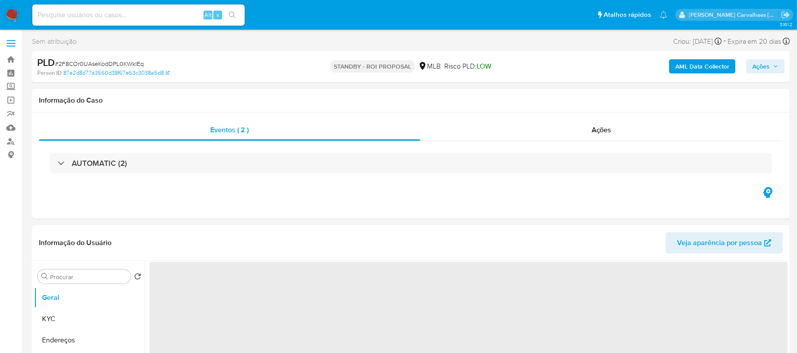
select select "10"
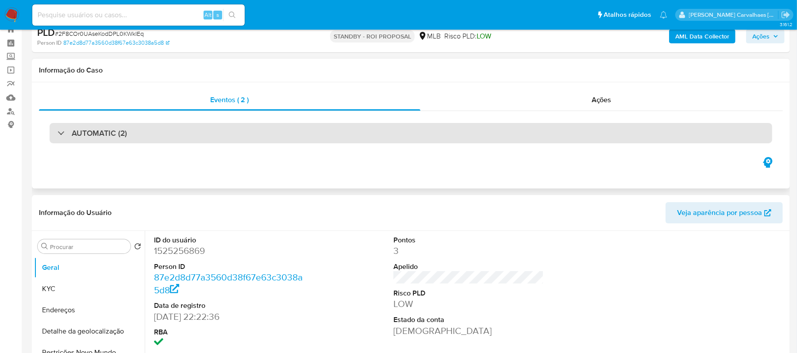
scroll to position [59, 0]
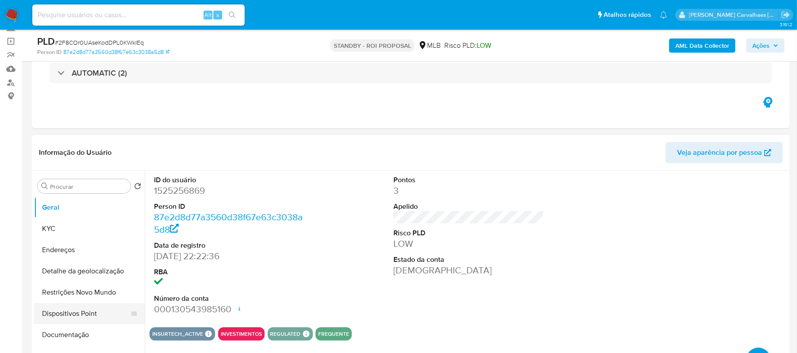
drag, startPoint x: 85, startPoint y: 331, endPoint x: 109, endPoint y: 322, distance: 25.2
click at [85, 331] on button "Documentação" at bounding box center [89, 334] width 111 height 21
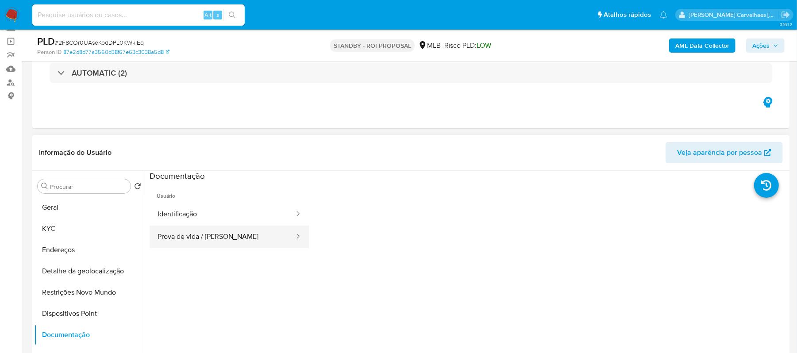
drag, startPoint x: 250, startPoint y: 222, endPoint x: 246, endPoint y: 234, distance: 13.3
click at [248, 231] on ul "Identificação Prova de vida / Selfie" at bounding box center [230, 225] width 160 height 45
click at [247, 234] on button "Prova de vida / Selfie" at bounding box center [223, 237] width 146 height 23
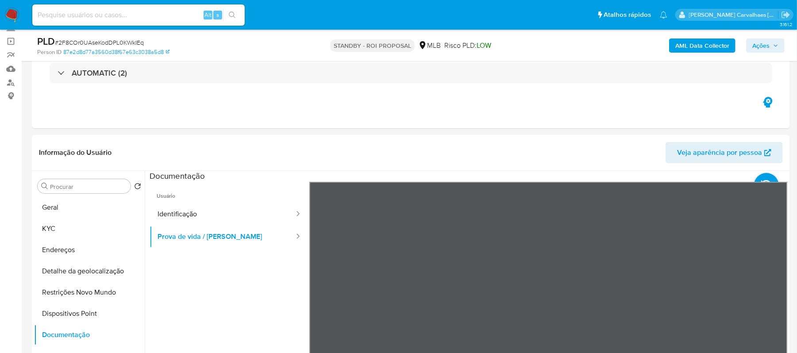
click at [114, 13] on input at bounding box center [138, 15] width 212 height 12
paste input "hVKRLkWtdZTEgHBpdJa7Wk7X"
type input "hVKRLkWtdZTEgHBpdJa7Wk7X"
click at [229, 16] on icon "search-icon" at bounding box center [232, 15] width 7 height 7
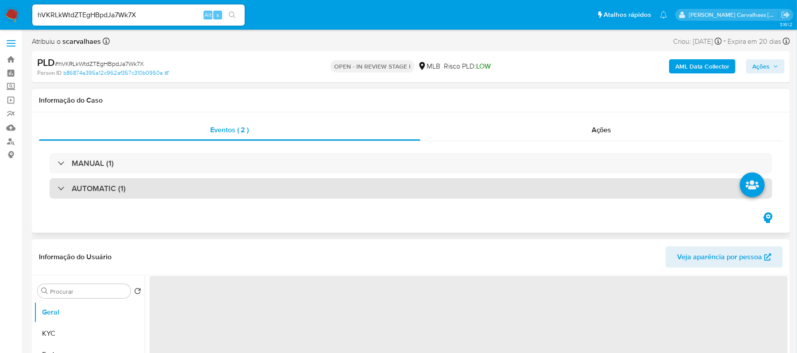
select select "10"
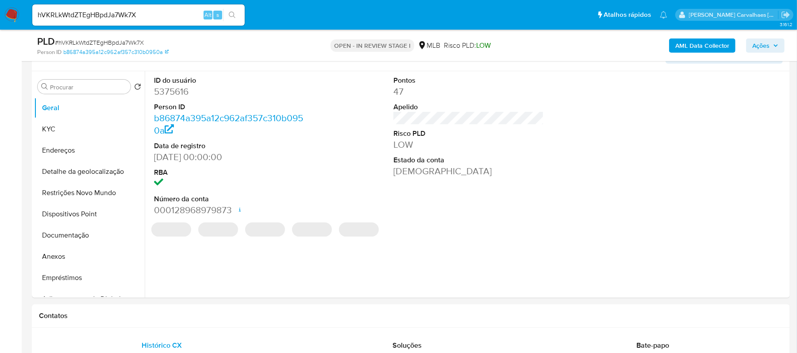
scroll to position [177, 0]
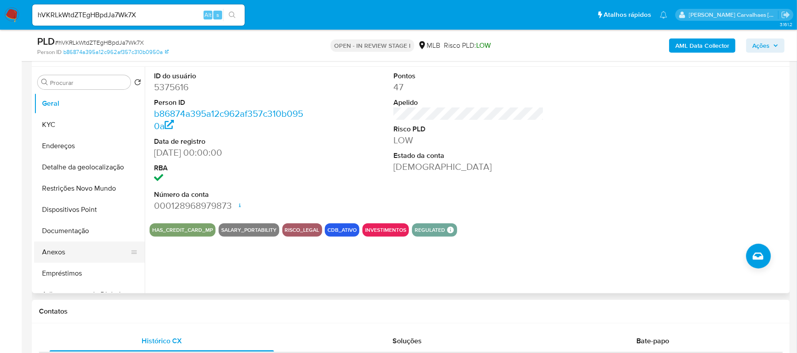
click at [62, 254] on button "Anexos" at bounding box center [86, 252] width 104 height 21
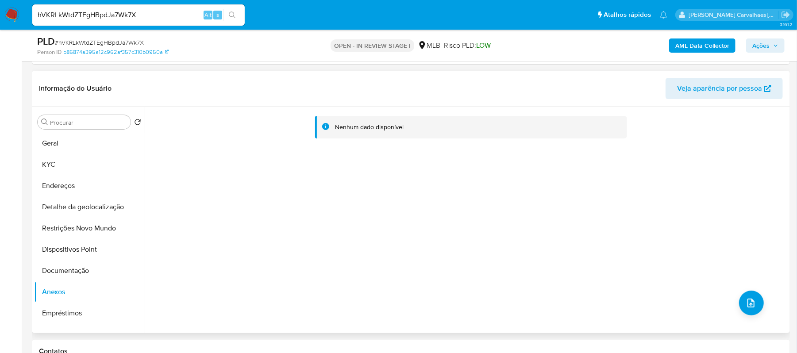
scroll to position [118, 0]
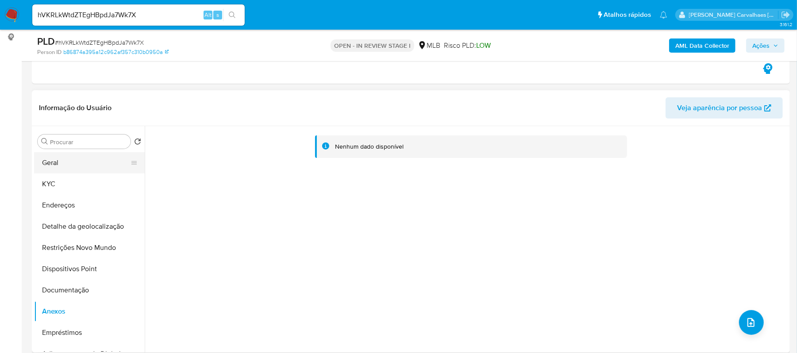
click at [72, 163] on button "Geral" at bounding box center [86, 162] width 104 height 21
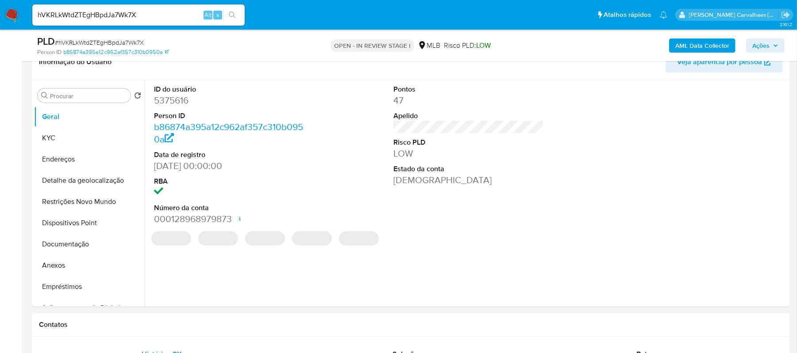
scroll to position [177, 0]
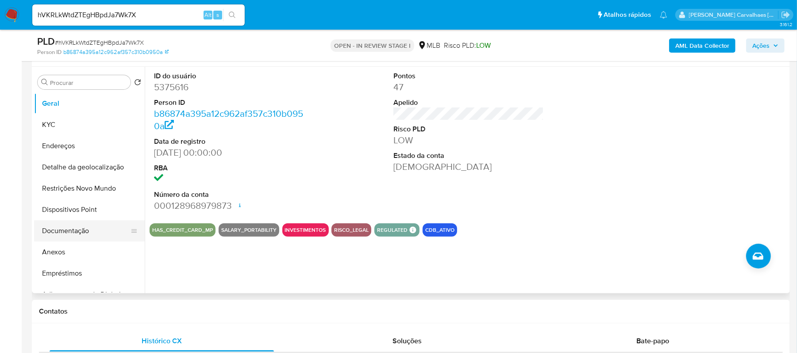
click at [66, 226] on button "Documentação" at bounding box center [86, 230] width 104 height 21
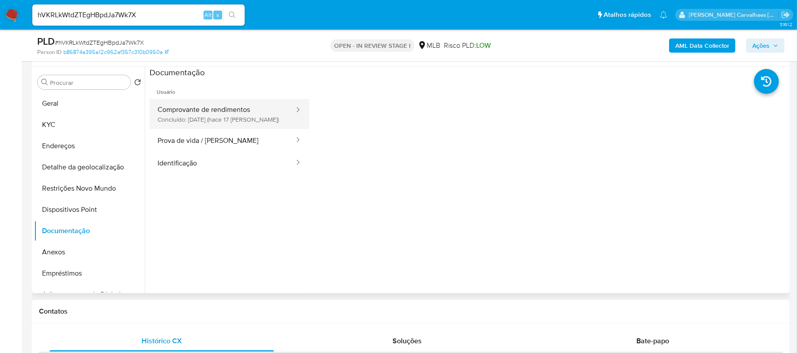
click at [230, 117] on button "Comprovante de rendimentos Concluído: 19/09/2025 (hace 17 días)" at bounding box center [223, 114] width 146 height 30
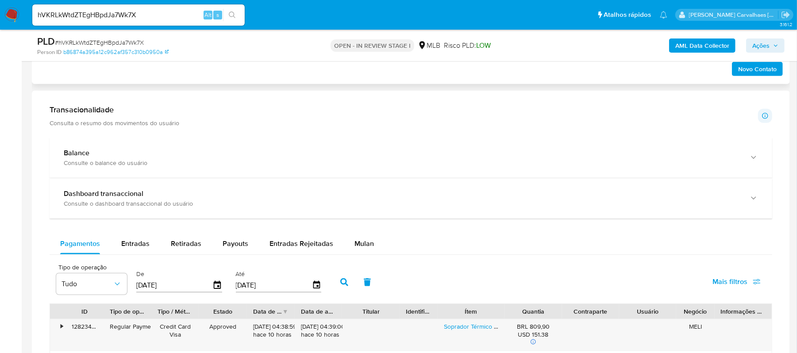
scroll to position [590, 0]
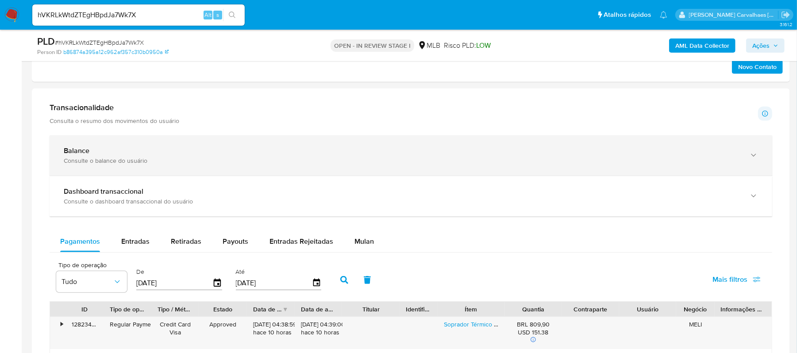
click at [756, 155] on icon "button" at bounding box center [753, 155] width 9 height 9
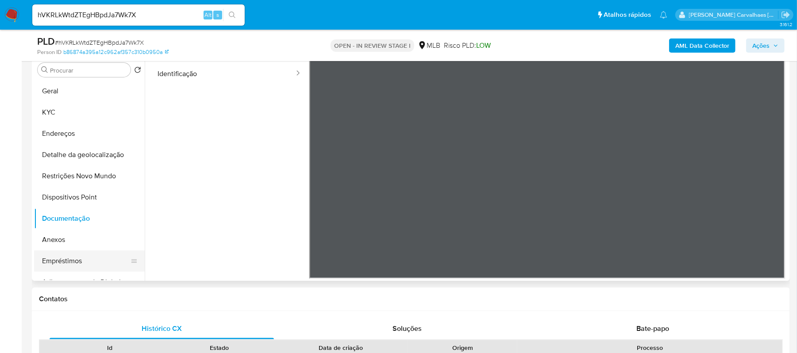
scroll to position [59, 0]
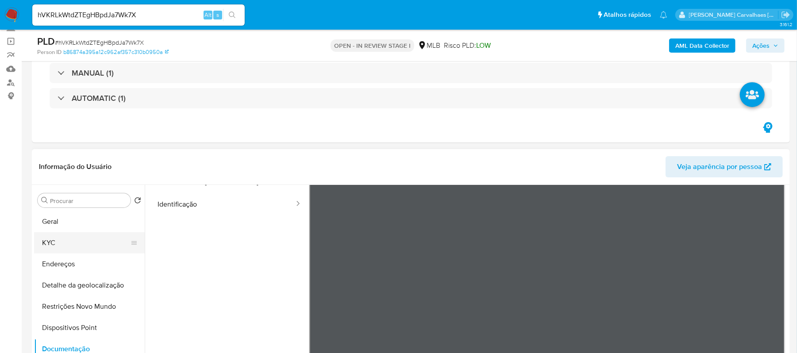
click at [60, 236] on button "KYC" at bounding box center [86, 242] width 104 height 21
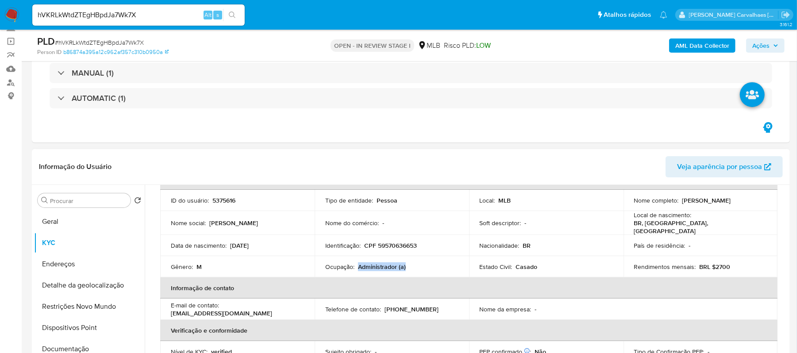
drag, startPoint x: 383, startPoint y: 264, endPoint x: 408, endPoint y: 262, distance: 24.8
click at [408, 263] on div "Ocupação : Administrador (a)" at bounding box center [391, 267] width 133 height 8
drag, startPoint x: 103, startPoint y: 223, endPoint x: 98, endPoint y: 222, distance: 4.9
click at [103, 223] on button "Geral" at bounding box center [86, 221] width 104 height 21
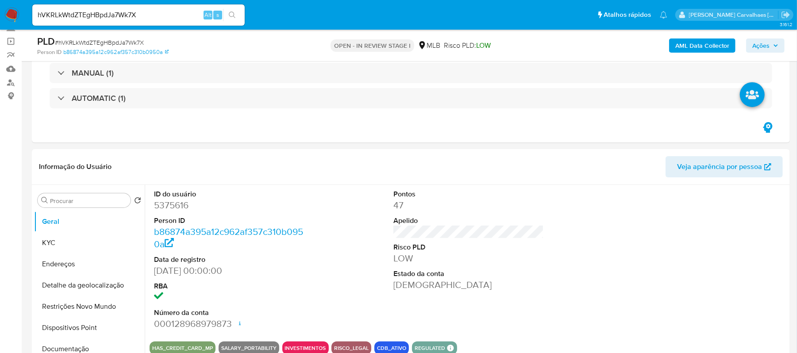
scroll to position [155, 0]
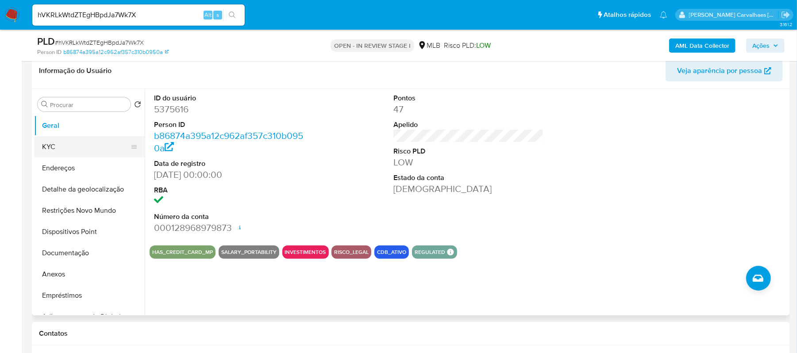
click at [55, 140] on button "KYC" at bounding box center [86, 146] width 104 height 21
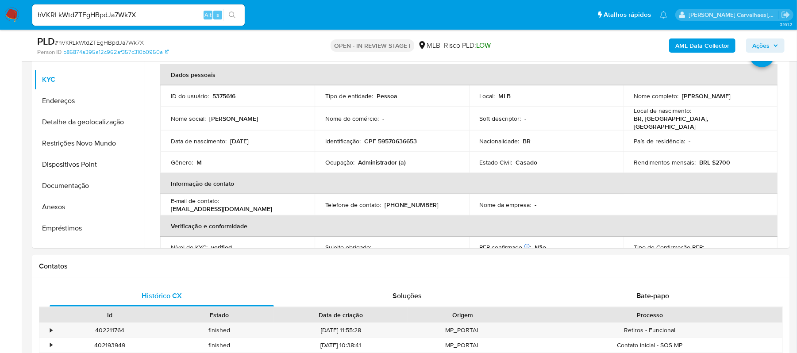
scroll to position [226, 0]
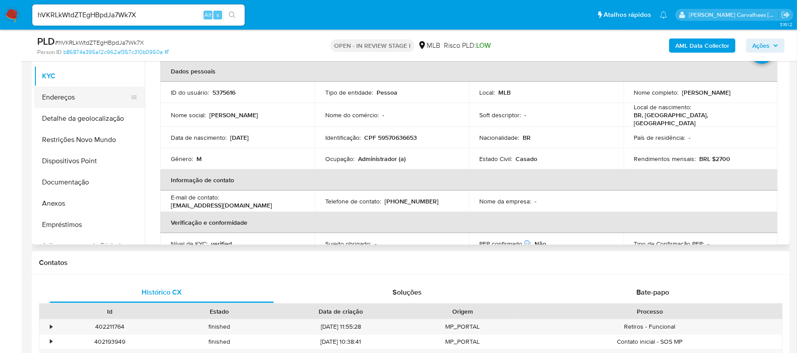
click at [84, 101] on button "Endereços" at bounding box center [86, 97] width 104 height 21
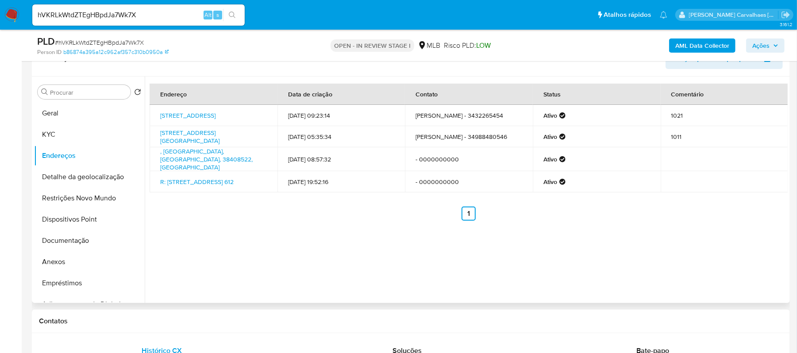
scroll to position [167, 0]
click at [96, 181] on button "Detalhe da geolocalização" at bounding box center [86, 177] width 104 height 21
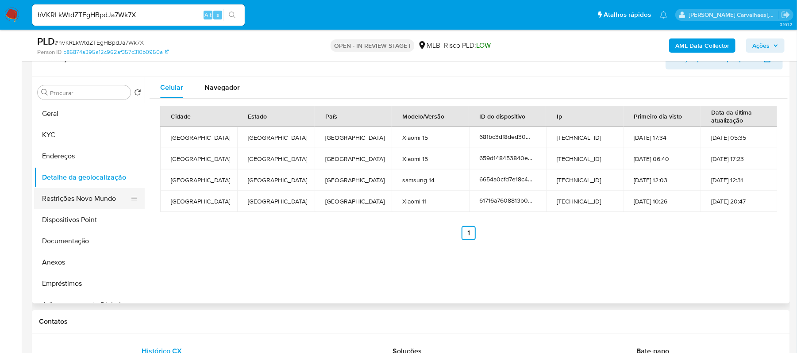
click at [98, 204] on button "Restrições Novo Mundo" at bounding box center [86, 198] width 104 height 21
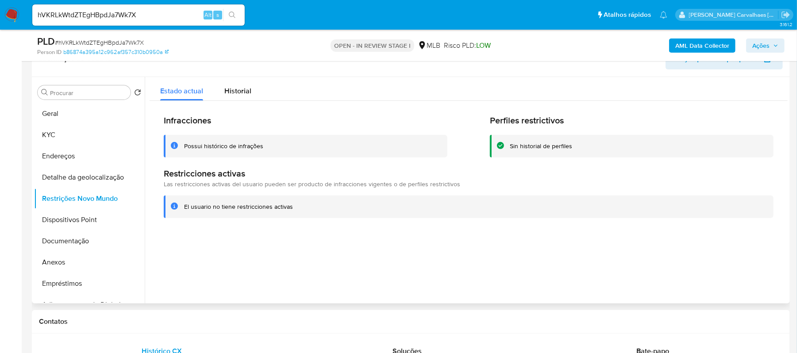
drag, startPoint x: 182, startPoint y: 204, endPoint x: 290, endPoint y: 211, distance: 108.1
click at [290, 211] on div "El usuario no tiene restricciones activas" at bounding box center [469, 207] width 610 height 23
click at [87, 215] on button "Dispositivos Point" at bounding box center [86, 219] width 104 height 21
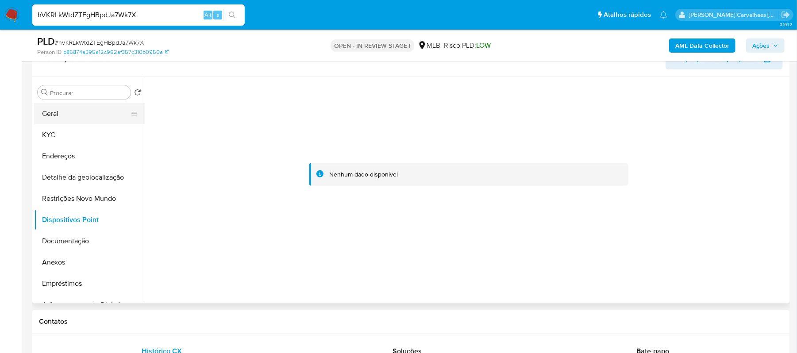
click at [82, 115] on button "Geral" at bounding box center [86, 113] width 104 height 21
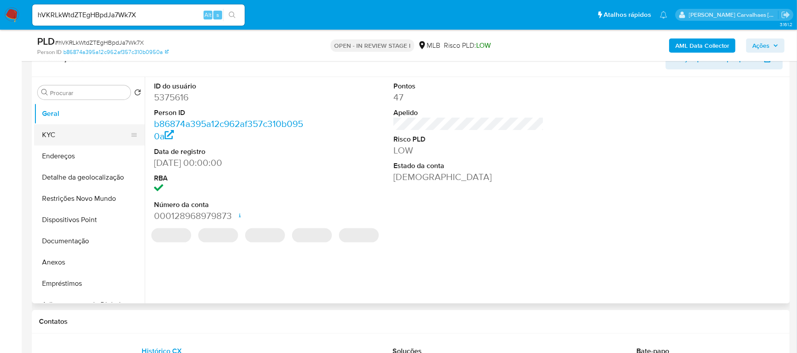
click at [61, 142] on button "KYC" at bounding box center [86, 134] width 104 height 21
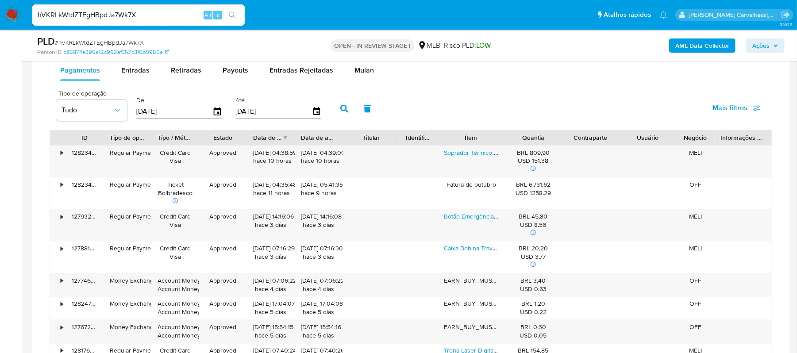
scroll to position [993, 0]
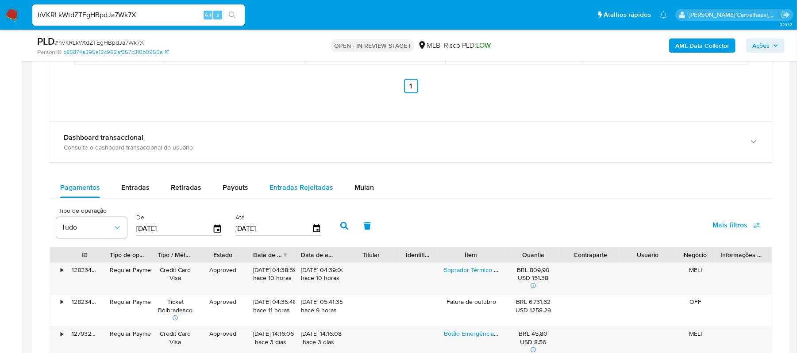
click at [288, 186] on span "Entradas Rejeitadas" at bounding box center [301, 187] width 64 height 10
select select "10"
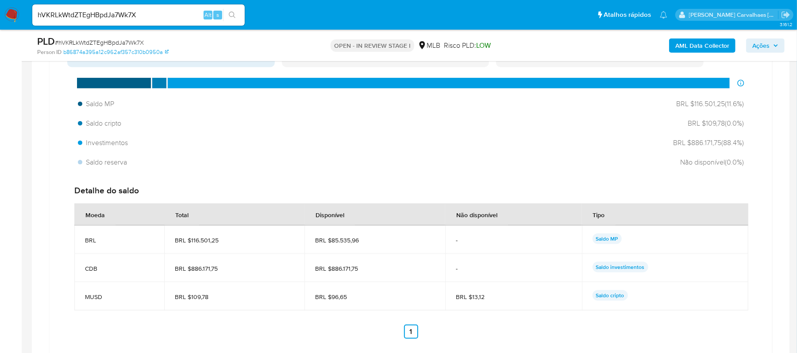
scroll to position [611, 0]
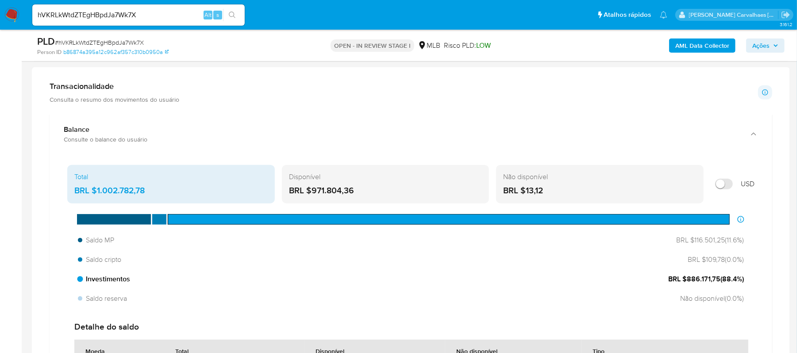
drag, startPoint x: 671, startPoint y: 280, endPoint x: 689, endPoint y: 284, distance: 18.5
click at [735, 280] on span "BRL $886.171,75 ( 88.4 %)" at bounding box center [706, 279] width 76 height 10
click at [679, 288] on div "Investimentos BRL $886.171,75 ( 88.4 %)" at bounding box center [410, 279] width 673 height 17
drag, startPoint x: 669, startPoint y: 280, endPoint x: 718, endPoint y: 280, distance: 48.2
click at [718, 280] on span "BRL $886.171,75 ( 88.4 %)" at bounding box center [706, 279] width 76 height 10
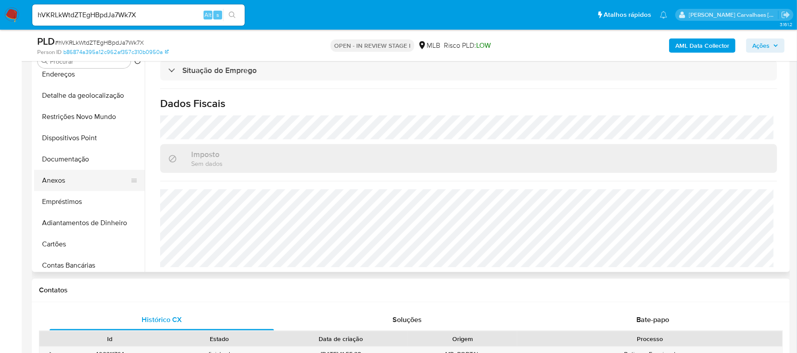
scroll to position [46, 0]
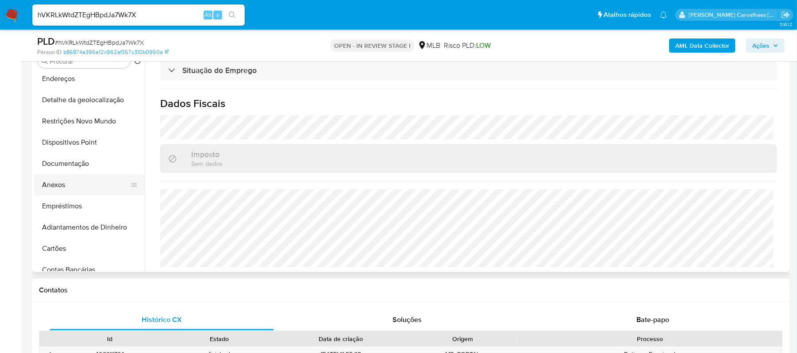
click at [74, 189] on button "Anexos" at bounding box center [86, 184] width 104 height 21
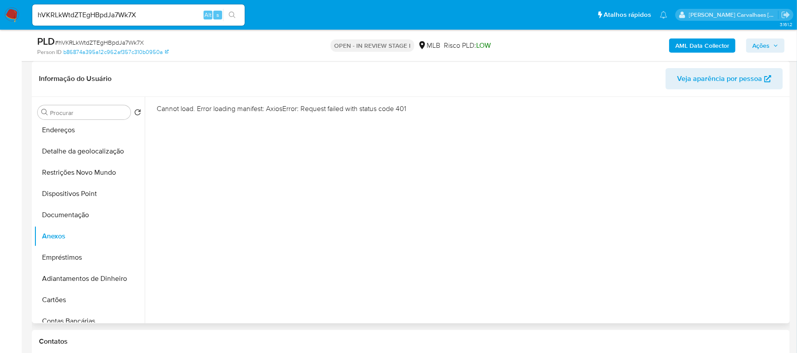
scroll to position [80, 0]
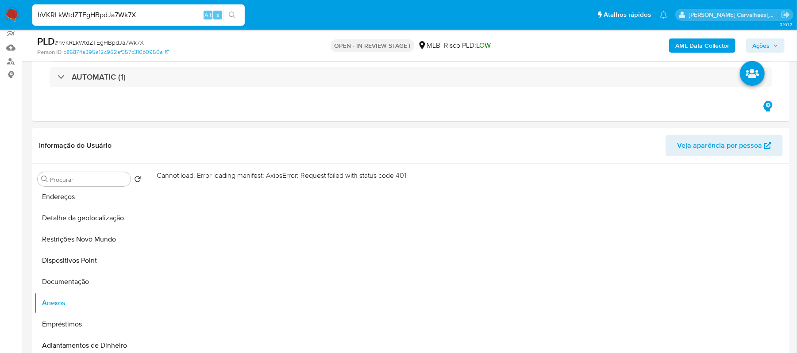
drag, startPoint x: 144, startPoint y: 14, endPoint x: 33, endPoint y: 11, distance: 111.5
click at [33, 11] on input "hVKRLkWtdZTEgHBpdJa7Wk7X" at bounding box center [138, 15] width 212 height 12
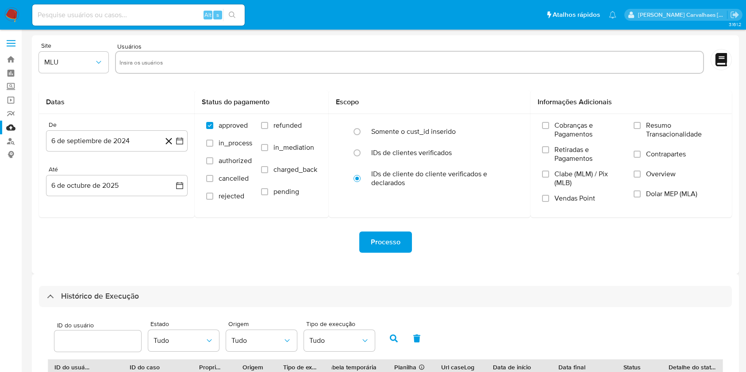
select select "10"
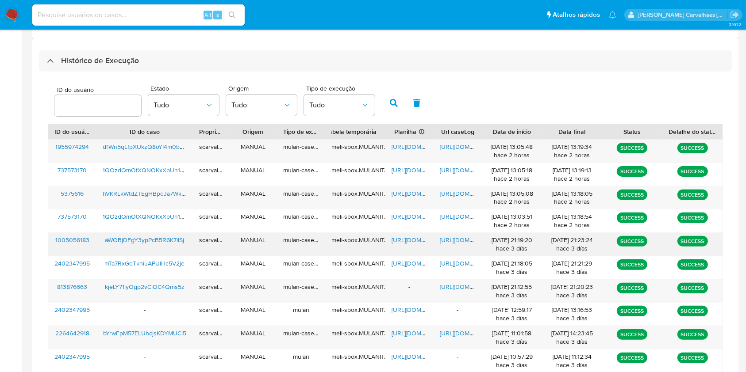
click at [458, 239] on span "[URL][DOMAIN_NAME]" at bounding box center [470, 240] width 61 height 9
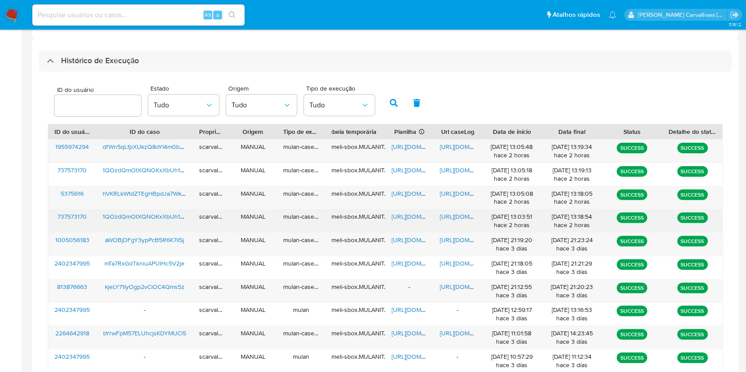
click at [464, 218] on span "[URL][DOMAIN_NAME]" at bounding box center [470, 216] width 61 height 9
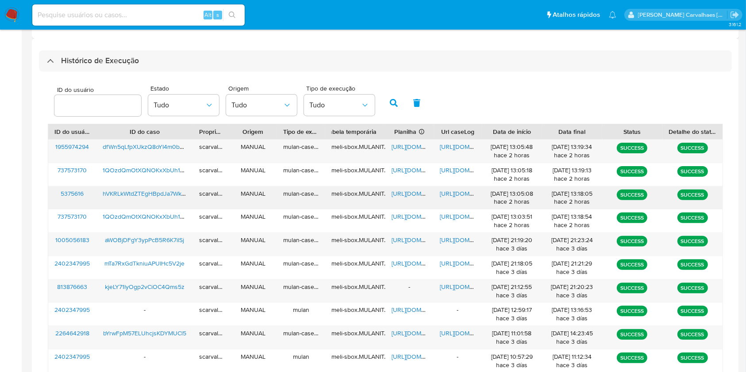
click at [451, 196] on span "[URL][DOMAIN_NAME]" at bounding box center [470, 193] width 61 height 9
click at [399, 190] on span "[URL][DOMAIN_NAME]" at bounding box center [421, 193] width 61 height 9
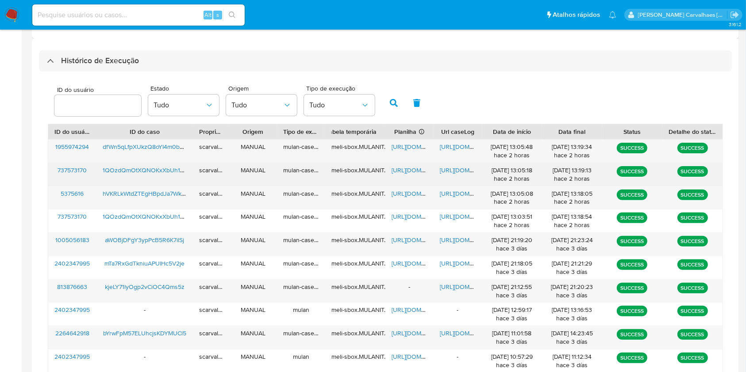
click at [449, 172] on span "[URL][DOMAIN_NAME]" at bounding box center [470, 170] width 61 height 9
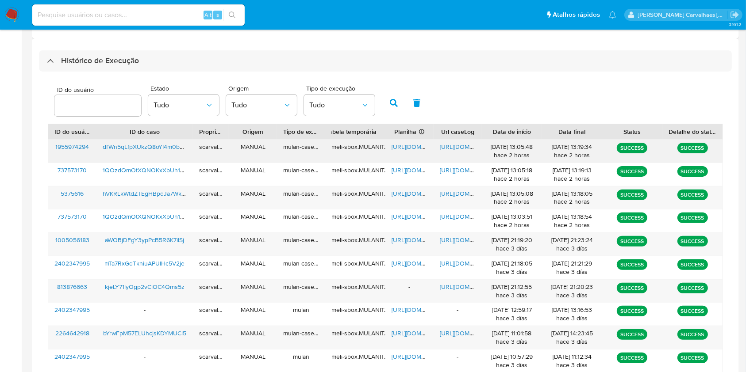
click at [460, 144] on span "[URL][DOMAIN_NAME]" at bounding box center [470, 146] width 61 height 9
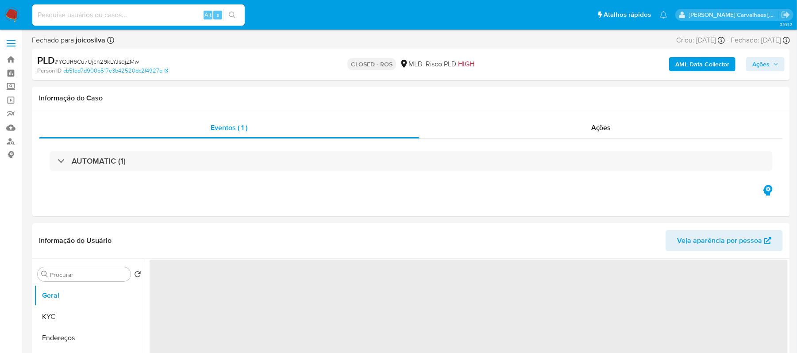
select select "10"
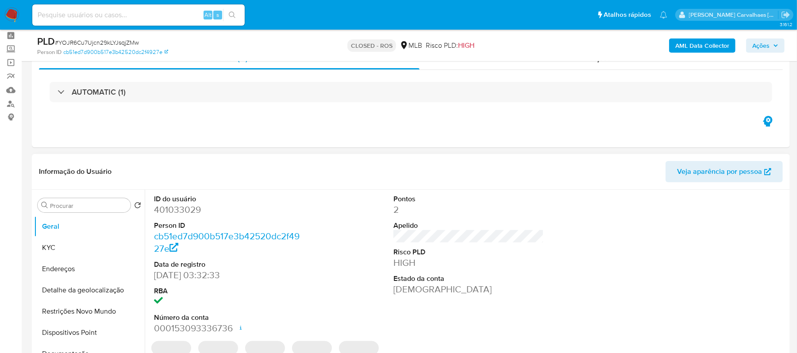
scroll to position [59, 0]
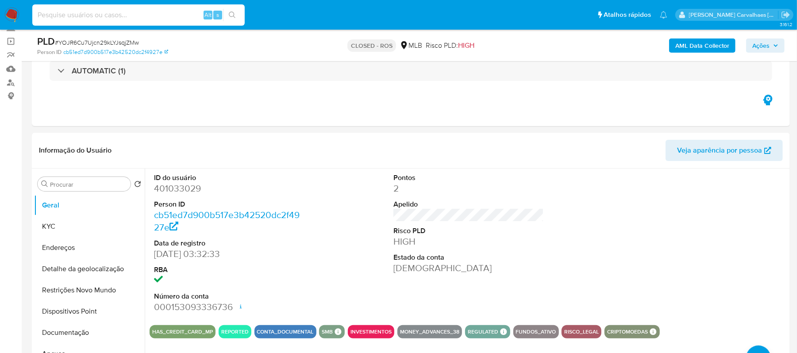
paste input "hVKRLkWtdZTEgHBpdJa7Wk7X"
type input "hVKRLkWtdZTEgHBpdJa7Wk7X"
click at [232, 18] on icon "search-icon" at bounding box center [232, 15] width 7 height 7
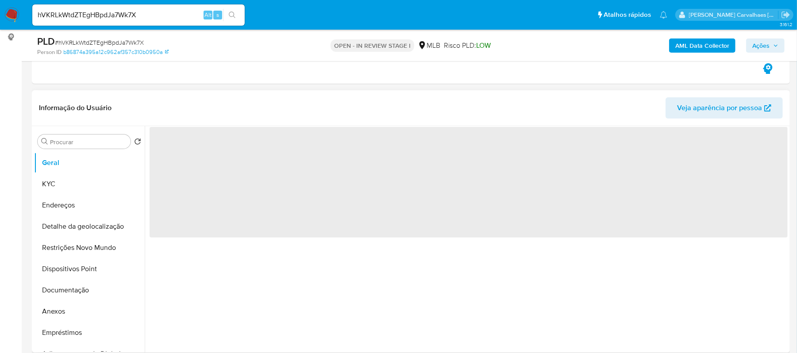
select select "10"
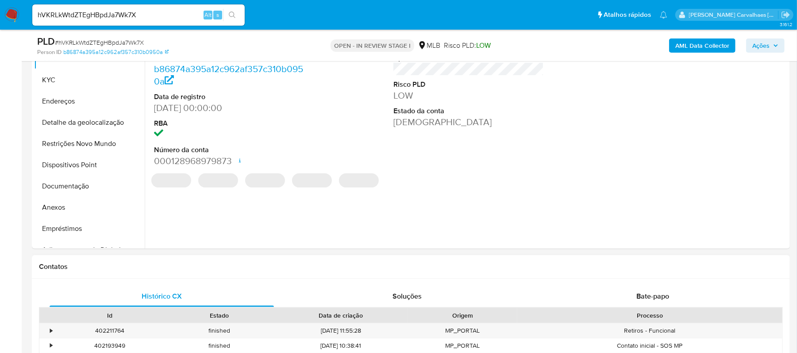
scroll to position [236, 0]
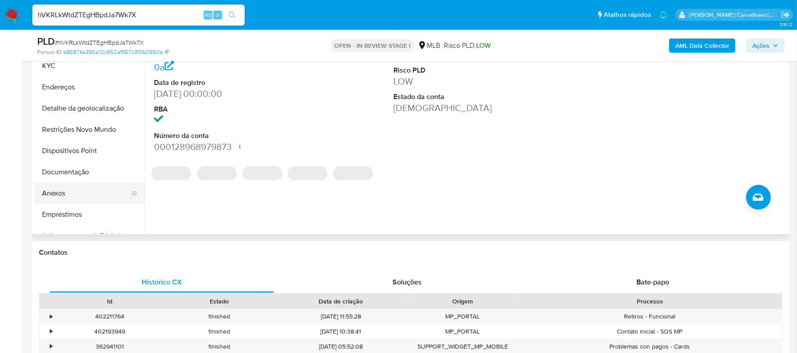
click at [64, 200] on button "Anexos" at bounding box center [86, 193] width 104 height 21
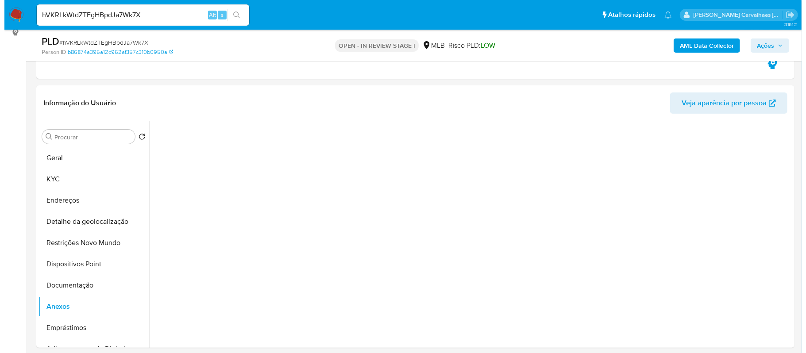
scroll to position [118, 0]
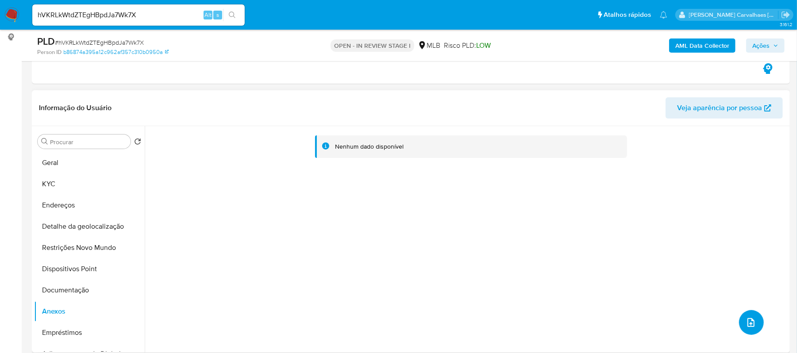
click at [745, 326] on icon "upload-file" at bounding box center [750, 322] width 11 height 11
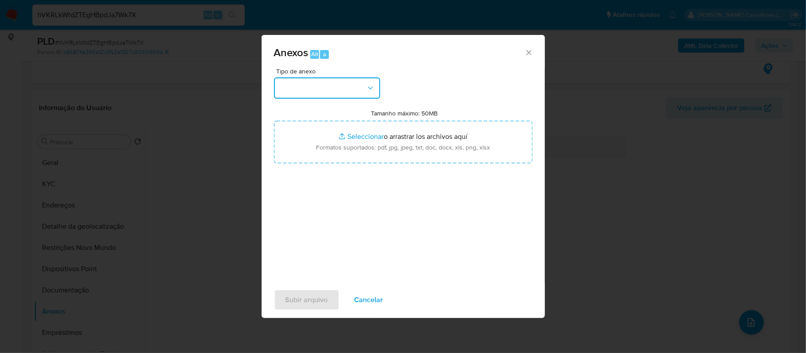
click at [374, 91] on icon "button" at bounding box center [370, 88] width 9 height 9
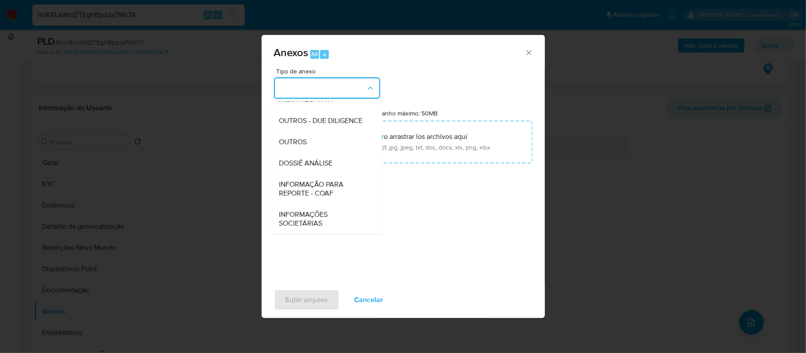
scroll to position [136, 0]
click at [310, 142] on div "OUTROS" at bounding box center [324, 141] width 90 height 21
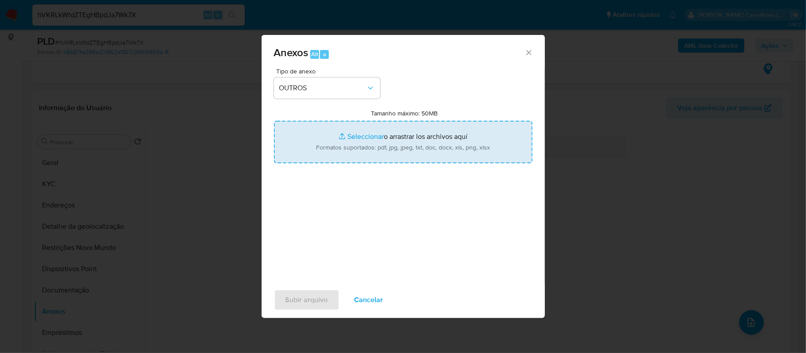
click at [349, 136] on input "Tamanho máximo: 50MB Seleccionar archivos" at bounding box center [403, 142] width 258 height 42
type input "C:\fakepath\SAR -xxx- CPF 59570636653 - [PERSON_NAME].pdf"
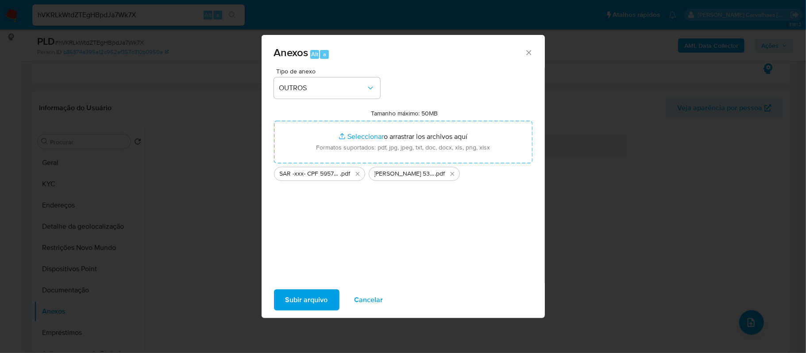
click at [303, 301] on span "Subir arquivo" at bounding box center [306, 299] width 42 height 19
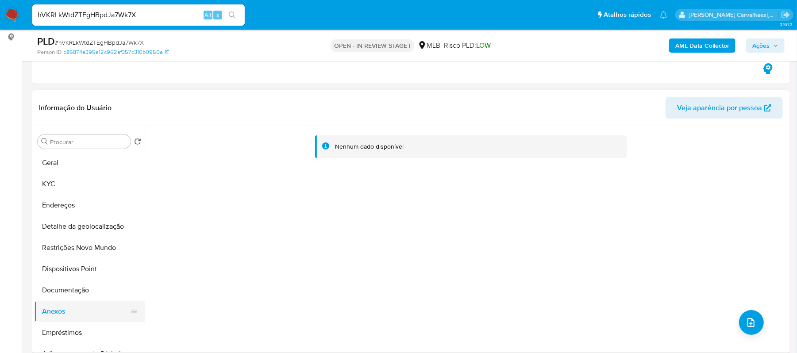
click at [66, 311] on button "Anexos" at bounding box center [86, 311] width 104 height 21
click at [739, 312] on div "Nenhum dado disponível" at bounding box center [466, 239] width 643 height 226
click at [739, 317] on button "upload-file" at bounding box center [751, 322] width 25 height 25
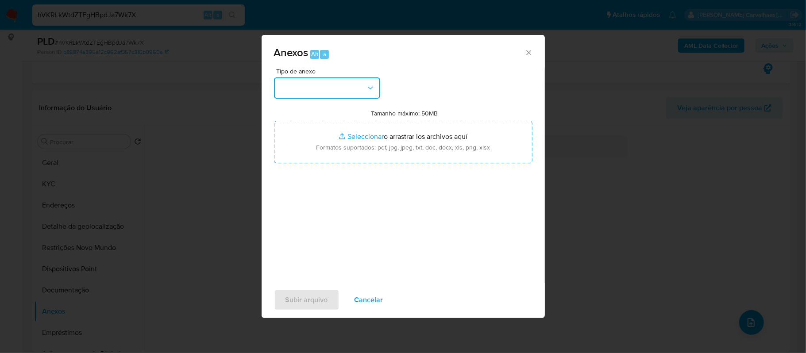
click at [314, 91] on button "button" at bounding box center [327, 87] width 106 height 21
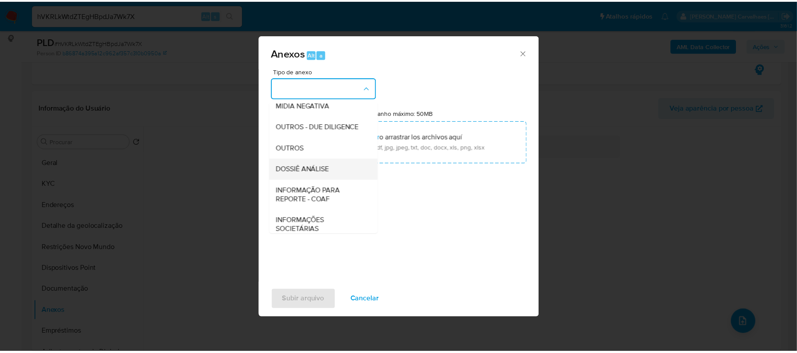
scroll to position [118, 0]
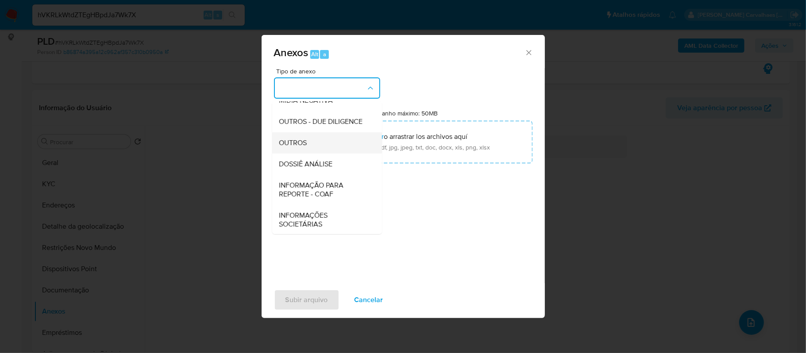
click at [312, 153] on div "OUTROS" at bounding box center [324, 142] width 90 height 21
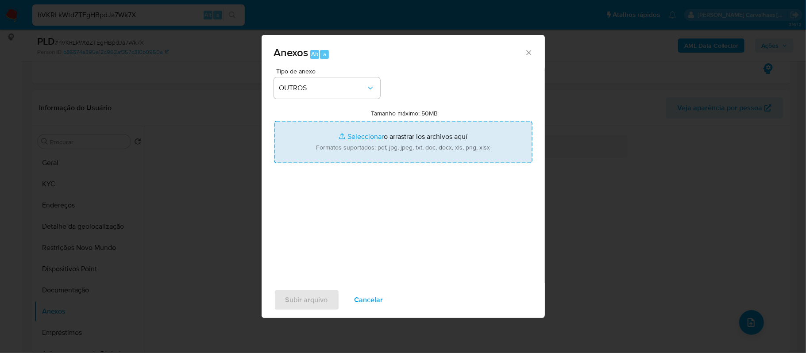
click at [360, 137] on input "Tamanho máximo: 50MB Seleccionar archivos" at bounding box center [403, 142] width 258 height 42
type input "C:\fakepath\SAR -xxx- CPF 59570636653 - [PERSON_NAME].pdf"
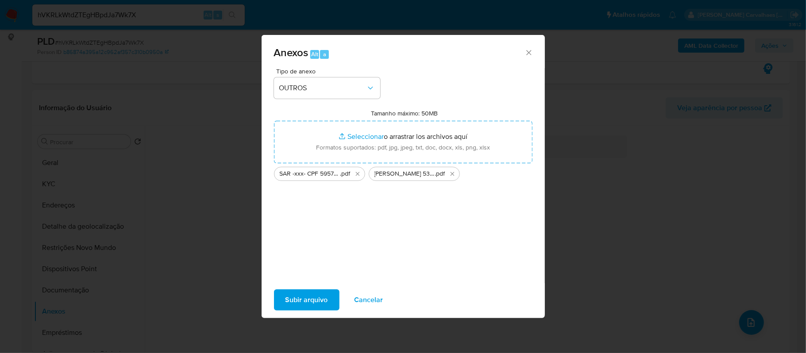
click at [311, 294] on span "Subir arquivo" at bounding box center [306, 299] width 42 height 19
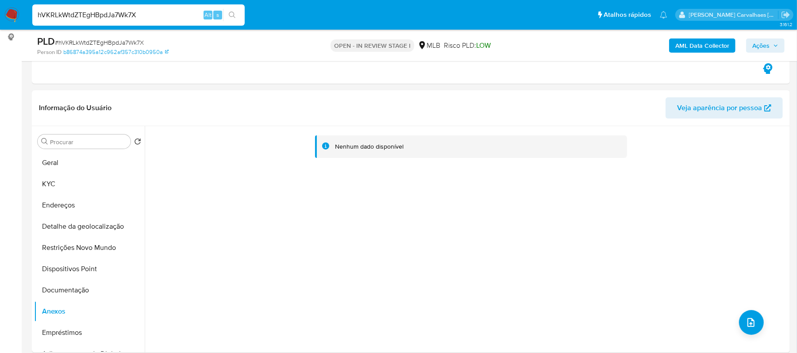
drag, startPoint x: 149, startPoint y: 12, endPoint x: 0, endPoint y: 9, distance: 149.1
click at [0, 9] on nav "Pausado Ver notificaciones hVKRLkWtdZTEgHBpdJa7Wk7X Alt s Atalhos rápidos Presi…" at bounding box center [398, 15] width 797 height 30
paste input "1QOzdQmOtXQNOKxXbUh1AXga"
type input "1QOzdQmOtXQNOKxXbUh1AXga"
click at [234, 15] on icon "search-icon" at bounding box center [232, 15] width 7 height 7
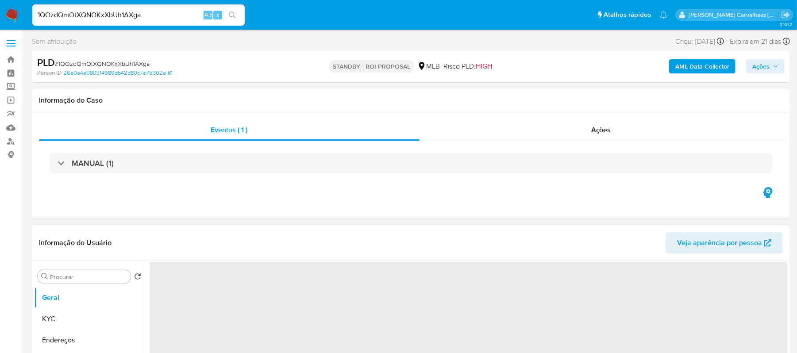
select select "10"
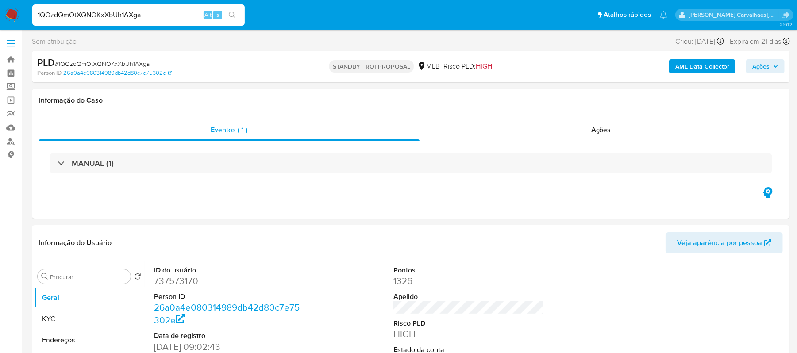
drag, startPoint x: 157, startPoint y: 14, endPoint x: 6, endPoint y: 16, distance: 150.9
click at [6, 16] on nav "Pausado Ver notificaciones 1QOzdQmOtXQNOKxXbUh1AXga Alt s Atalhos rápidos Presi…" at bounding box center [398, 15] width 797 height 30
paste input "dfWn5qLfpXUkzQ8oYI4m0bOE"
type input "dfWn5qLfpXUkzQ8oYI4m0bOE"
click at [229, 13] on icon "search-icon" at bounding box center [232, 15] width 7 height 7
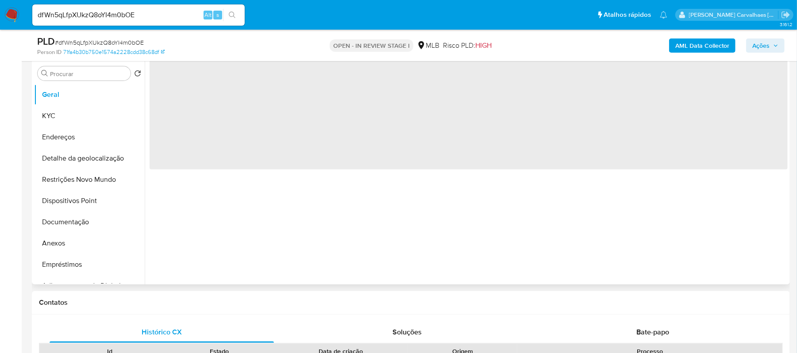
scroll to position [177, 0]
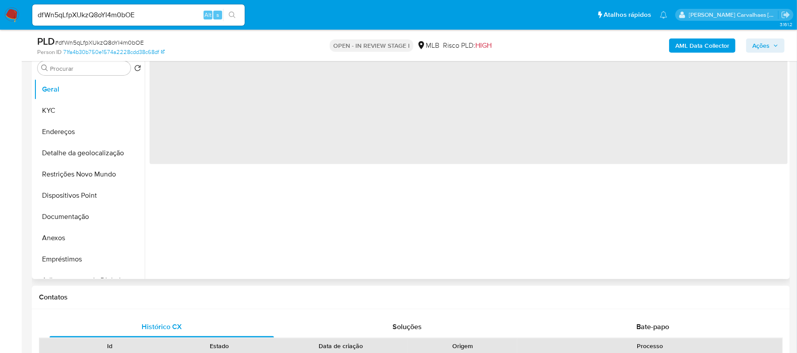
select select "10"
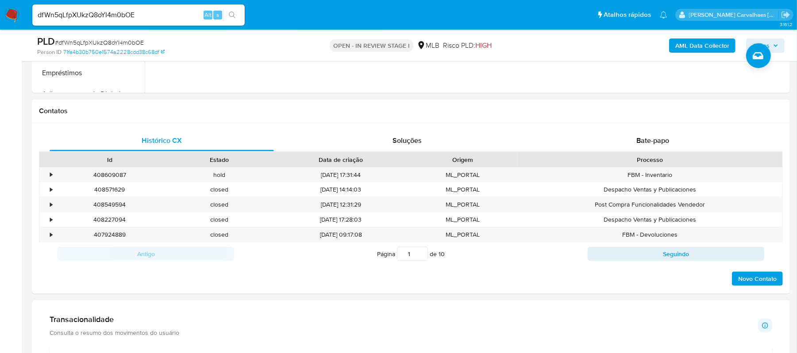
scroll to position [354, 0]
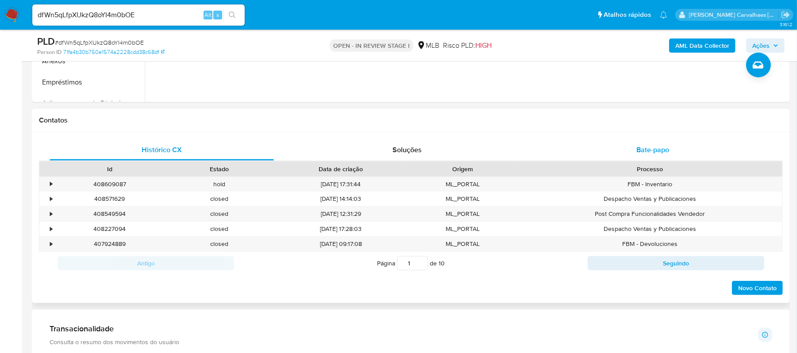
click at [653, 154] on span "Bate-papo" at bounding box center [652, 150] width 33 height 10
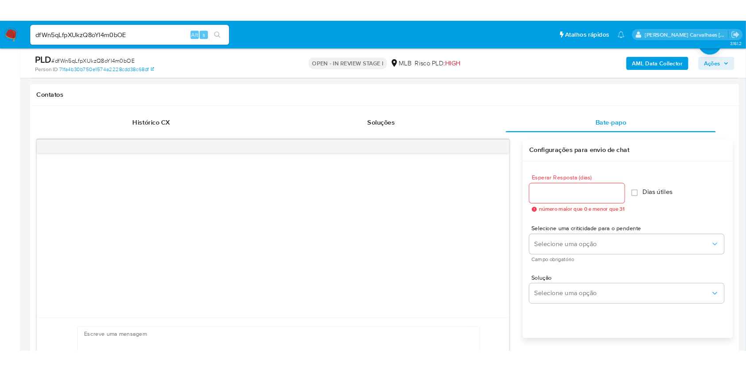
scroll to position [295, 0]
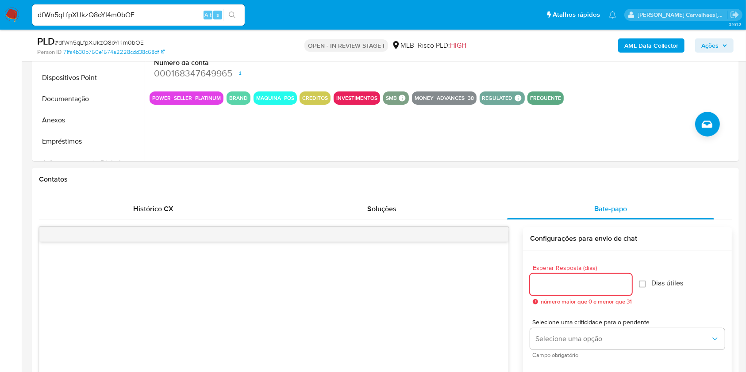
click at [605, 284] on input "Esperar Resposta (dias)" at bounding box center [581, 285] width 102 height 12
type input "3"
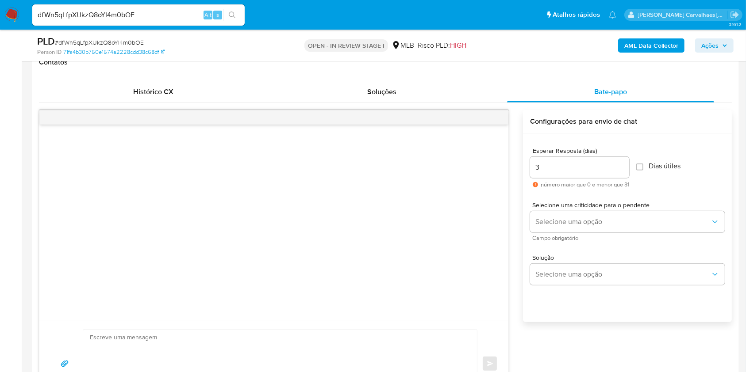
scroll to position [413, 0]
click at [120, 178] on div at bounding box center [273, 222] width 469 height 196
click at [103, 154] on div at bounding box center [273, 222] width 469 height 196
drag, startPoint x: 103, startPoint y: 154, endPoint x: 83, endPoint y: 216, distance: 65.3
click at [71, 215] on div at bounding box center [273, 222] width 469 height 196
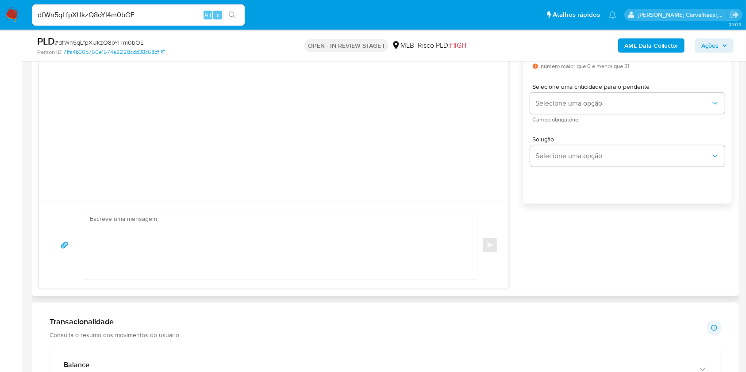
scroll to position [531, 0]
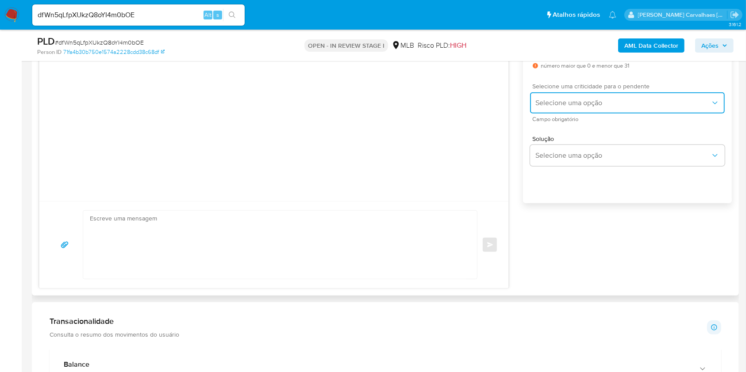
click at [645, 108] on button "Selecione uma opção" at bounding box center [627, 102] width 195 height 21
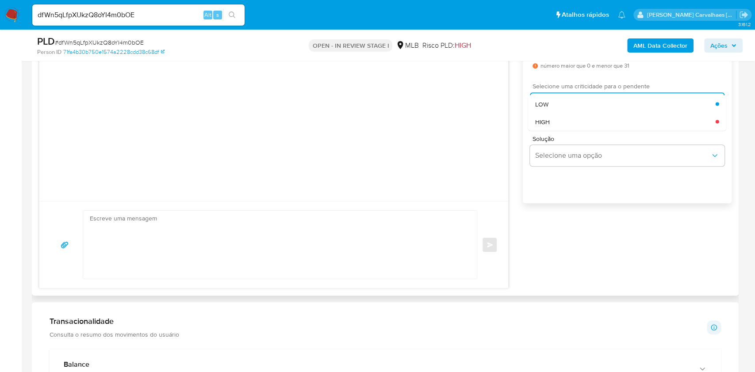
click at [568, 120] on div "HIGH" at bounding box center [625, 122] width 180 height 18
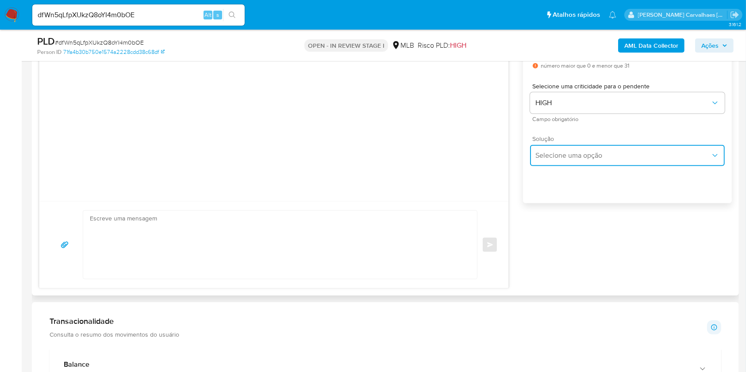
click at [578, 161] on button "Selecione uma opção" at bounding box center [627, 155] width 195 height 21
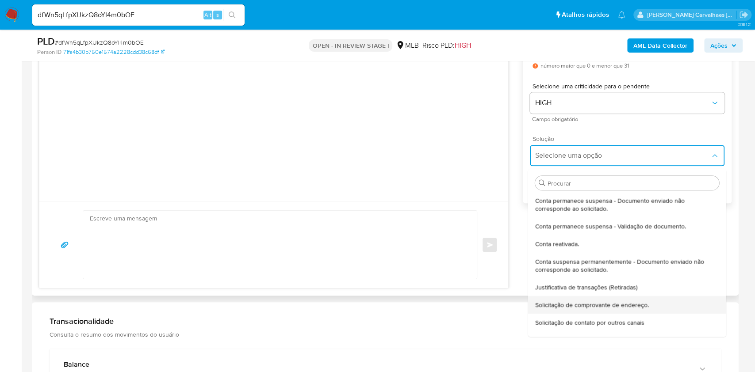
click at [591, 308] on span "Solicitação de comprovante de endereço." at bounding box center [592, 305] width 114 height 8
type textarea "Olá,Suspendemos a sua conta para uma verificação adicional de segurança.Como pa…"
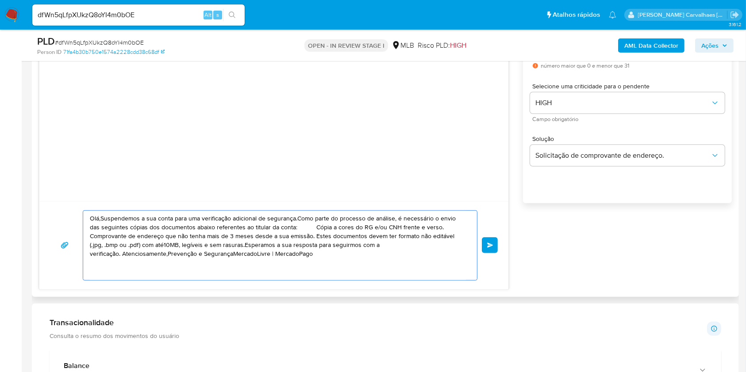
drag, startPoint x: 325, startPoint y: 259, endPoint x: 50, endPoint y: 158, distance: 292.8
click at [50, 158] on div "Olá,Suspendemos a sua conta para uma verificação adicional de segurança.Como pa…" at bounding box center [274, 140] width 470 height 299
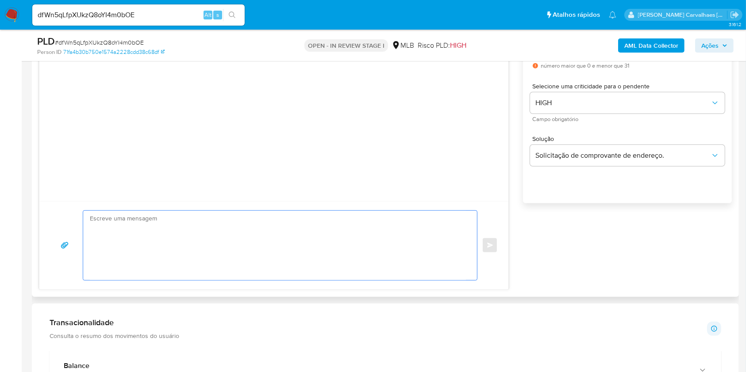
paste textarea "Olá! Estamos realizando uma verificação adicional de segurança em contas de usu…"
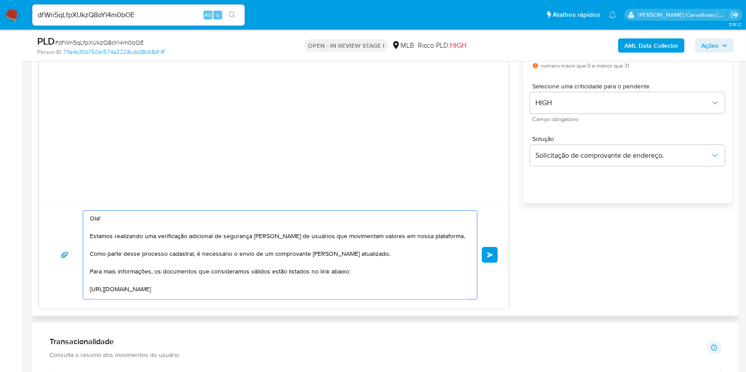
scroll to position [150, 0]
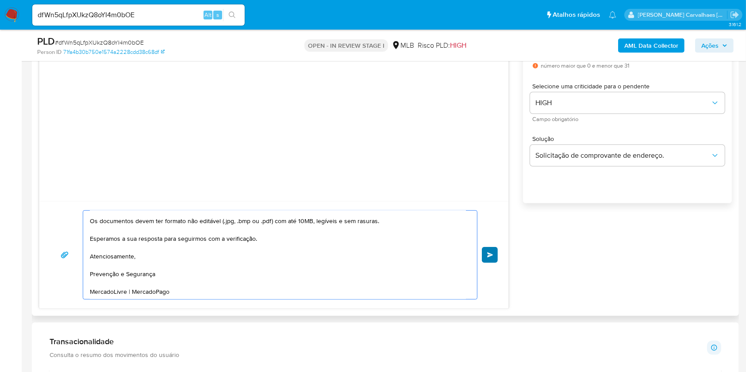
type textarea "Olá! Estamos realizando uma verificação adicional de segurança em contas de usu…"
click at [492, 253] on span "common.send" at bounding box center [490, 255] width 6 height 5
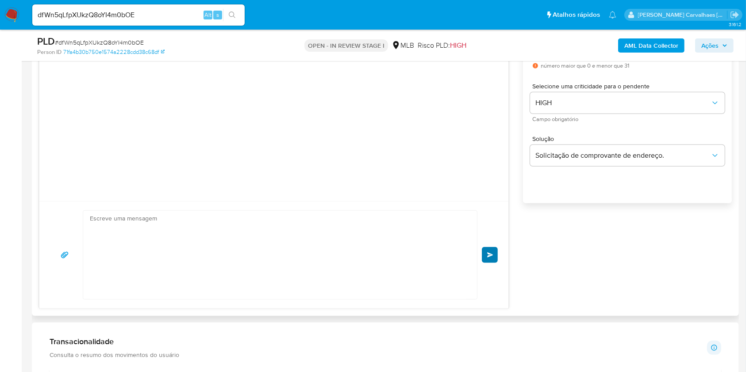
scroll to position [104, 0]
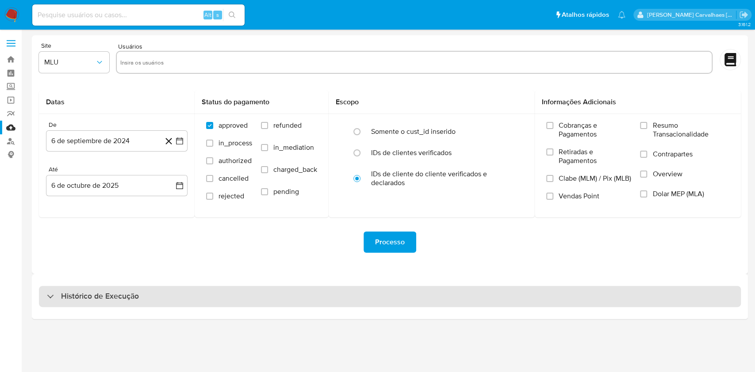
click at [153, 292] on div "Histórico de Execução" at bounding box center [390, 296] width 702 height 21
select select "10"
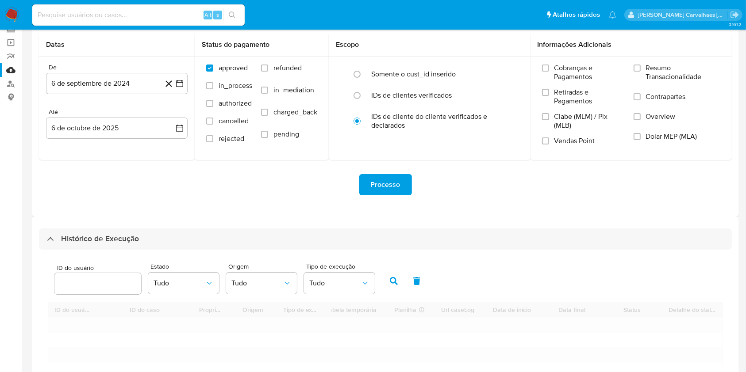
scroll to position [177, 0]
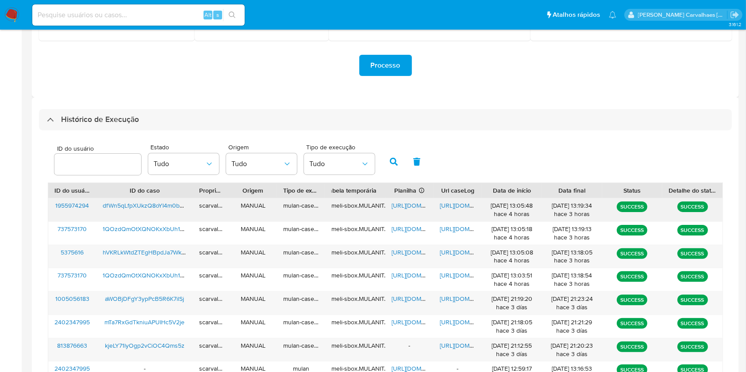
click at [463, 203] on span "[URL][DOMAIN_NAME]" at bounding box center [470, 205] width 61 height 9
click at [99, 166] on input "number" at bounding box center [97, 165] width 87 height 12
type input "341486951"
click at [392, 166] on icon "button" at bounding box center [394, 162] width 8 height 8
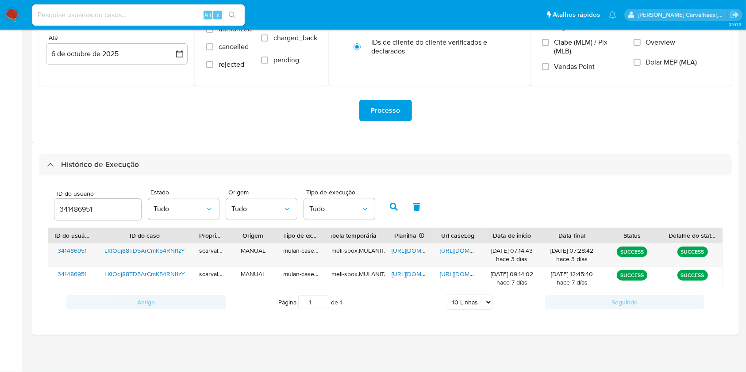
scroll to position [132, 0]
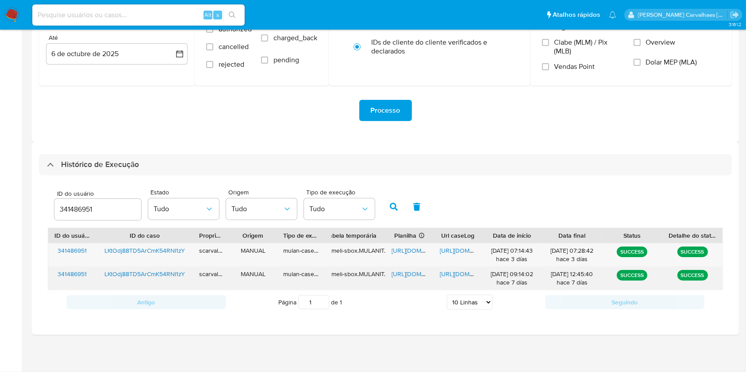
click at [403, 274] on span "[URL][DOMAIN_NAME]" at bounding box center [421, 274] width 61 height 9
click at [457, 274] on span "[URL][DOMAIN_NAME]" at bounding box center [470, 274] width 61 height 9
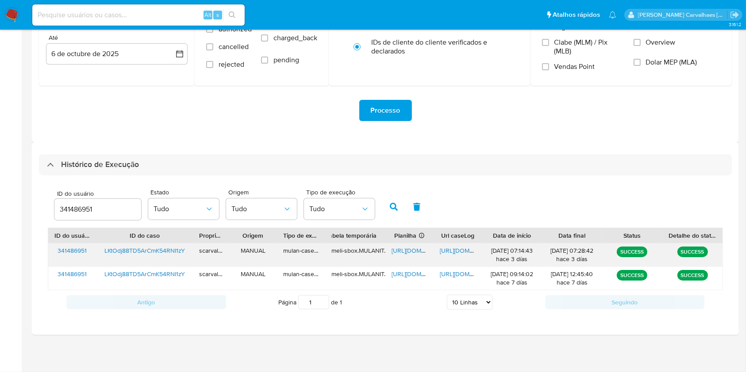
click at [458, 250] on span "[URL][DOMAIN_NAME]" at bounding box center [470, 250] width 61 height 9
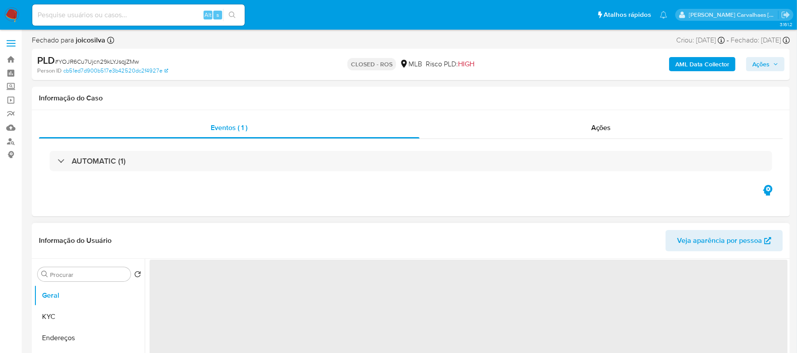
select select "10"
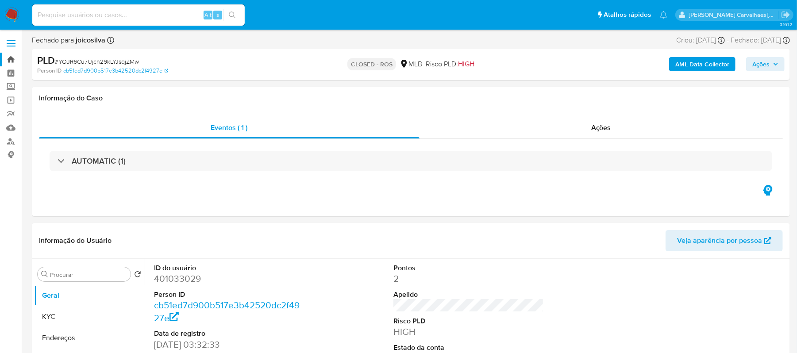
click at [12, 59] on link "Bandeja" at bounding box center [52, 60] width 105 height 14
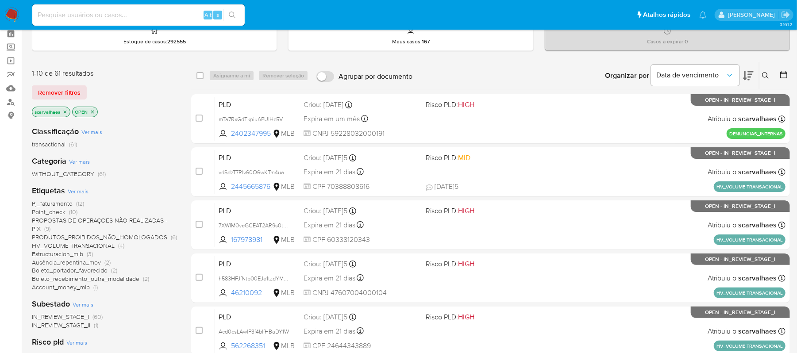
scroll to position [59, 0]
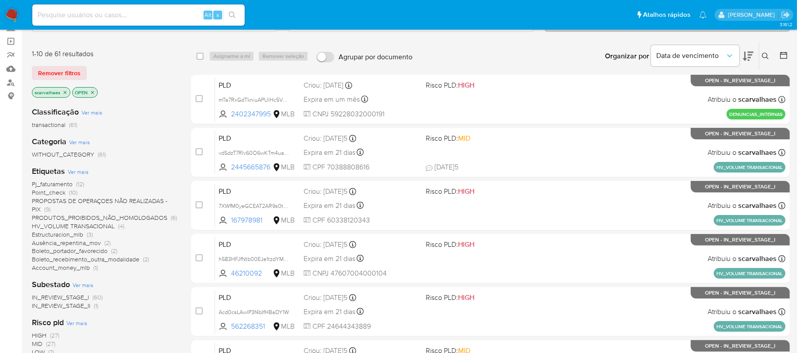
click at [61, 267] on span "Account_money_mlb" at bounding box center [61, 267] width 58 height 9
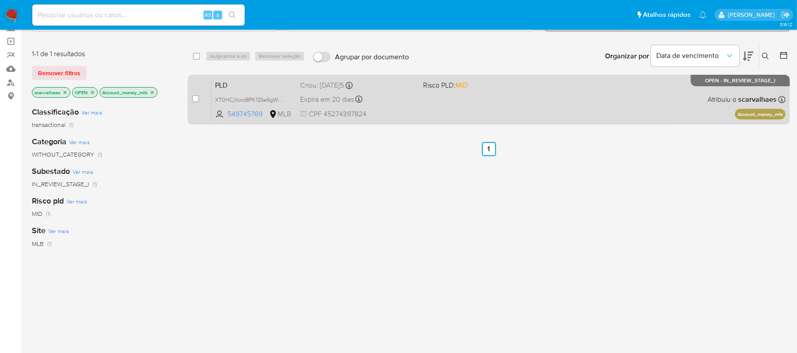
click at [401, 104] on div "Expira em 20 dias Expira em [DATE] 00:22:22" at bounding box center [358, 99] width 116 height 12
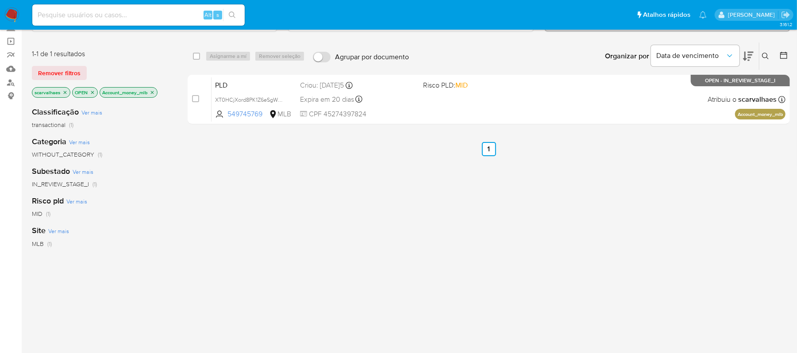
click at [154, 94] on icon "close-filter" at bounding box center [152, 92] width 5 height 5
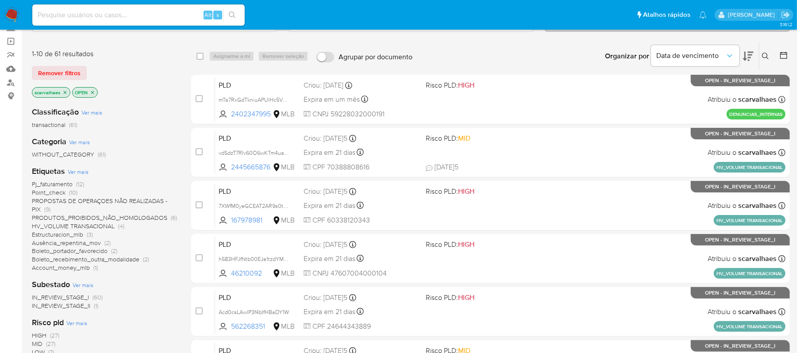
click at [92, 250] on span "Boleto_portador_favorecido" at bounding box center [70, 250] width 76 height 9
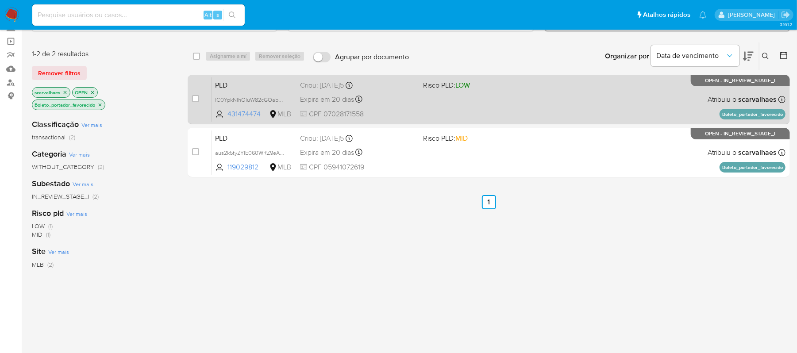
click at [437, 107] on div "PLD IC0YpkNlhOluW82cGOabn9Wj 431474474 MLB Risco PLD: LOW Criou: [DATE]5 Criou:…" at bounding box center [498, 99] width 574 height 45
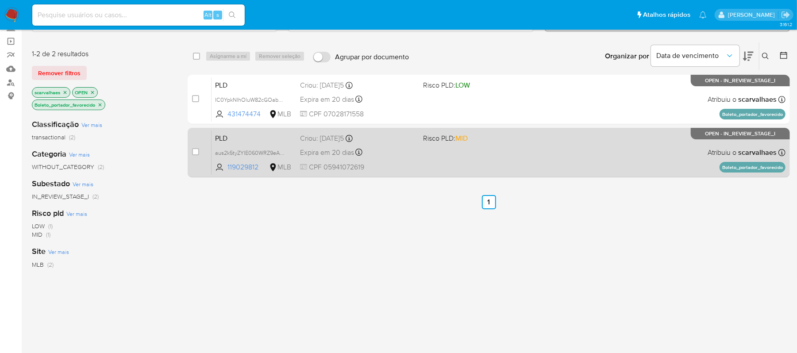
click at [472, 171] on div "PLD aus2k5tyZYlE060WRZ9eAho4 119029812 MLB Risco PLD: MID Criou: 12/09/2025 Cri…" at bounding box center [498, 152] width 574 height 45
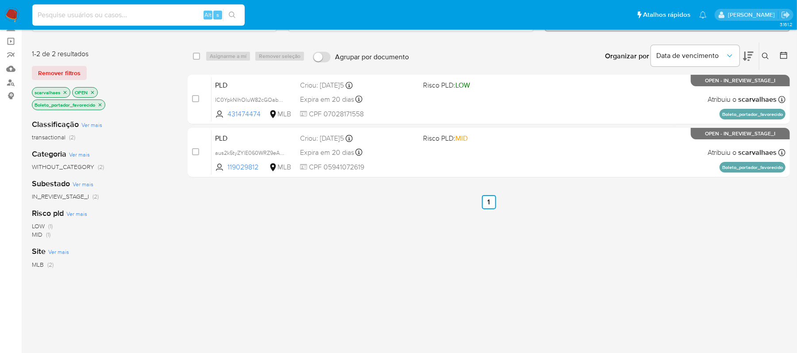
paste input "LKtOdj88TD5ArCmK54RNI1zY"
type input "LKtOdj88TD5ArCmK54RNI1zY"
click at [234, 9] on button "search-icon" at bounding box center [232, 15] width 18 height 12
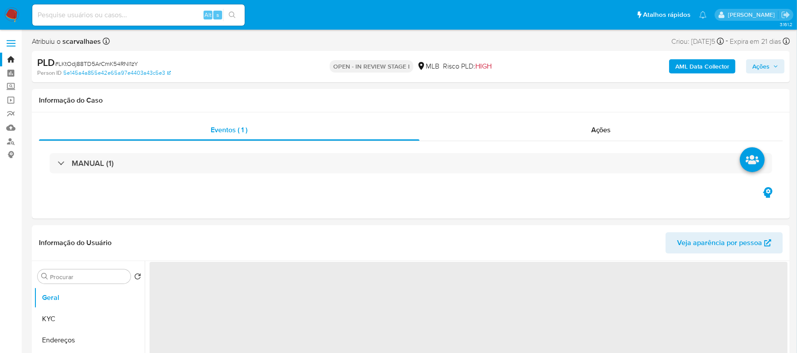
select select "10"
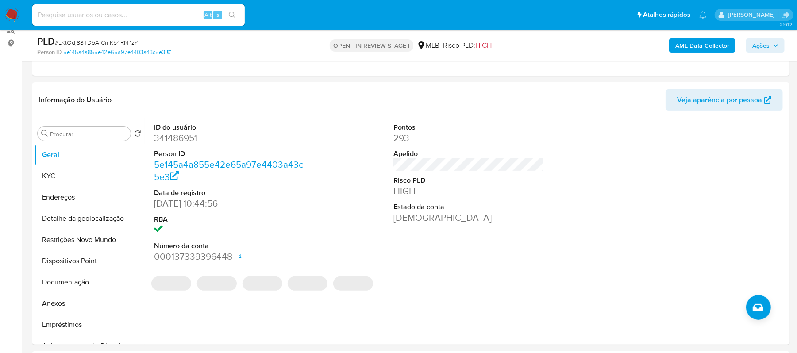
scroll to position [177, 0]
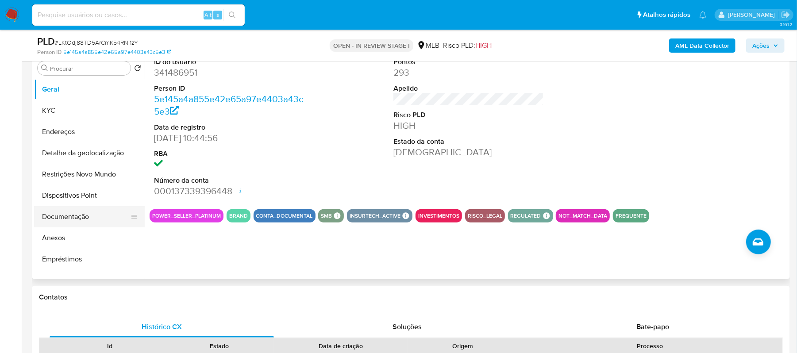
click at [82, 217] on button "Documentação" at bounding box center [86, 216] width 104 height 21
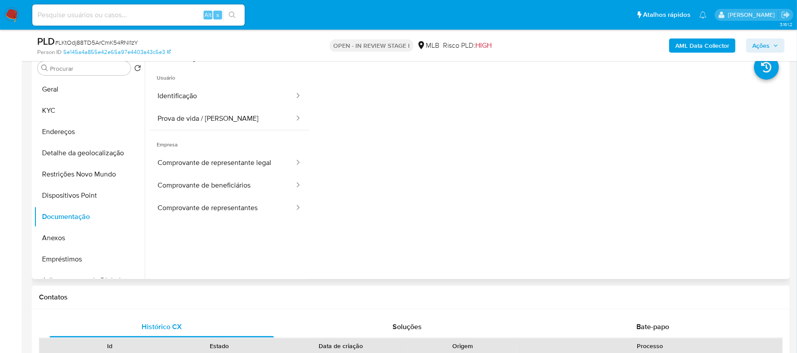
click at [692, 110] on div at bounding box center [548, 205] width 479 height 283
click at [91, 91] on button "Geral" at bounding box center [86, 89] width 104 height 21
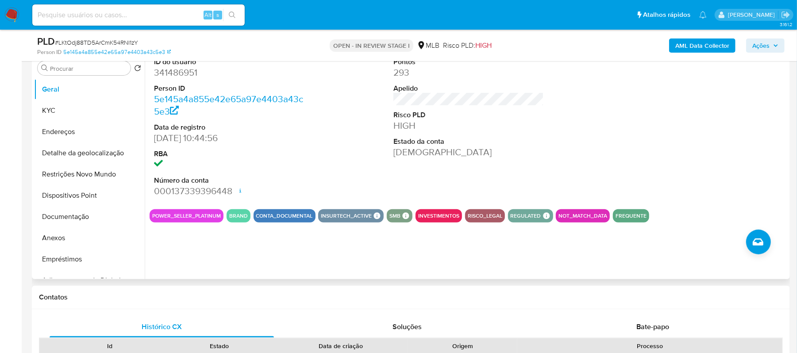
scroll to position [118, 0]
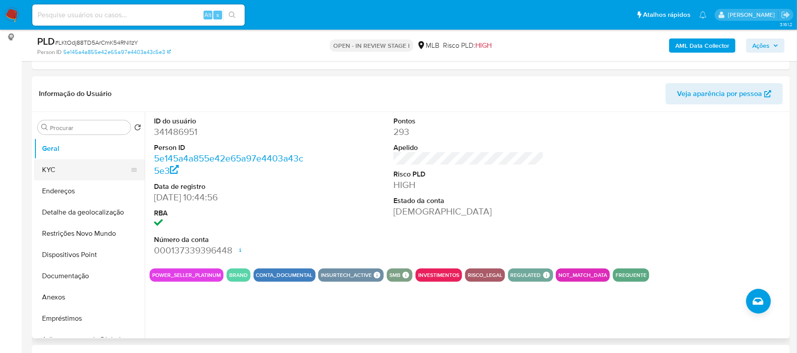
click at [74, 176] on button "KYC" at bounding box center [86, 169] width 104 height 21
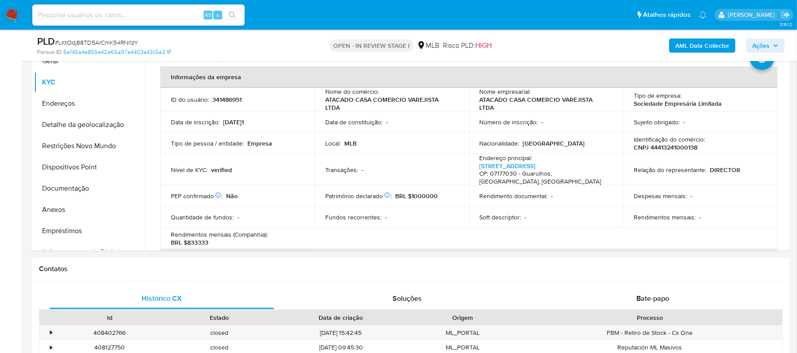
scroll to position [208, 0]
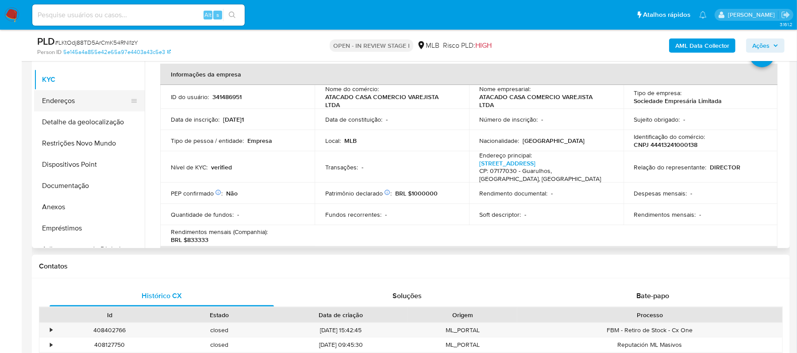
click at [82, 100] on button "Endereços" at bounding box center [86, 100] width 104 height 21
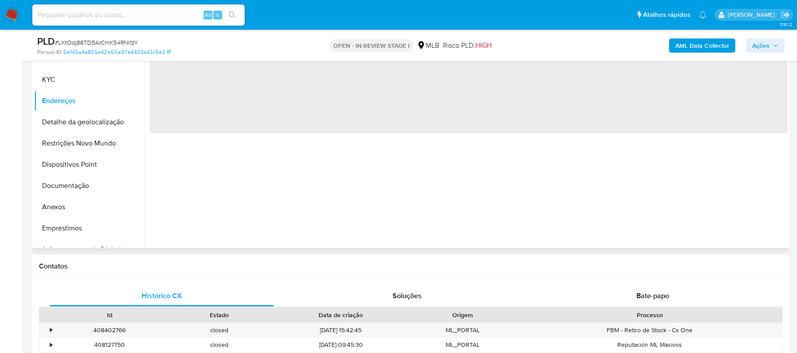
scroll to position [149, 0]
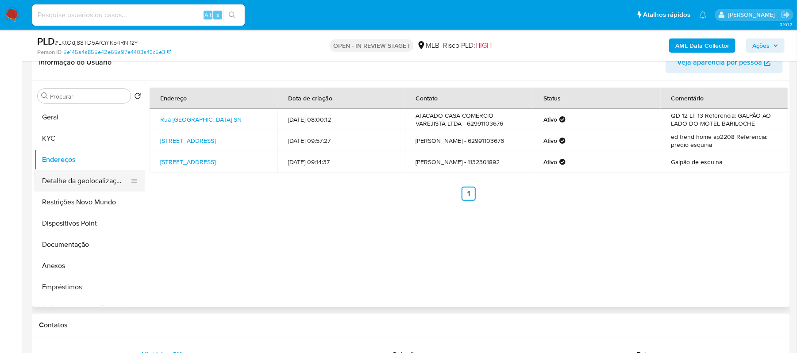
click at [90, 177] on button "Detalhe da geolocalização" at bounding box center [86, 180] width 104 height 21
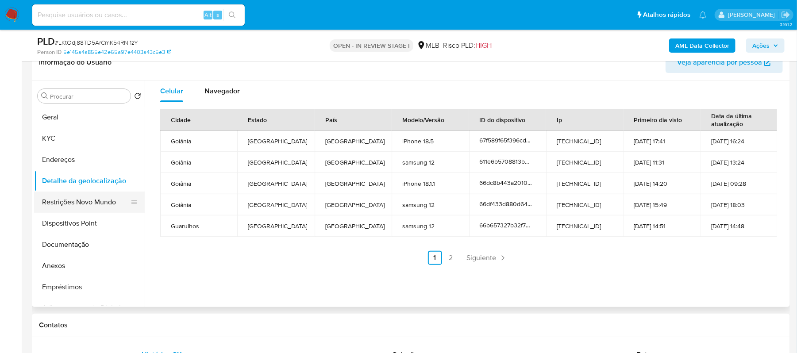
click at [84, 209] on button "Restrições Novo Mundo" at bounding box center [86, 202] width 104 height 21
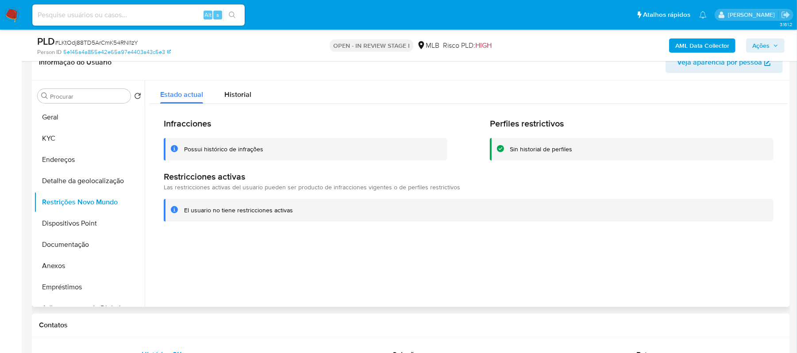
drag, startPoint x: 184, startPoint y: 207, endPoint x: 289, endPoint y: 209, distance: 104.9
click at [289, 209] on div "El usuario no tiene restricciones activas" at bounding box center [238, 210] width 109 height 8
click at [298, 211] on div "El usuario no tiene restricciones activas" at bounding box center [475, 210] width 582 height 8
drag, startPoint x: 184, startPoint y: 209, endPoint x: 304, endPoint y: 213, distance: 119.9
click at [304, 213] on div "El usuario no tiene restricciones activas" at bounding box center [475, 210] width 582 height 8
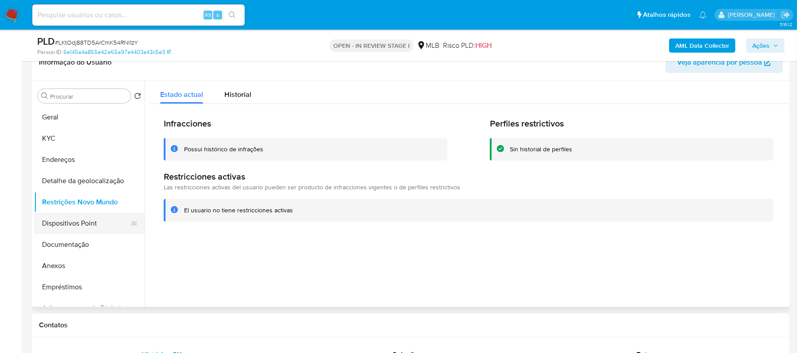
click at [105, 223] on button "Dispositivos Point" at bounding box center [86, 223] width 104 height 21
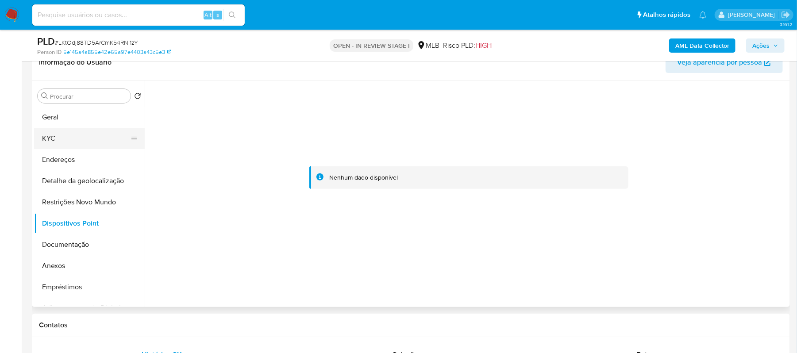
drag, startPoint x: 58, startPoint y: 137, endPoint x: 75, endPoint y: 142, distance: 18.2
click at [59, 137] on button "KYC" at bounding box center [86, 138] width 104 height 21
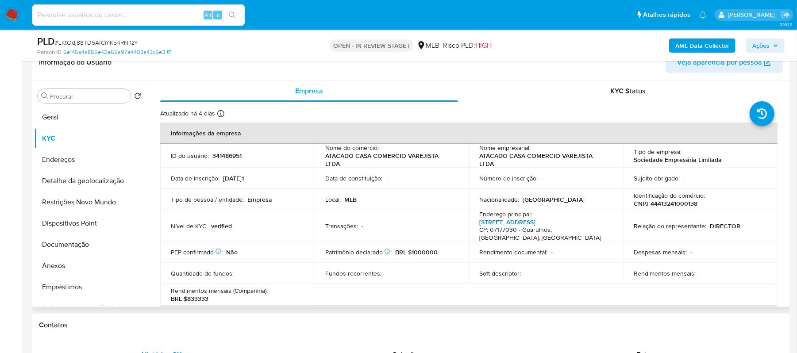
click at [518, 221] on link "Rua Piripiri 297, Jardim Fátima" at bounding box center [508, 222] width 56 height 9
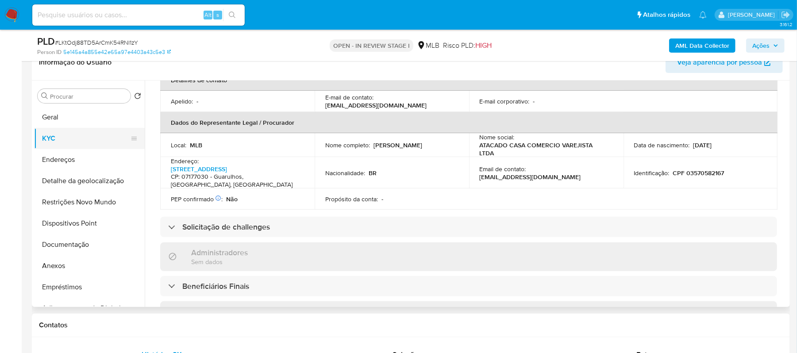
scroll to position [0, 0]
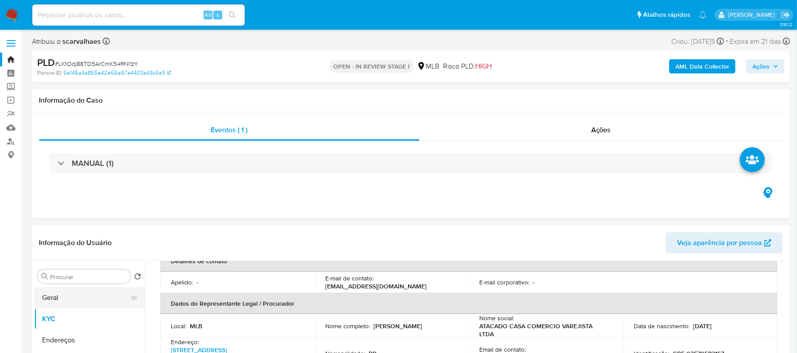
click at [62, 296] on button "Geral" at bounding box center [86, 297] width 104 height 21
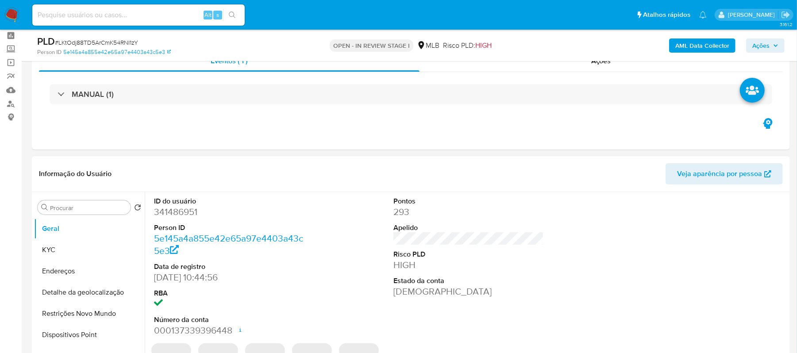
scroll to position [59, 0]
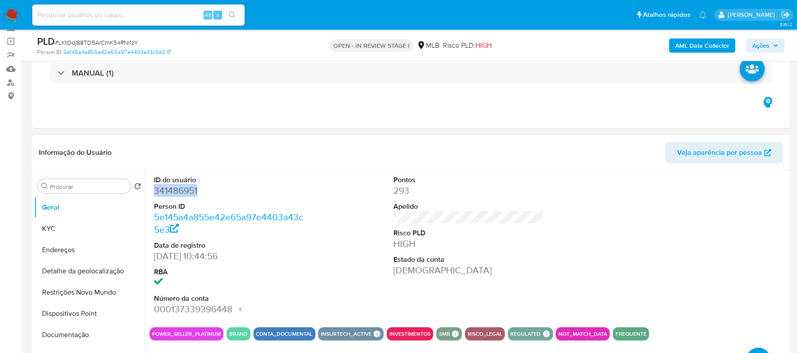
drag, startPoint x: 153, startPoint y: 189, endPoint x: 200, endPoint y: 192, distance: 47.4
click at [200, 192] on div "ID do usuário 341486951 Person ID 5e145a4a855e42e65a97e4403a43c5e3 Data de regi…" at bounding box center [230, 246] width 160 height 150
copy dd "341486951"
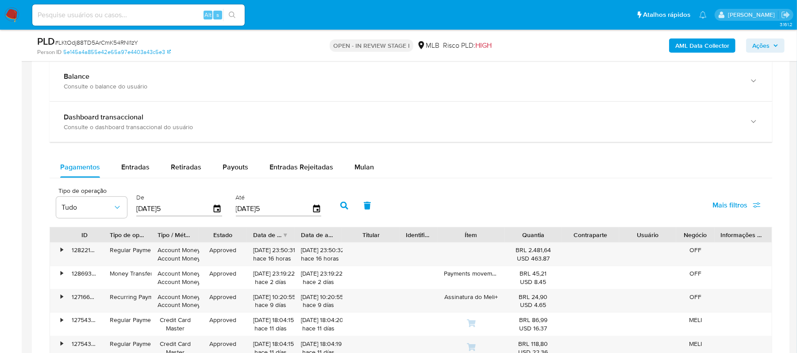
scroll to position [649, 0]
click at [299, 167] on span "Entradas Rejeitadas" at bounding box center [301, 168] width 64 height 10
select select "10"
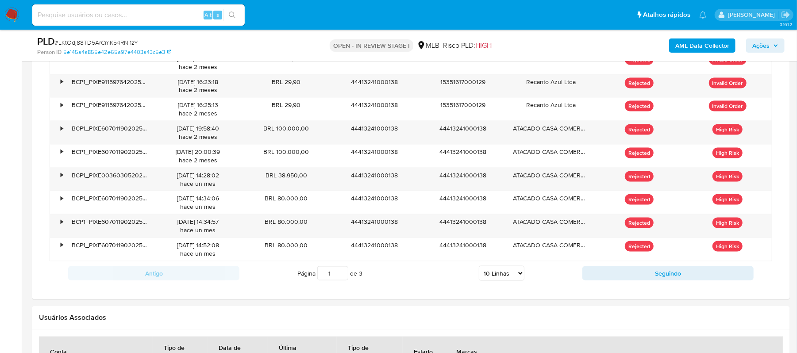
scroll to position [885, 0]
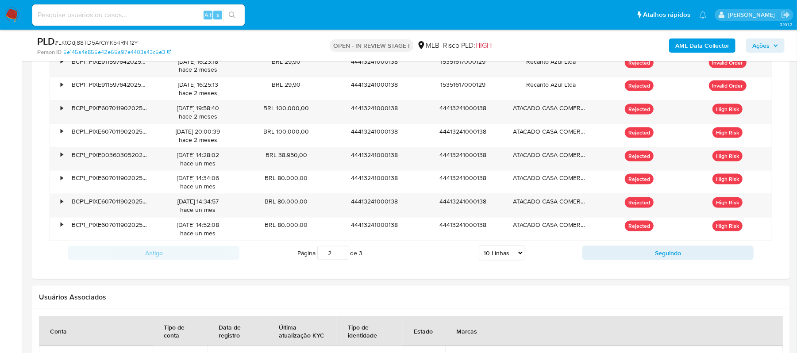
click at [342, 254] on input "2" at bounding box center [332, 253] width 31 height 14
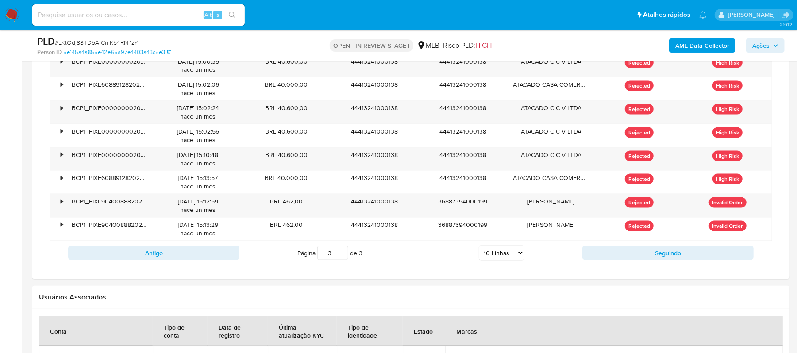
click at [344, 253] on input "3" at bounding box center [332, 253] width 31 height 14
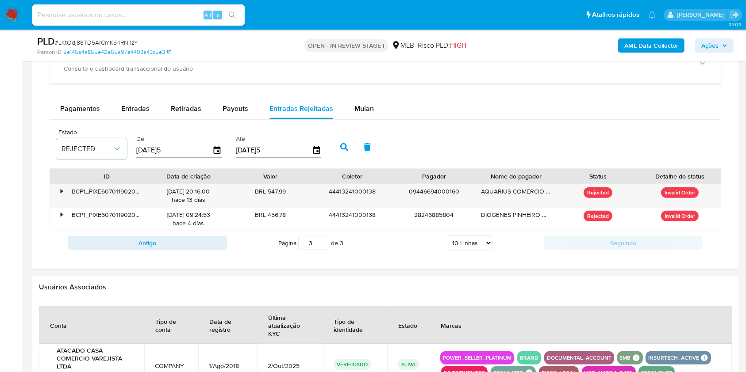
scroll to position [767, 0]
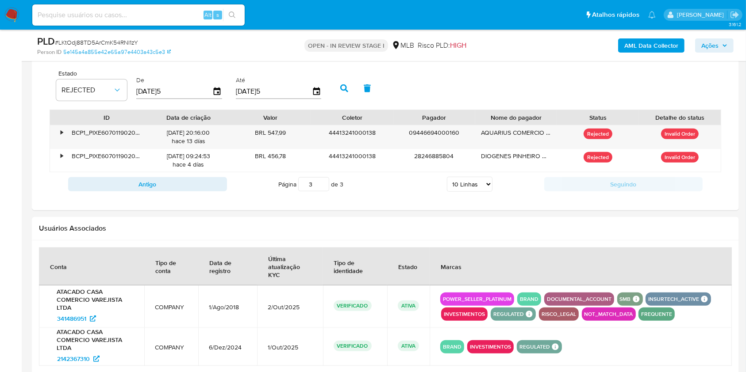
click at [323, 182] on input "3" at bounding box center [313, 184] width 31 height 14
click at [322, 187] on input "2" at bounding box center [313, 184] width 31 height 14
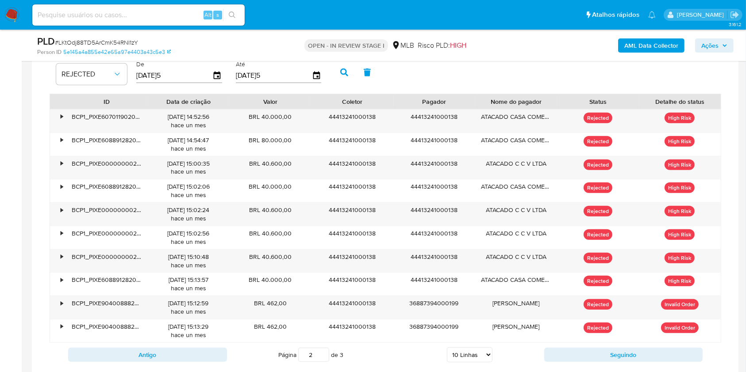
scroll to position [825, 0]
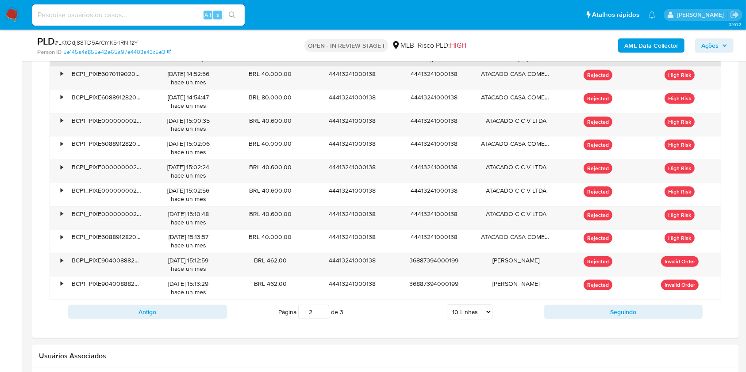
click at [322, 303] on div "Página 2 de 3 5 Linhas 10 Linhas 20 Linhas 25 Linhas 50 Linhas 100 Linhas" at bounding box center [385, 312] width 317 height 18
click at [323, 309] on input "3" at bounding box center [313, 312] width 31 height 14
click at [322, 311] on input "2" at bounding box center [313, 312] width 31 height 14
click at [323, 314] on input "1" at bounding box center [313, 312] width 31 height 14
type input "1"
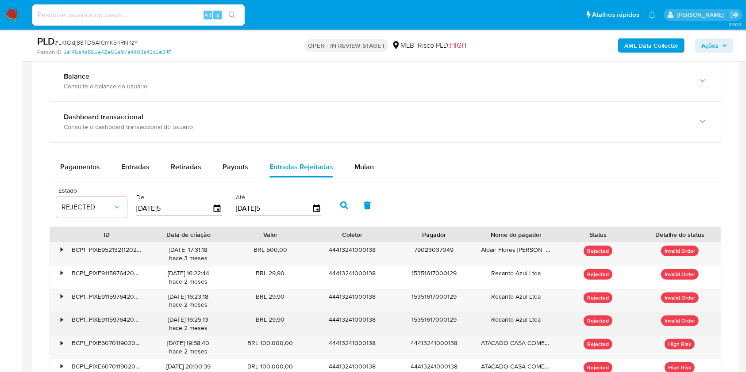
scroll to position [649, 0]
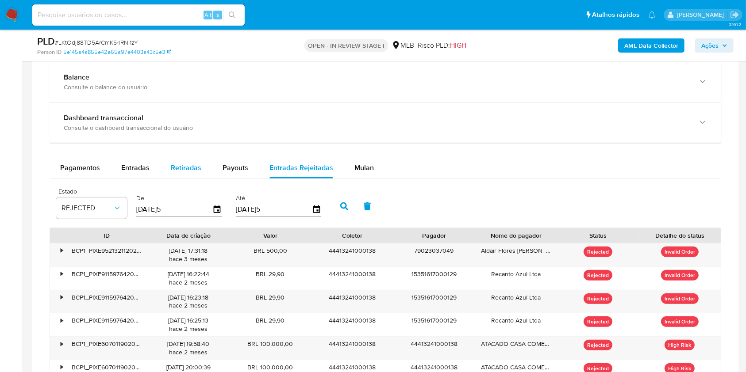
drag, startPoint x: 135, startPoint y: 167, endPoint x: 159, endPoint y: 167, distance: 23.4
click at [135, 167] on span "Entradas" at bounding box center [135, 168] width 28 height 10
select select "10"
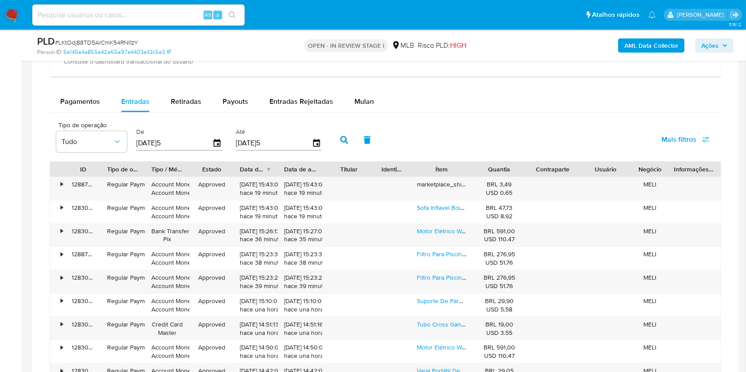
scroll to position [767, 0]
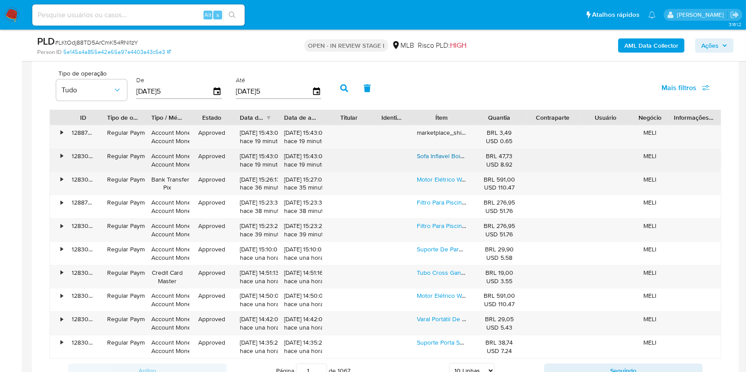
click at [457, 154] on link "Sofa Inflavel Boia Praia Puff Camping Impermeável Portatil Cor Rosa" at bounding box center [509, 156] width 184 height 9
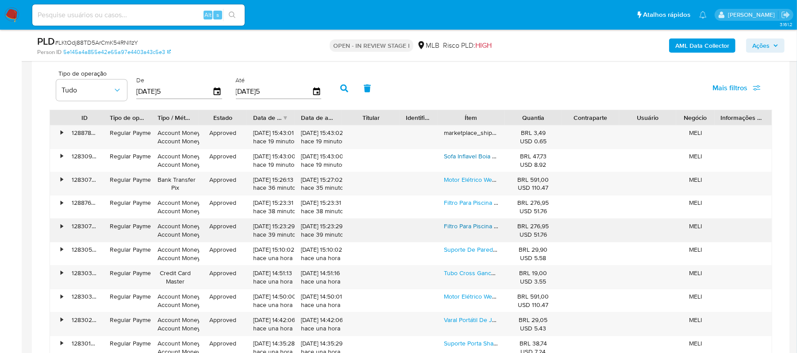
click at [457, 230] on link "Filtro Para Piscina Sibrape Aquex Aq-11" at bounding box center [497, 226] width 106 height 9
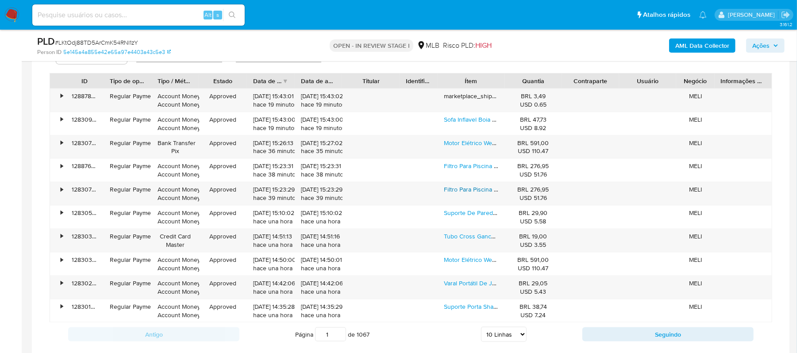
scroll to position [944, 0]
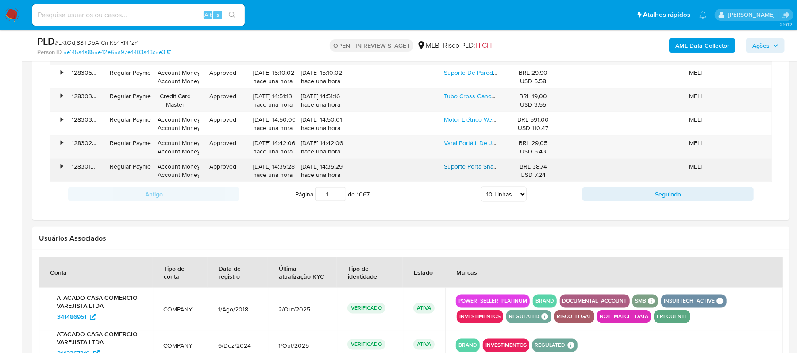
click at [450, 169] on link "Suporte Porta Shampoo 3 Andares Preto Linha Luxo Para Box" at bounding box center [528, 166] width 169 height 9
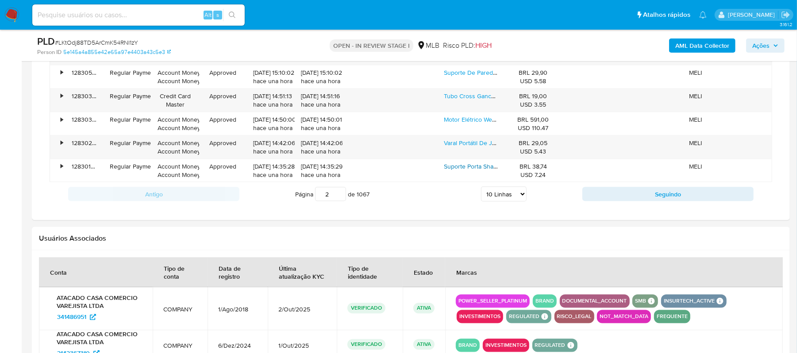
click at [340, 195] on input "2" at bounding box center [330, 194] width 31 height 14
type input "2"
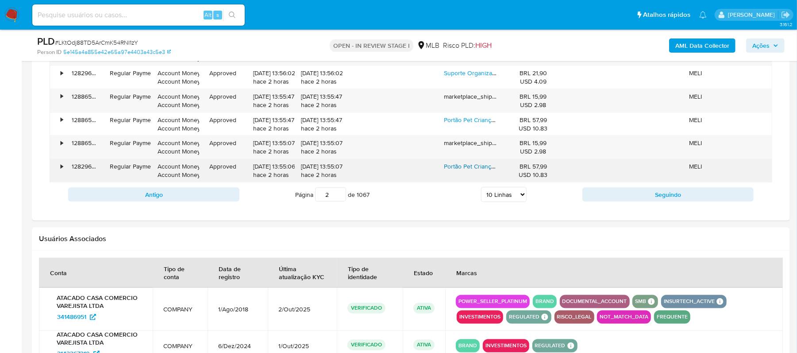
click at [464, 171] on link "Portão Pet Criança 80cm Altura Até 81 Cm Largura Tropical Branco" at bounding box center [534, 166] width 181 height 9
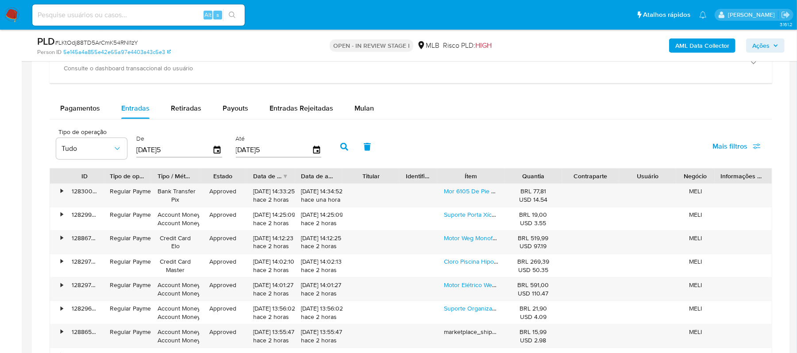
scroll to position [708, 0]
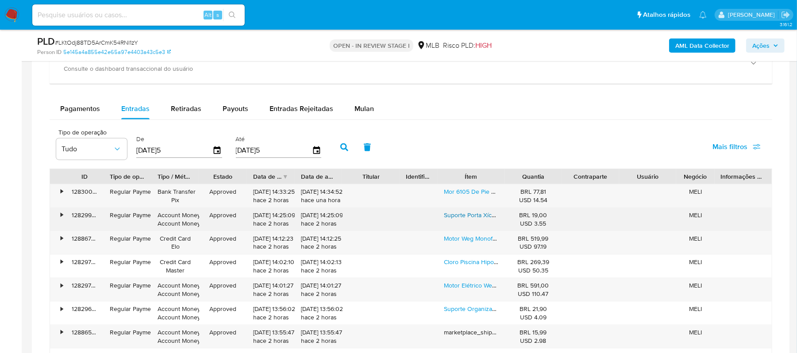
click at [464, 218] on link "Suporte Porta Xícara Canecas Armário 8 Ganchos Preto" at bounding box center [520, 215] width 152 height 9
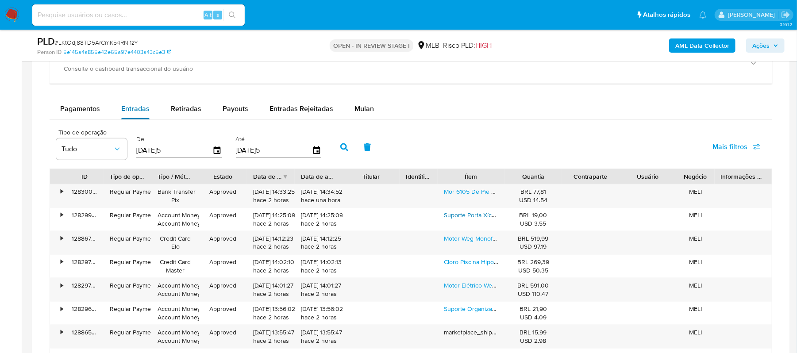
click at [131, 114] on span "Entradas" at bounding box center [135, 109] width 28 height 10
click at [80, 110] on span "Pagamentos" at bounding box center [80, 109] width 40 height 10
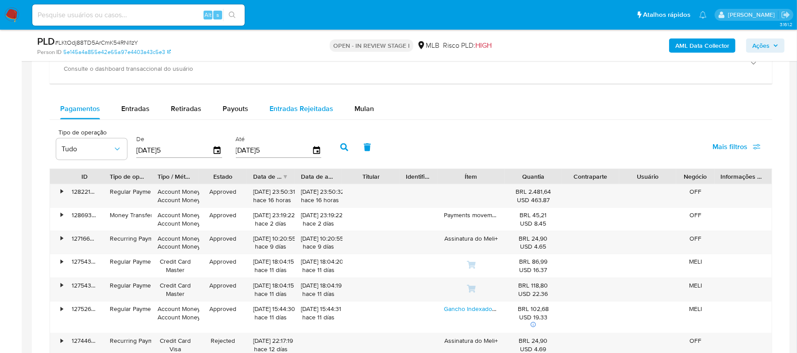
click at [287, 107] on span "Entradas Rejeitadas" at bounding box center [301, 109] width 64 height 10
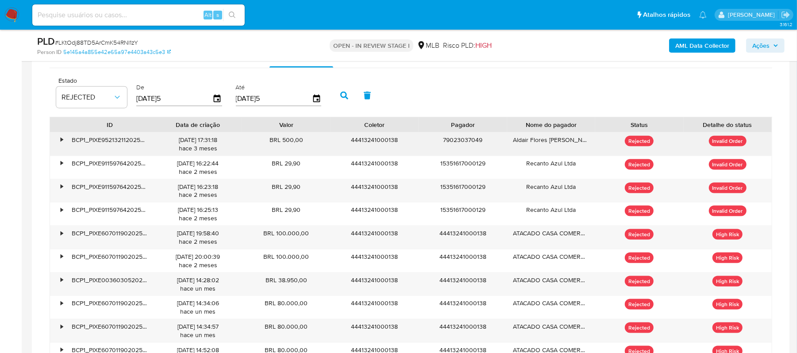
scroll to position [825, 0]
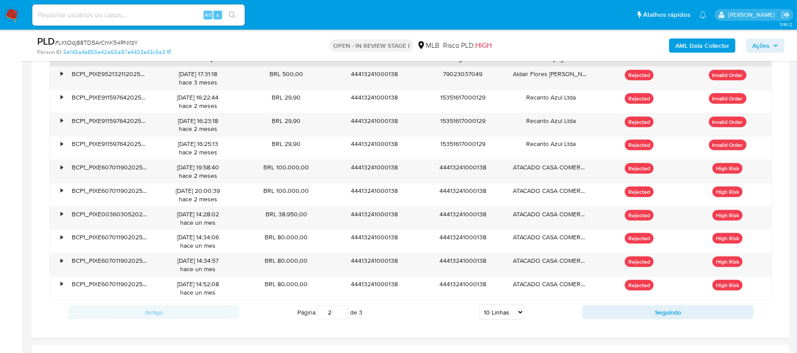
click at [340, 313] on input "2" at bounding box center [332, 312] width 31 height 14
click at [342, 313] on input "3" at bounding box center [332, 312] width 31 height 14
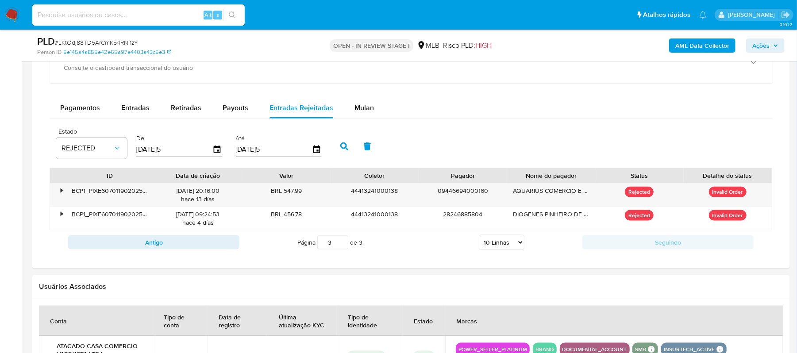
scroll to position [708, 0]
click at [342, 246] on input "3" at bounding box center [332, 243] width 31 height 14
click at [342, 248] on input "2" at bounding box center [332, 243] width 31 height 14
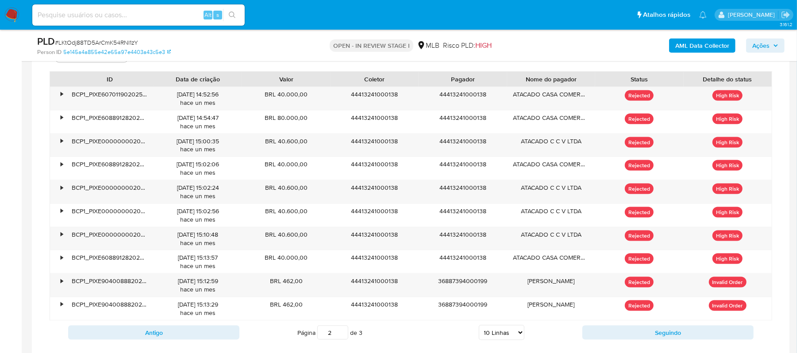
scroll to position [825, 0]
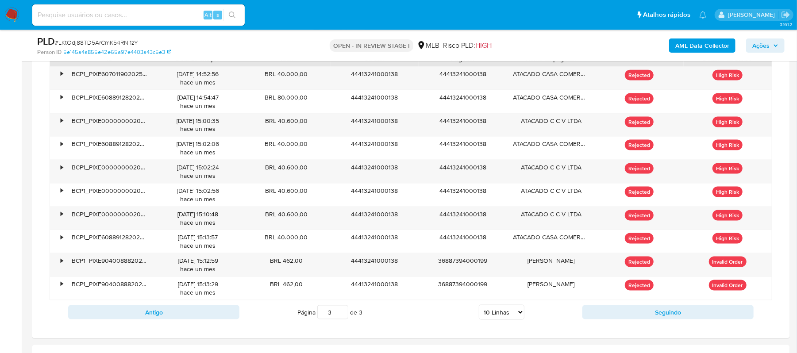
click at [341, 315] on input "3" at bounding box center [332, 312] width 31 height 14
type input "3"
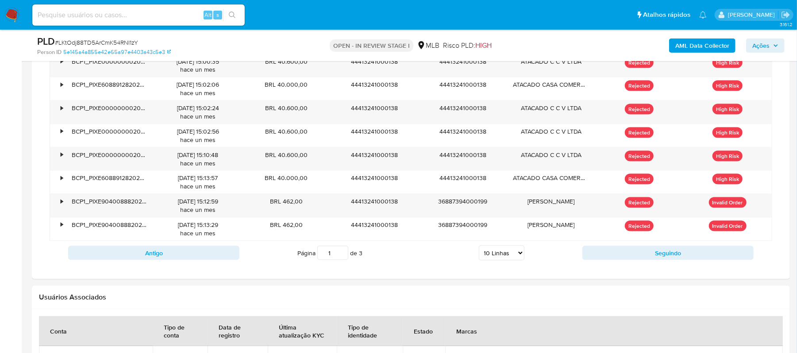
click at [342, 260] on input "1" at bounding box center [332, 253] width 31 height 14
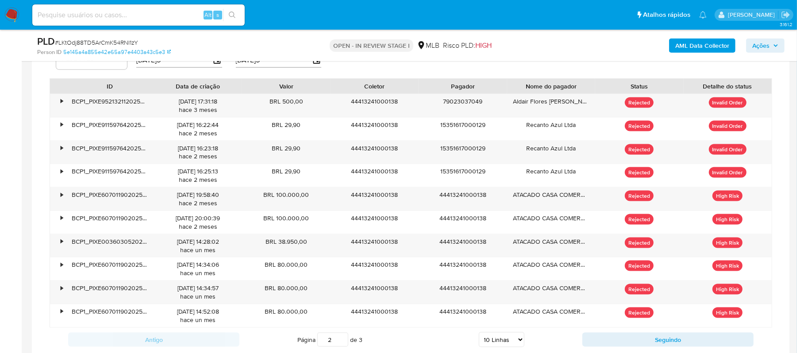
scroll to position [825, 0]
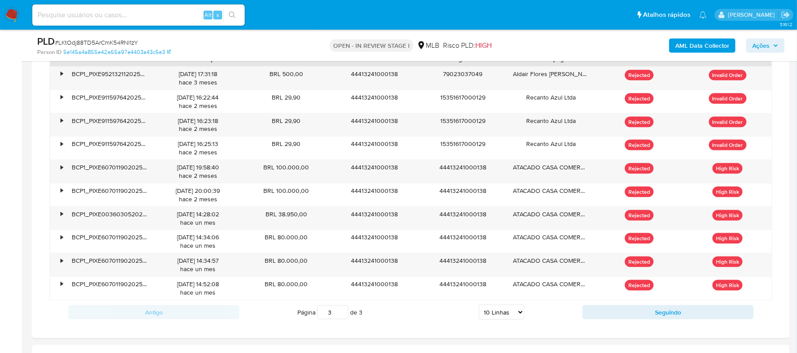
click at [340, 314] on input "3" at bounding box center [332, 312] width 31 height 14
click at [342, 314] on input "3" at bounding box center [332, 312] width 31 height 14
click at [335, 319] on input "3" at bounding box center [332, 312] width 31 height 14
click at [339, 313] on input "2" at bounding box center [332, 312] width 31 height 14
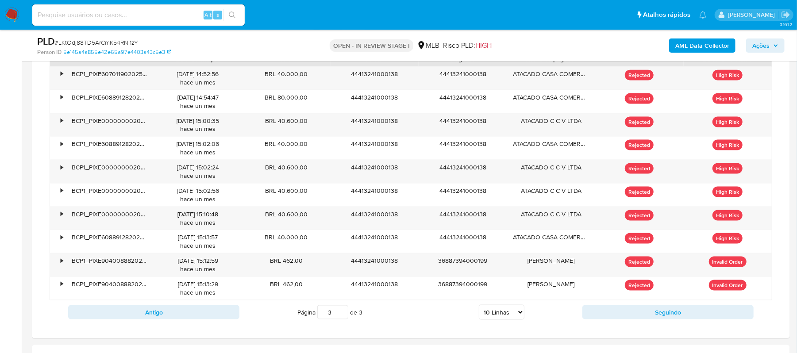
click at [339, 312] on input "3" at bounding box center [332, 312] width 31 height 14
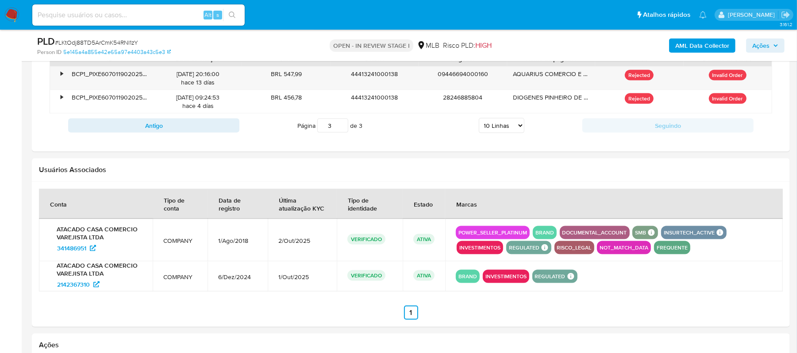
scroll to position [767, 0]
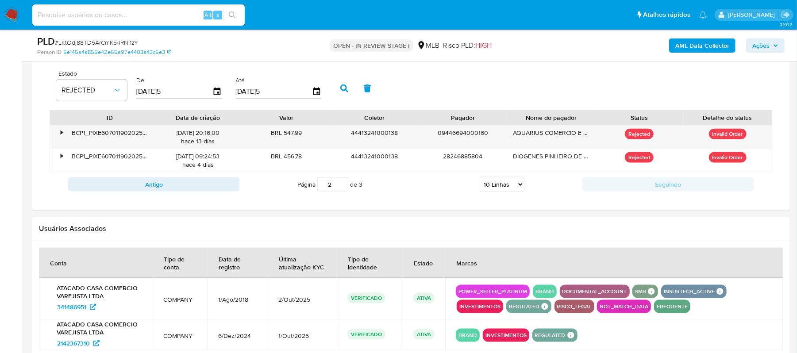
click at [339, 189] on input "2" at bounding box center [332, 184] width 31 height 14
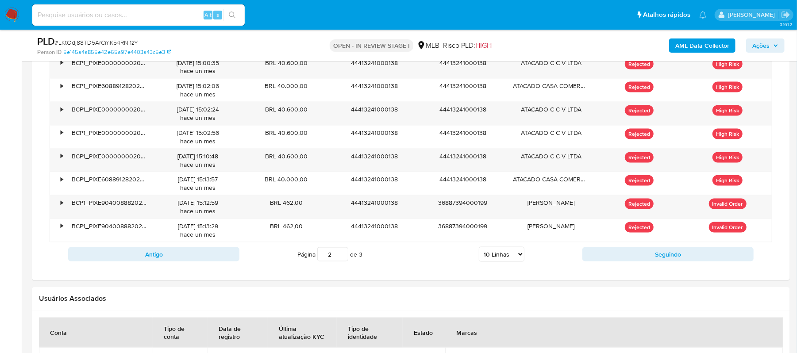
scroll to position [885, 0]
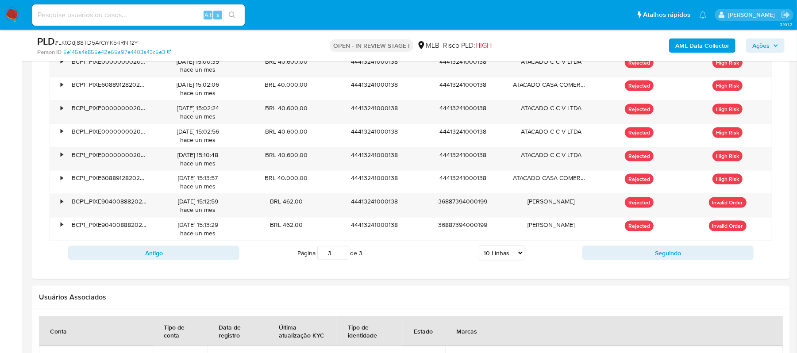
click at [340, 254] on input "3" at bounding box center [332, 253] width 31 height 14
click at [342, 259] on input "2" at bounding box center [332, 253] width 31 height 14
click at [342, 259] on input "1" at bounding box center [332, 253] width 31 height 14
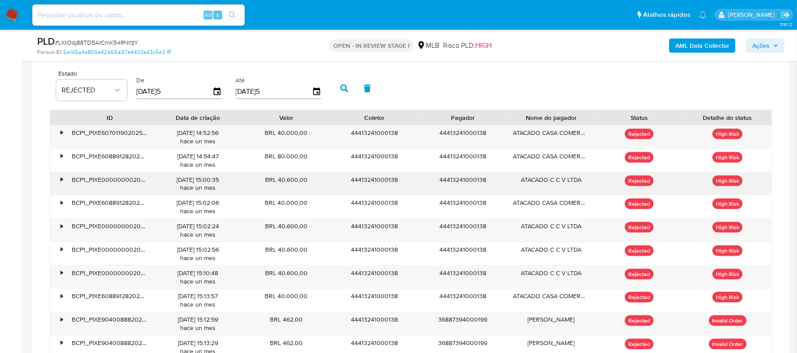
scroll to position [825, 0]
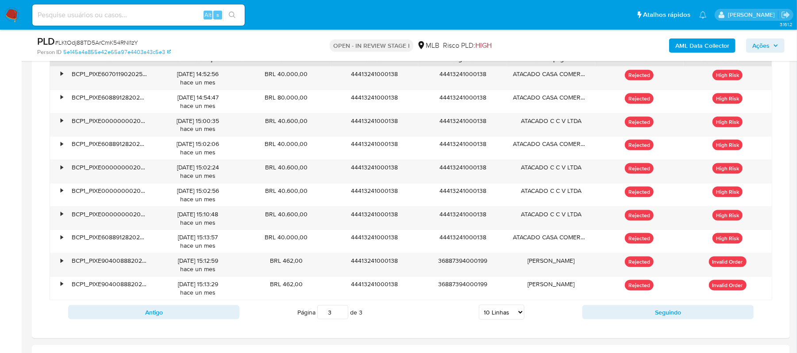
click at [342, 313] on input "3" at bounding box center [332, 312] width 31 height 14
click at [340, 319] on input "2" at bounding box center [332, 312] width 31 height 14
click at [340, 319] on input "1" at bounding box center [332, 312] width 31 height 14
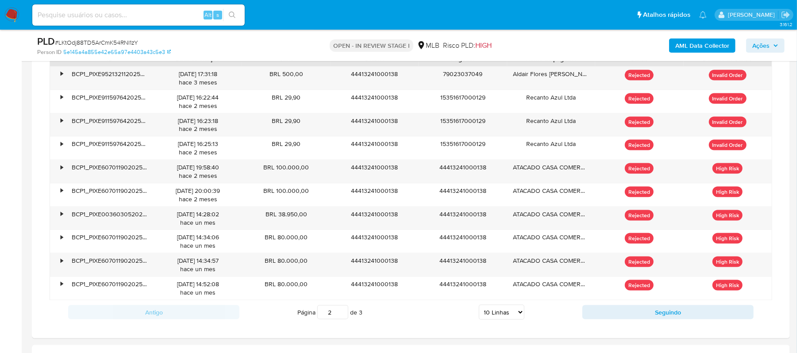
click at [342, 315] on input "2" at bounding box center [332, 312] width 31 height 14
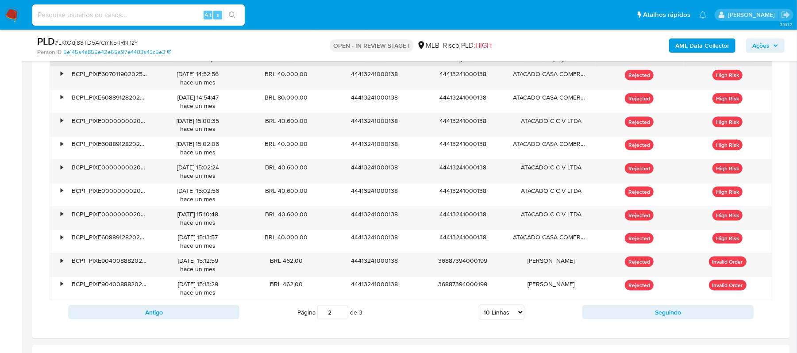
click at [338, 311] on input "2" at bounding box center [332, 312] width 31 height 14
click at [340, 312] on input "3" at bounding box center [332, 312] width 31 height 14
type input "3"
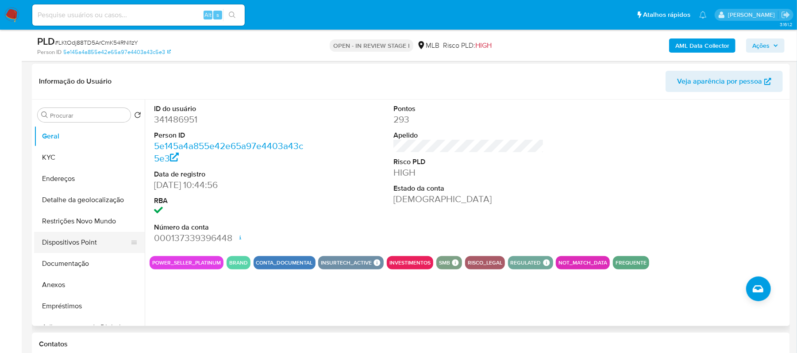
scroll to position [59, 0]
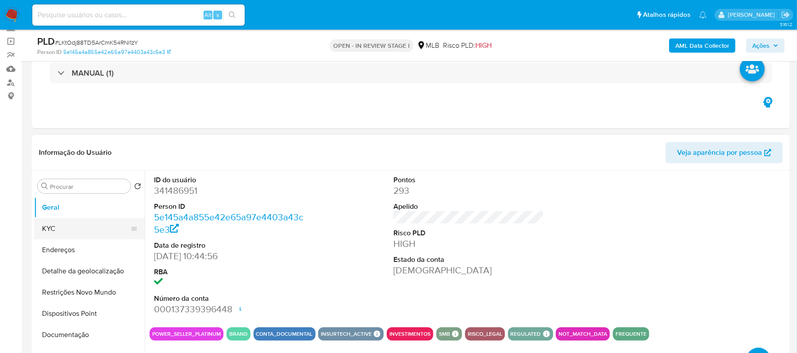
click at [56, 230] on button "KYC" at bounding box center [86, 228] width 104 height 21
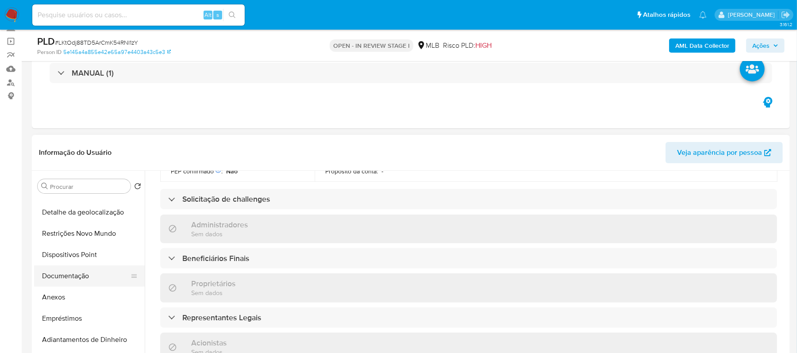
click at [107, 278] on button "Documentação" at bounding box center [86, 275] width 104 height 21
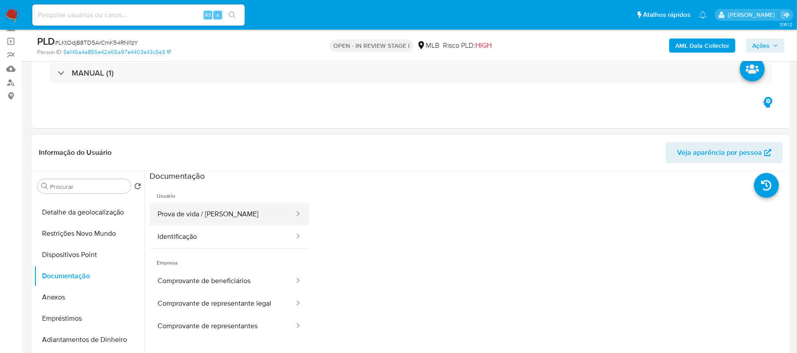
click at [218, 214] on button "Prova de vida / Selfie" at bounding box center [223, 214] width 146 height 23
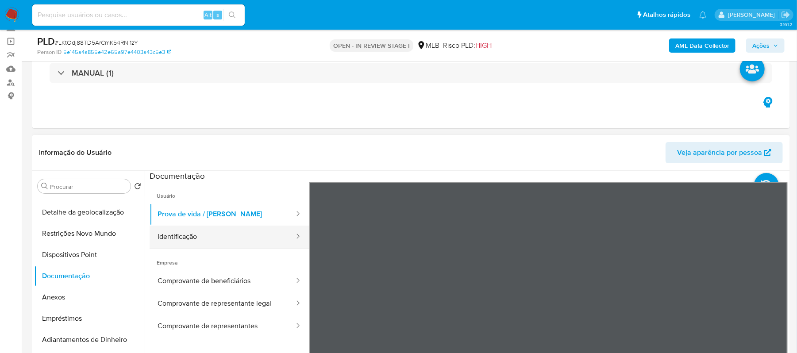
click at [232, 233] on button "Identificação" at bounding box center [223, 237] width 146 height 23
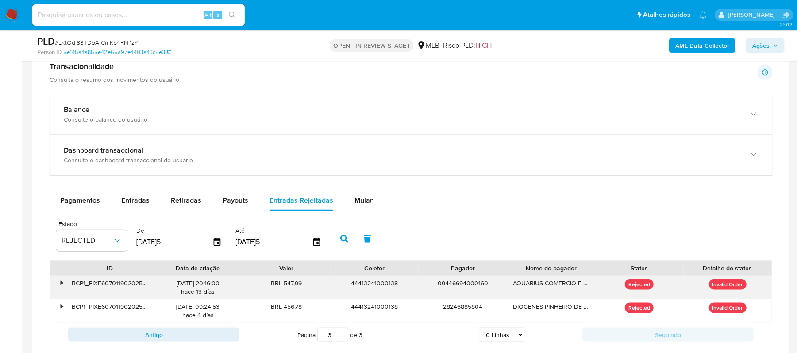
scroll to position [541, 0]
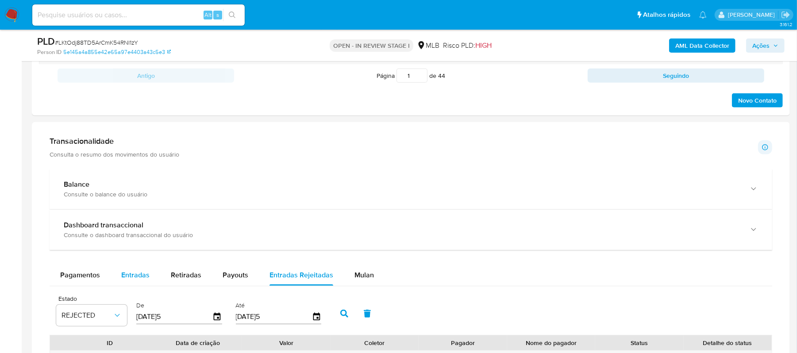
click at [133, 280] on span "Entradas" at bounding box center [135, 275] width 28 height 10
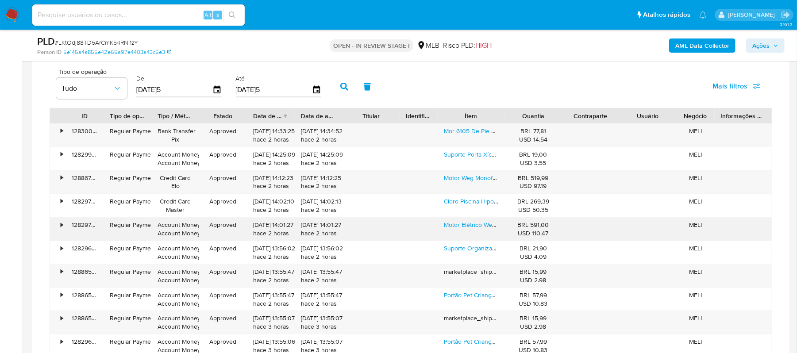
scroll to position [777, 0]
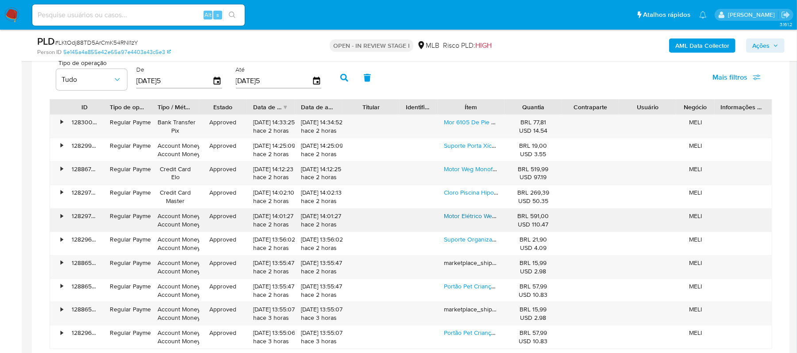
click at [469, 216] on link "Motor Elétrico Weg Jet Pump 1 Cv Alta Rotação Monofásico 110v/220v" at bounding box center [539, 215] width 190 height 9
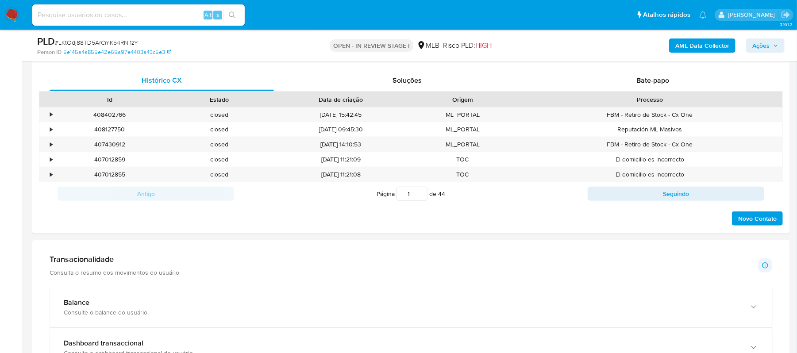
scroll to position [246, 0]
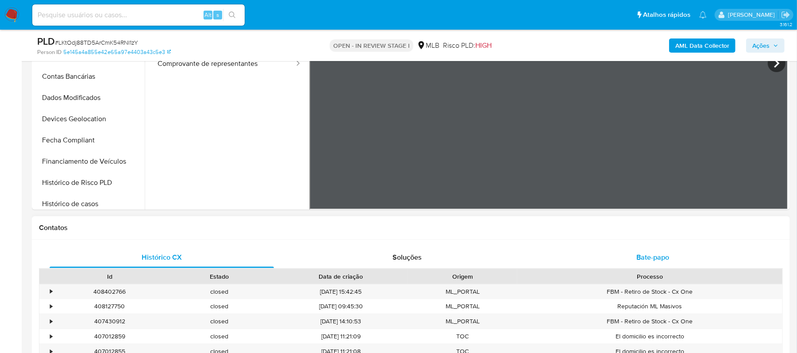
click at [662, 255] on span "Bate-papo" at bounding box center [652, 257] width 33 height 10
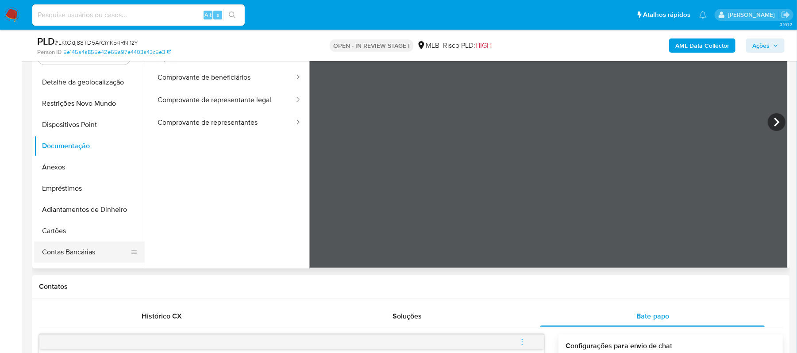
scroll to position [59, 0]
click at [67, 161] on button "Anexos" at bounding box center [86, 168] width 104 height 21
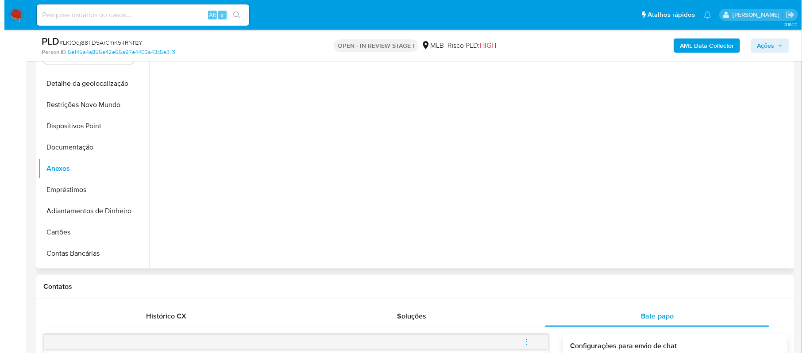
scroll to position [0, 0]
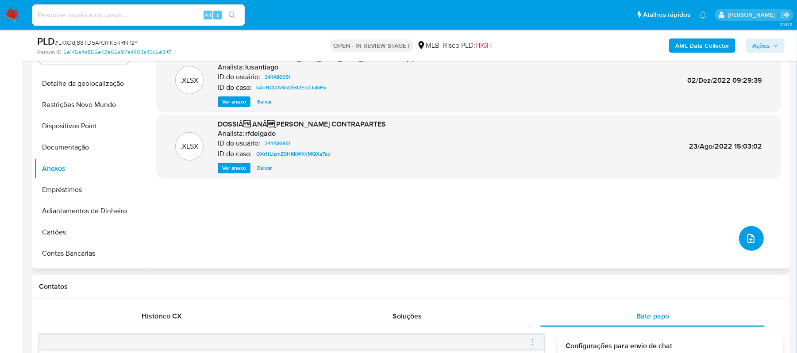
click at [751, 241] on icon "upload-file" at bounding box center [750, 238] width 11 height 11
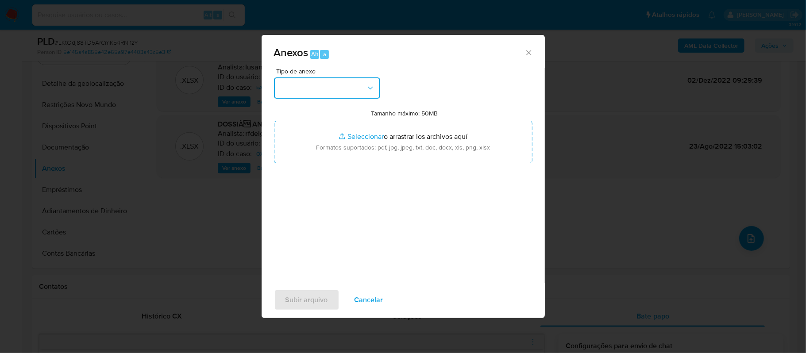
click at [360, 89] on button "button" at bounding box center [327, 87] width 106 height 21
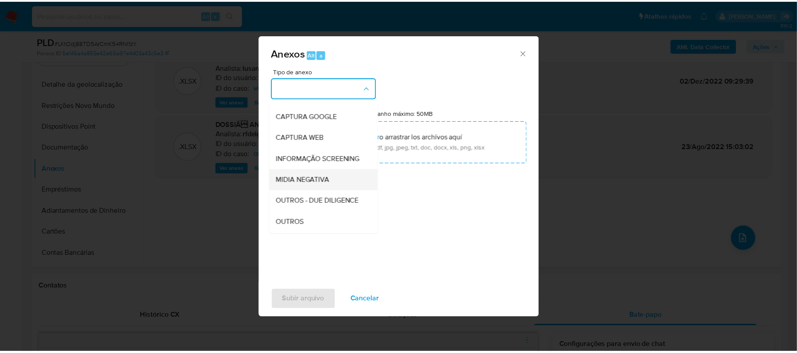
scroll to position [59, 0]
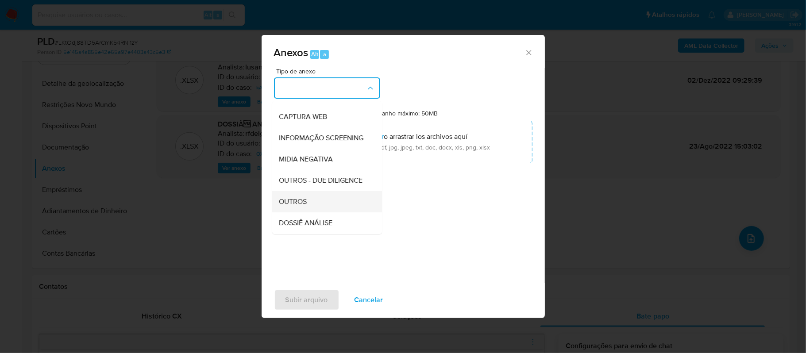
click at [293, 212] on div "OUTROS" at bounding box center [324, 201] width 90 height 21
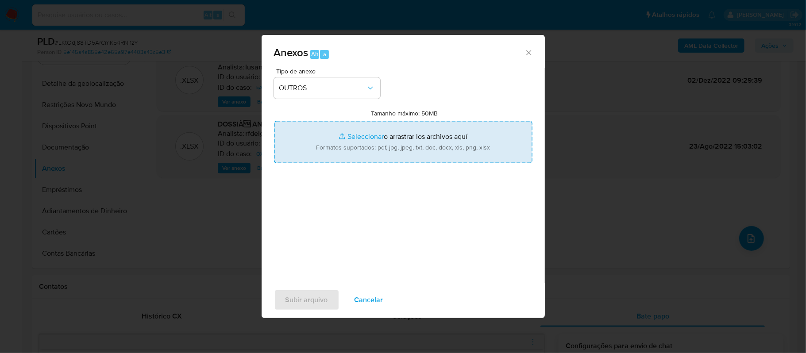
click at [363, 134] on input "Tamanho máximo: 50MB Seleccionar archivos" at bounding box center [403, 142] width 258 height 42
click at [345, 133] on input "Tamanho máximo: 50MB Seleccionar archivos" at bounding box center [403, 142] width 258 height 42
type input "C:\fakepath\Mulan ATACADO CASA COMERCIO VAREJISTA LTDA341486951_2025_09_29_11_3…"
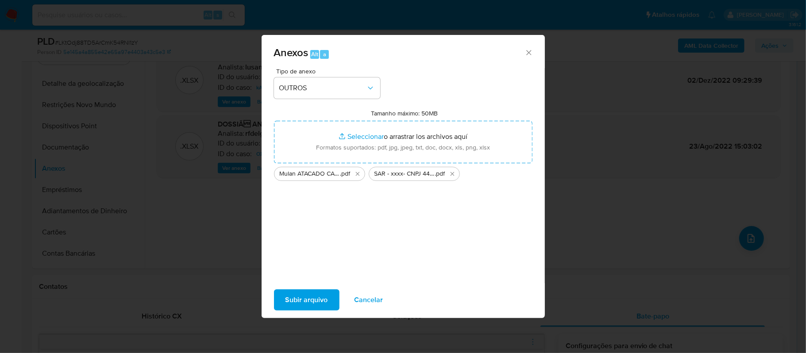
click at [310, 298] on span "Subir arquivo" at bounding box center [306, 299] width 42 height 19
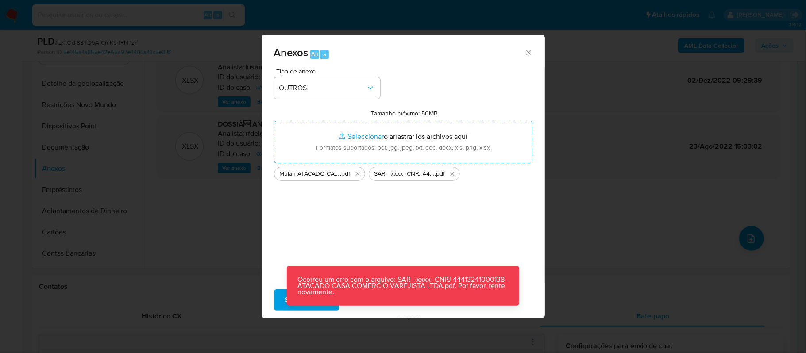
click at [532, 53] on icon "Cerrar" at bounding box center [528, 52] width 9 height 9
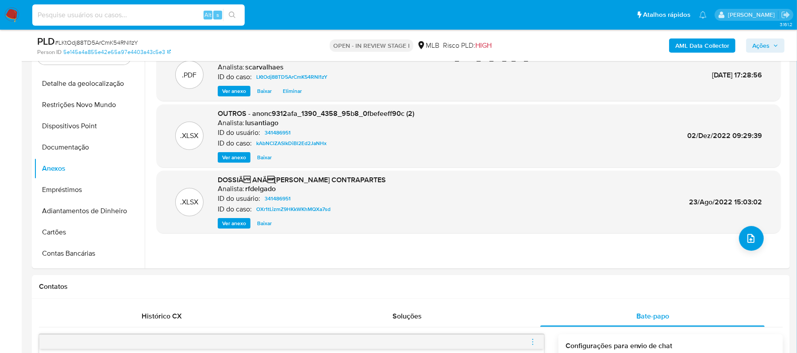
click at [128, 16] on input at bounding box center [138, 15] width 212 height 12
paste input "XT0HCjXord8PK1Z6eSgWV7ZW"
type input "XT0HCjXord8PK1Z6eSgWV7ZW"
click at [225, 18] on button "search-icon" at bounding box center [232, 15] width 18 height 12
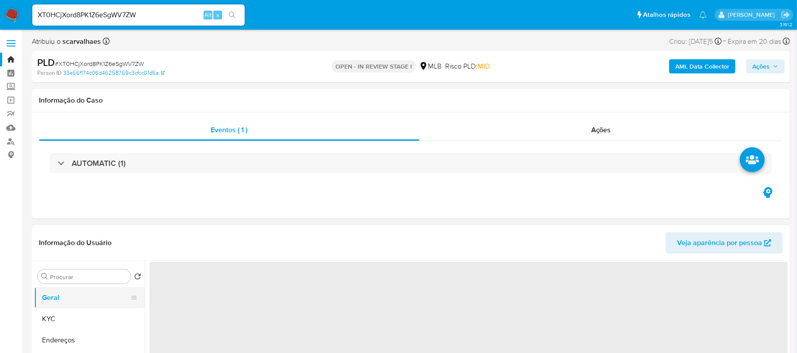
select select "10"
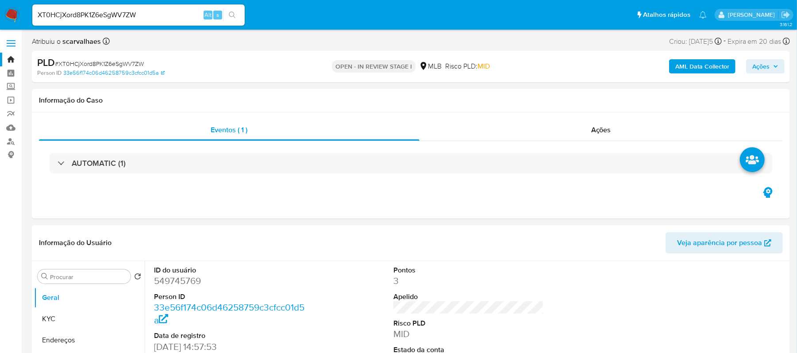
click at [242, 16] on input "XT0HCjXord8PK1Z6eSgWV7ZW" at bounding box center [138, 15] width 212 height 12
click at [229, 16] on icon "search-icon" at bounding box center [232, 15] width 7 height 7
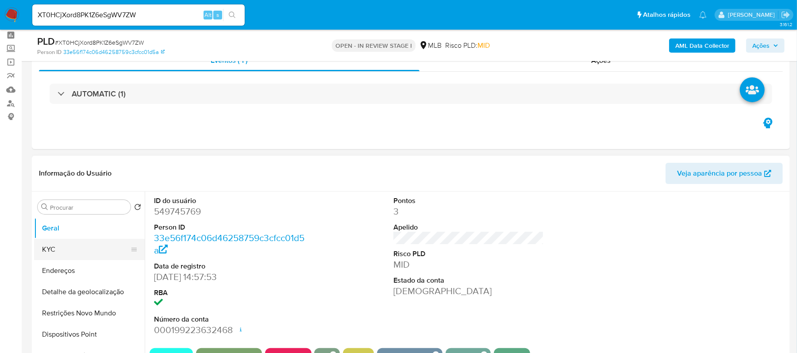
scroll to position [59, 0]
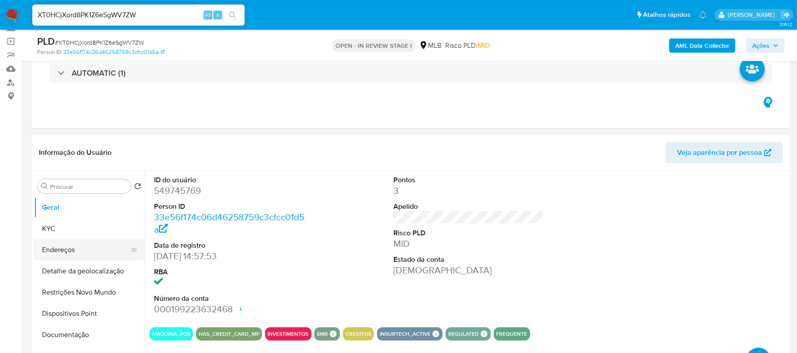
click at [66, 241] on button "Endereços" at bounding box center [86, 249] width 104 height 21
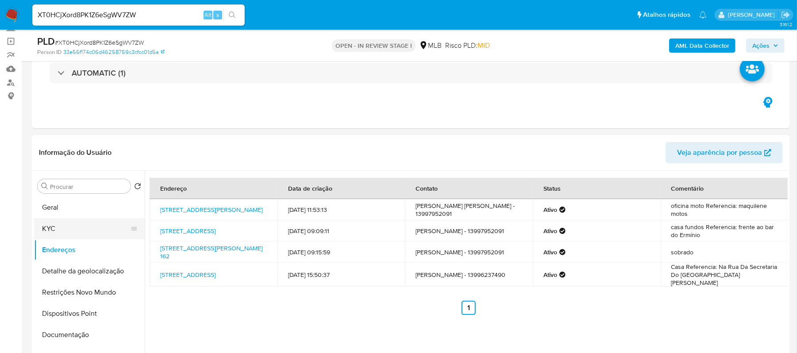
click at [52, 227] on button "KYC" at bounding box center [86, 228] width 104 height 21
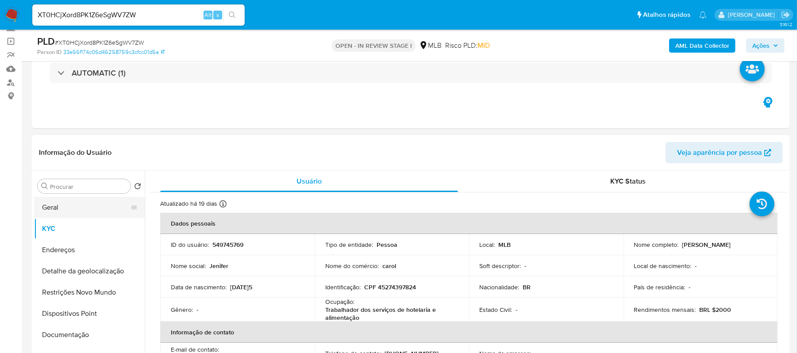
click at [77, 211] on button "Geral" at bounding box center [86, 207] width 104 height 21
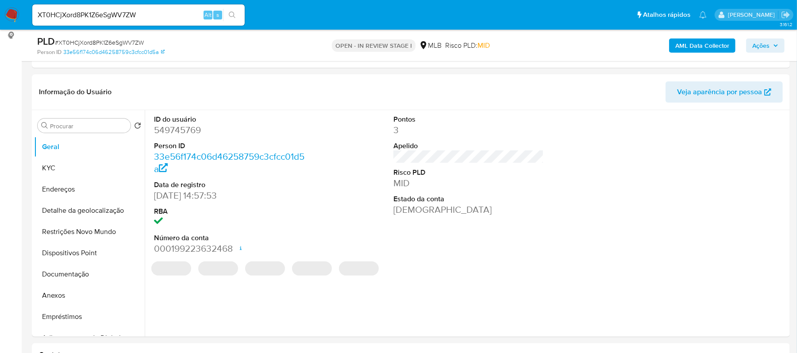
scroll to position [177, 0]
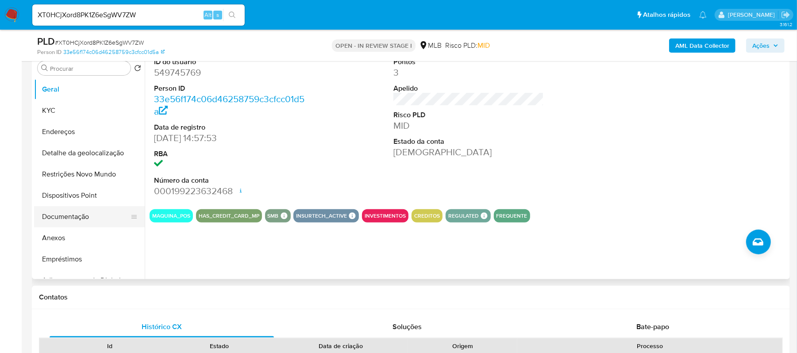
click at [73, 217] on button "Documentação" at bounding box center [86, 216] width 104 height 21
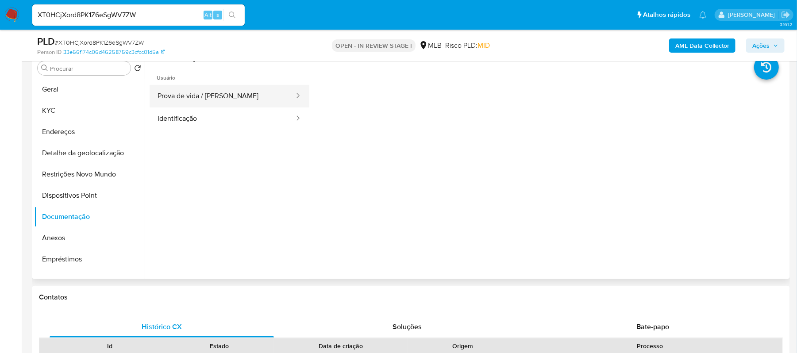
click at [254, 88] on button "Prova de vida / Selfie" at bounding box center [223, 96] width 146 height 23
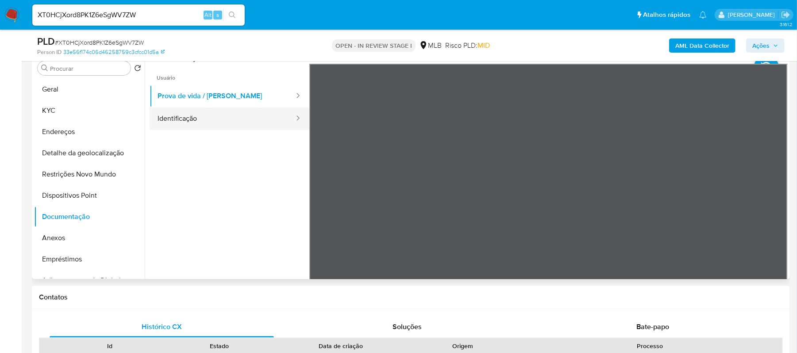
click at [181, 122] on button "Identificação" at bounding box center [223, 118] width 146 height 23
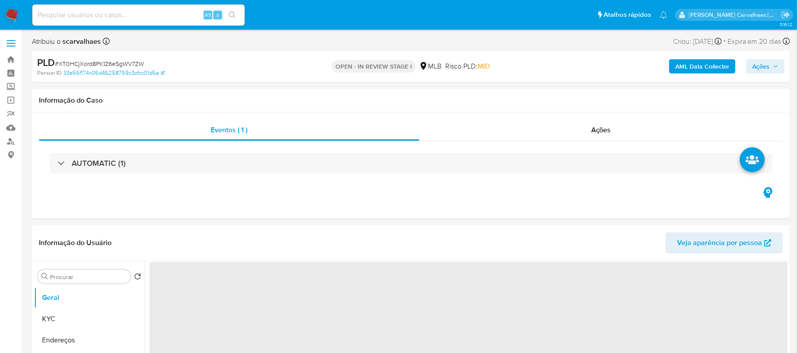
select select "10"
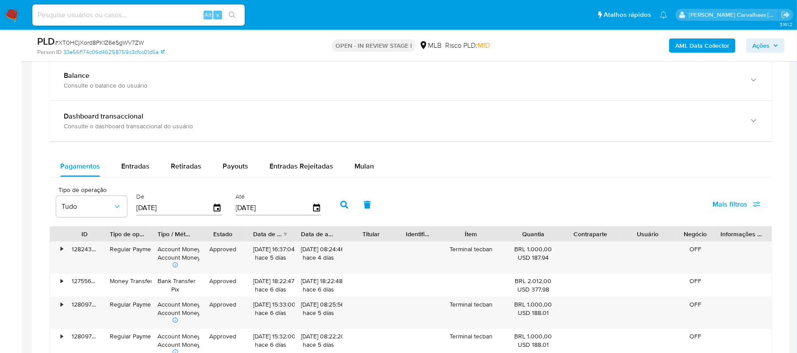
scroll to position [708, 0]
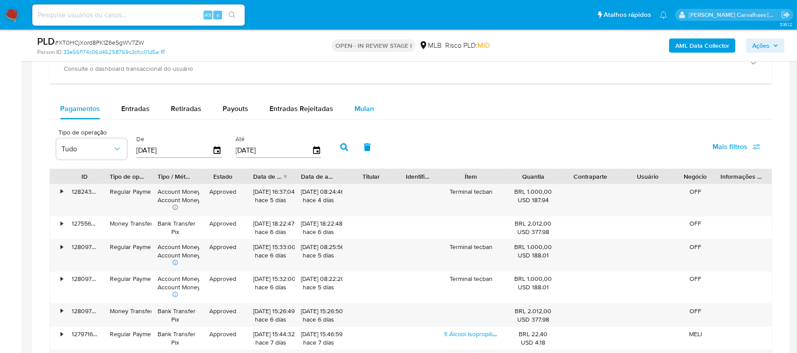
click at [360, 113] on span "Mulan" at bounding box center [363, 109] width 19 height 10
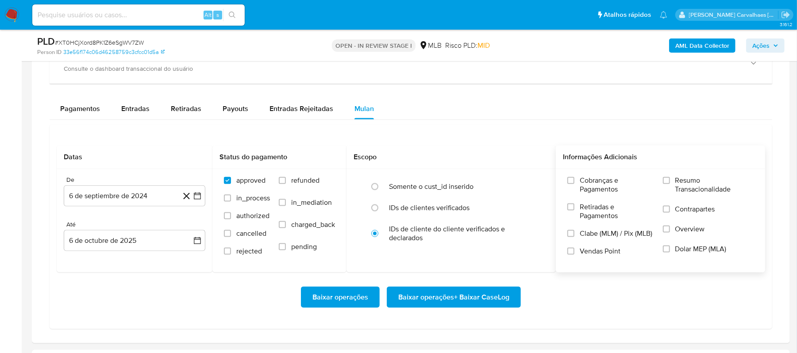
click at [667, 188] on label "Resumo Transacionalidade" at bounding box center [708, 190] width 91 height 29
click at [667, 184] on input "Resumo Transacionalidade" at bounding box center [666, 180] width 7 height 7
click at [195, 200] on icon "button" at bounding box center [197, 196] width 9 height 9
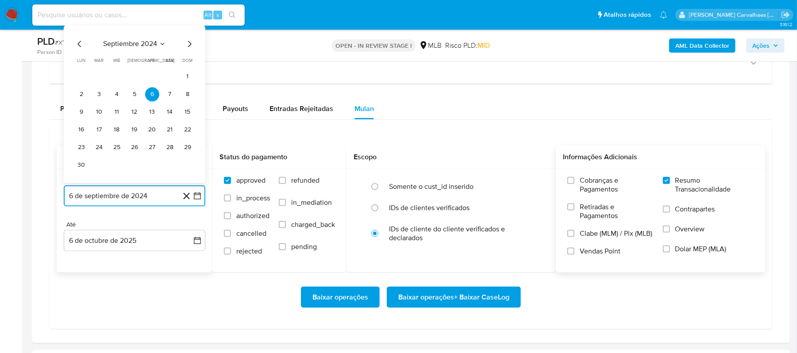
click at [188, 48] on icon "Mes siguiente" at bounding box center [189, 44] width 11 height 11
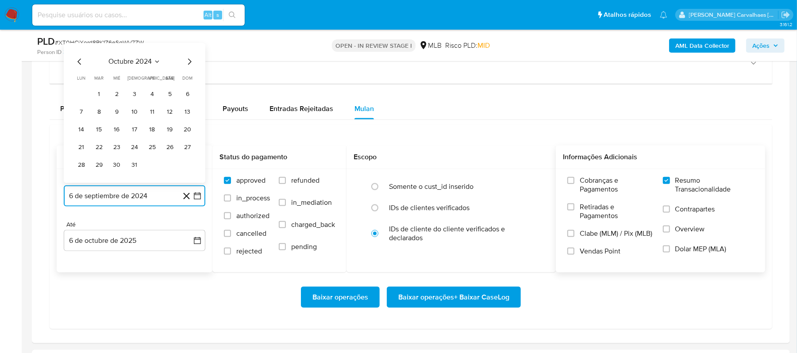
click at [187, 65] on icon "Mes siguiente" at bounding box center [189, 62] width 11 height 11
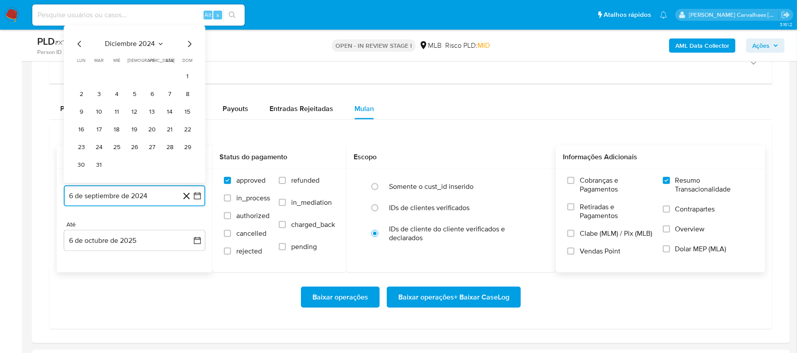
click at [188, 48] on icon "Mes siguiente" at bounding box center [189, 44] width 11 height 11
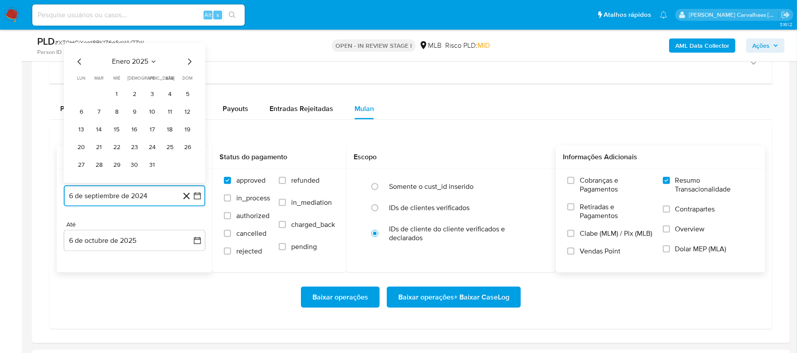
click at [190, 64] on icon "Mes siguiente" at bounding box center [190, 62] width 4 height 6
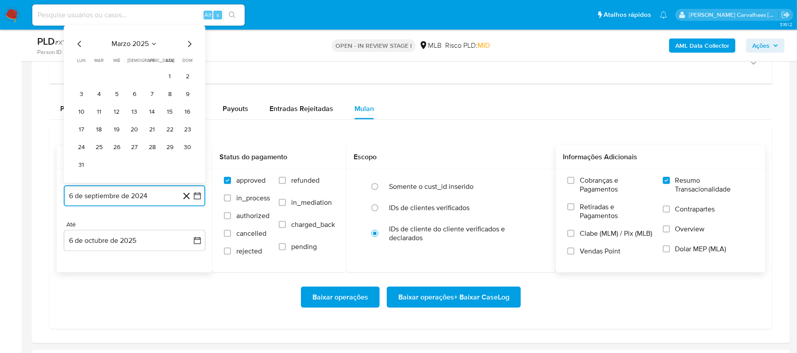
click at [189, 48] on icon "Mes siguiente" at bounding box center [189, 44] width 11 height 11
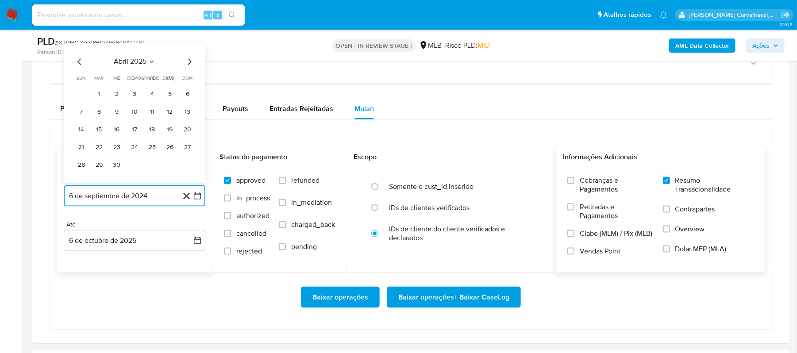
click at [189, 61] on icon "Mes siguiente" at bounding box center [189, 62] width 11 height 11
click at [188, 65] on icon "Mes siguiente" at bounding box center [189, 62] width 11 height 11
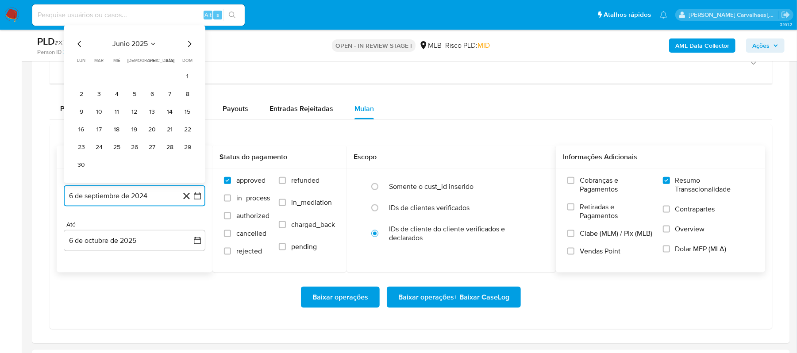
click at [190, 47] on icon "Mes siguiente" at bounding box center [190, 44] width 4 height 6
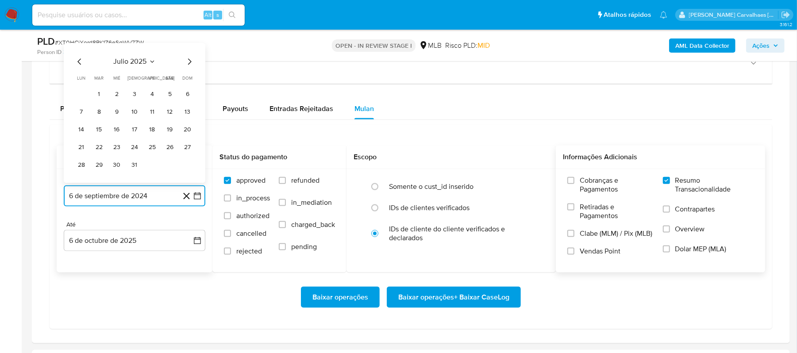
click at [189, 60] on icon "Mes siguiente" at bounding box center [189, 62] width 11 height 11
click at [100, 118] on button "5" at bounding box center [99, 112] width 14 height 14
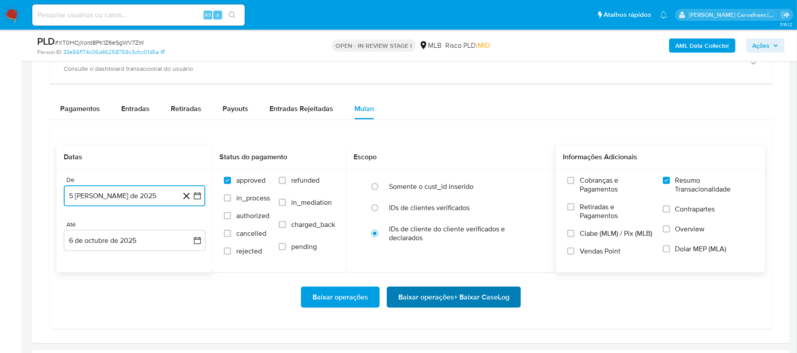
click at [425, 298] on span "Baixar operações + Baixar CaseLog" at bounding box center [453, 297] width 111 height 19
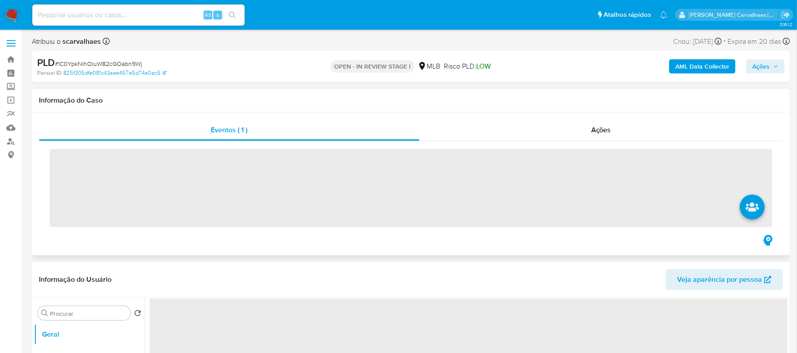
scroll to position [118, 0]
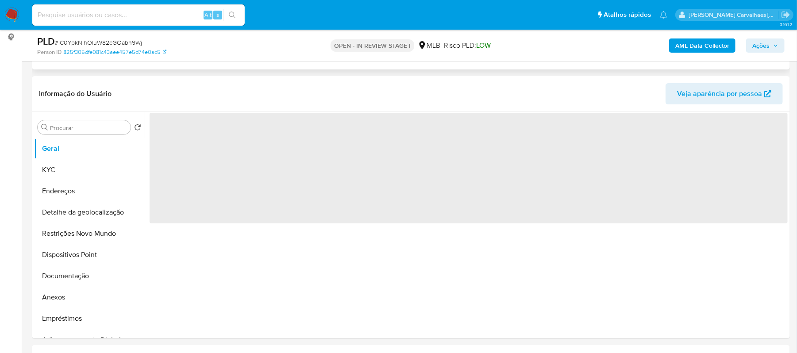
select select "10"
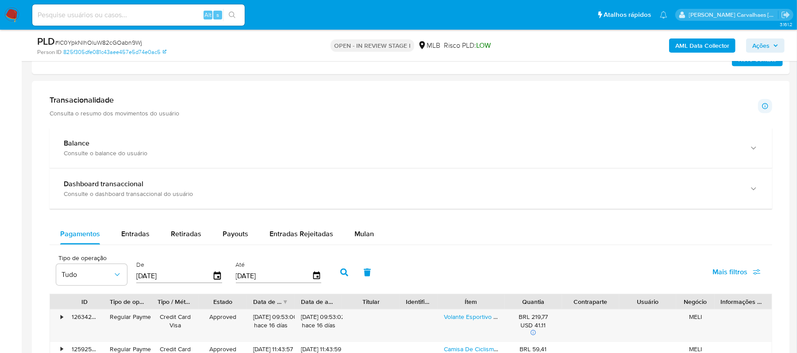
scroll to position [531, 0]
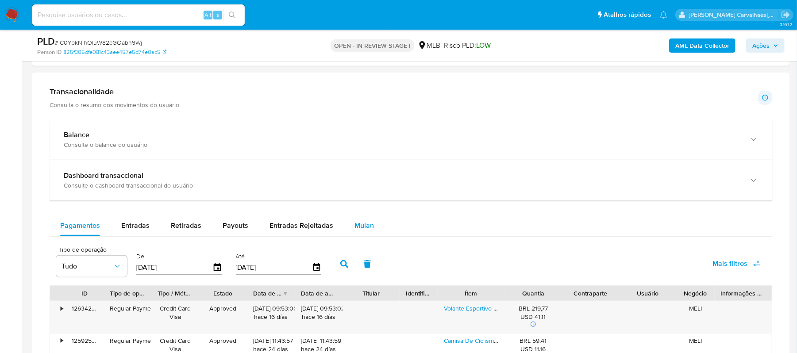
click at [354, 226] on span "Mulan" at bounding box center [363, 225] width 19 height 10
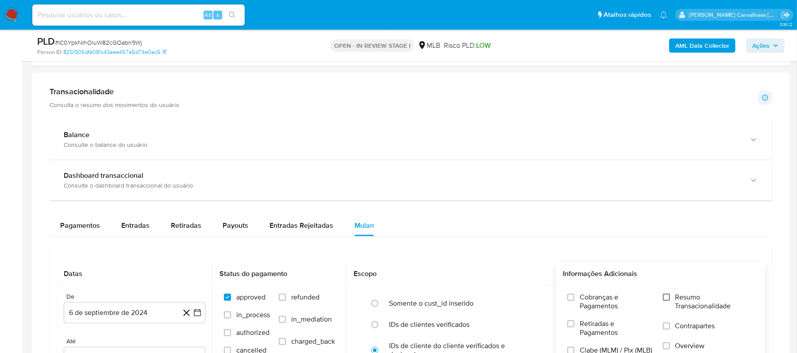
click at [666, 297] on input "Resumo Transacionalidade" at bounding box center [666, 297] width 7 height 7
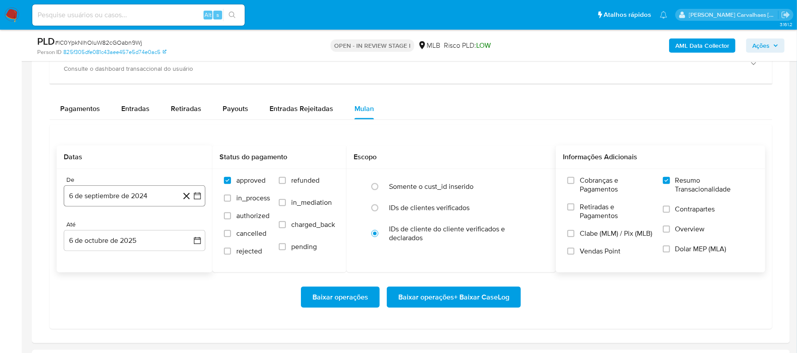
scroll to position [649, 0]
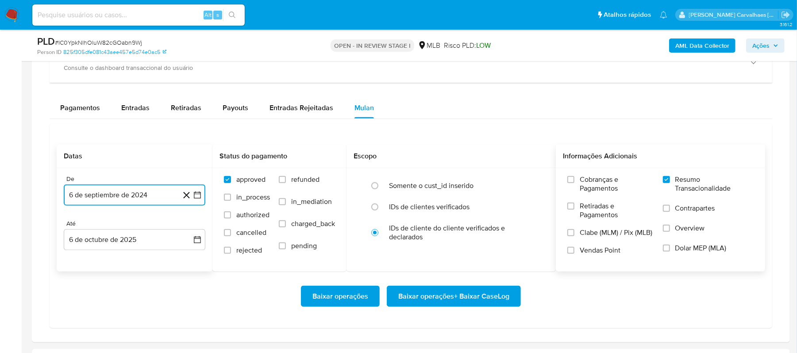
click at [198, 203] on button "6 de septiembre de 2024" at bounding box center [135, 194] width 142 height 21
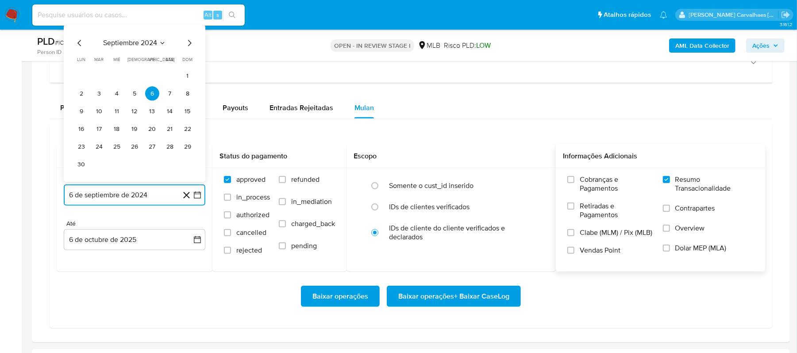
click at [190, 45] on icon "Mes siguiente" at bounding box center [189, 43] width 11 height 11
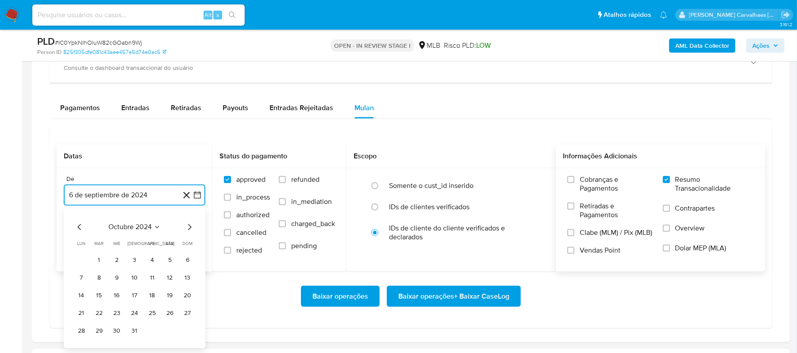
click at [192, 233] on icon "Mes siguiente" at bounding box center [189, 227] width 11 height 11
click at [188, 230] on icon "Mes siguiente" at bounding box center [189, 227] width 11 height 11
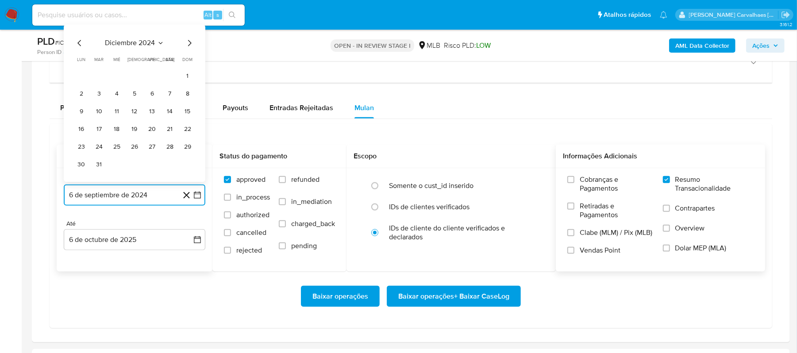
click at [188, 49] on icon "Mes siguiente" at bounding box center [189, 43] width 11 height 11
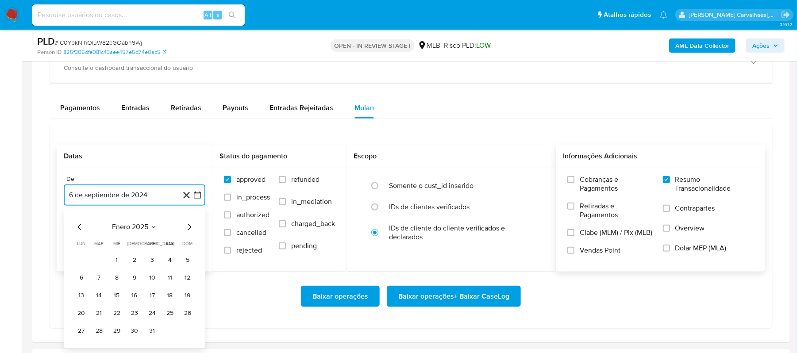
click at [191, 227] on icon "Mes siguiente" at bounding box center [189, 227] width 11 height 11
click at [188, 230] on icon "Mes siguiente" at bounding box center [190, 227] width 4 height 6
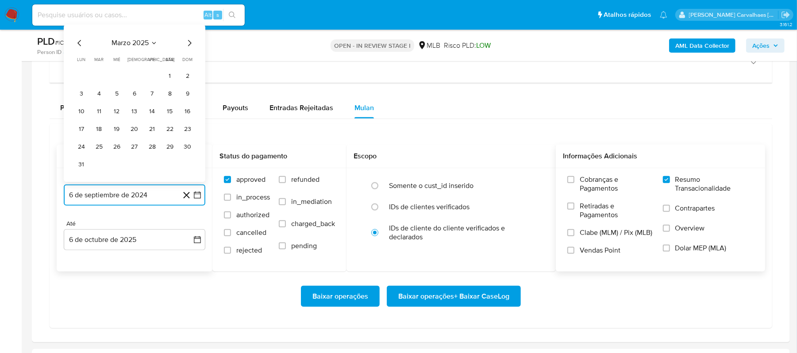
click at [189, 49] on icon "Mes siguiente" at bounding box center [189, 43] width 11 height 11
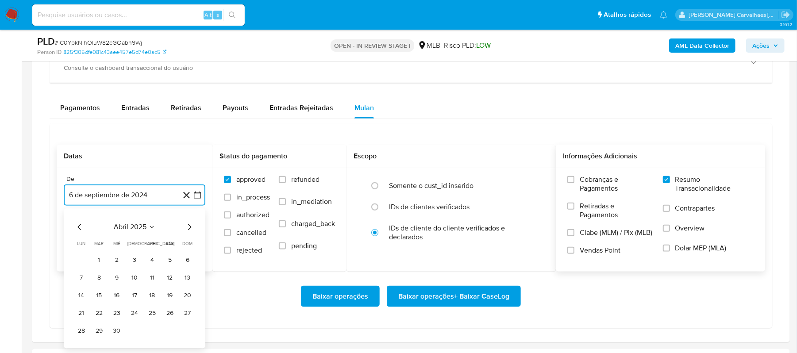
click at [190, 230] on icon "Mes siguiente" at bounding box center [190, 227] width 4 height 6
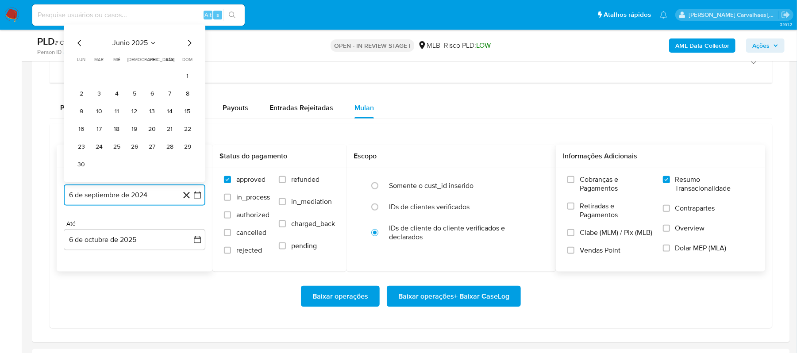
click at [189, 45] on icon "Mes siguiente" at bounding box center [189, 43] width 11 height 11
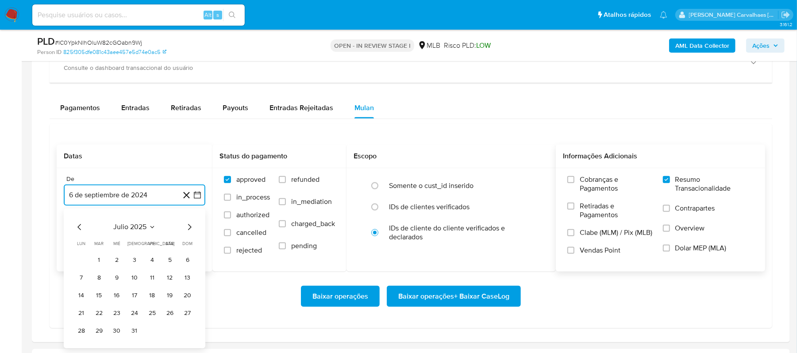
click at [187, 230] on icon "Mes siguiente" at bounding box center [189, 227] width 11 height 11
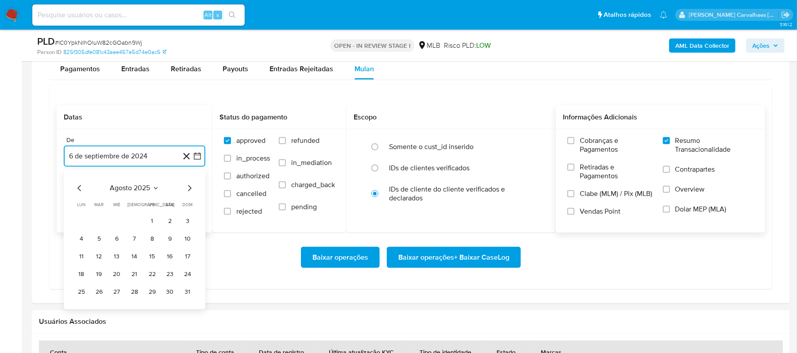
scroll to position [708, 0]
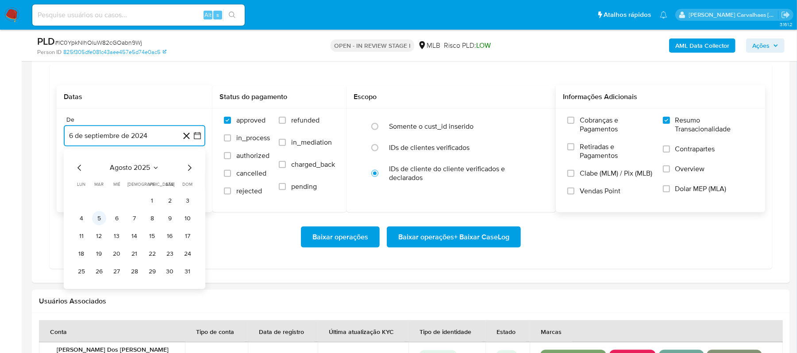
click at [96, 222] on button "5" at bounding box center [99, 218] width 14 height 14
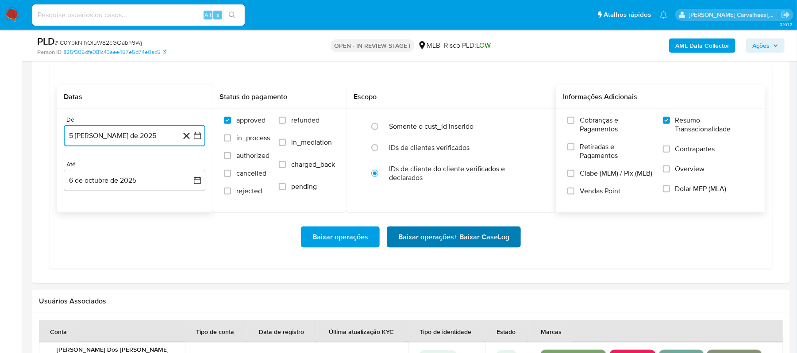
click at [450, 242] on span "Baixar operações + Baixar CaseLog" at bounding box center [453, 236] width 111 height 19
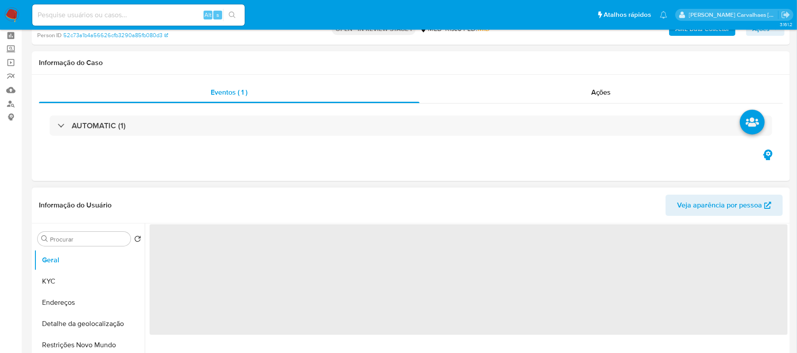
select select "10"
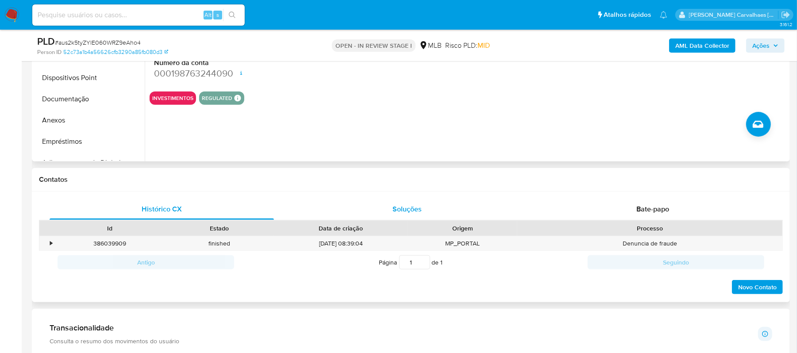
scroll to position [531, 0]
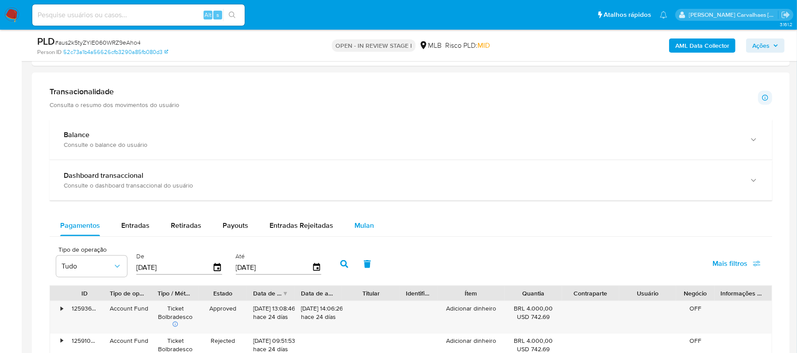
click at [364, 228] on span "Mulan" at bounding box center [363, 225] width 19 height 10
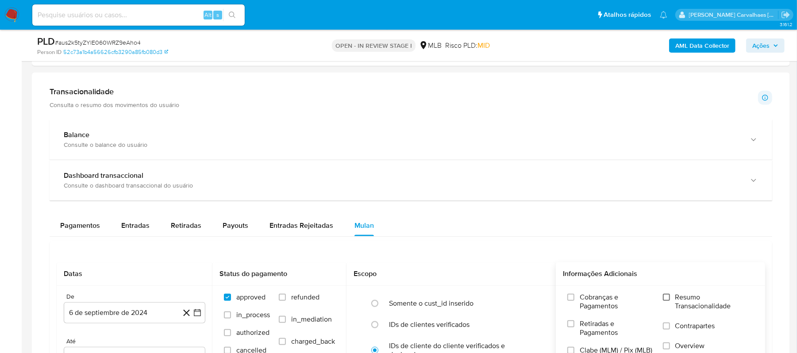
click at [666, 298] on input "Resumo Transacionalidade" at bounding box center [666, 297] width 7 height 7
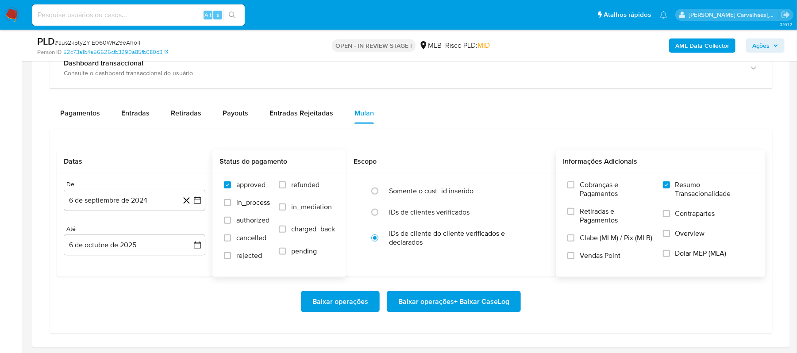
scroll to position [649, 0]
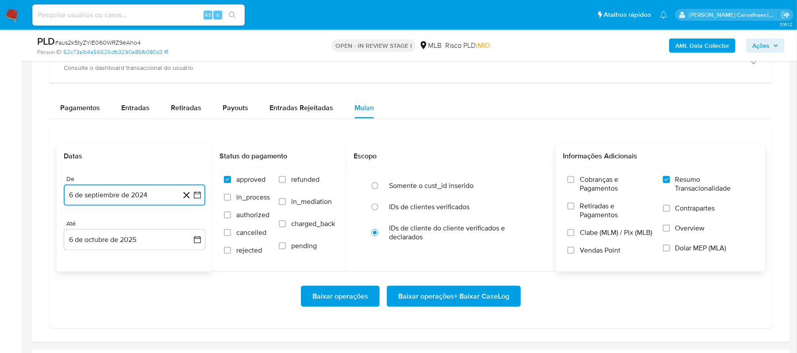
click at [196, 200] on icon "button" at bounding box center [197, 195] width 9 height 9
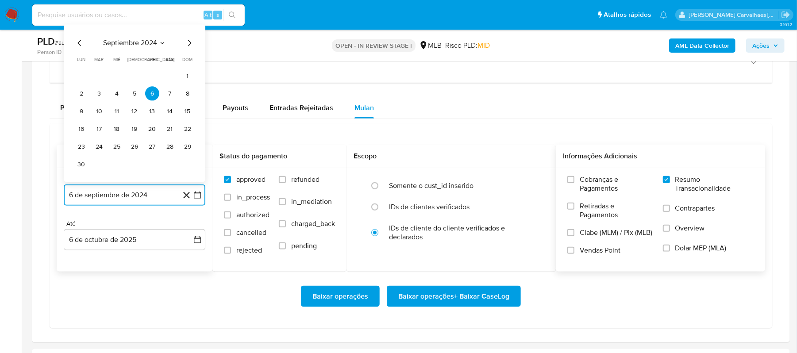
click at [188, 44] on icon "Mes siguiente" at bounding box center [189, 43] width 11 height 11
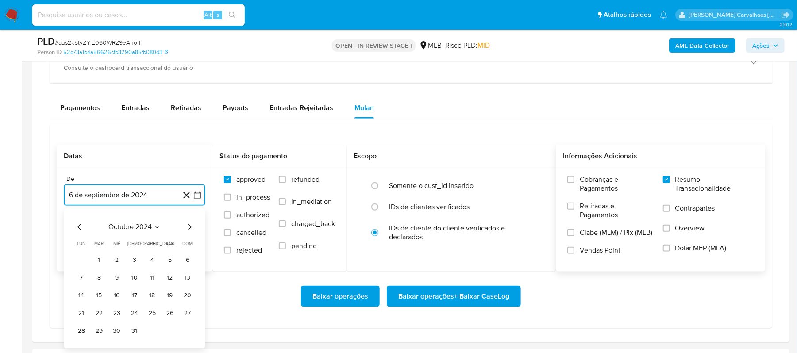
click at [190, 229] on icon "Mes siguiente" at bounding box center [189, 227] width 11 height 11
click at [188, 230] on icon "Mes siguiente" at bounding box center [189, 227] width 11 height 11
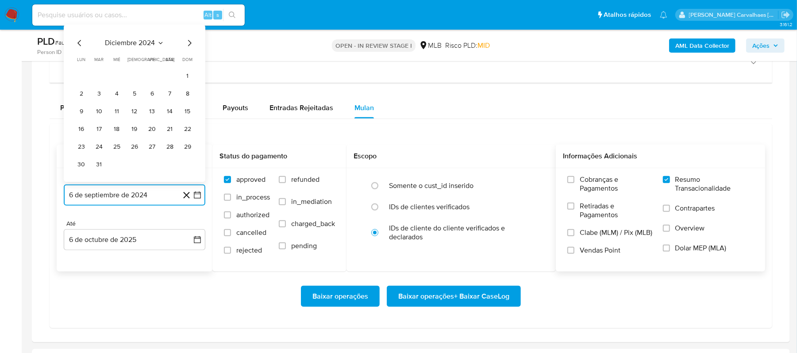
click at [193, 45] on icon "Mes siguiente" at bounding box center [189, 43] width 11 height 11
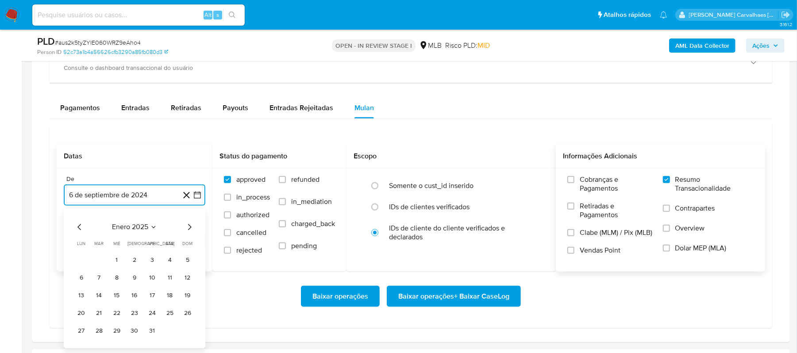
click at [185, 232] on icon "Mes siguiente" at bounding box center [189, 227] width 11 height 11
click at [188, 233] on icon "Mes siguiente" at bounding box center [189, 227] width 11 height 11
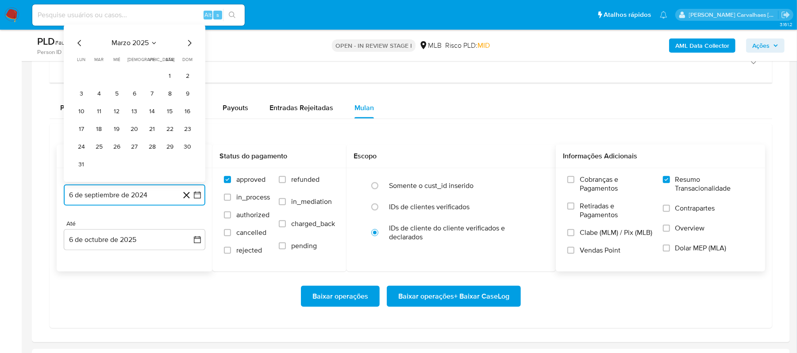
click at [191, 48] on icon "Mes siguiente" at bounding box center [189, 43] width 11 height 11
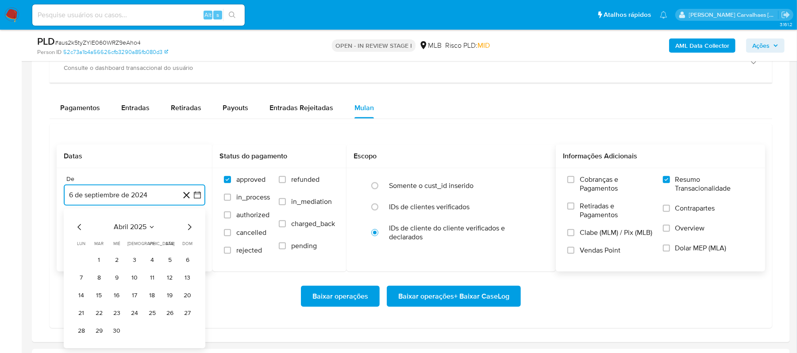
click at [186, 230] on icon "Mes siguiente" at bounding box center [189, 227] width 11 height 11
click at [188, 233] on icon "Mes siguiente" at bounding box center [189, 227] width 11 height 11
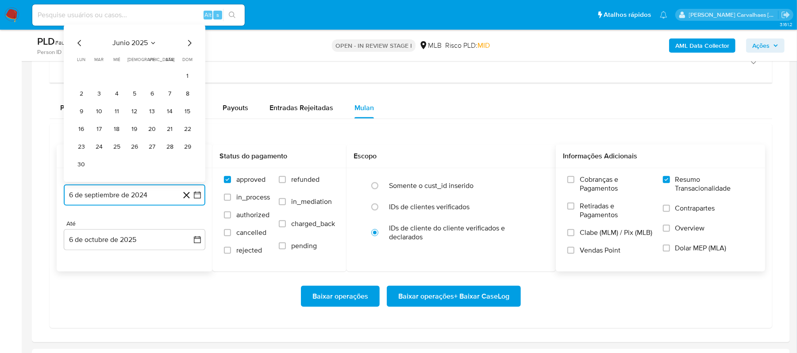
click at [187, 48] on icon "Mes siguiente" at bounding box center [189, 43] width 11 height 11
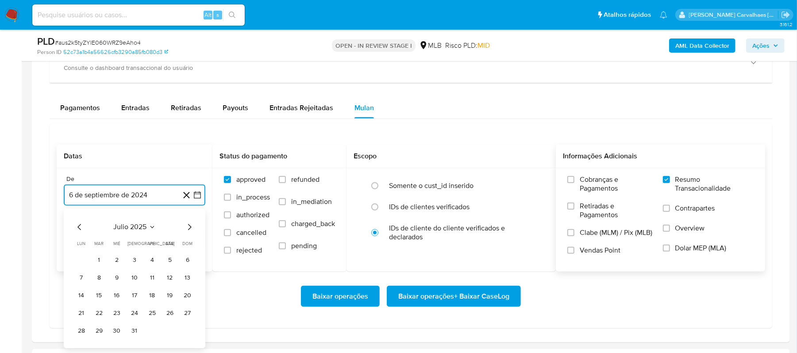
click at [188, 231] on icon "Mes siguiente" at bounding box center [189, 227] width 11 height 11
click at [103, 282] on button "5" at bounding box center [99, 278] width 14 height 14
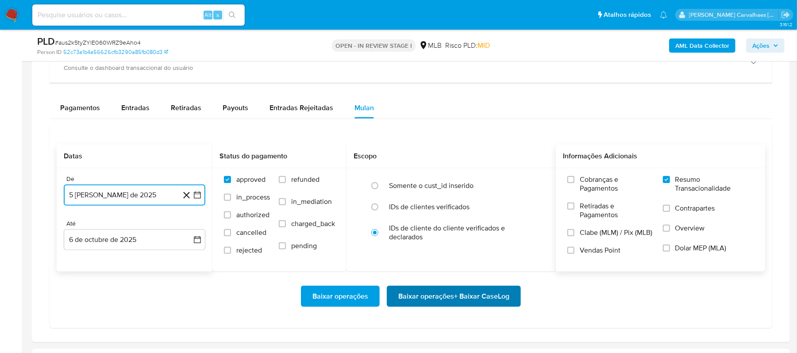
click at [441, 304] on span "Baixar operações + Baixar CaseLog" at bounding box center [453, 296] width 111 height 19
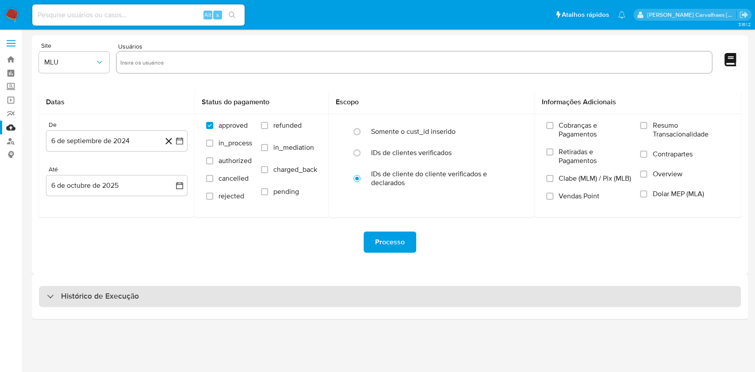
click at [150, 298] on div "Histórico de Execução" at bounding box center [390, 296] width 702 height 21
select select "10"
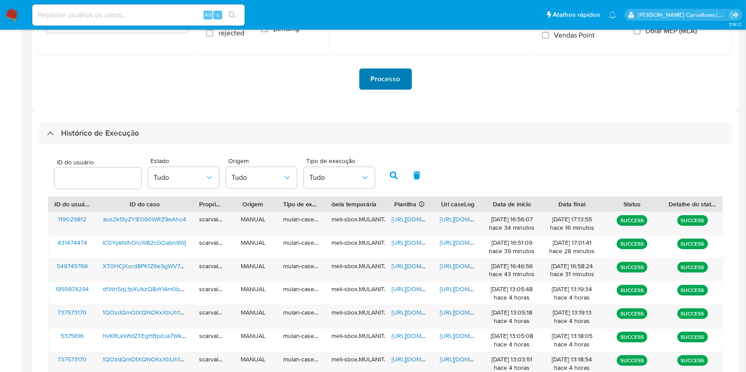
scroll to position [236, 0]
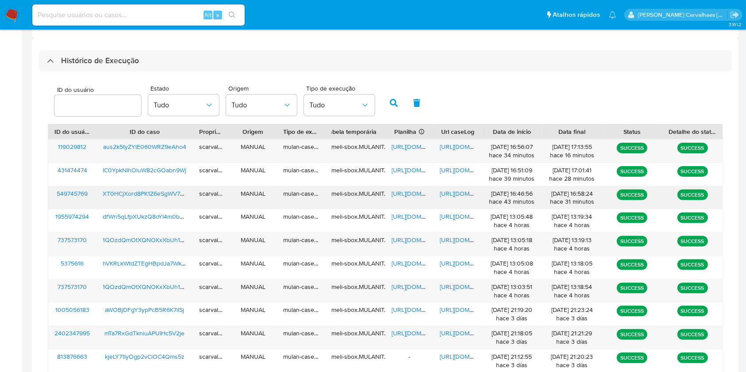
click at [446, 193] on span "[URL][DOMAIN_NAME]" at bounding box center [470, 193] width 61 height 9
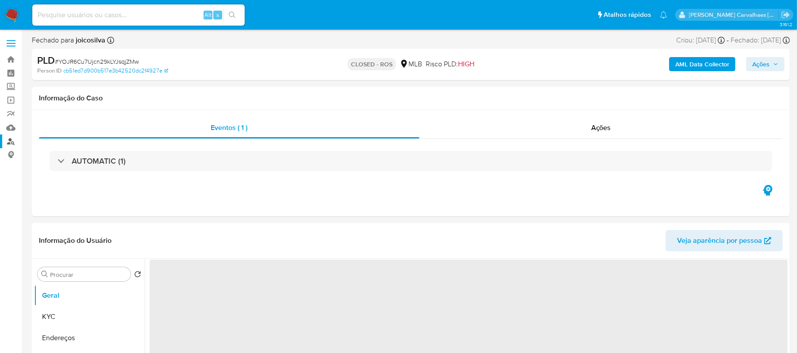
select select "10"
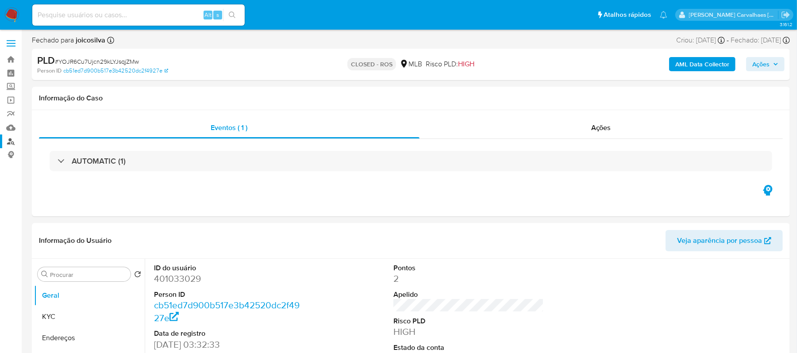
click at [12, 144] on link "Localizador de pessoas" at bounding box center [52, 141] width 105 height 14
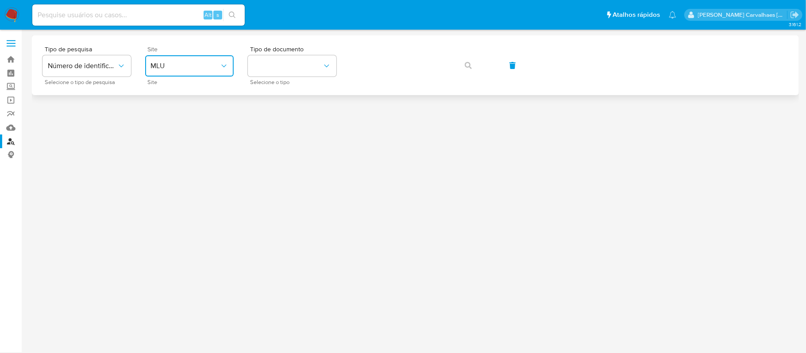
click at [191, 70] on span "MLU" at bounding box center [184, 65] width 69 height 9
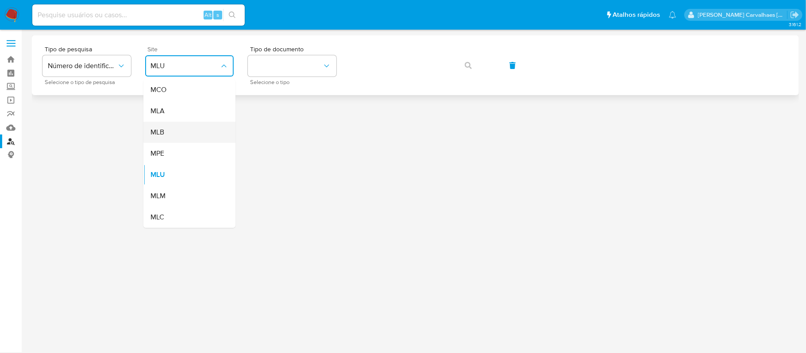
click at [197, 130] on div "MLB" at bounding box center [186, 132] width 73 height 21
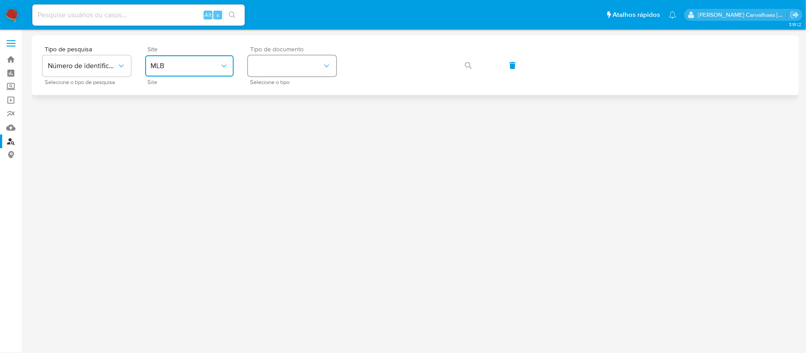
click at [284, 73] on button "identificationType" at bounding box center [292, 65] width 88 height 21
click at [274, 117] on div "CPF CPF" at bounding box center [289, 124] width 73 height 30
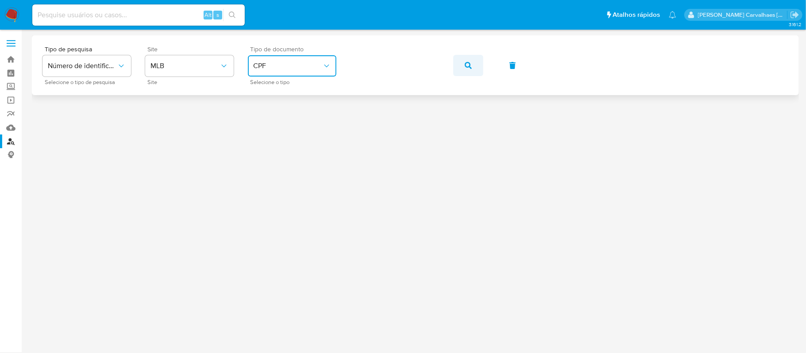
click at [471, 62] on button "button" at bounding box center [468, 65] width 30 height 21
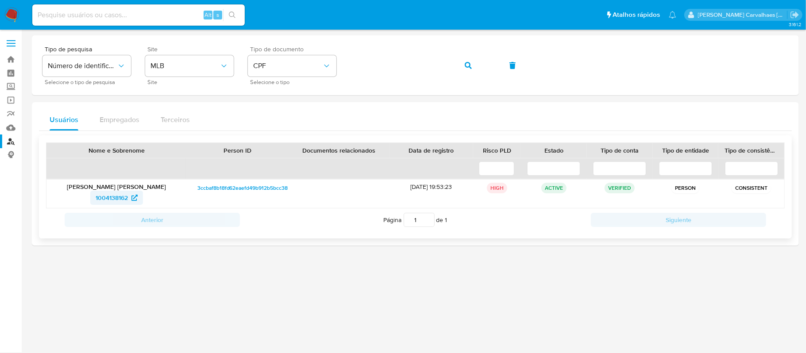
click at [127, 193] on span "1004138162" at bounding box center [112, 198] width 32 height 14
click at [345, 65] on div "Tipo de pesquisa Número de identificação Selecione o tipo de pesquisa Site MLB …" at bounding box center [414, 65] width 745 height 38
click at [464, 64] on icon "button" at bounding box center [467, 65] width 7 height 7
click at [117, 192] on span "1270530690" at bounding box center [111, 198] width 35 height 14
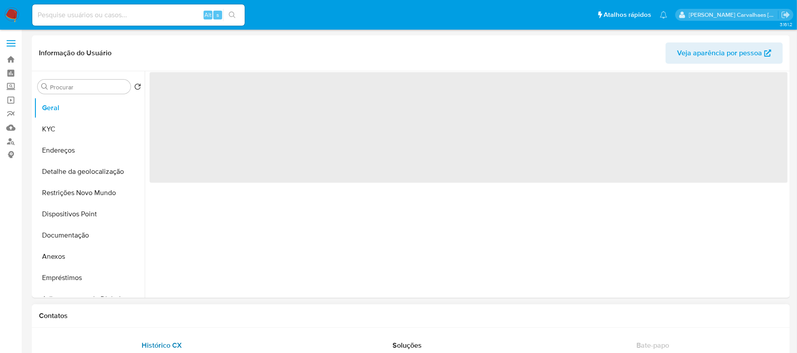
select select "10"
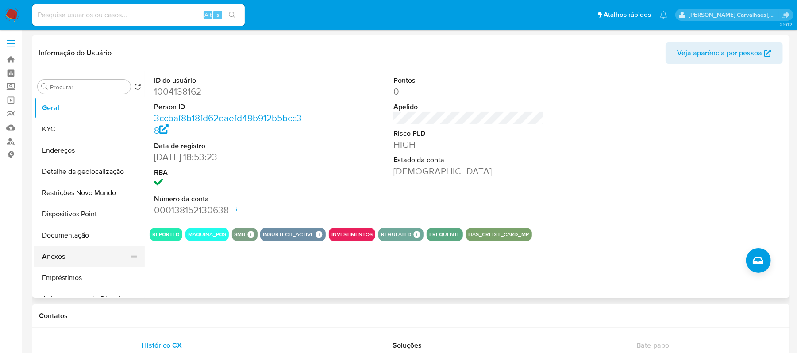
click at [60, 257] on button "Anexos" at bounding box center [86, 256] width 104 height 21
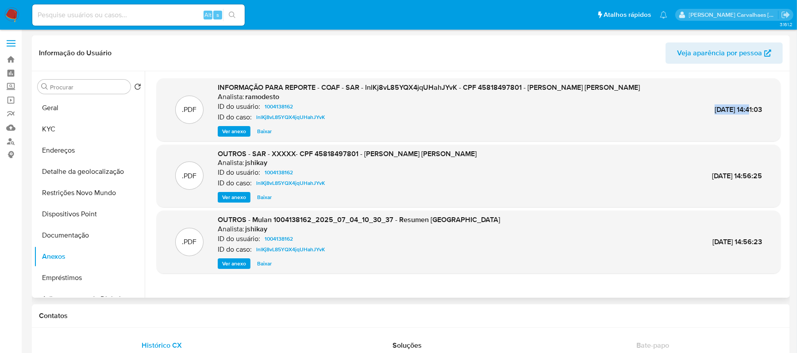
drag, startPoint x: 693, startPoint y: 108, endPoint x: 731, endPoint y: 107, distance: 38.5
click at [731, 107] on span "[DATE] 14:41:03" at bounding box center [737, 109] width 47 height 10
copy span "[DATE]"
click at [228, 127] on span "Ver anexo" at bounding box center [234, 131] width 24 height 9
click at [228, 127] on div "Ver anexo Ver anexo Baixar" at bounding box center [429, 131] width 422 height 11
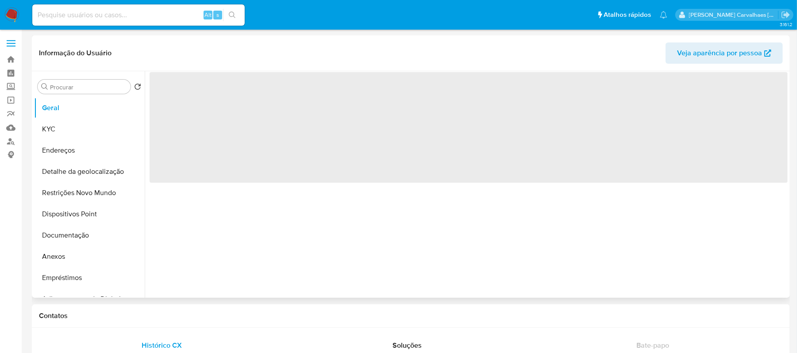
select select "10"
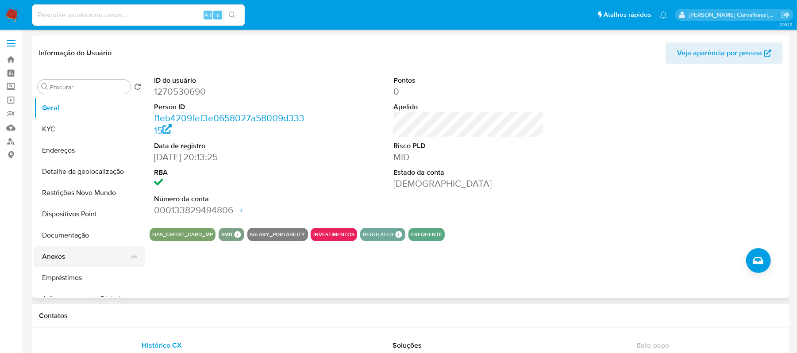
click at [56, 261] on button "Anexos" at bounding box center [86, 256] width 104 height 21
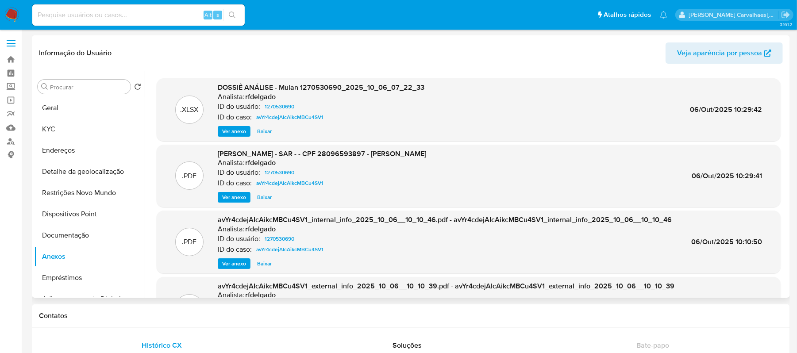
click at [238, 128] on span "Ver anexo" at bounding box center [234, 131] width 24 height 9
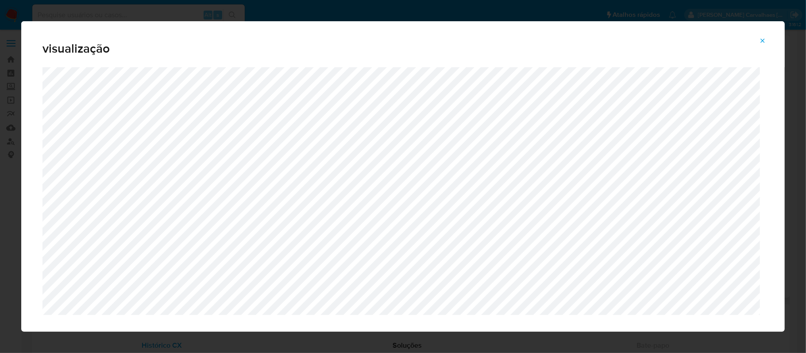
click at [759, 40] on icon "Attachment preview" at bounding box center [762, 40] width 7 height 7
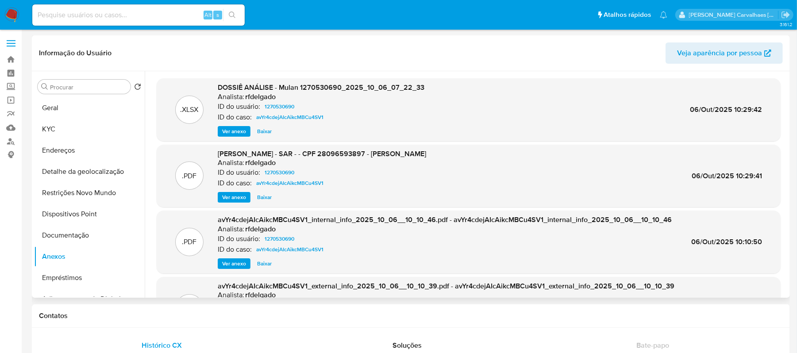
click at [231, 195] on span "Ver anexo" at bounding box center [234, 197] width 24 height 9
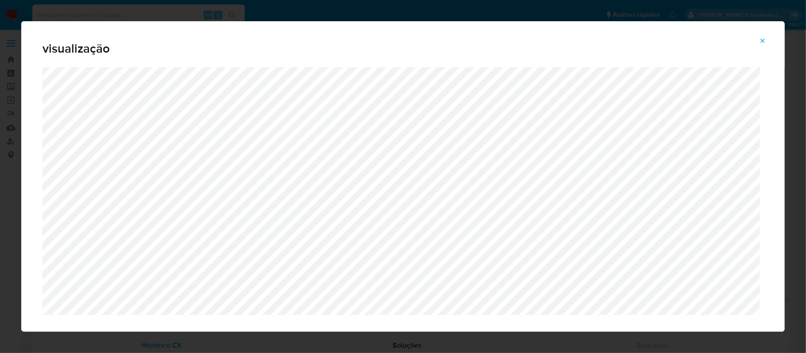
click at [761, 42] on icon "Attachment preview" at bounding box center [762, 40] width 7 height 7
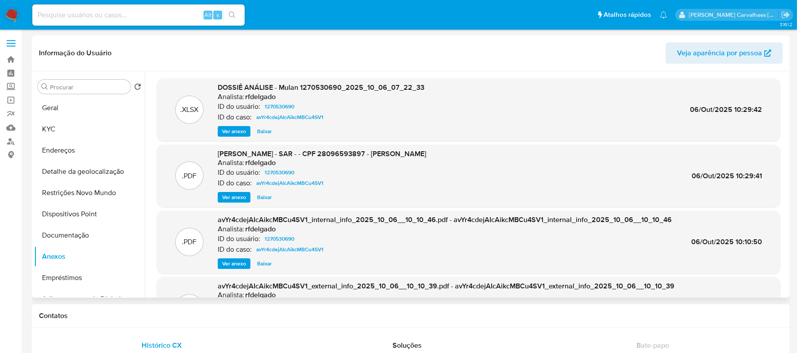
click at [241, 197] on span "Ver anexo" at bounding box center [234, 197] width 24 height 9
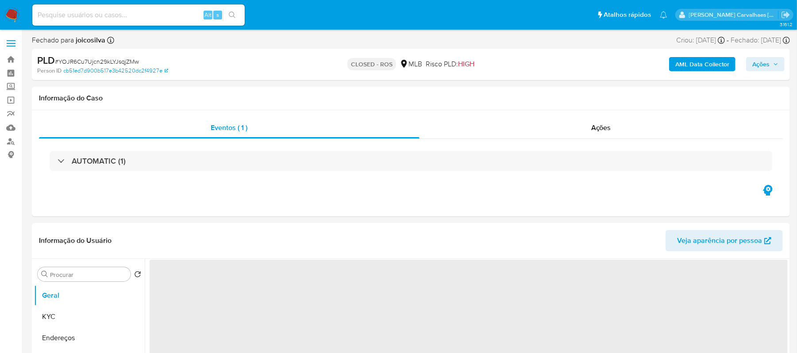
select select "10"
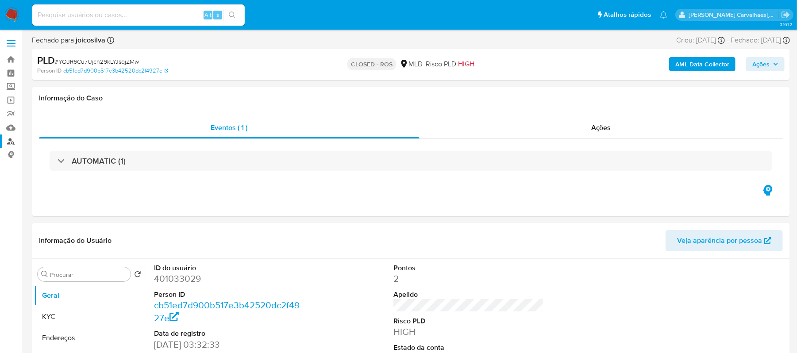
click at [11, 141] on link "Localizador de pessoas" at bounding box center [52, 141] width 105 height 14
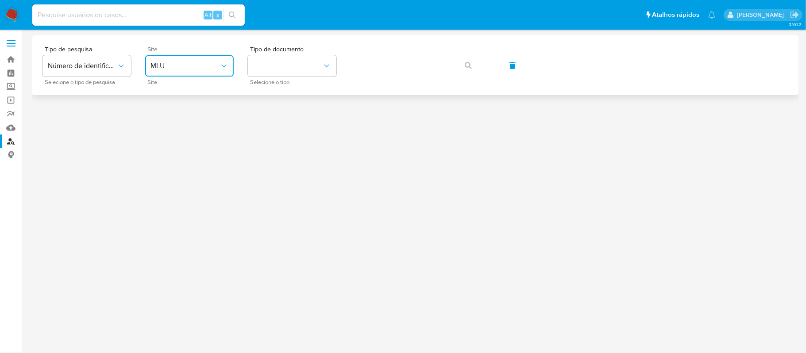
click at [203, 69] on span "MLU" at bounding box center [184, 65] width 69 height 9
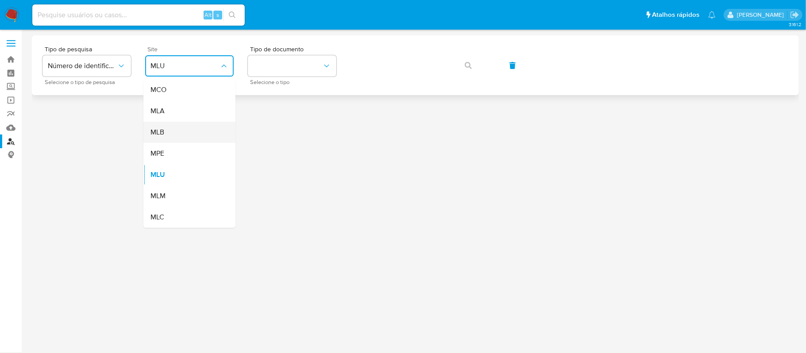
click at [183, 136] on div "MLB" at bounding box center [186, 132] width 73 height 21
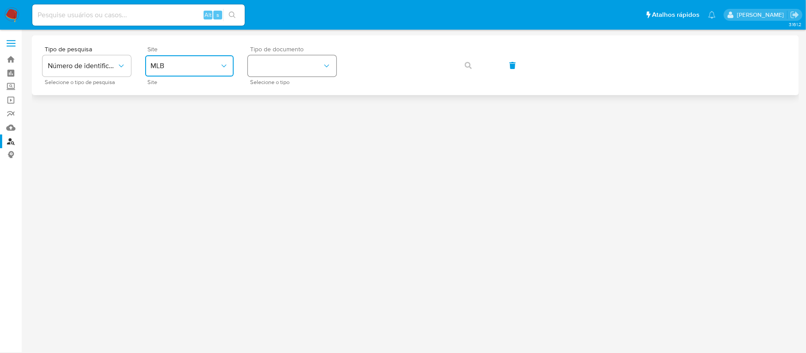
click at [282, 70] on button "identificationType" at bounding box center [292, 65] width 88 height 21
click at [293, 112] on div "CPF CPF" at bounding box center [289, 124] width 73 height 30
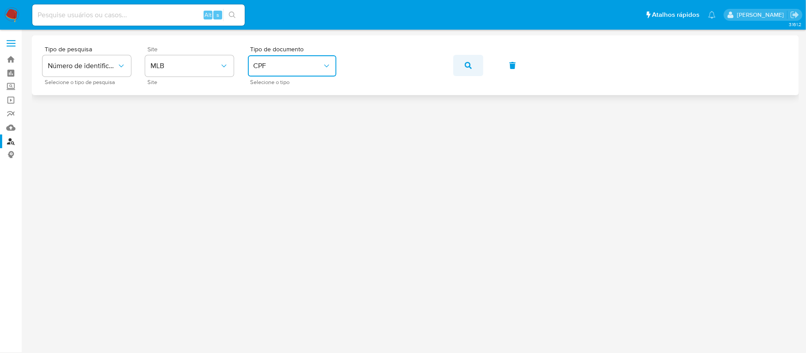
click at [463, 68] on button "button" at bounding box center [468, 65] width 30 height 21
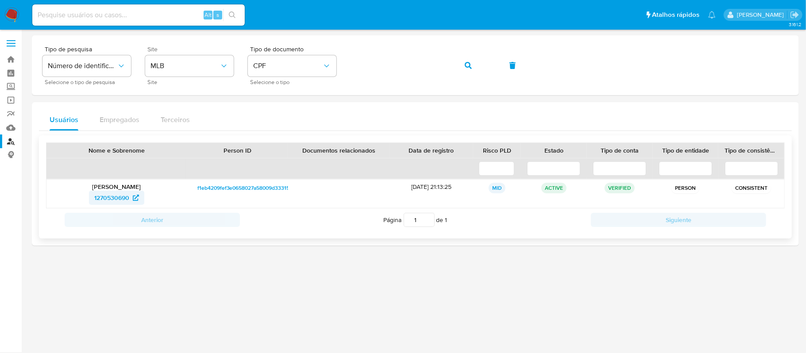
click at [110, 197] on span "1270530690" at bounding box center [111, 198] width 35 height 14
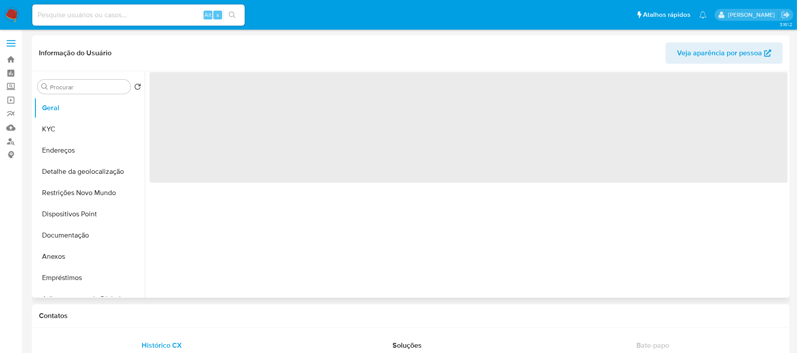
select select "10"
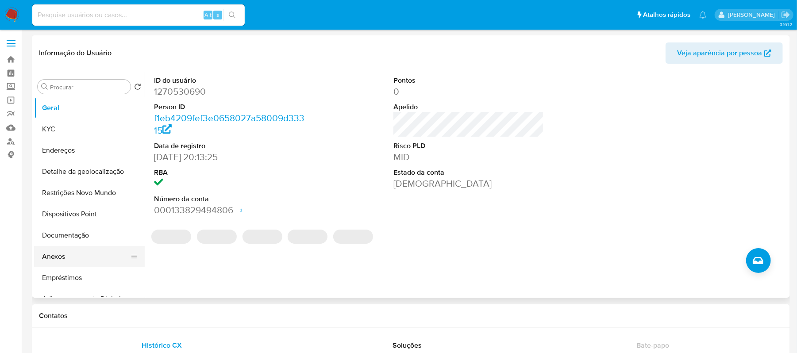
click at [58, 253] on button "Anexos" at bounding box center [86, 256] width 104 height 21
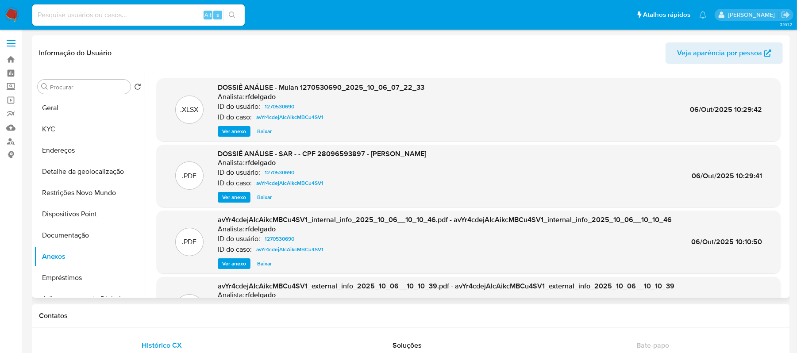
click at [228, 202] on span "Ver anexo" at bounding box center [234, 197] width 24 height 9
click at [238, 195] on span "Ver anexo" at bounding box center [234, 197] width 24 height 9
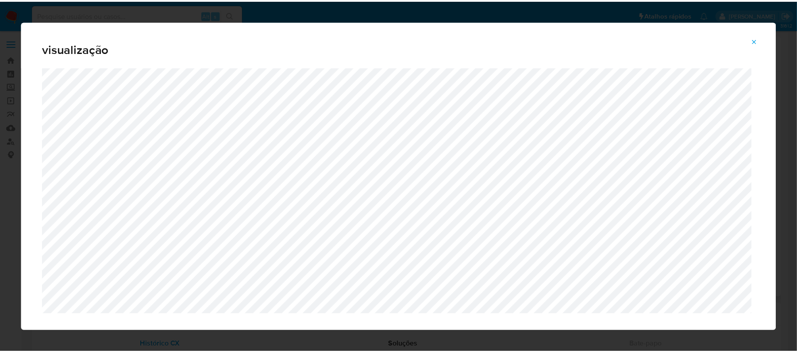
scroll to position [18, 0]
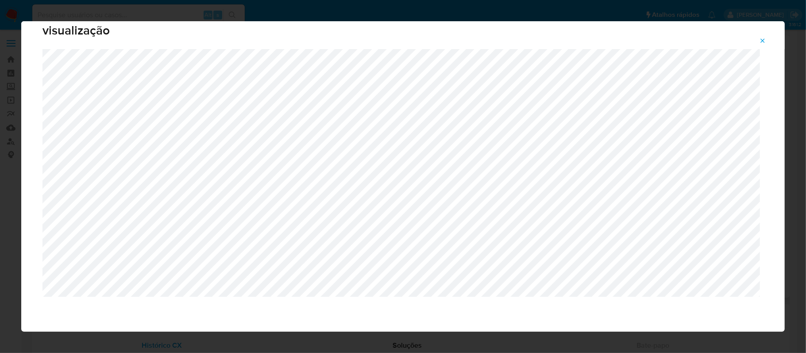
click at [761, 42] on icon "Attachment preview" at bounding box center [762, 40] width 4 height 4
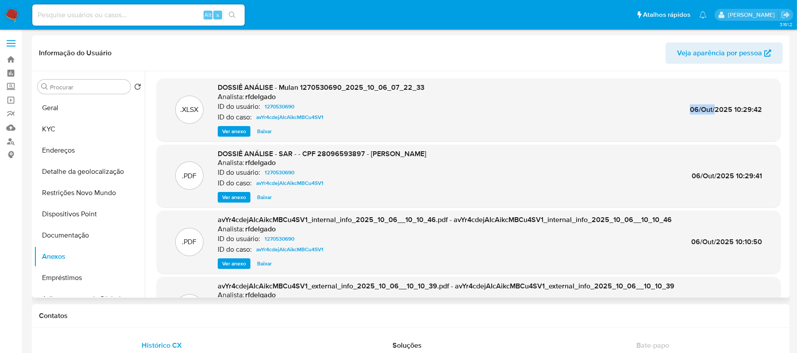
drag, startPoint x: 686, startPoint y: 110, endPoint x: 712, endPoint y: 110, distance: 26.5
click at [712, 110] on div ".XLSX DOSSIÊ ANÁLISE - Mulan 1270530690_2025_10_06_07_22_33 Analista: rfdelgado…" at bounding box center [468, 110] width 615 height 54
drag, startPoint x: 652, startPoint y: 169, endPoint x: 689, endPoint y: 155, distance: 39.4
click at [653, 169] on div ".PDF DOSSIÊ ANÁLISE - SAR - - CPF 28096593897 - [PERSON_NAME] Analista: rfdelga…" at bounding box center [468, 176] width 615 height 54
drag, startPoint x: 690, startPoint y: 174, endPoint x: 730, endPoint y: 174, distance: 39.8
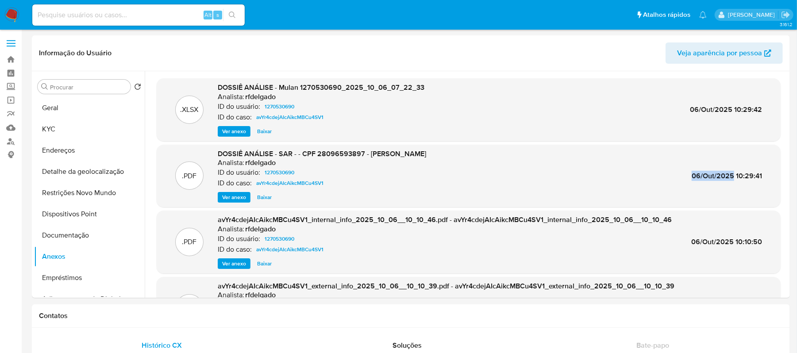
click at [730, 174] on span "06/Out/2025 10:29:41" at bounding box center [726, 176] width 70 height 10
copy span "06/Out/2025"
